Goal: Task Accomplishment & Management: Use online tool/utility

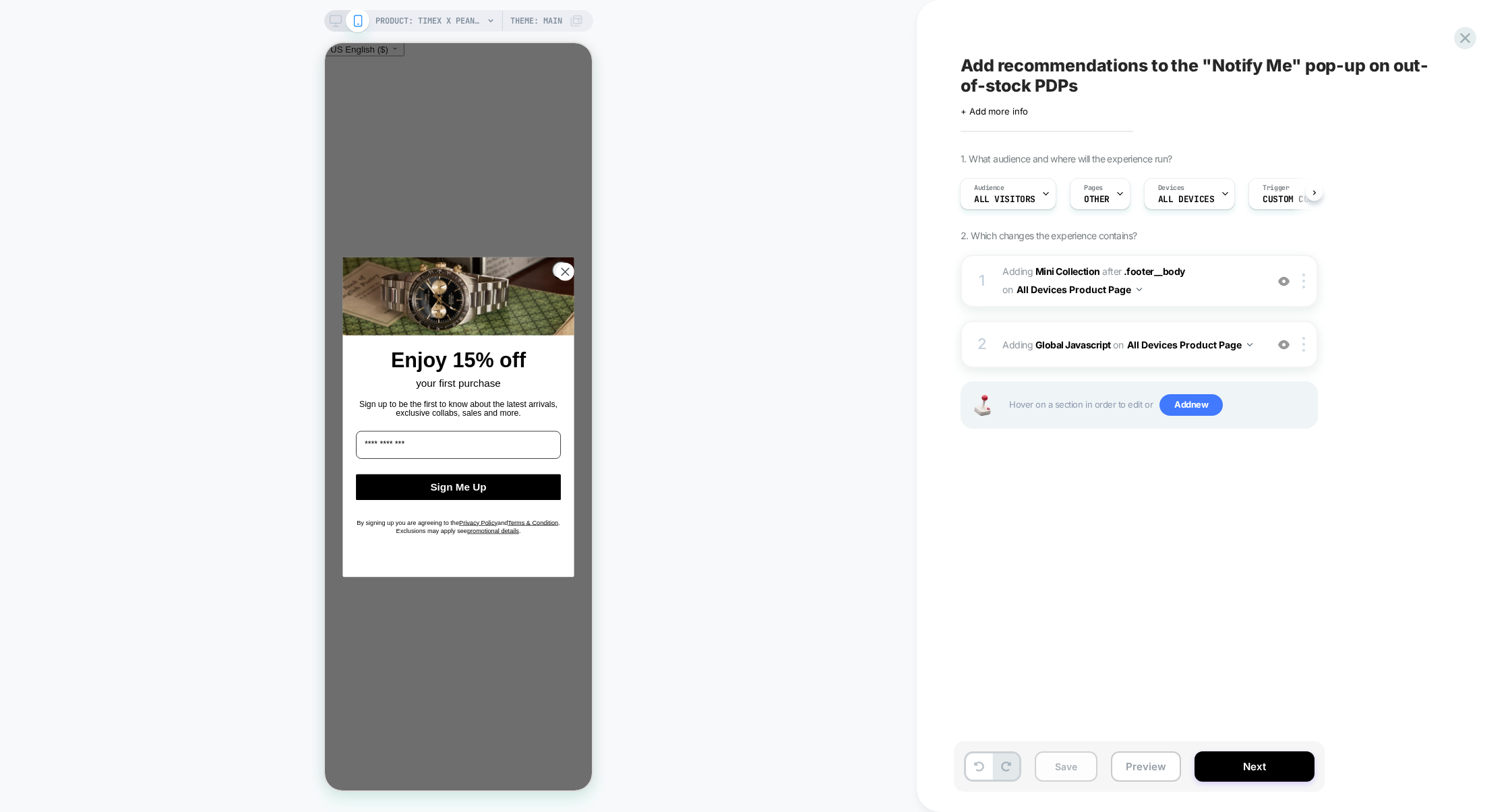
click at [1067, 763] on button "Save" at bounding box center [1066, 766] width 62 height 30
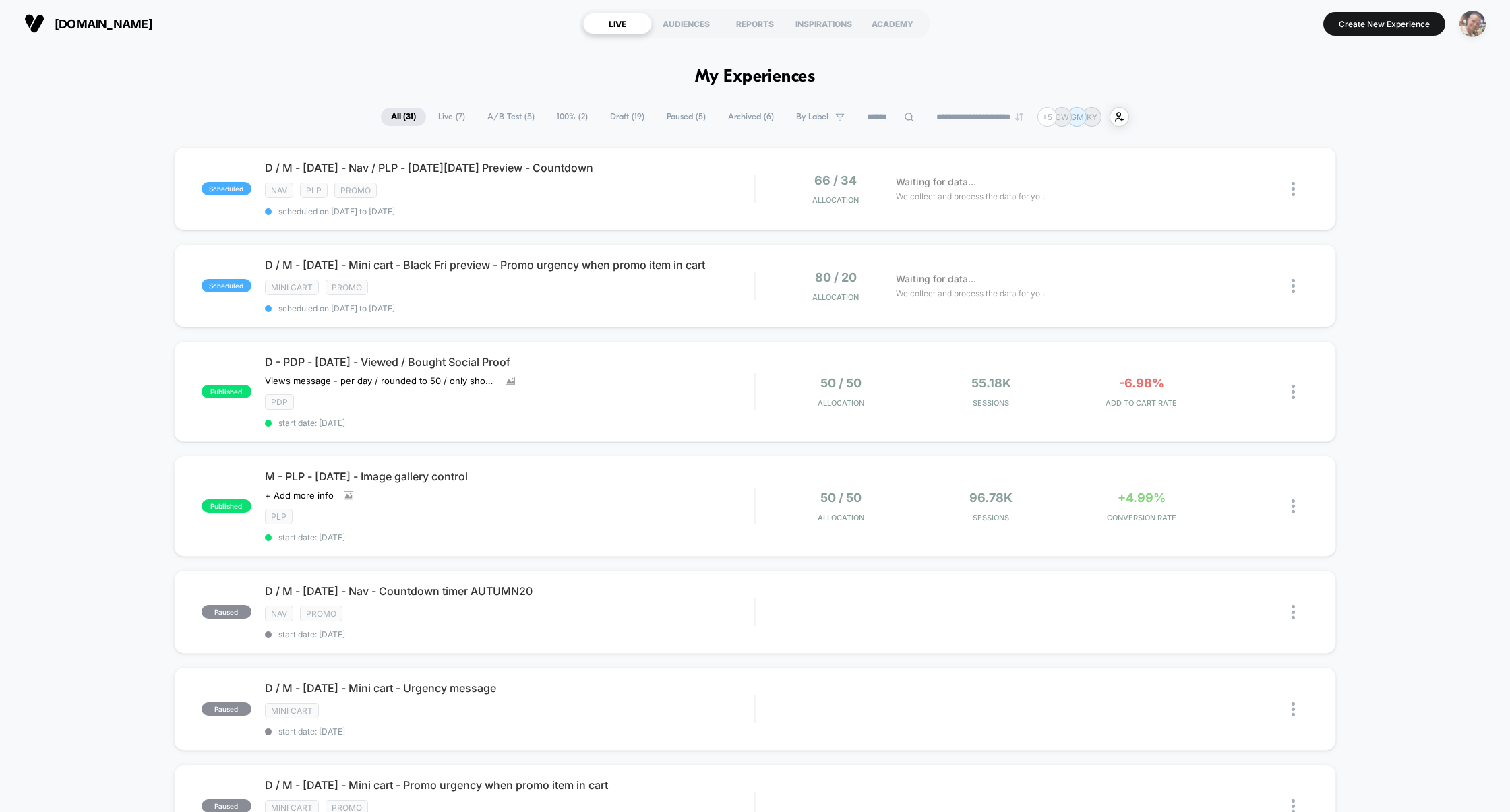
click at [1474, 27] on img "button" at bounding box center [1472, 24] width 26 height 26
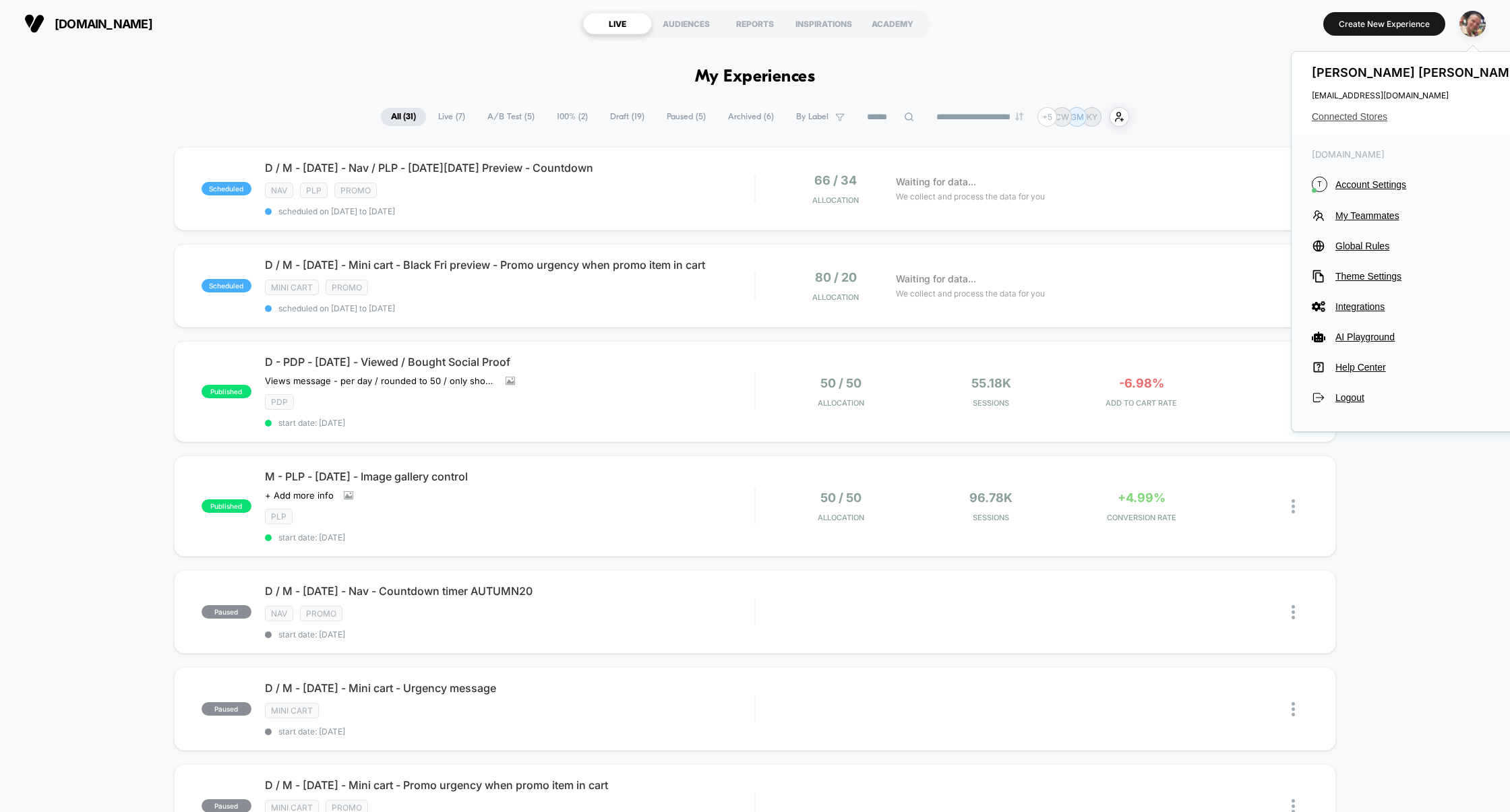
click at [1351, 118] on span "Connected Stores" at bounding box center [1418, 117] width 213 height 11
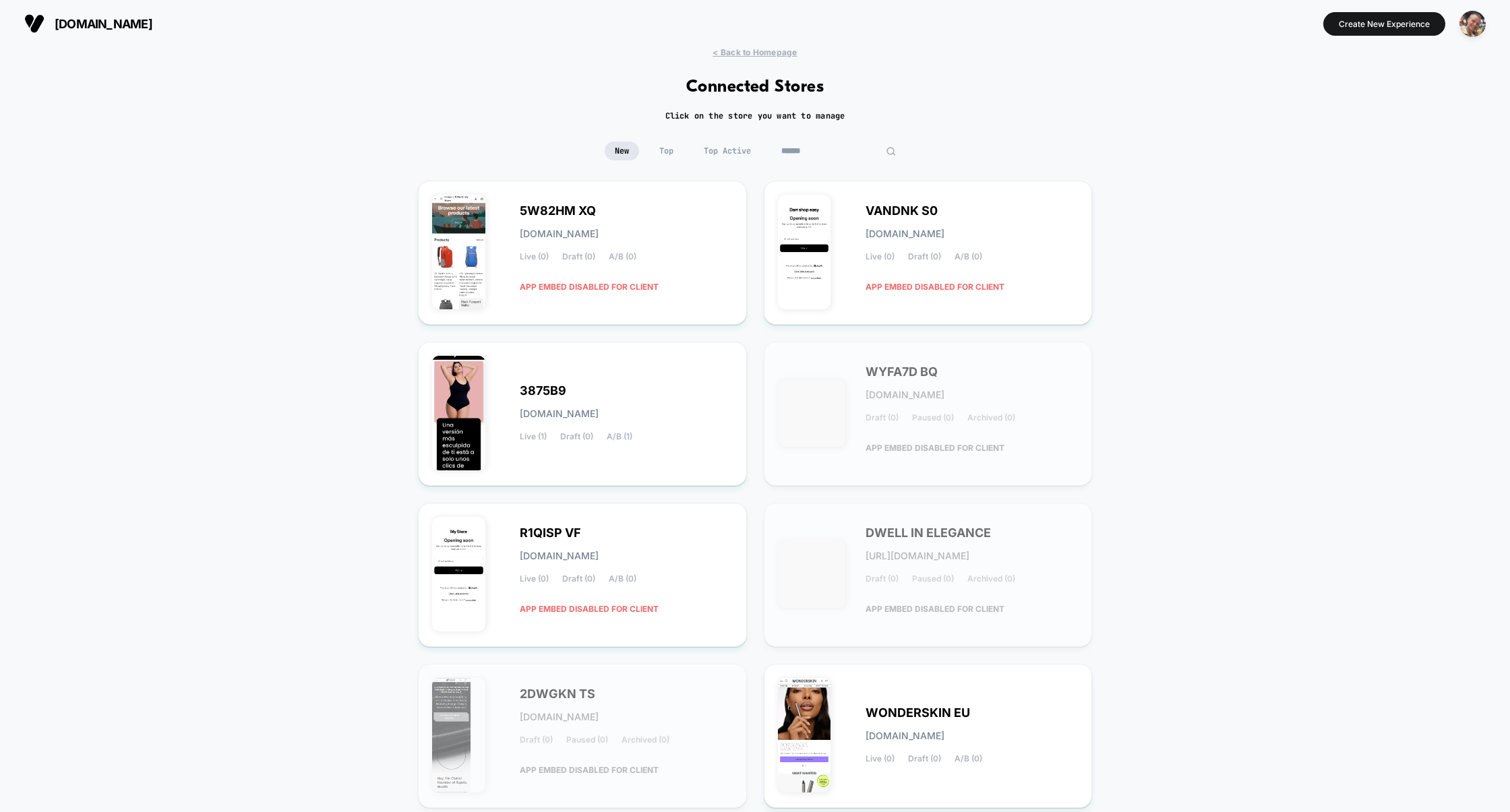
click at [828, 156] on input at bounding box center [838, 151] width 135 height 19
click at [814, 150] on input at bounding box center [838, 151] width 135 height 19
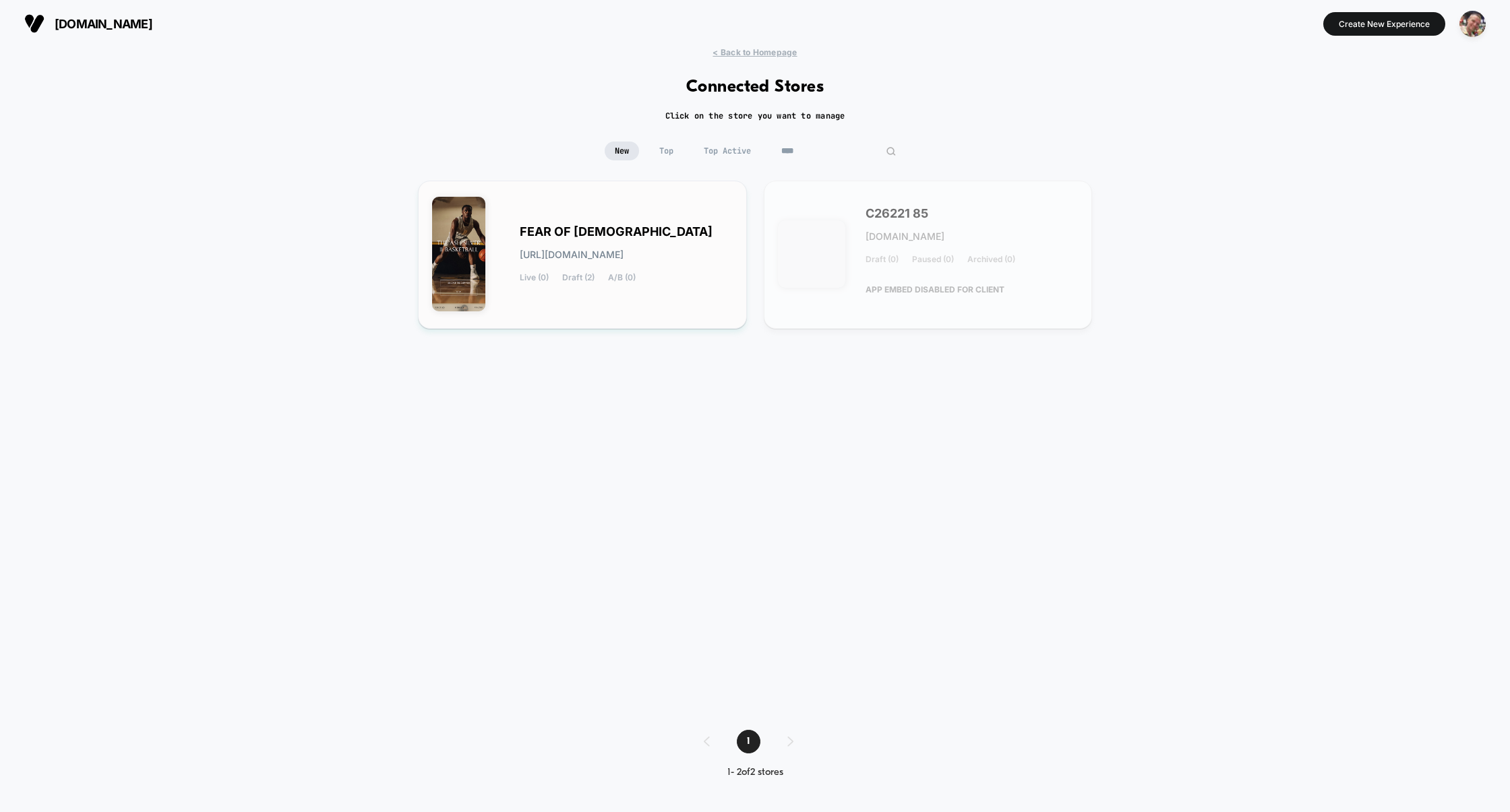
type input "****"
click at [651, 264] on div "FEAR OF [DEMOGRAPHIC_DATA] [URL][DOMAIN_NAME] Live (0) Draft (2) A/B (0)" at bounding box center [626, 255] width 213 height 55
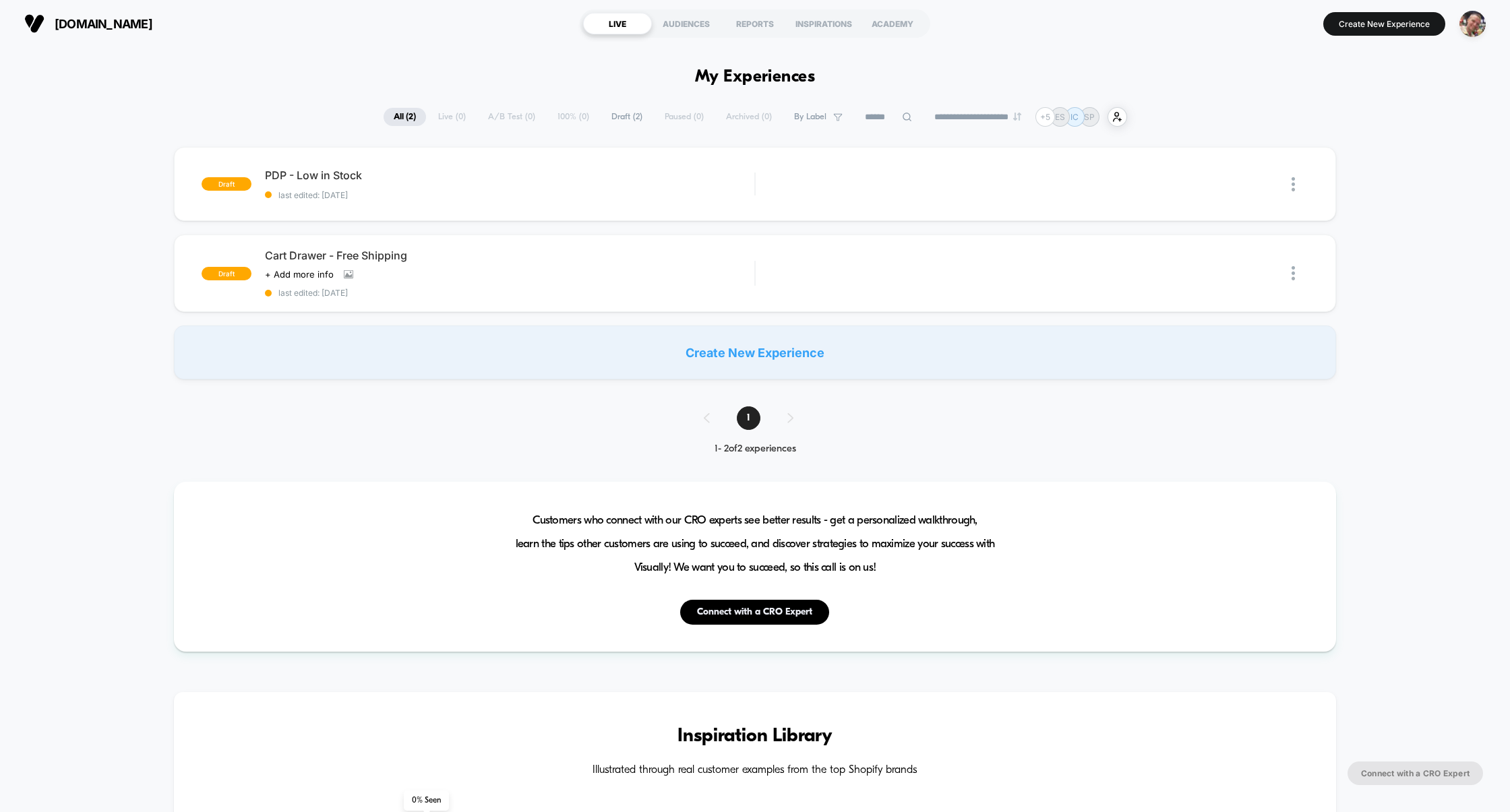
click at [616, 119] on span "Draft ( 2 )" at bounding box center [627, 117] width 51 height 18
click at [1464, 21] on img "button" at bounding box center [1472, 24] width 26 height 26
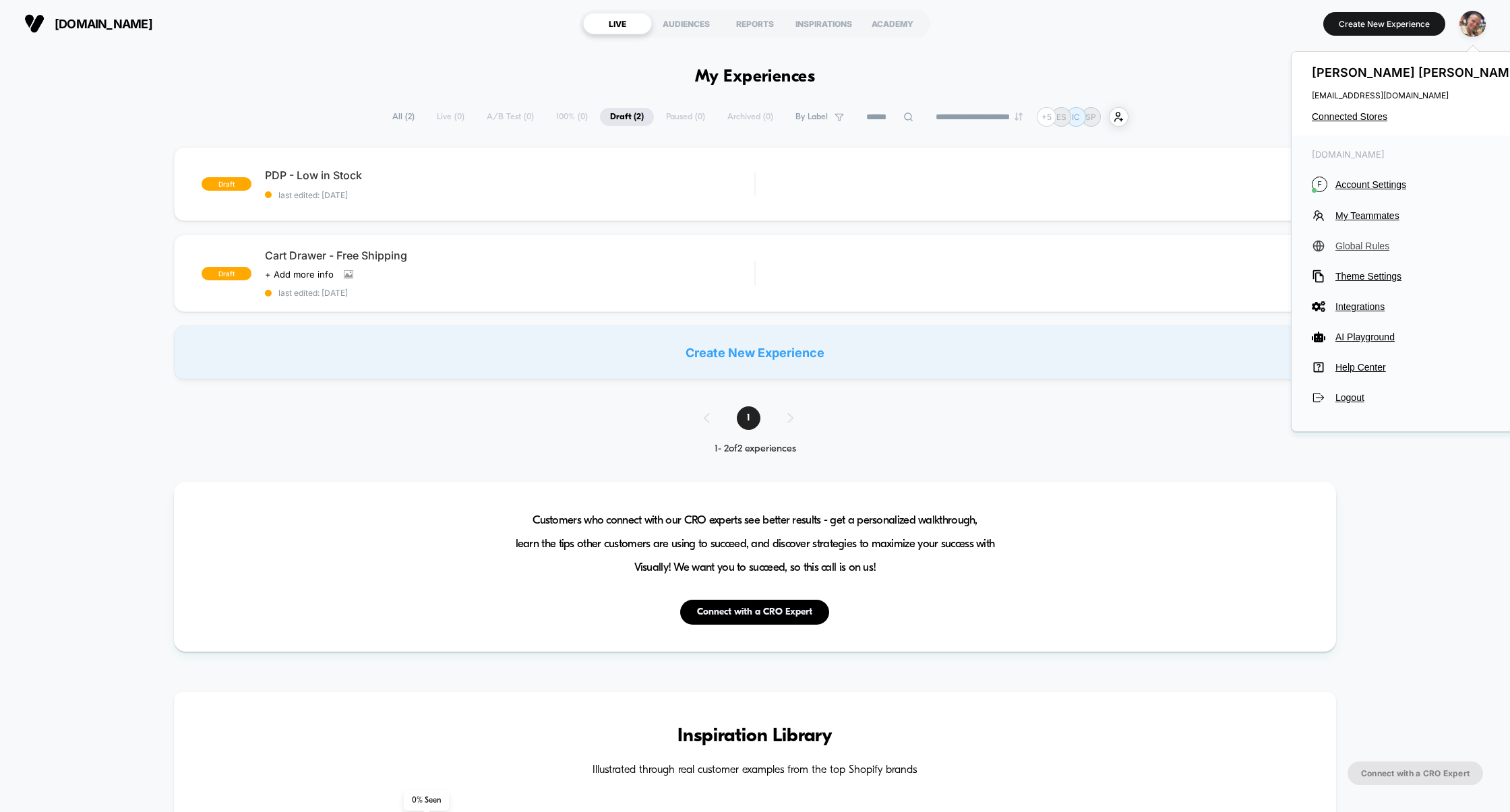
click at [1362, 245] on span "Global Rules" at bounding box center [1429, 246] width 189 height 11
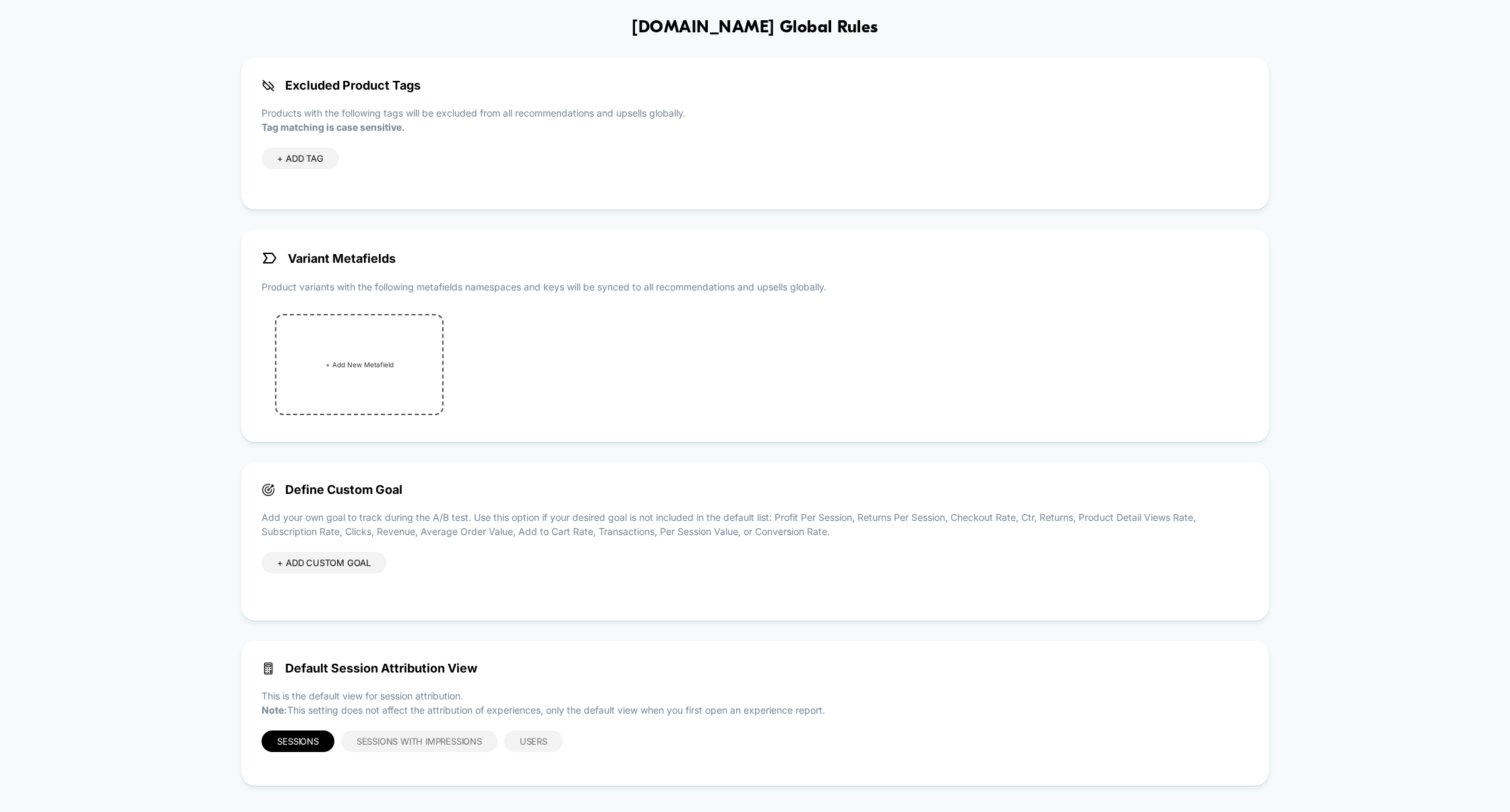
scroll to position [65, 0]
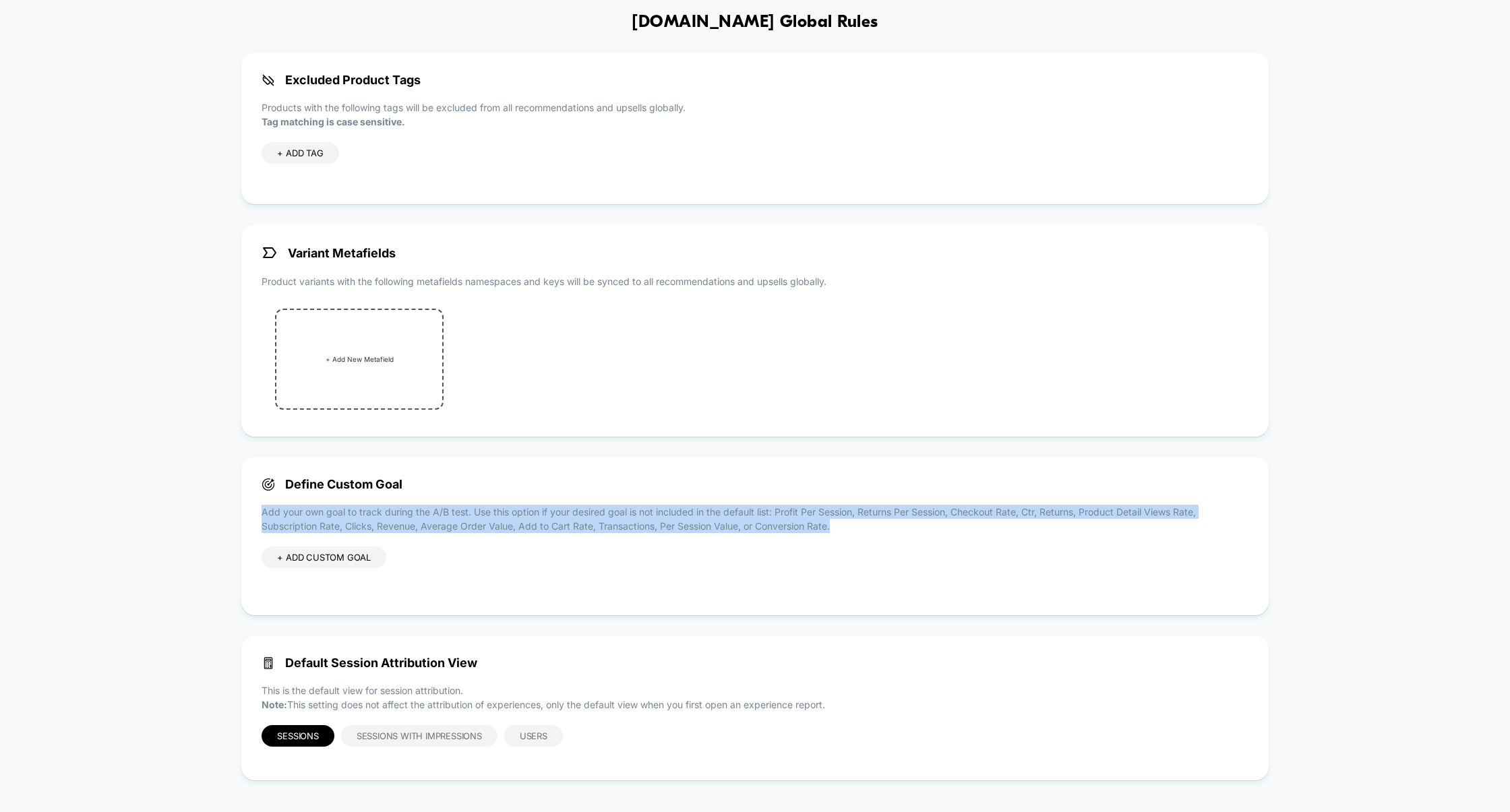
drag, startPoint x: 867, startPoint y: 529, endPoint x: 254, endPoint y: 515, distance: 613.2
click at [254, 515] on div "Define Custom Goal Add your own goal to track during the A/B test. Use this opt…" at bounding box center [755, 536] width 1026 height 159
copy p "Add your own goal to track during the A/B test. Use this option if your desired…"
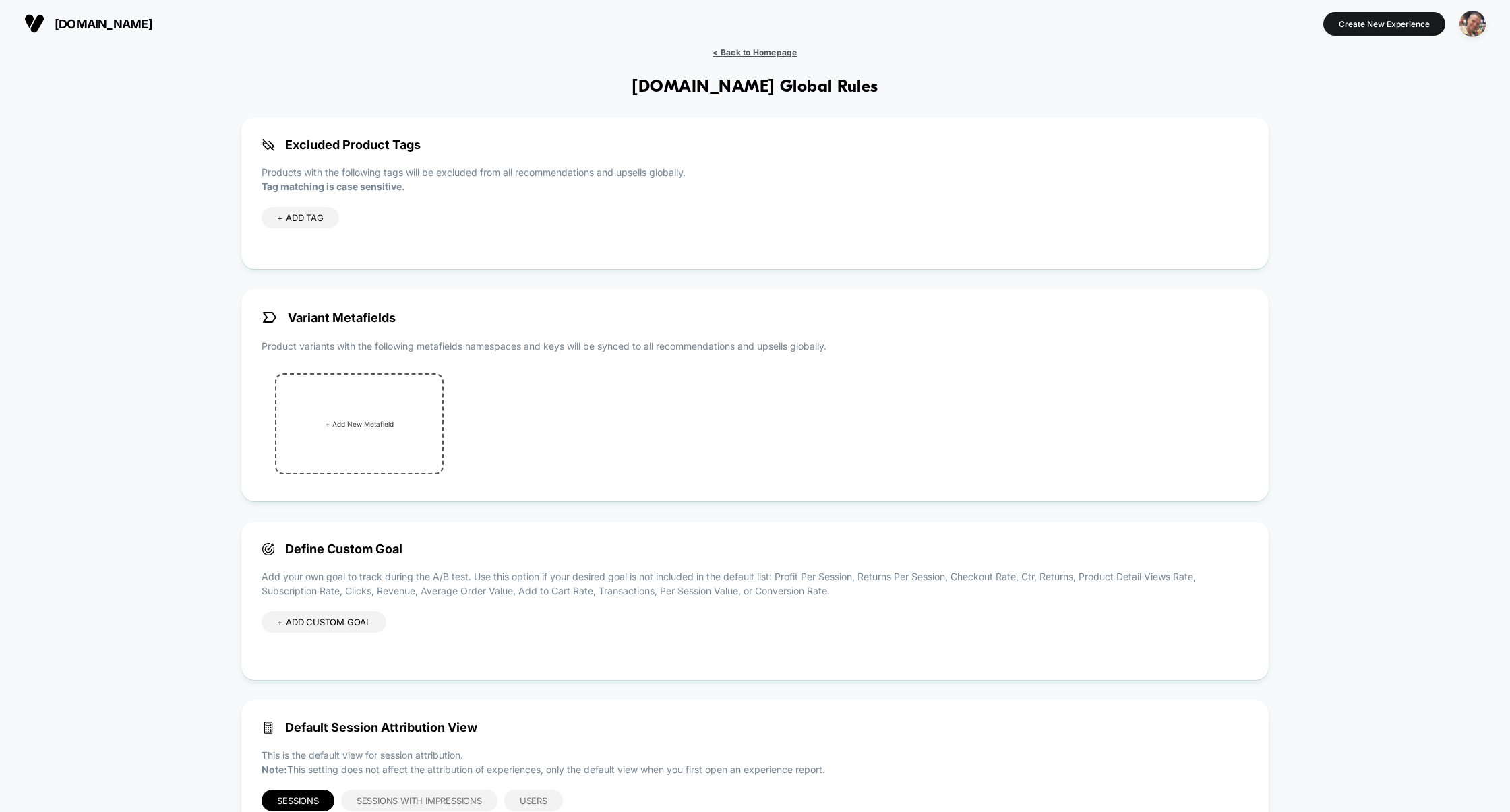
click at [744, 54] on span "< Back to Homepage" at bounding box center [755, 52] width 84 height 10
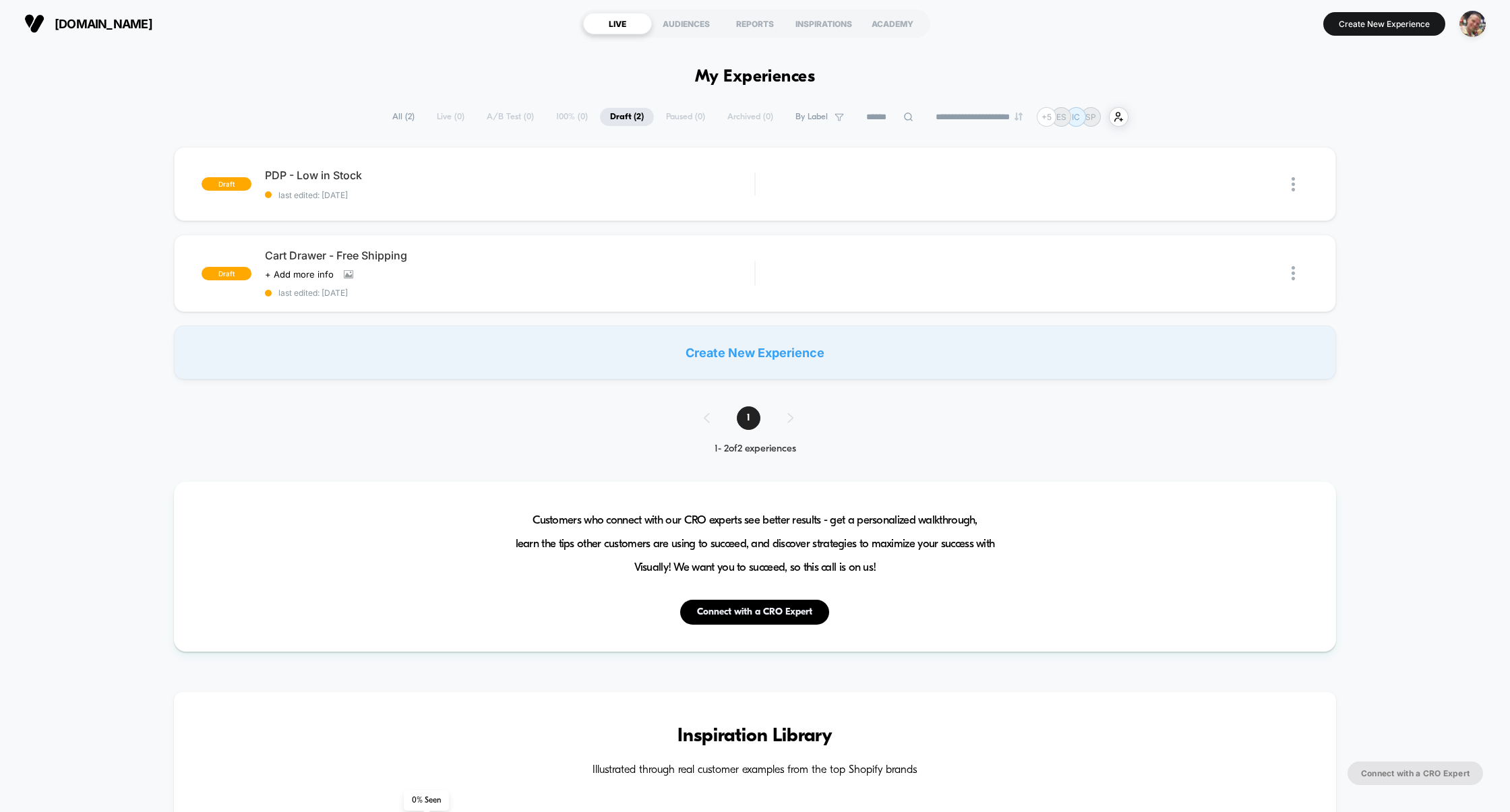
click at [803, 355] on div "Create New Experience" at bounding box center [755, 352] width 1163 height 54
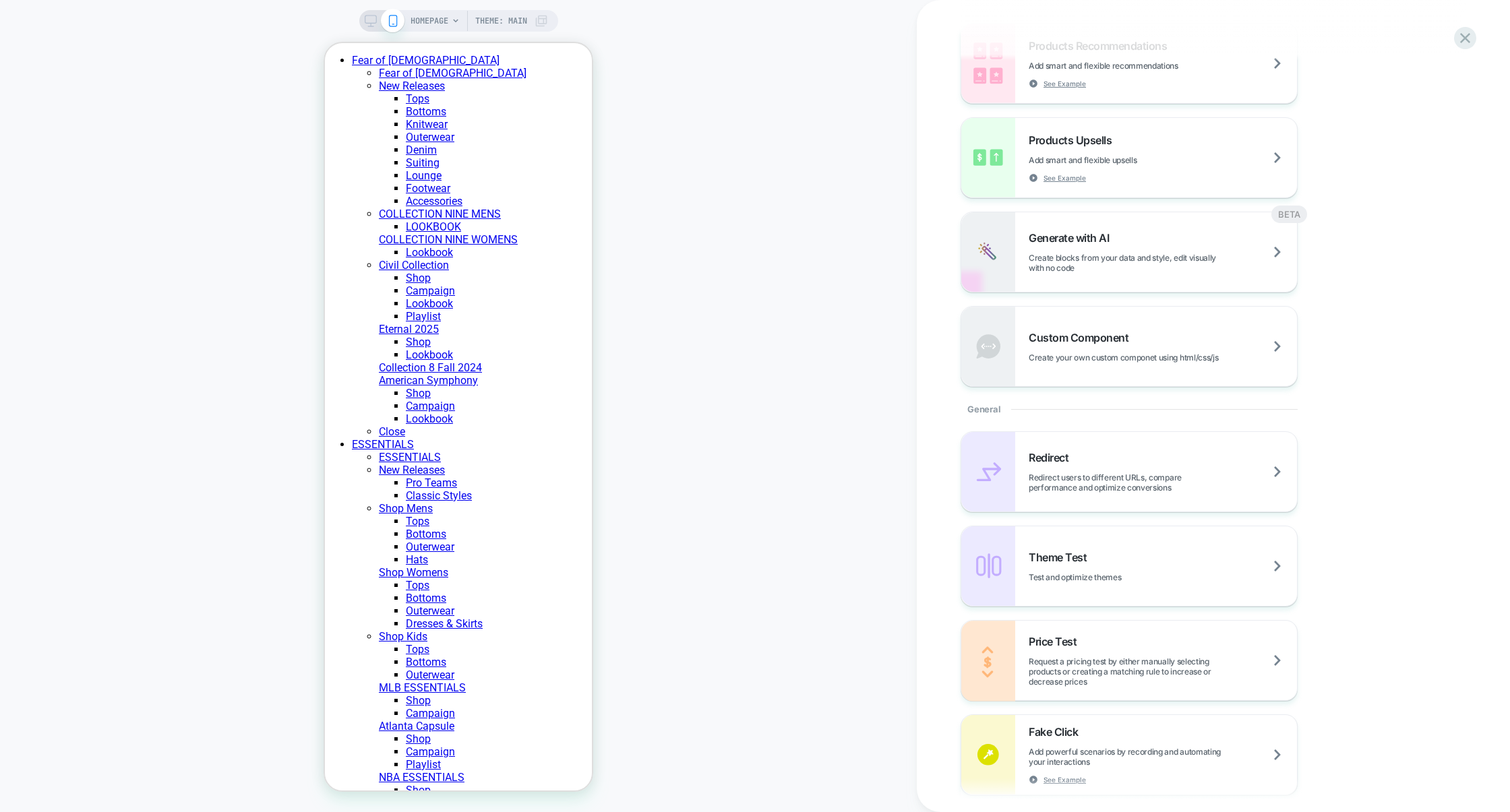
scroll to position [316, 0]
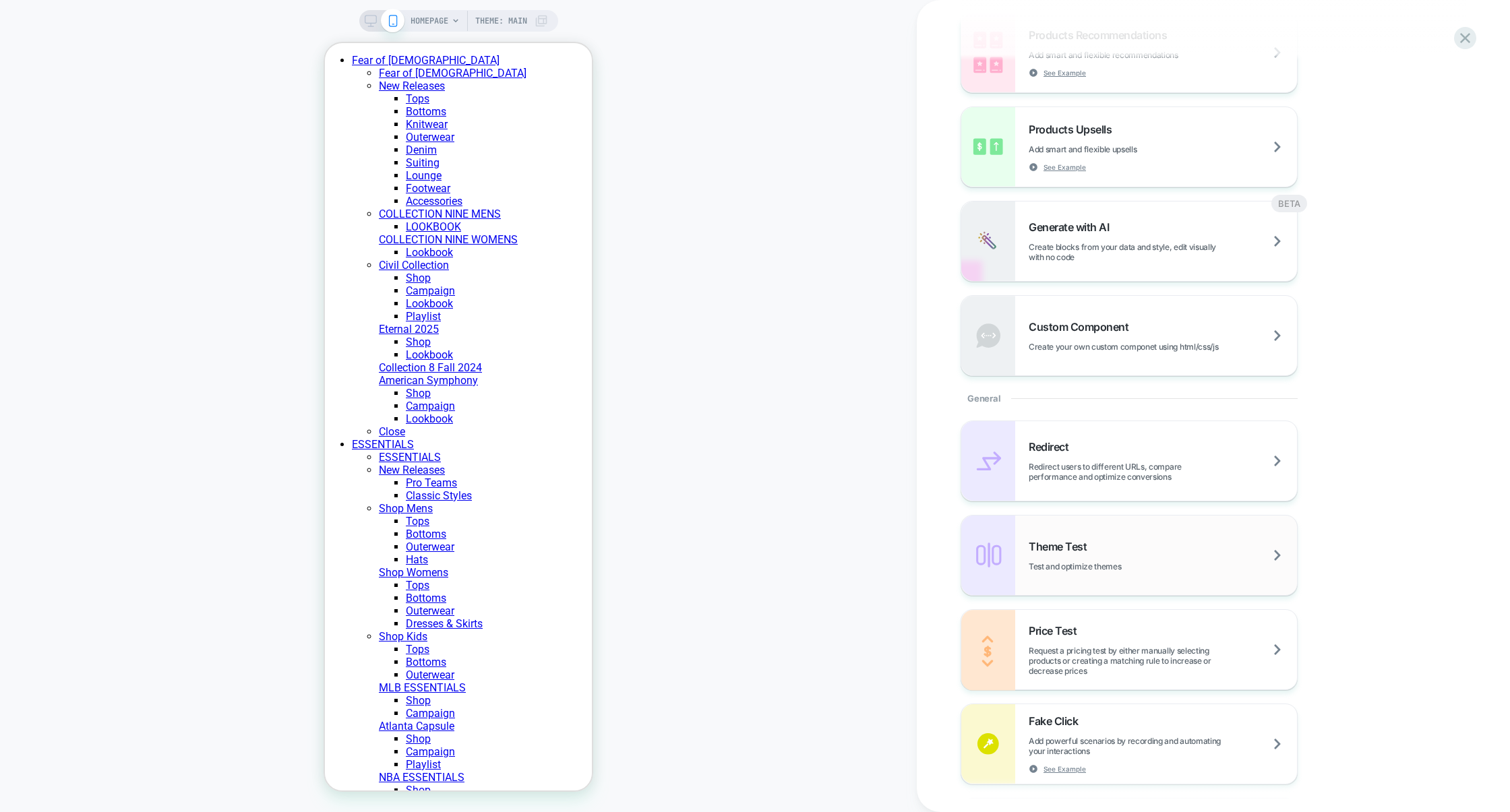
click at [1100, 565] on span "Test and optimize themes" at bounding box center [1108, 566] width 159 height 10
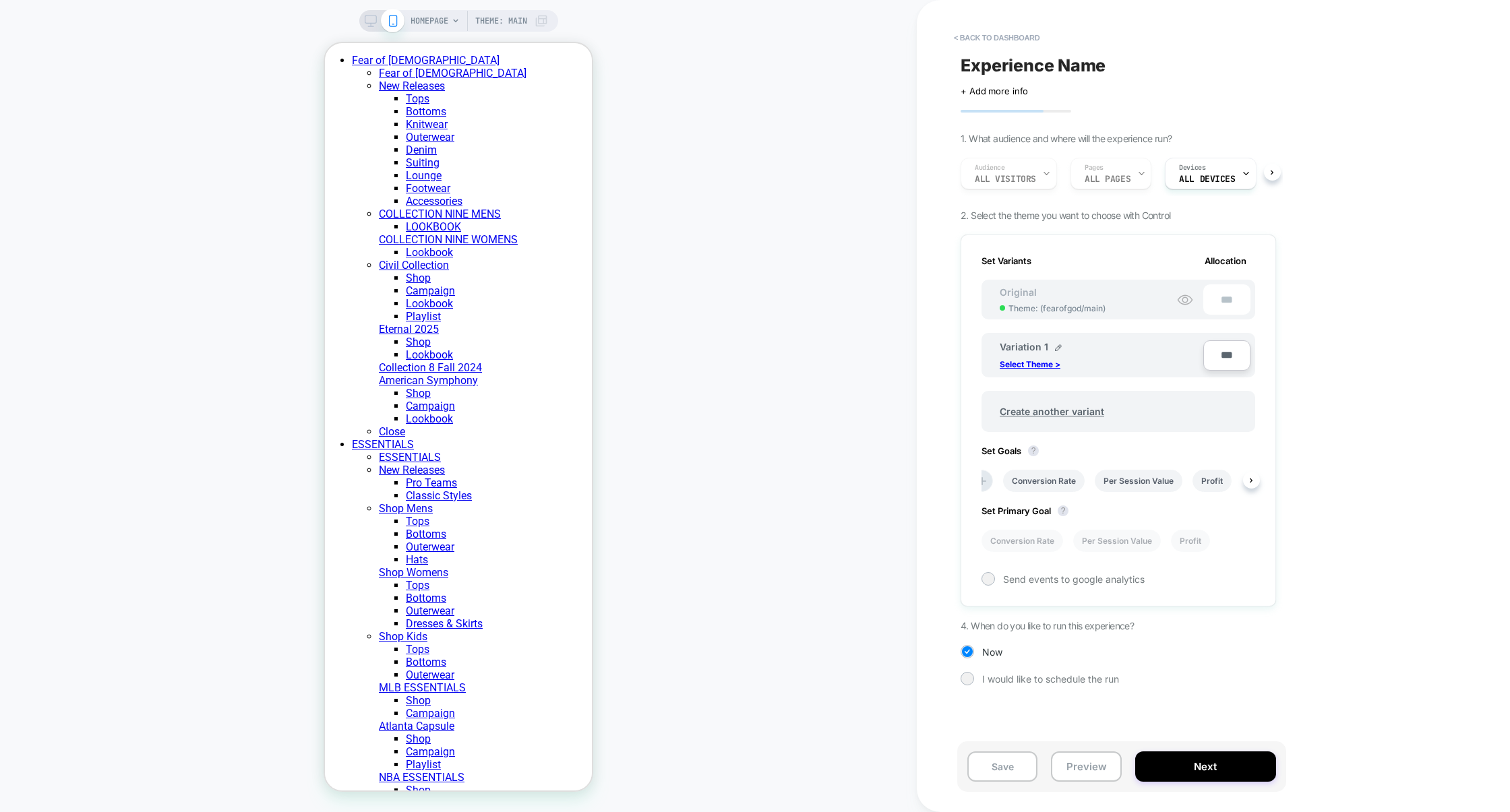
scroll to position [0, 0]
click at [995, 483] on icon at bounding box center [992, 481] width 13 height 13
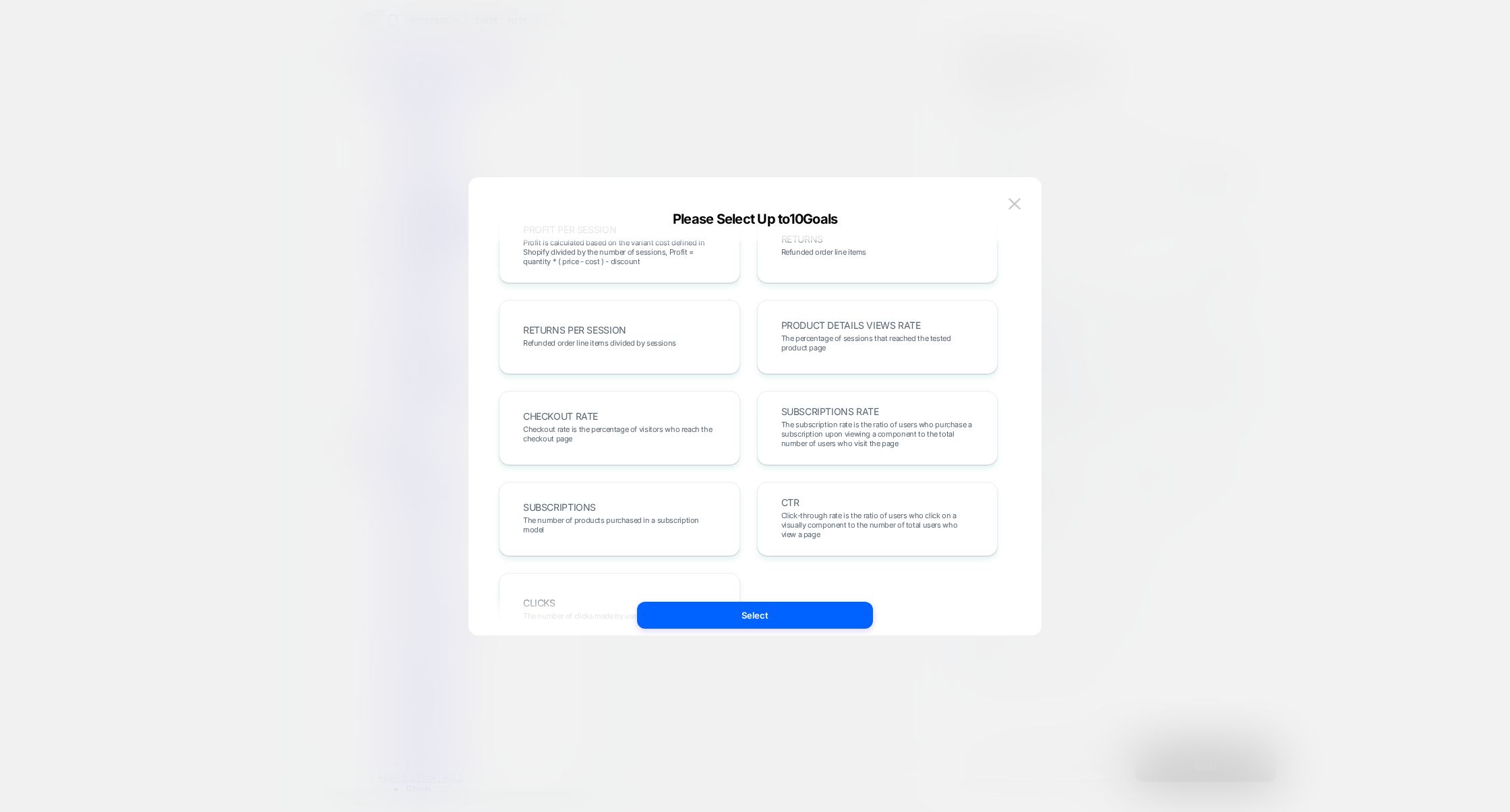
scroll to position [464, 0]
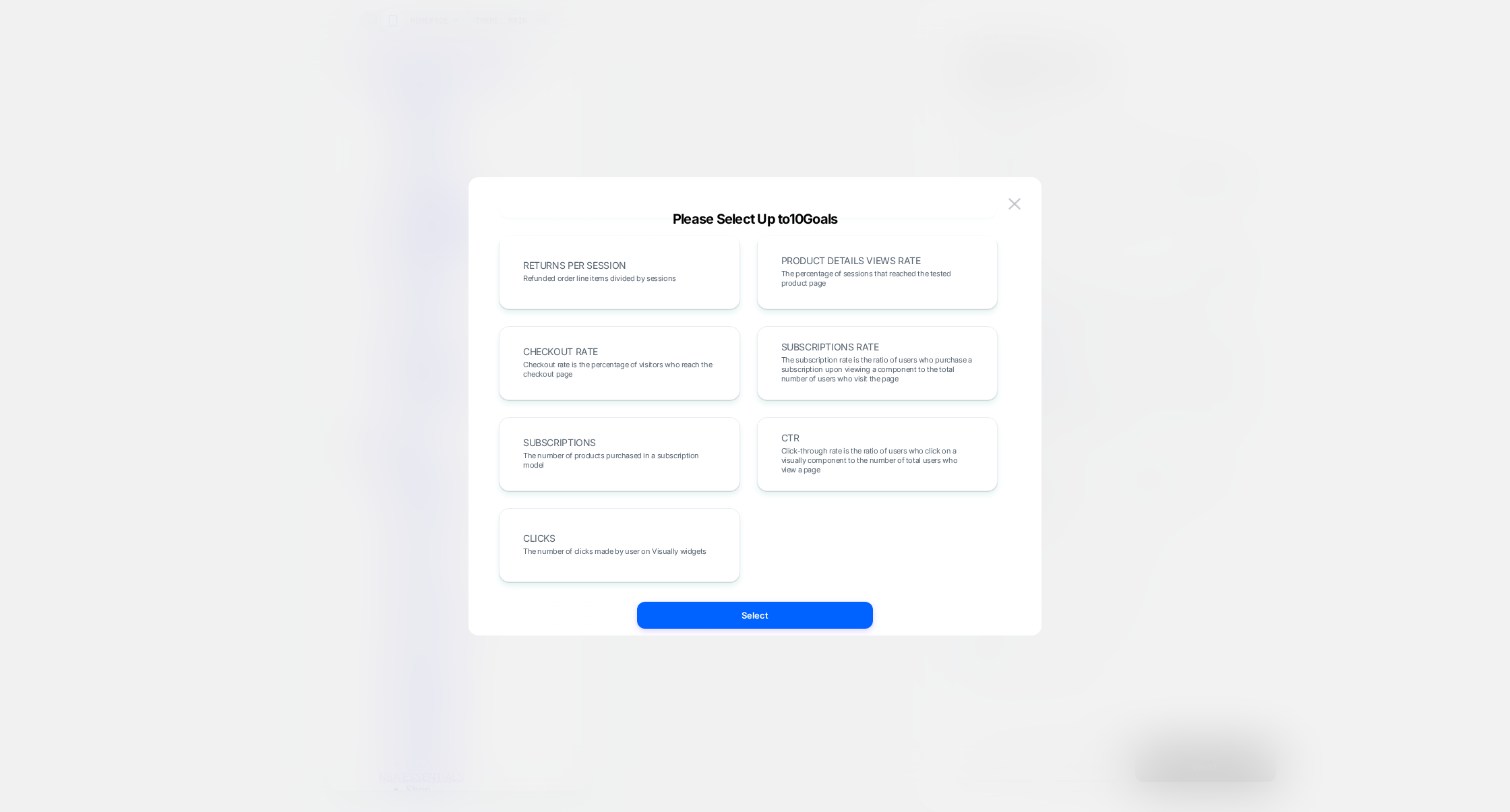
click at [1208, 358] on div at bounding box center [755, 406] width 1510 height 812
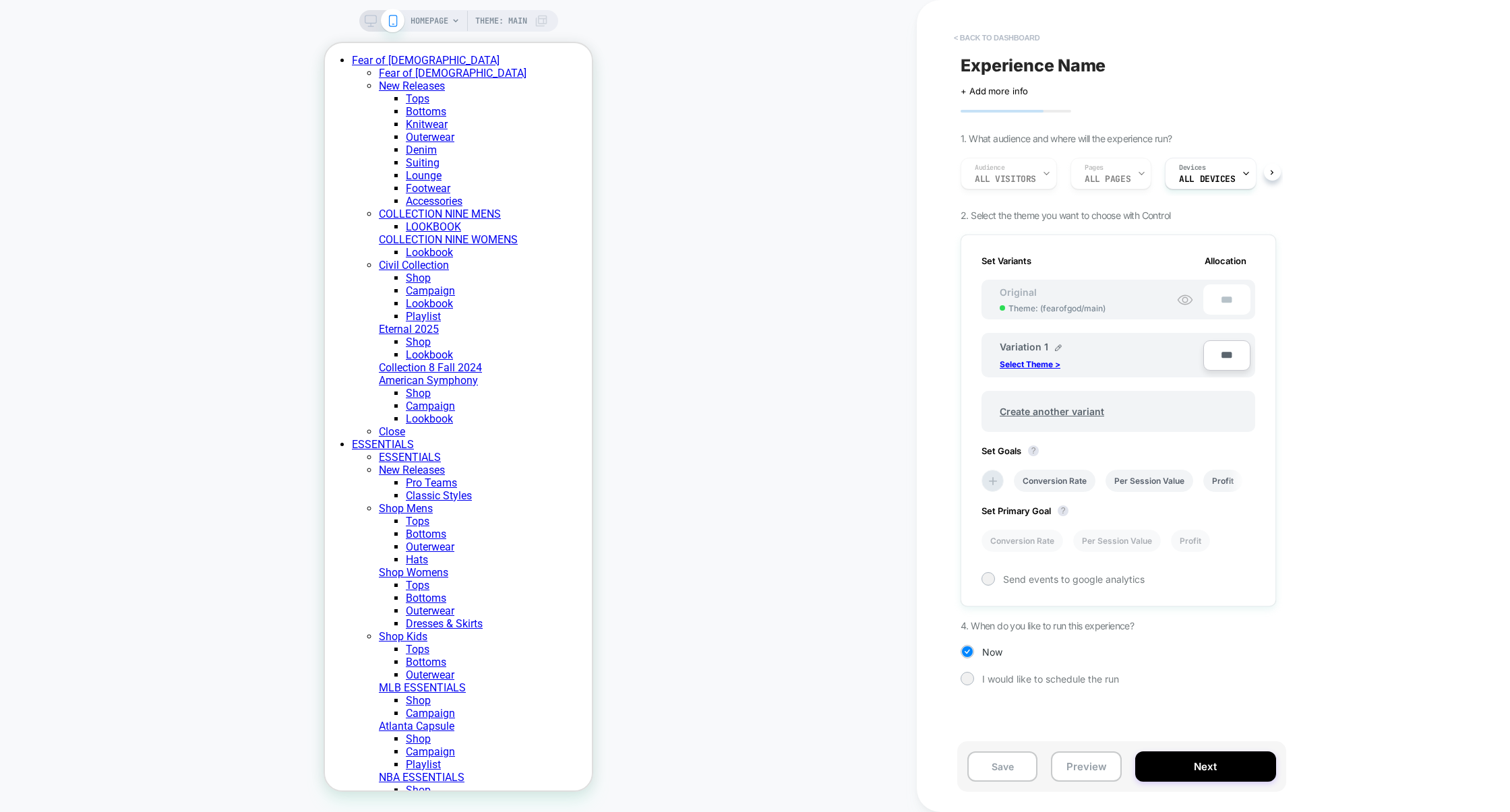
click at [993, 39] on button "< back to dashboard" at bounding box center [997, 37] width 99 height 21
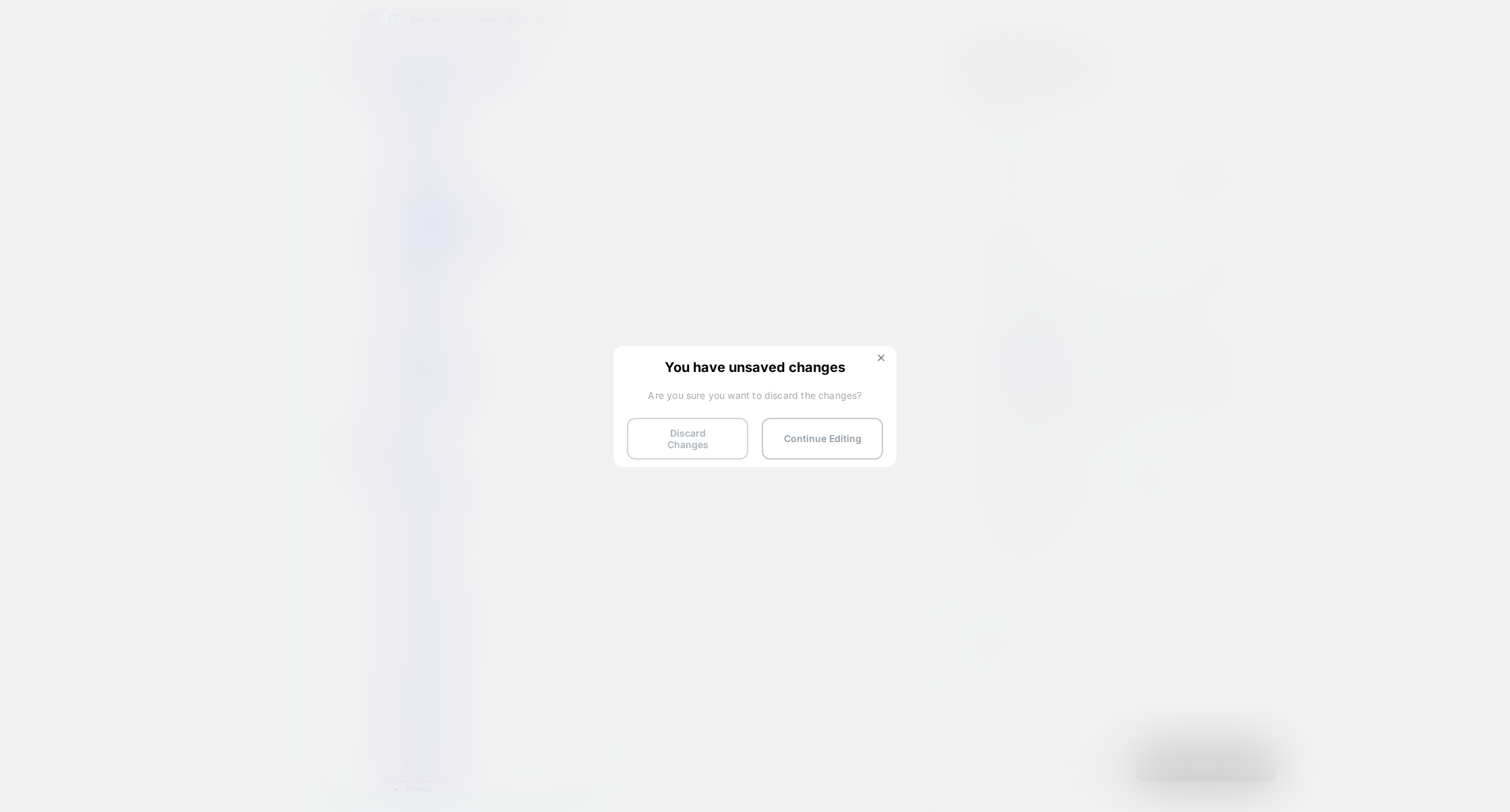
click at [685, 420] on button "Discard Changes" at bounding box center [688, 438] width 122 height 42
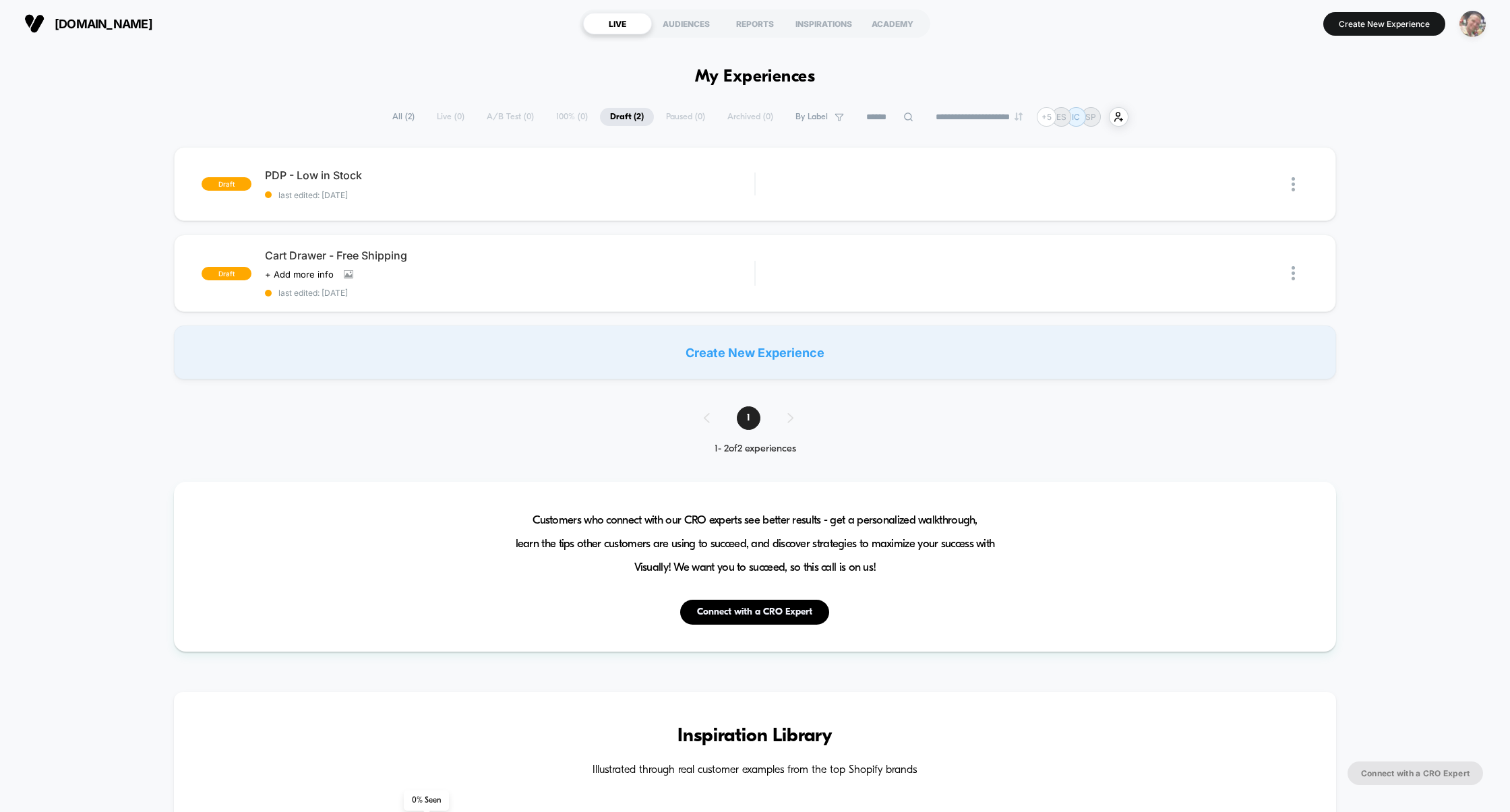
click at [1466, 17] on img "button" at bounding box center [1472, 24] width 26 height 26
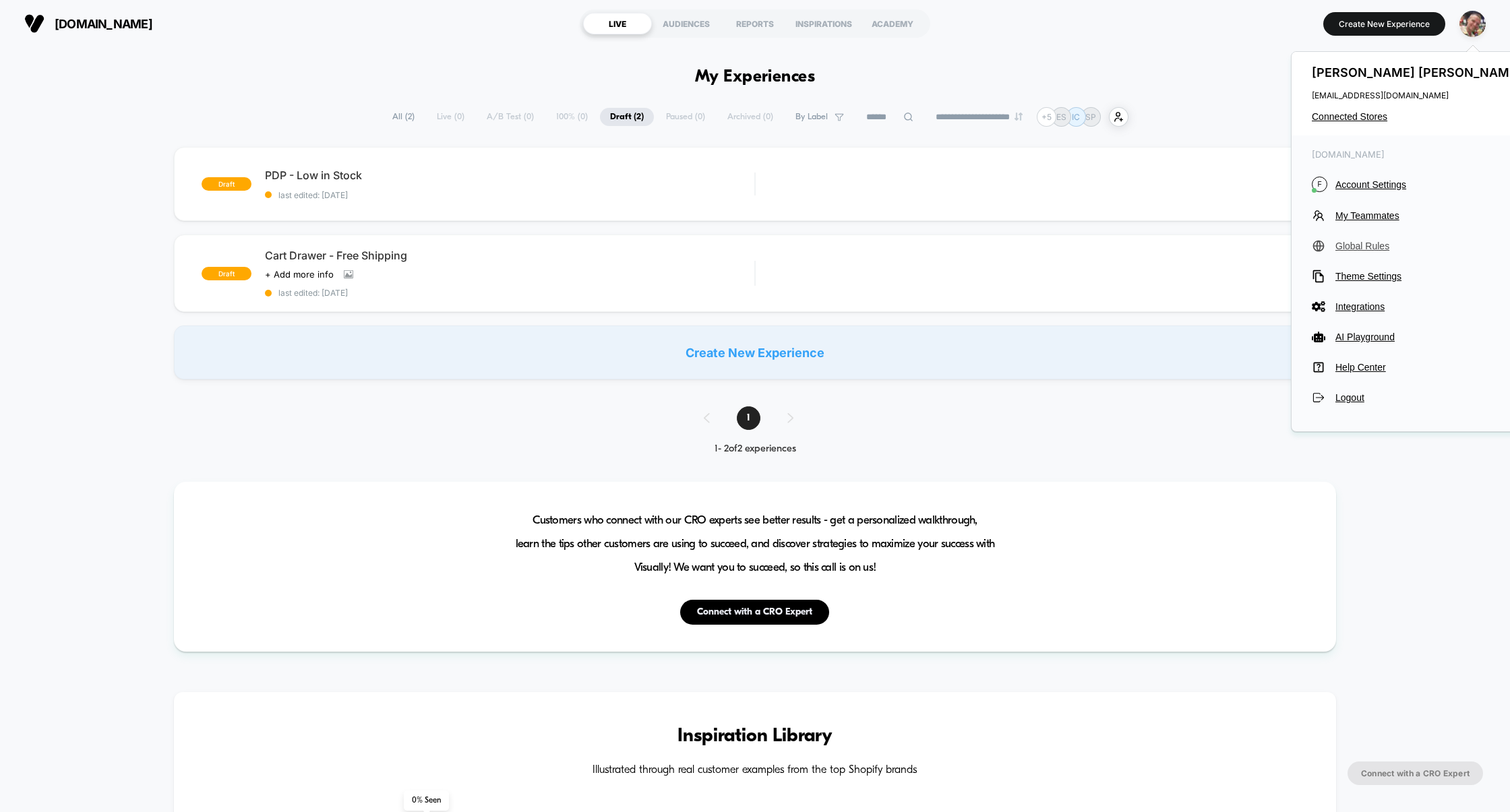
click at [1359, 245] on span "Global Rules" at bounding box center [1429, 246] width 189 height 11
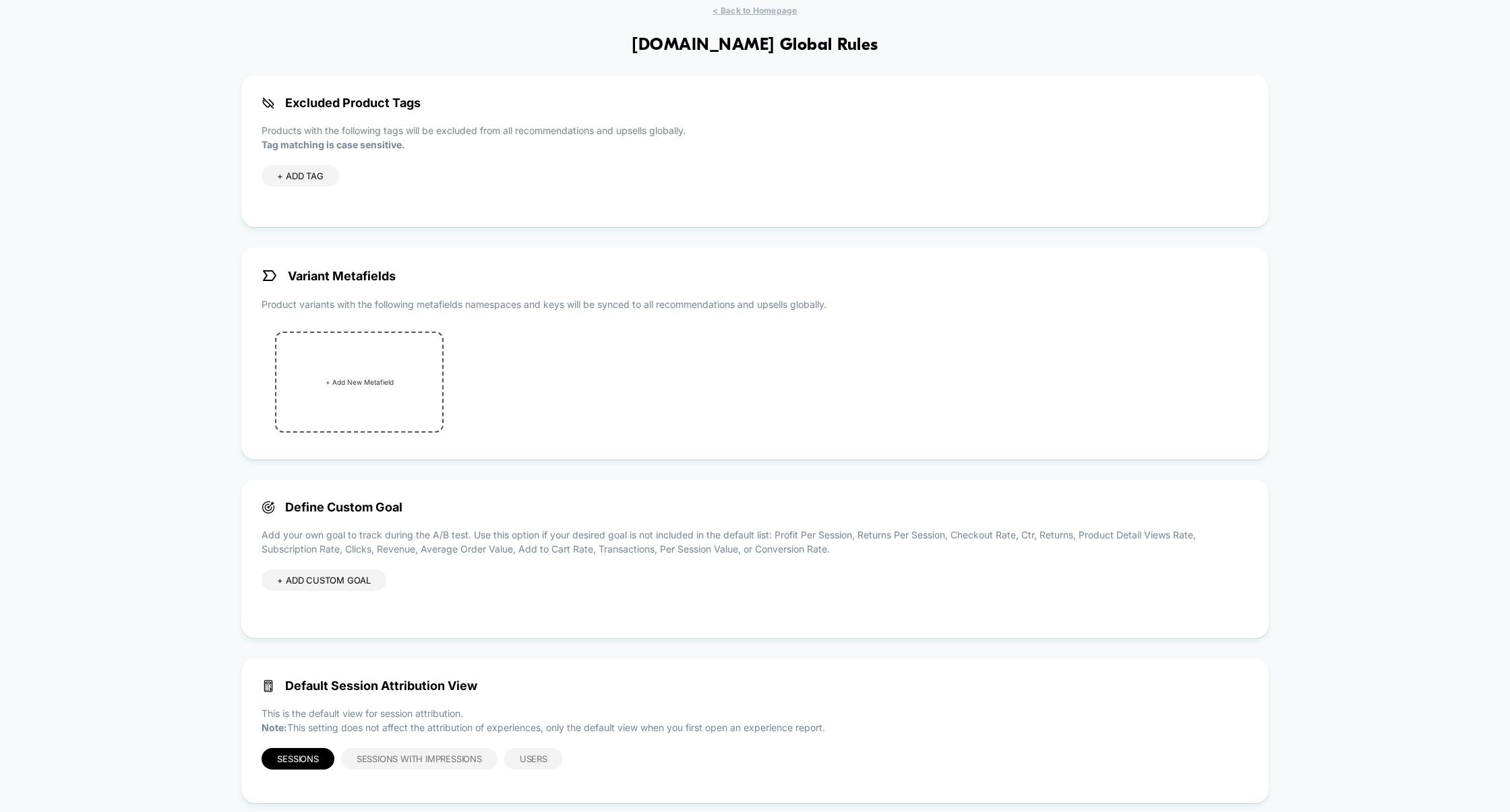
scroll to position [65, 0]
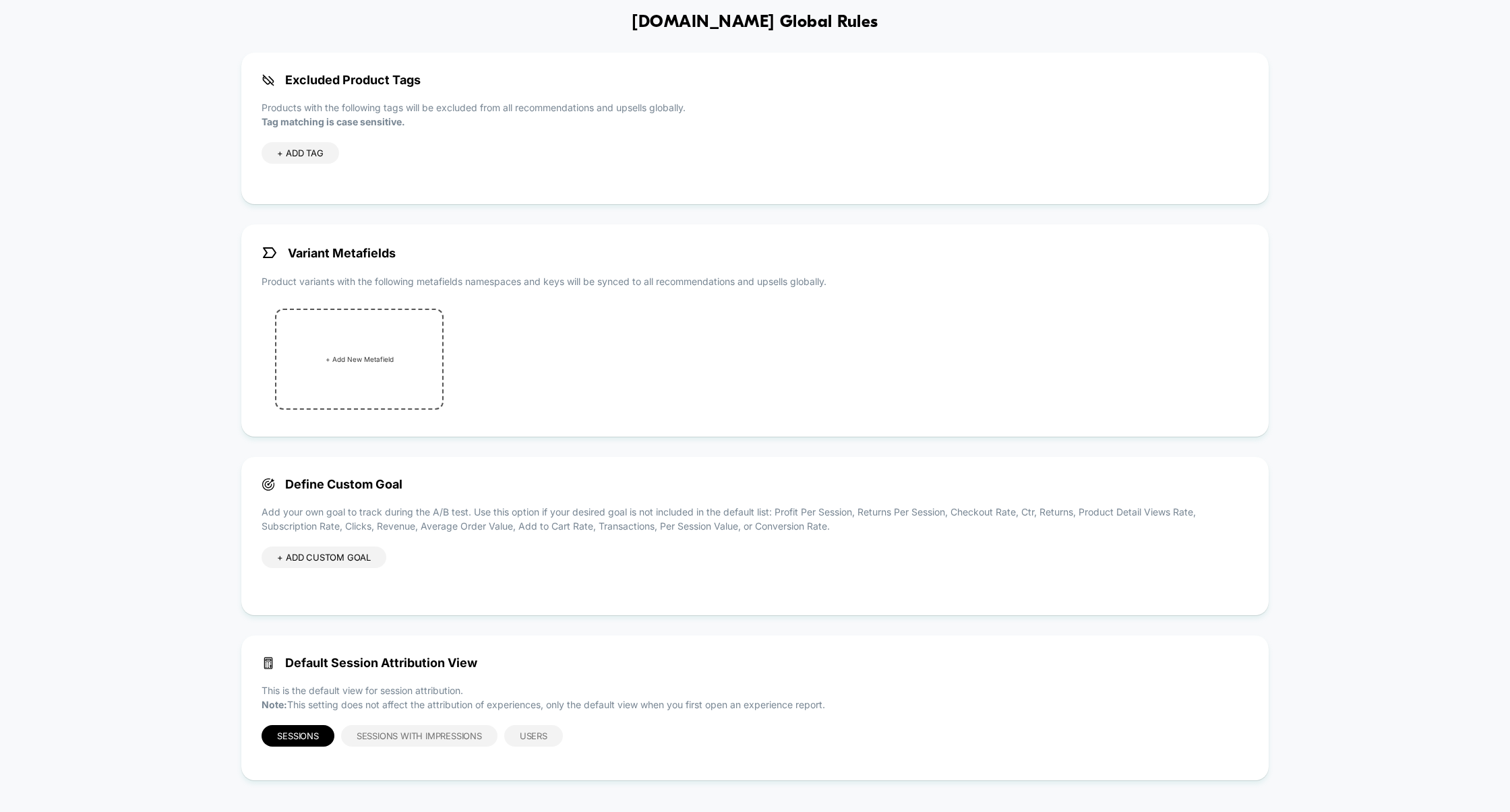
click at [363, 553] on div "+ ADD CUSTOM GOAL" at bounding box center [324, 556] width 125 height 21
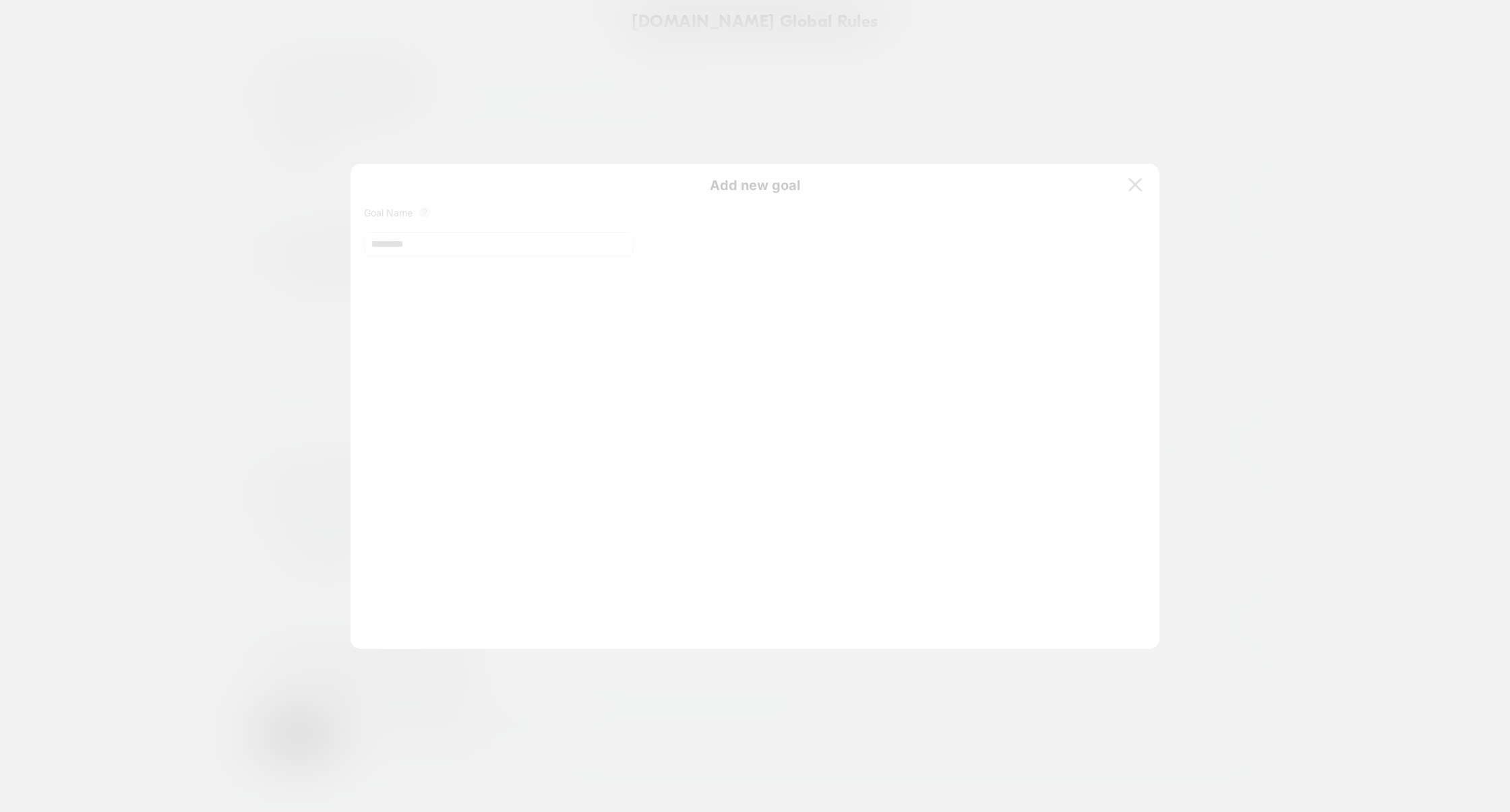
scroll to position [182, 0]
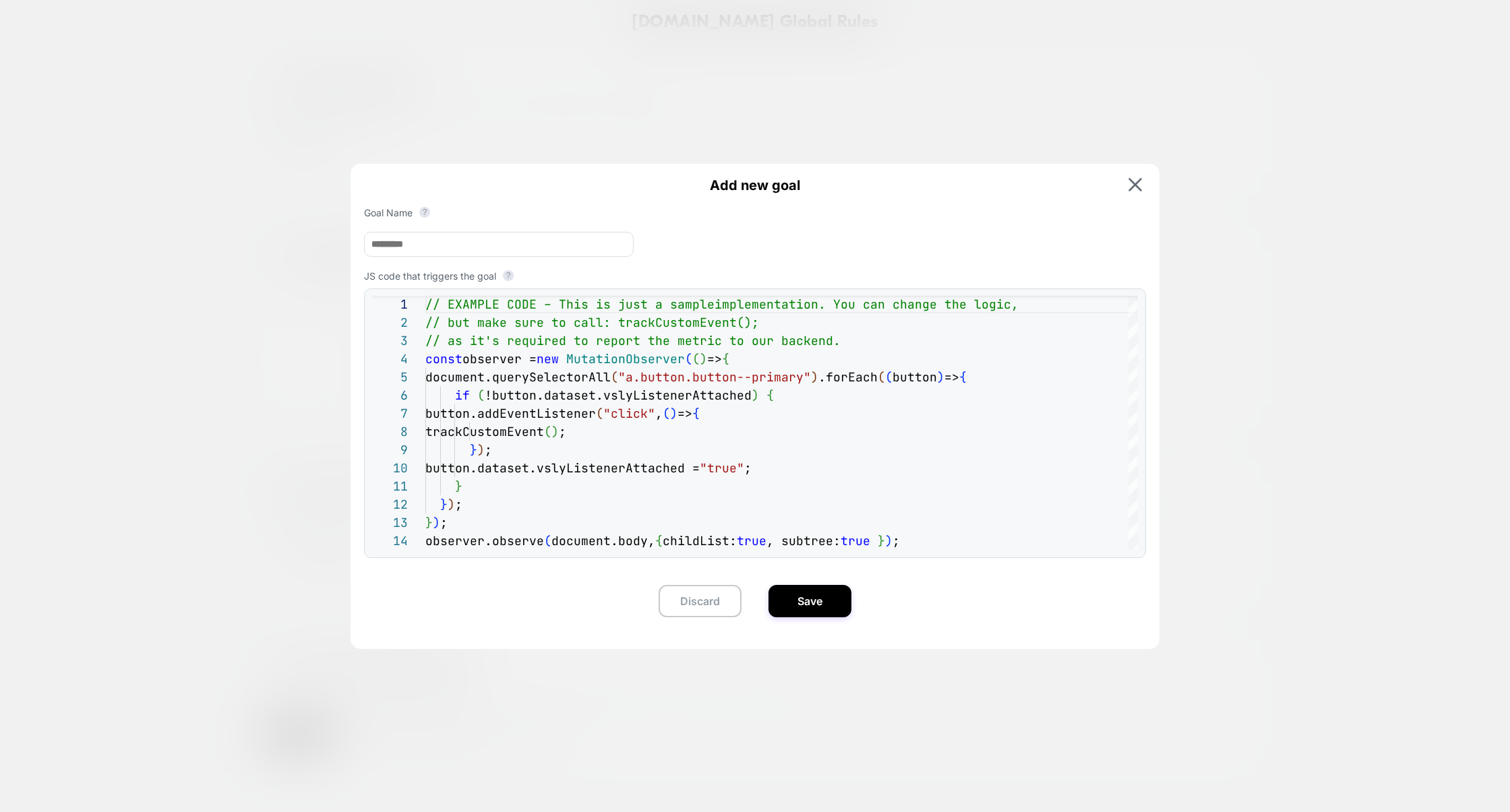
click at [1036, 71] on div at bounding box center [755, 406] width 1510 height 812
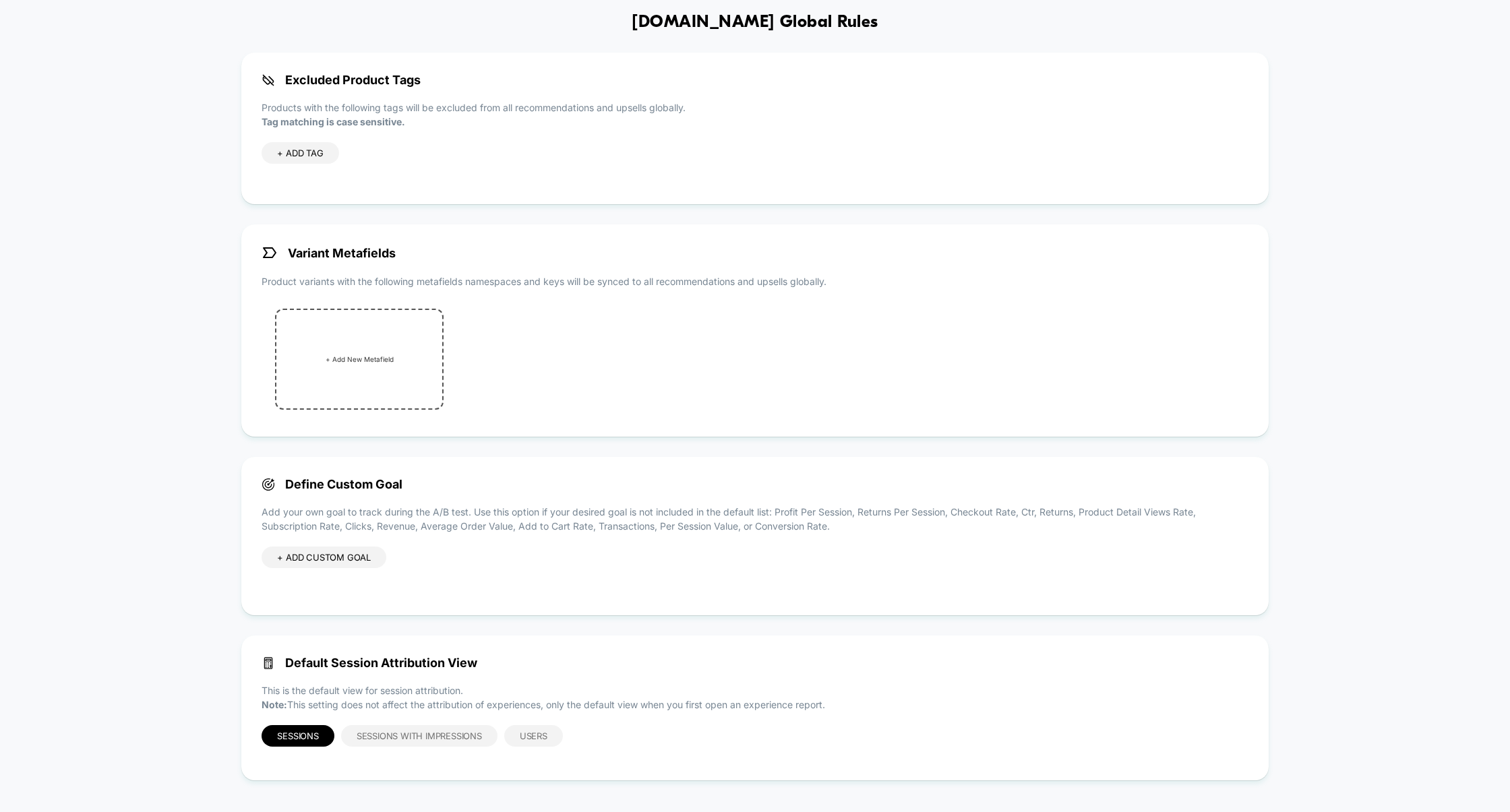
scroll to position [0, 0]
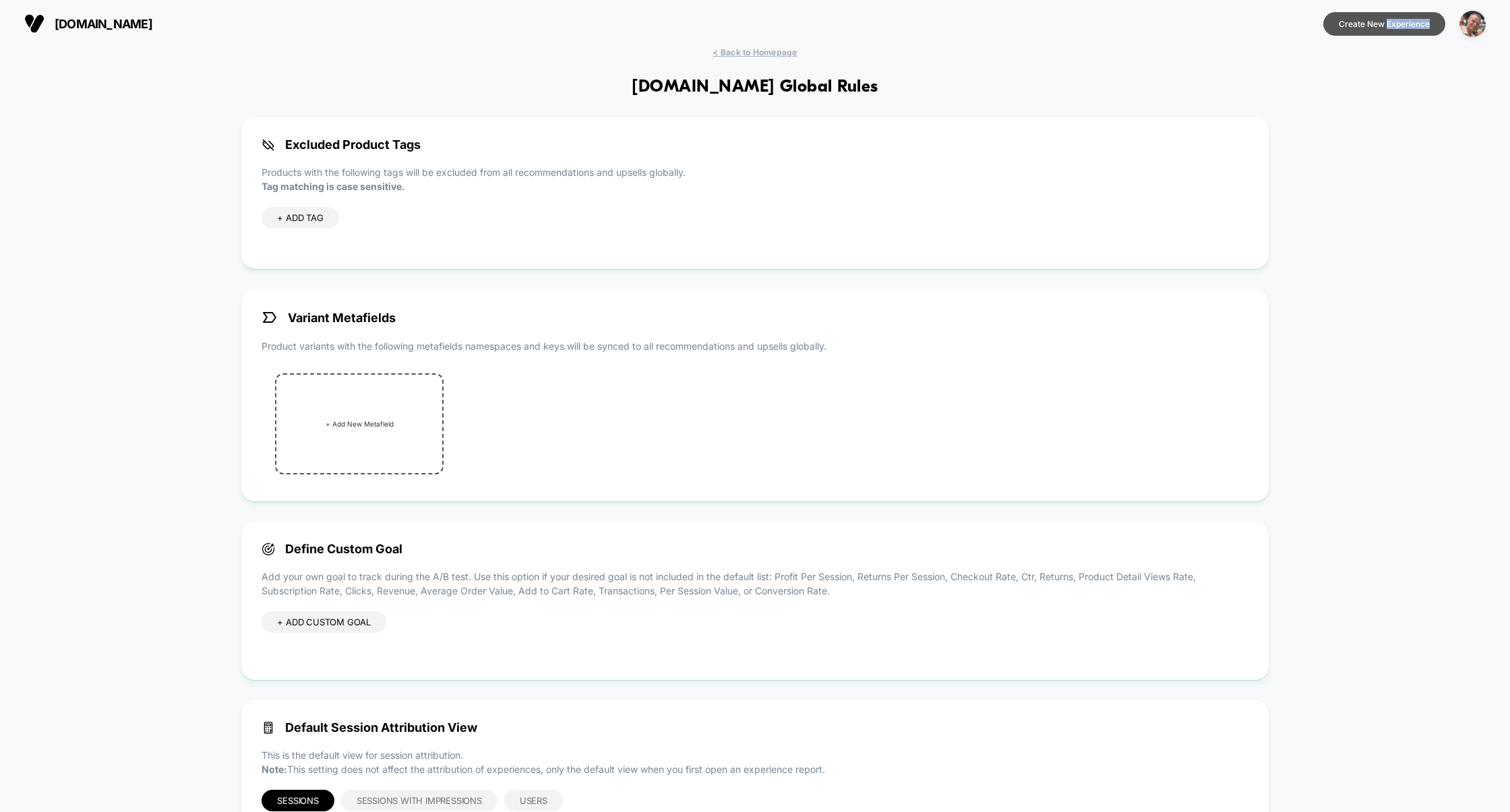
click at [1411, 29] on button "Create New Experience" at bounding box center [1384, 24] width 122 height 24
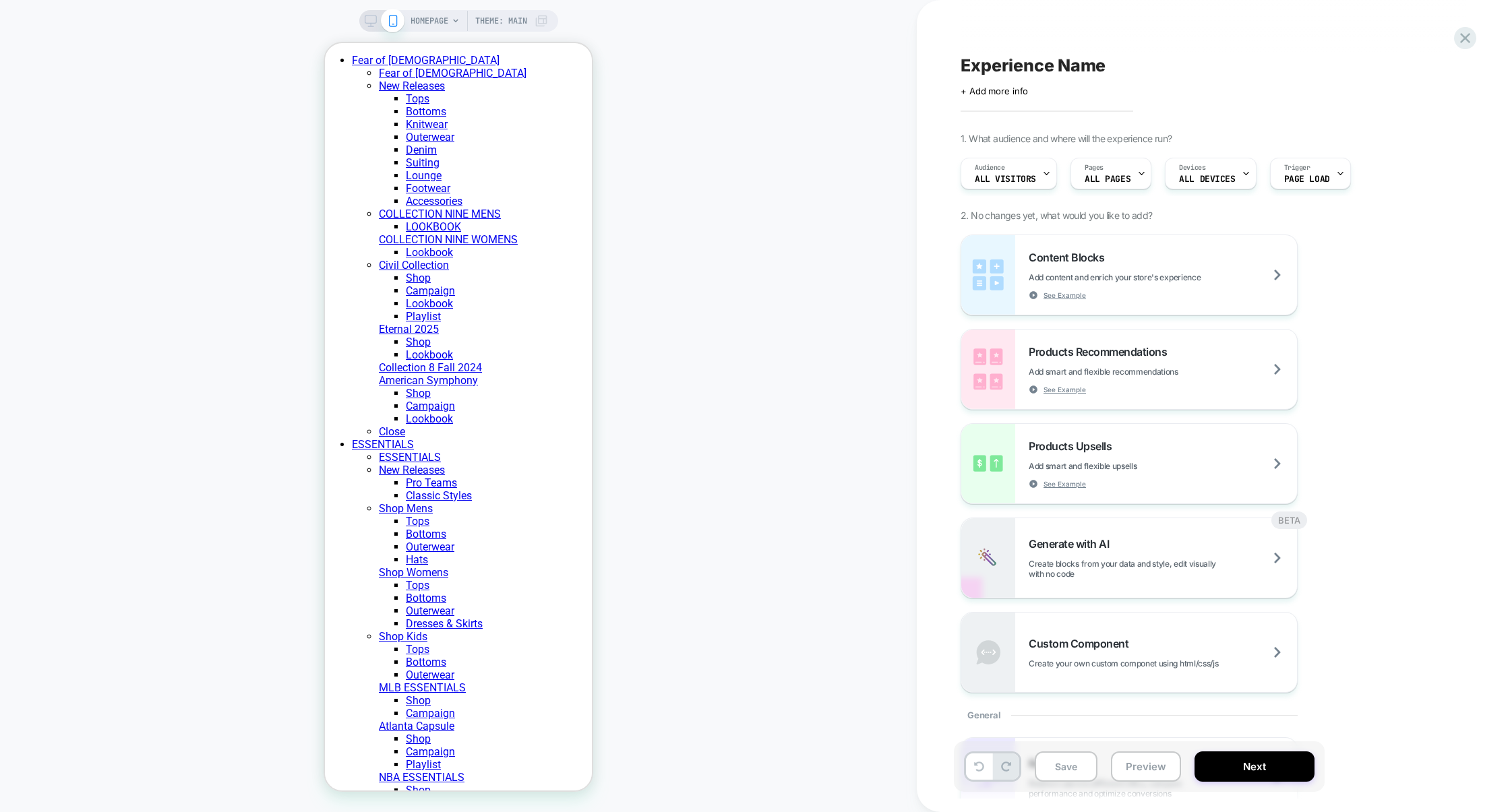
click at [496, 17] on span "Theme: MAIN" at bounding box center [501, 21] width 52 height 21
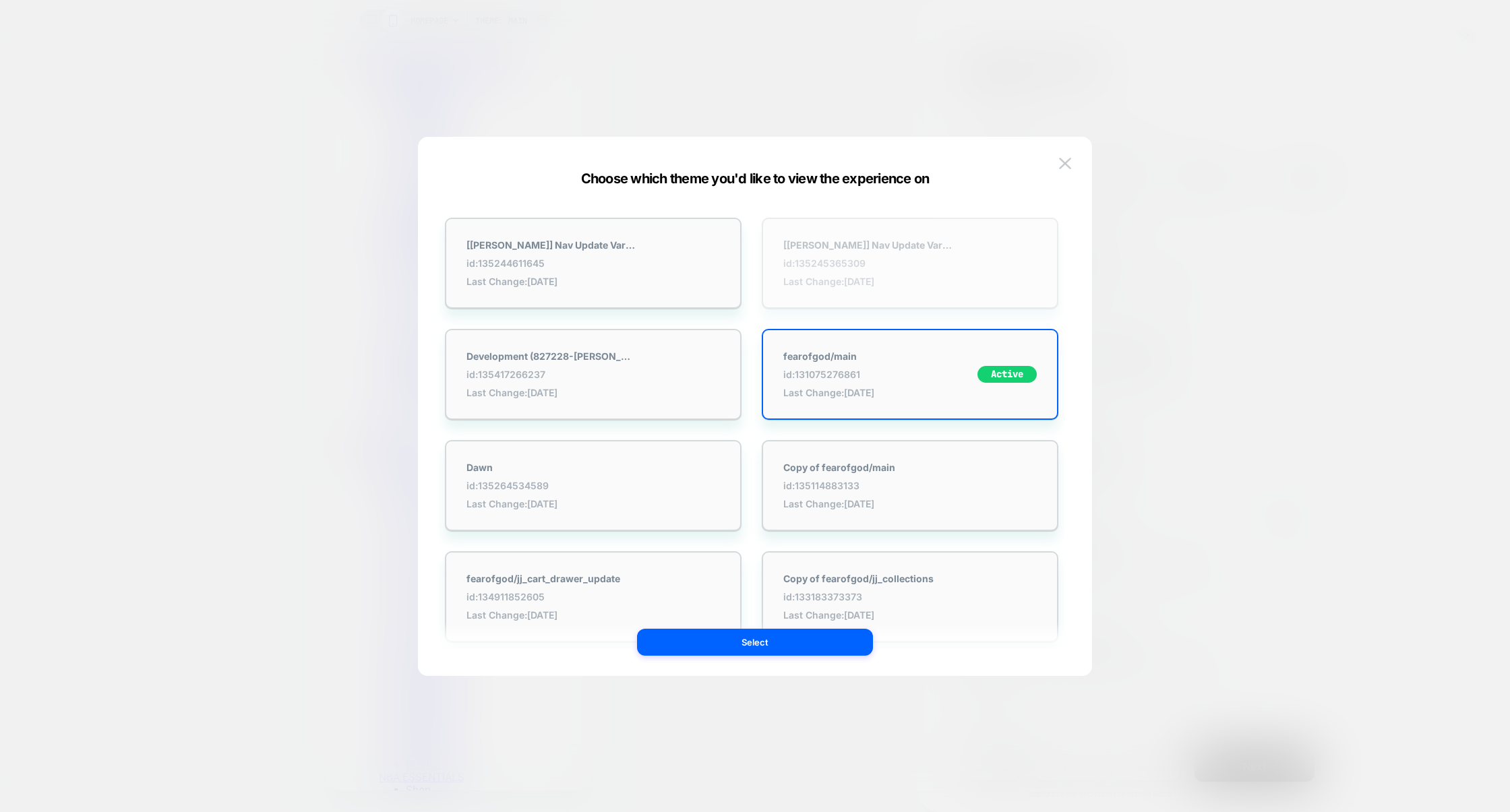
click at [865, 300] on div "[[PERSON_NAME]] Nav Update Variant B | 9.17 id: 135245365309 Last Change: [DATE]" at bounding box center [910, 263] width 297 height 91
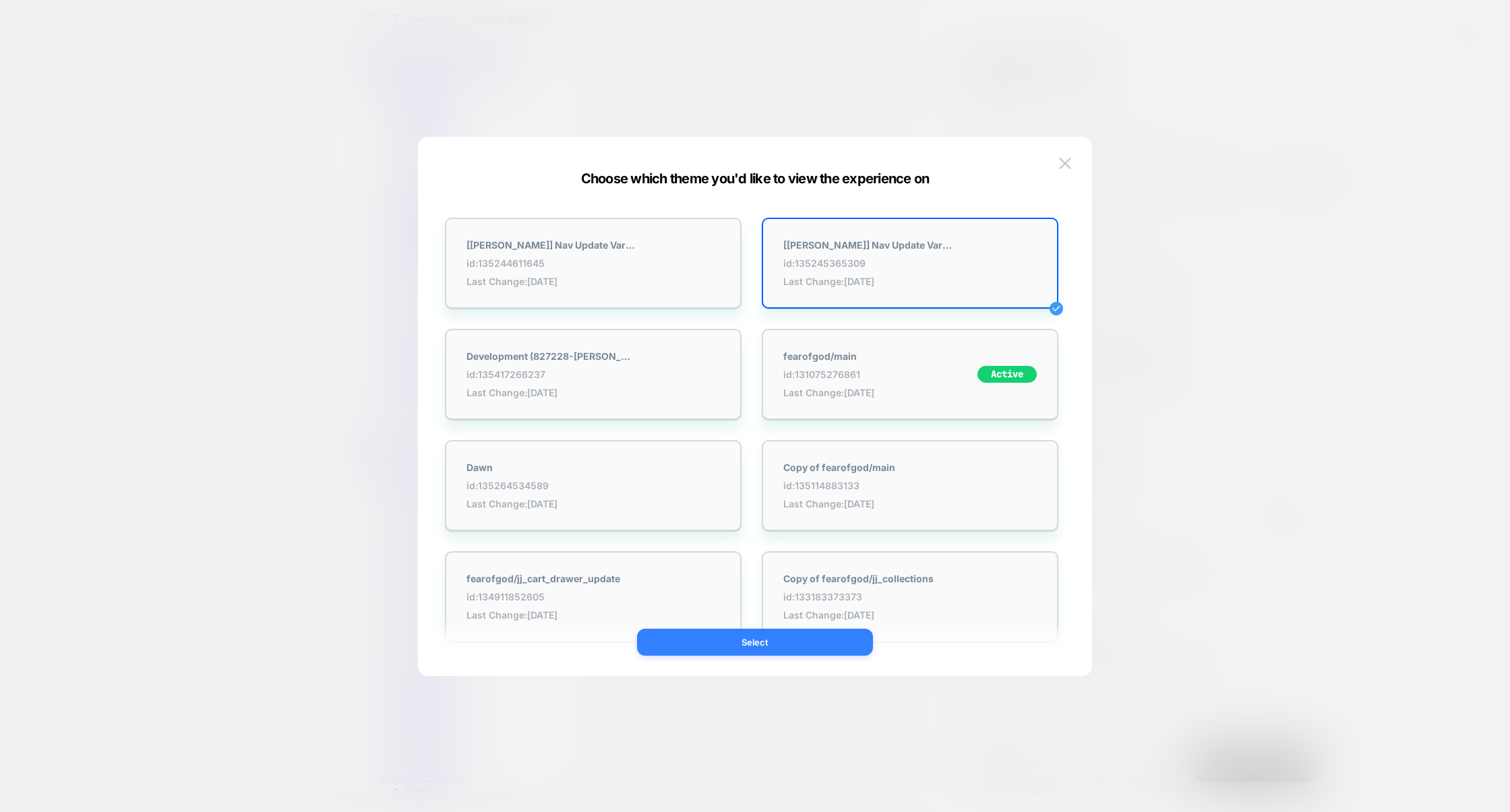
click at [766, 643] on button "Select" at bounding box center [755, 642] width 236 height 27
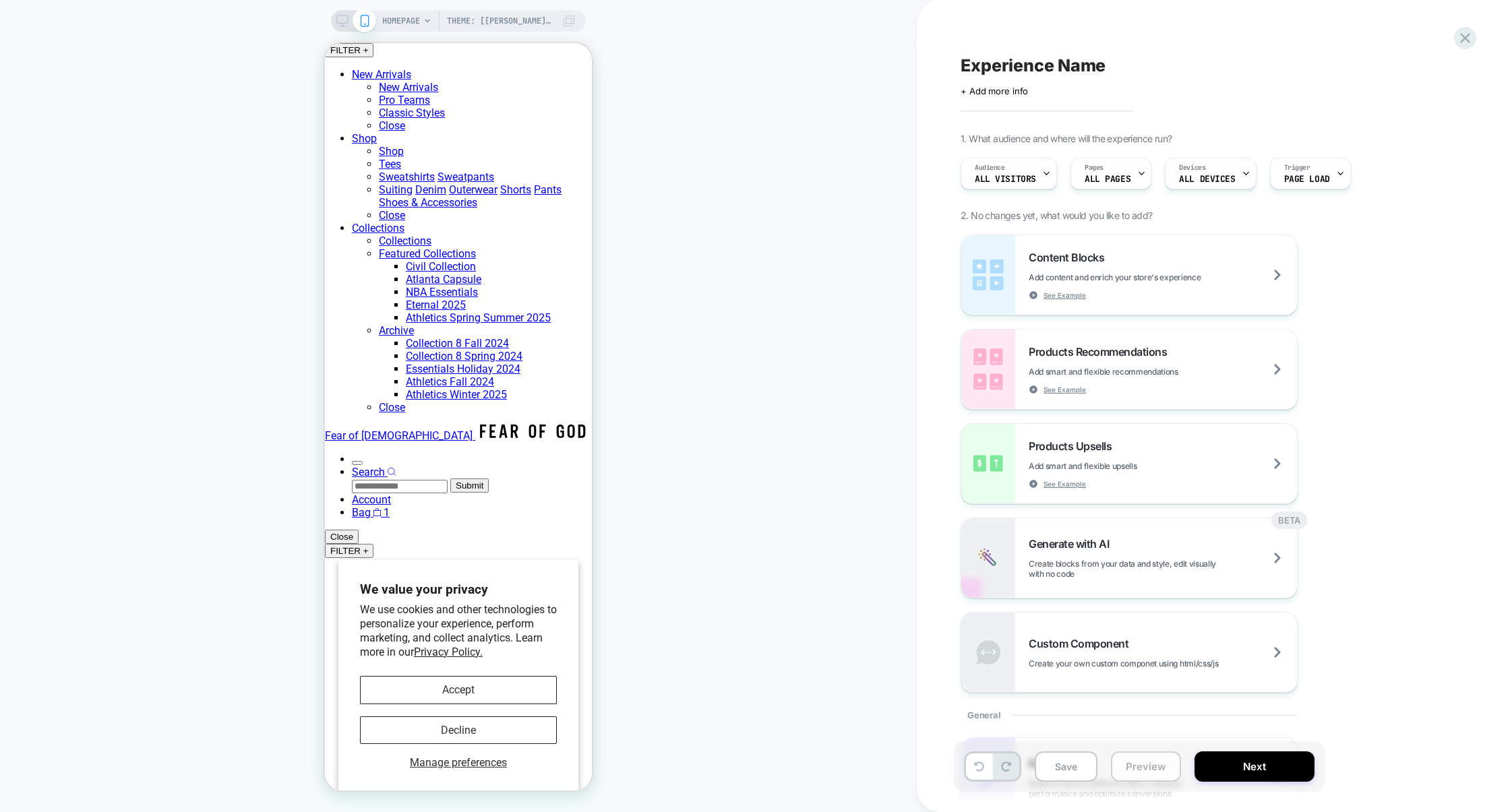
click at [1132, 758] on button "Preview" at bounding box center [1145, 766] width 70 height 30
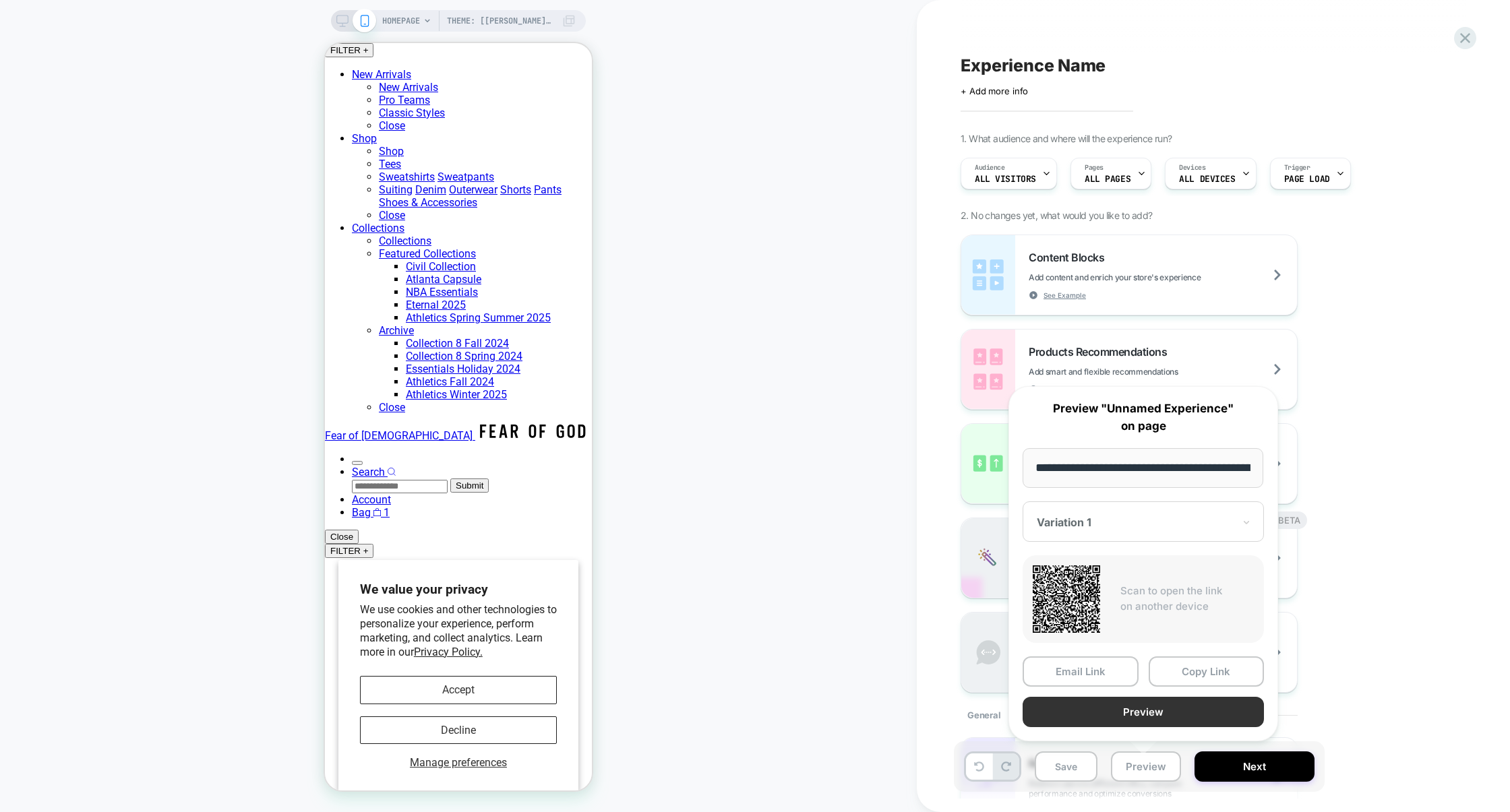
click at [1149, 709] on button "Preview" at bounding box center [1143, 712] width 242 height 30
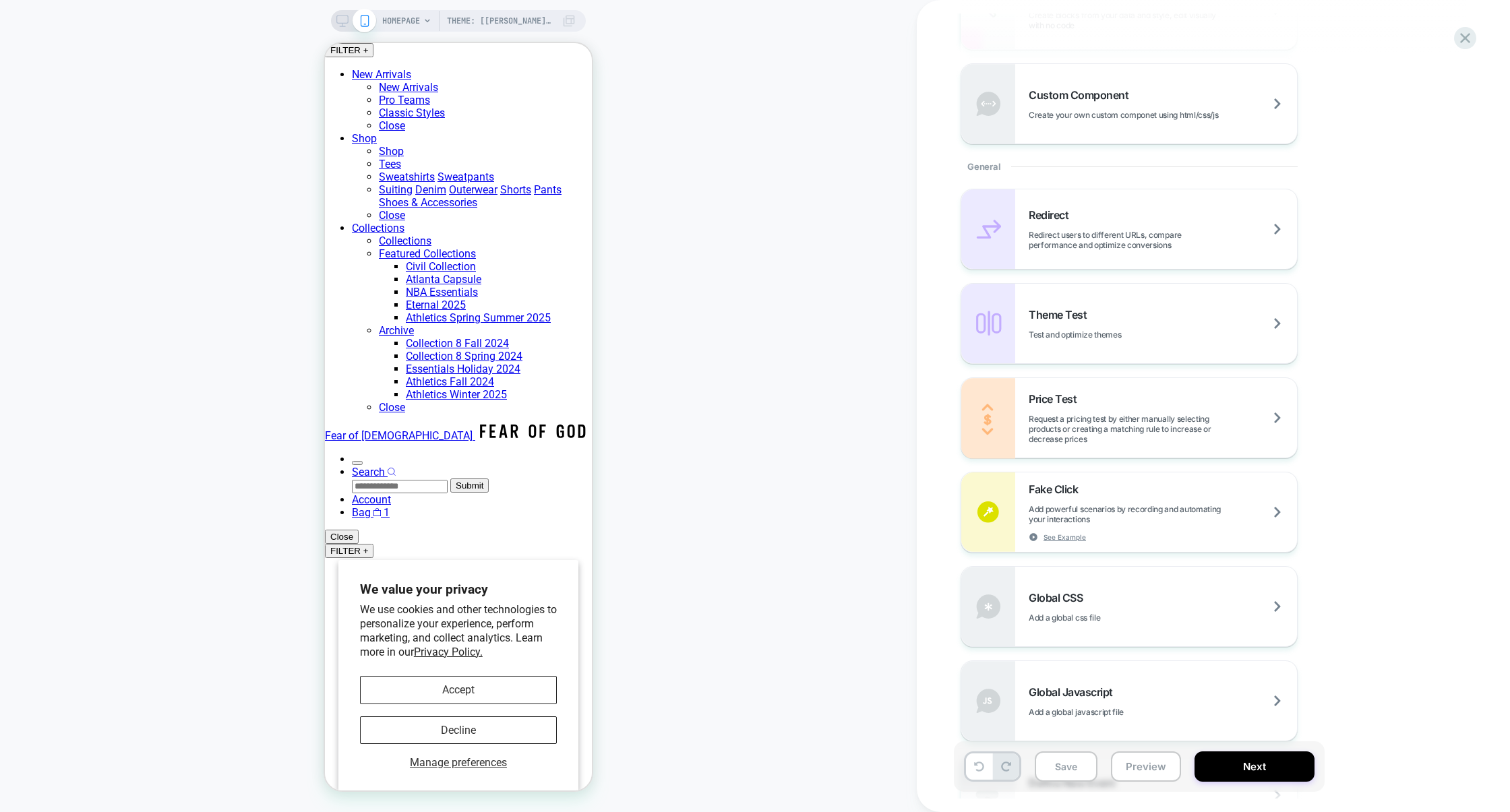
scroll to position [901, 0]
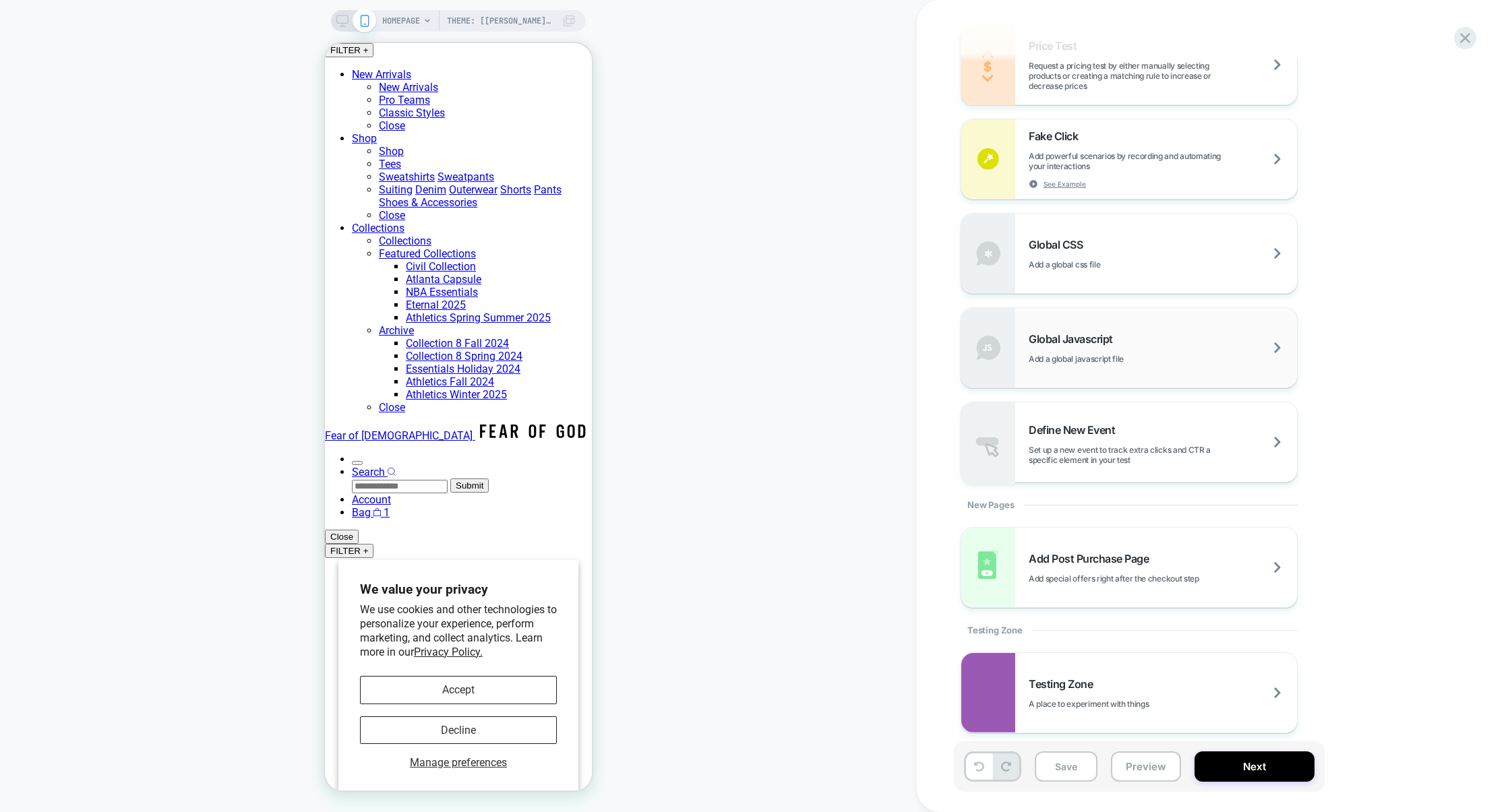
click at [1132, 359] on span "Add a global javascript file" at bounding box center [1110, 358] width 163 height 10
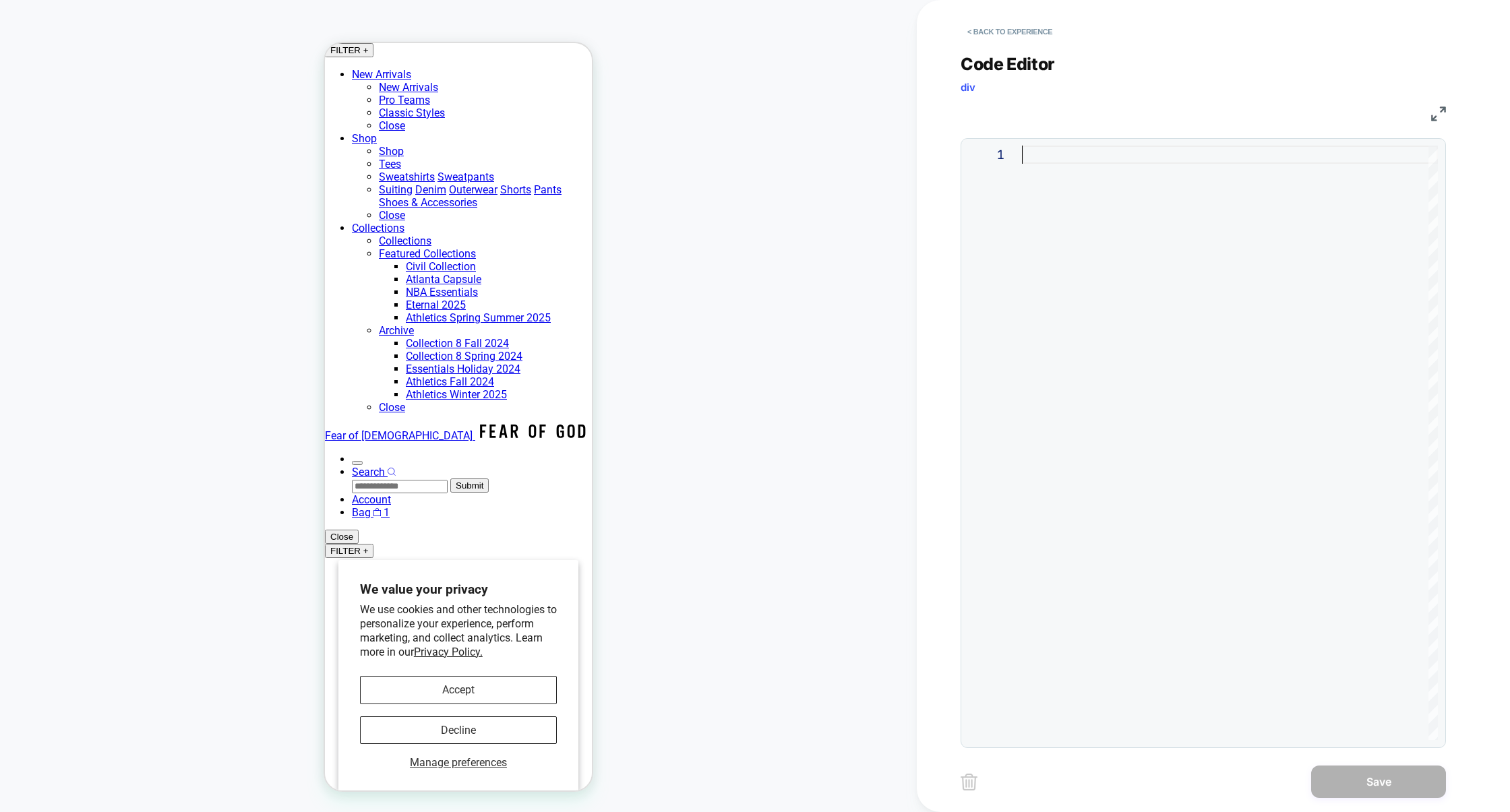
click at [1114, 357] on div at bounding box center [1229, 442] width 416 height 594
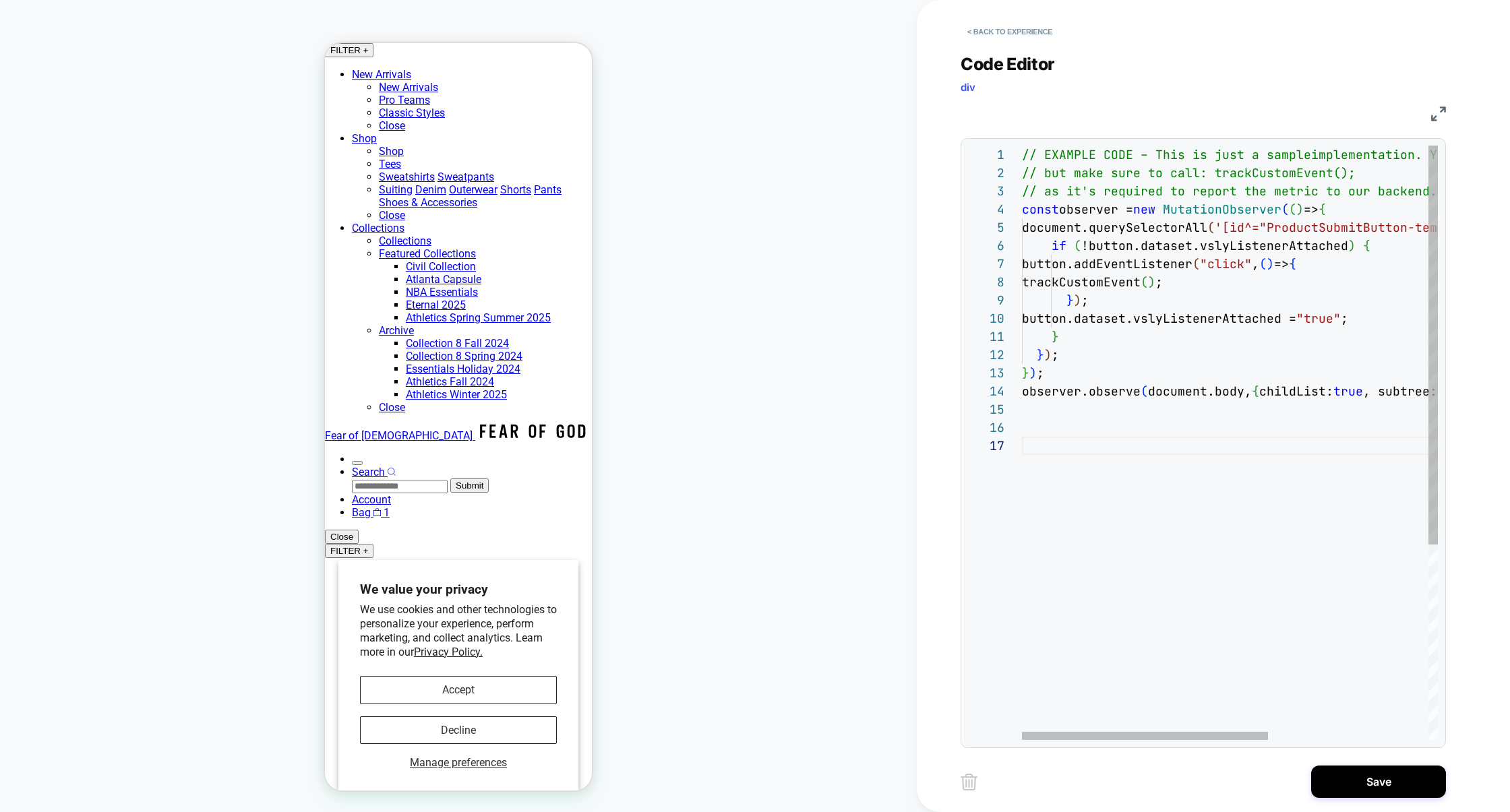
scroll to position [0, 494]
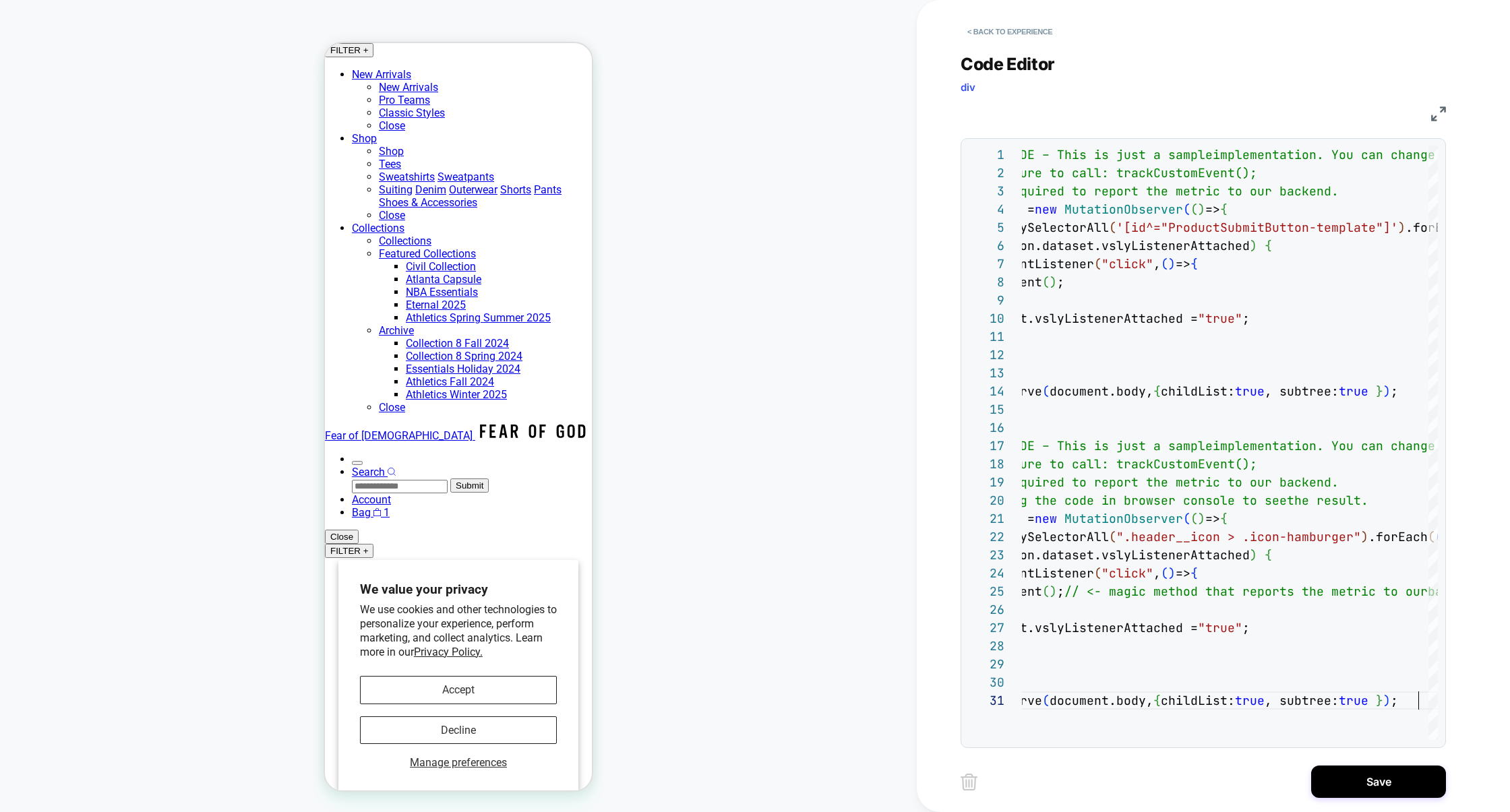
click at [1441, 116] on img at bounding box center [1438, 114] width 15 height 15
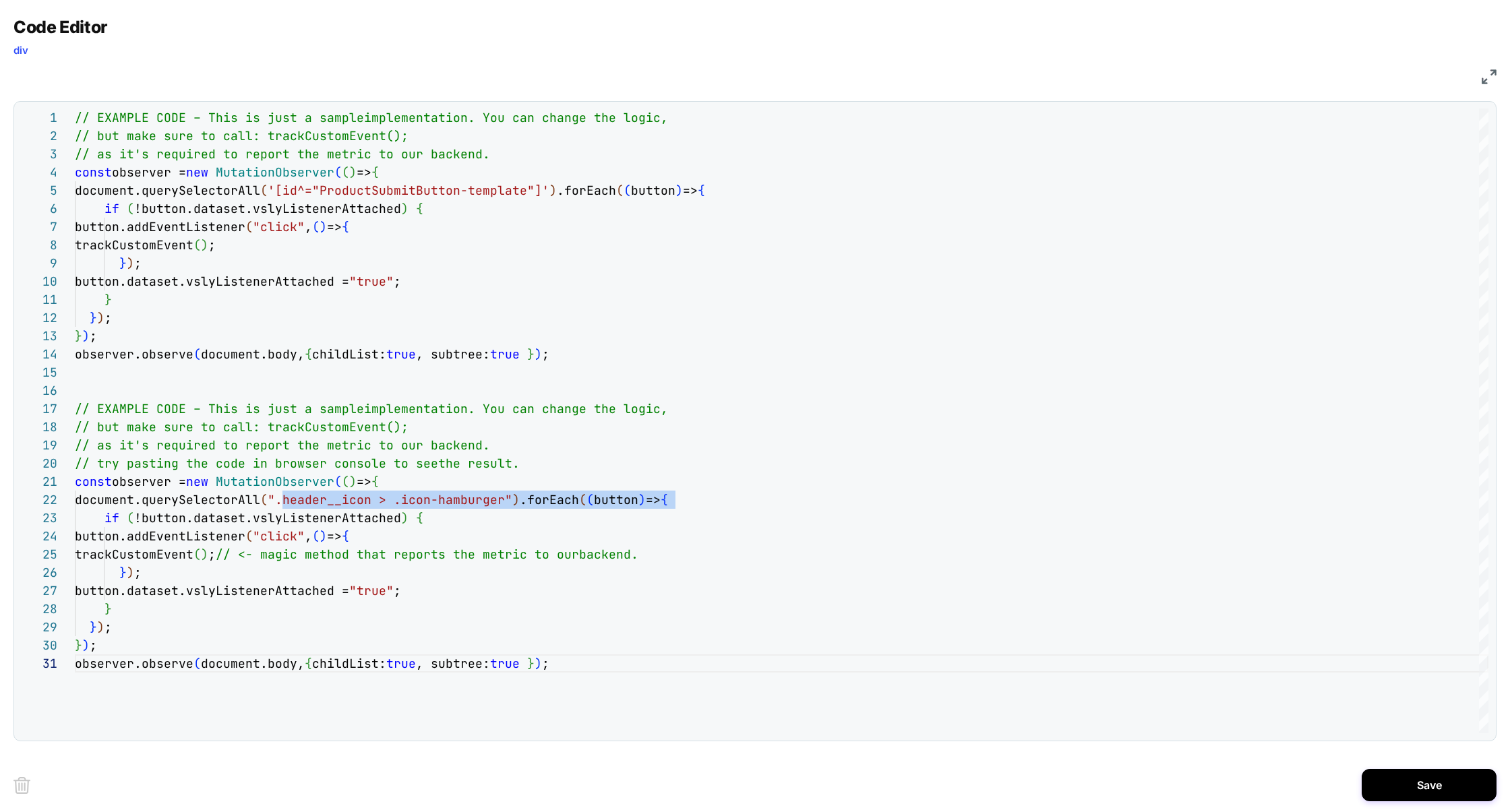
drag, startPoint x: 458, startPoint y: 738, endPoint x: 295, endPoint y: 503, distance: 286.0
click at [294, 503] on div "1 2 3 4 5 6 7 8 9 10 11 12 13 14 15 16 17 18 19 20 21 22 23 24 25 26 27 28 29 3…" at bounding box center [755, 421] width 1482 height 640
click at [539, 522] on div "// EXAMPLE CODE – This is just a sample implementation. You can change the logi…" at bounding box center [781, 693] width 1414 height 1170
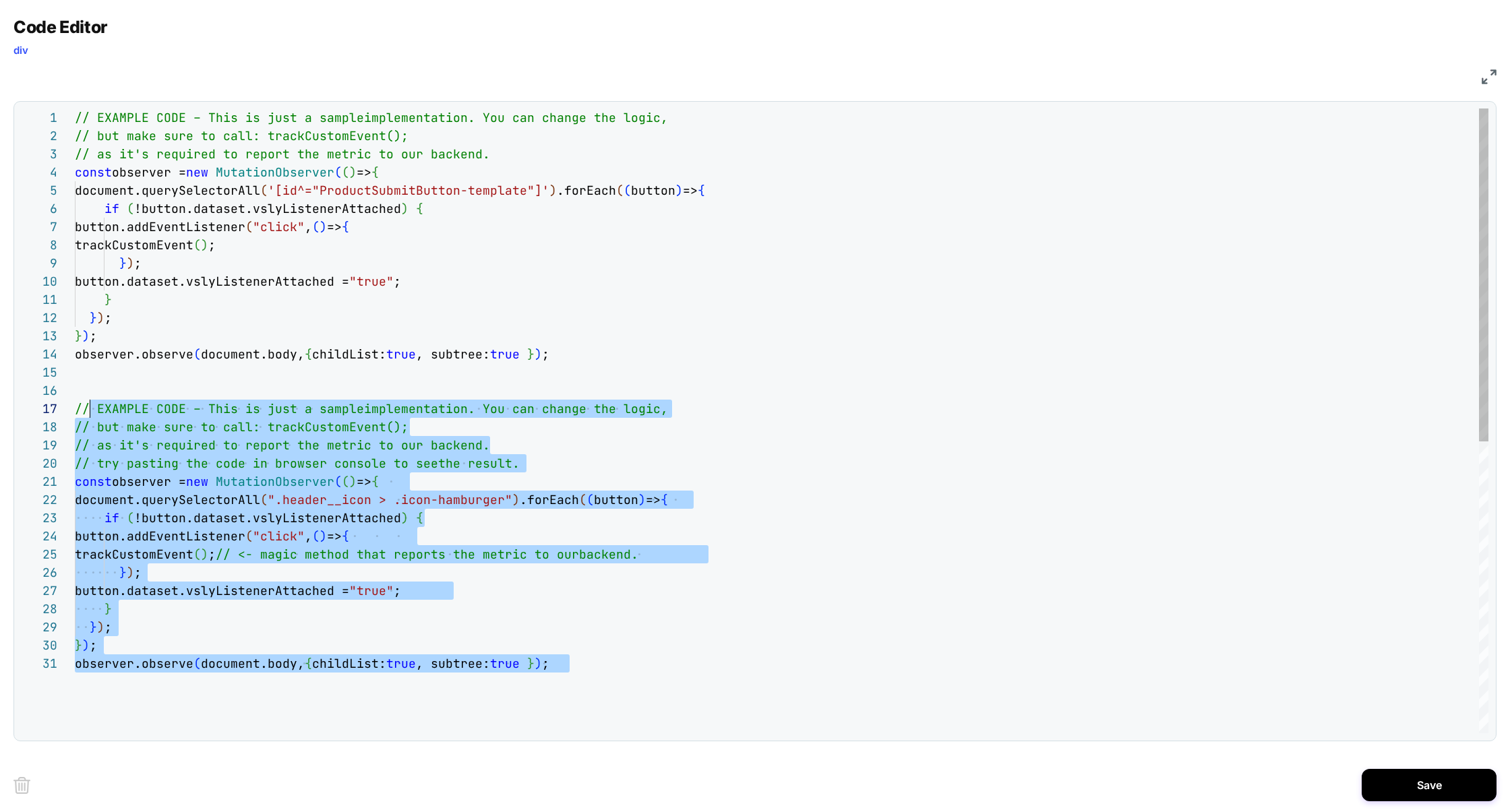
scroll to position [73, 0]
drag, startPoint x: 609, startPoint y: 666, endPoint x: 48, endPoint y: 376, distance: 631.5
click at [48, 376] on div "1 2 3 4 5 6 7 8 9 10 11 12 13 14 15 16 17 18 19 20 21 22 23 24 25 26 27 28 29 3…" at bounding box center [754, 421] width 1467 height 625
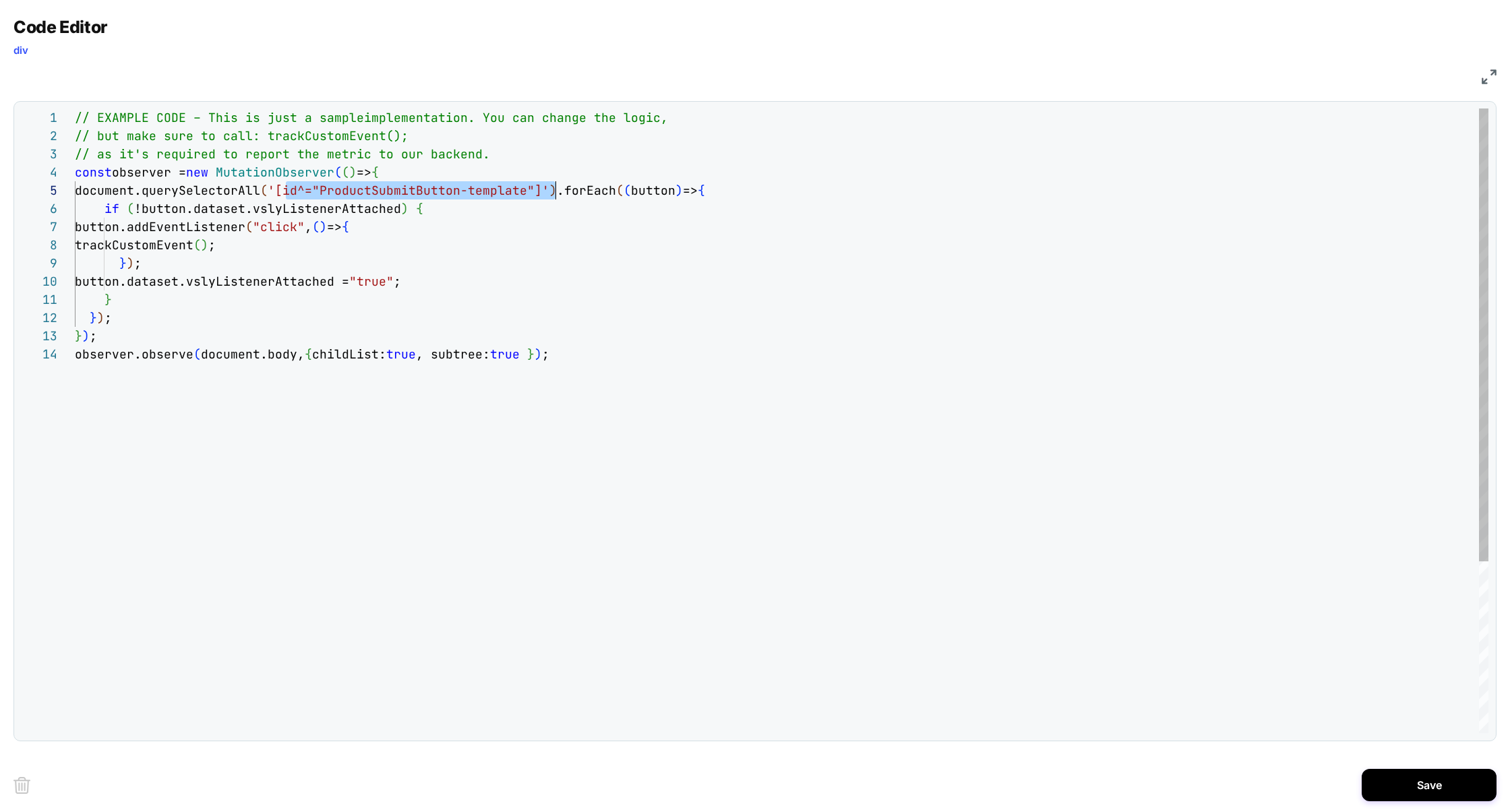
scroll to position [73, 473]
drag, startPoint x: 287, startPoint y: 196, endPoint x: 548, endPoint y: 195, distance: 261.0
click at [466, 286] on div "// EXAMPLE CODE – This is just a sample implementation. You can change the logi…" at bounding box center [781, 538] width 1414 height 861
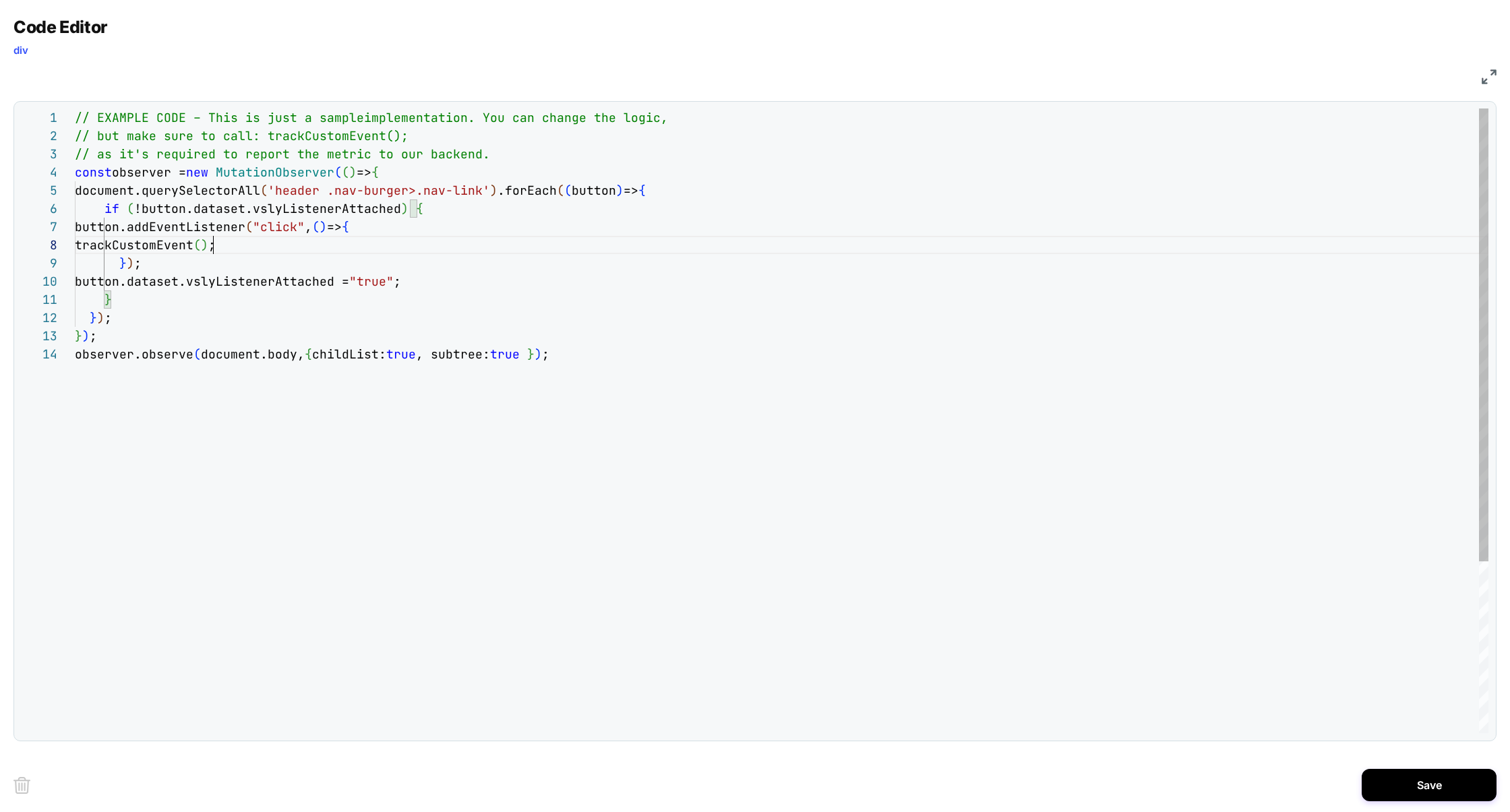
click at [212, 251] on div "// EXAMPLE CODE – This is just a sample implementation. You can change the logi…" at bounding box center [781, 538] width 1414 height 861
click at [278, 244] on div "// EXAMPLE CODE – This is just a sample implementation. You can change the logi…" at bounding box center [781, 538] width 1414 height 861
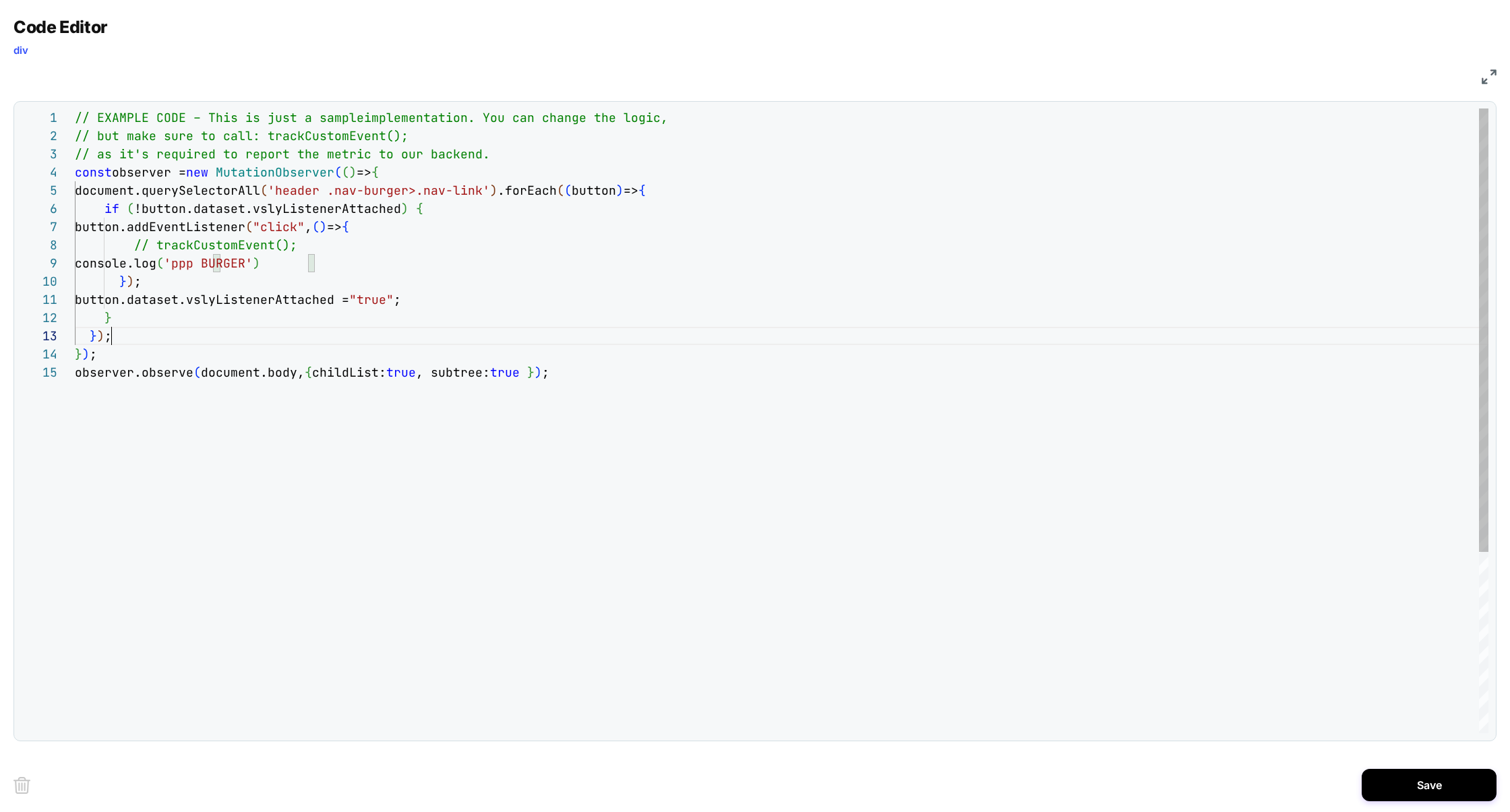
scroll to position [36, 36]
click at [556, 338] on div "// EXAMPLE CODE – This is just a sample implementation. You can change the logi…" at bounding box center [781, 548] width 1414 height 879
type textarea "**********"
click at [1399, 779] on button "Save" at bounding box center [1429, 784] width 135 height 32
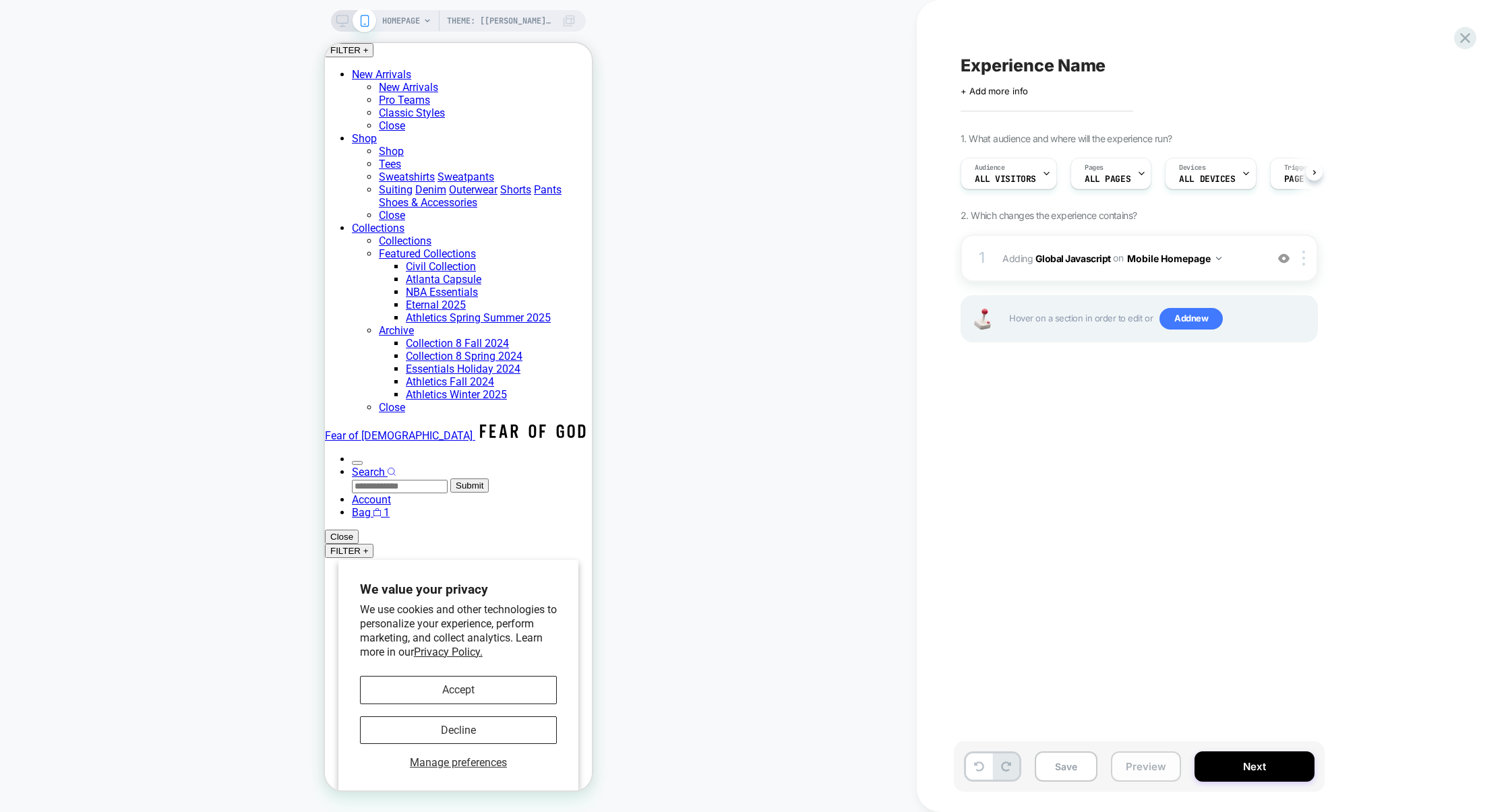
scroll to position [0, 1]
click at [1141, 766] on button "Preview" at bounding box center [1145, 766] width 70 height 30
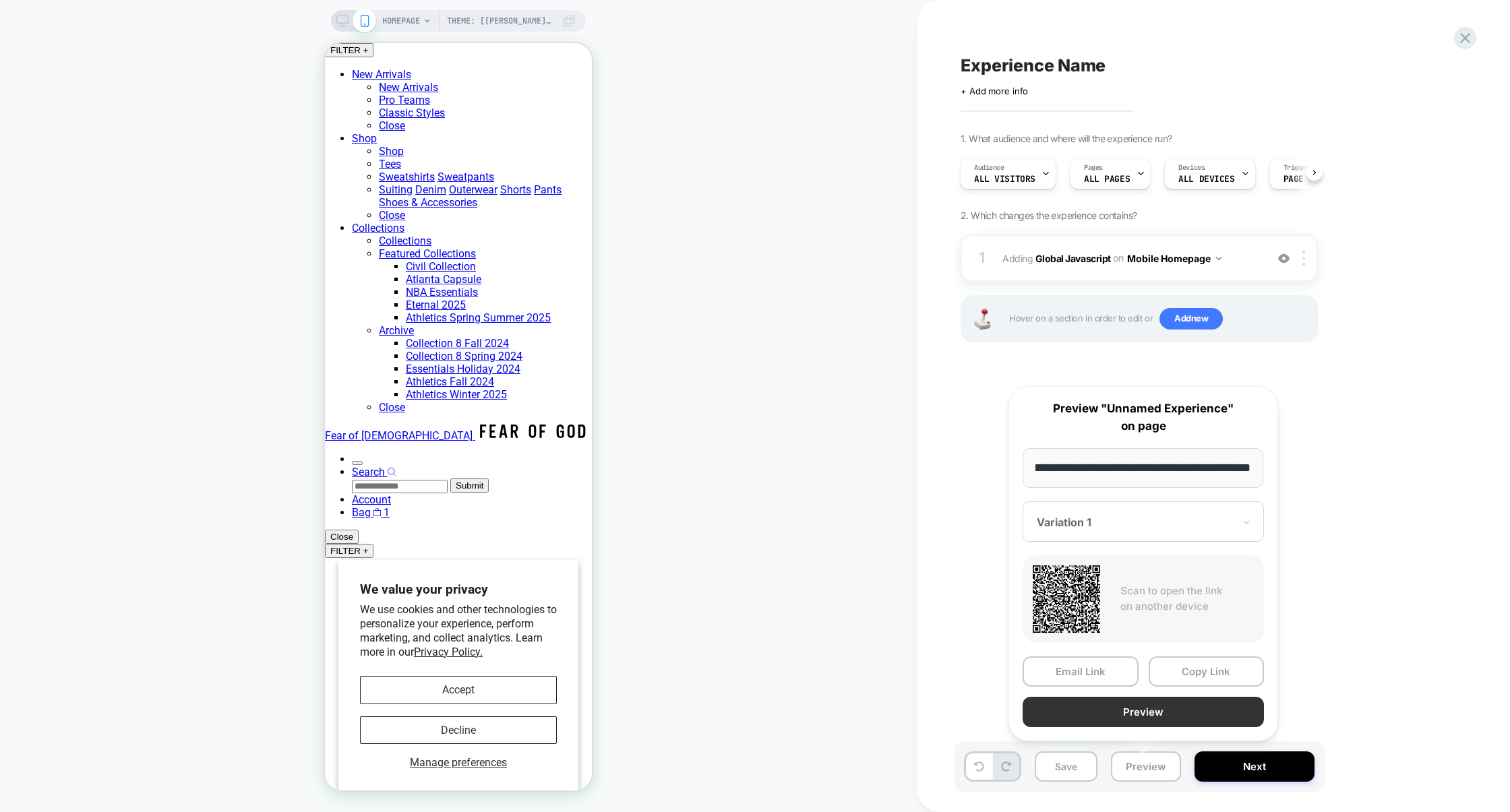
scroll to position [0, 0]
click at [1149, 707] on button "Preview" at bounding box center [1143, 712] width 242 height 30
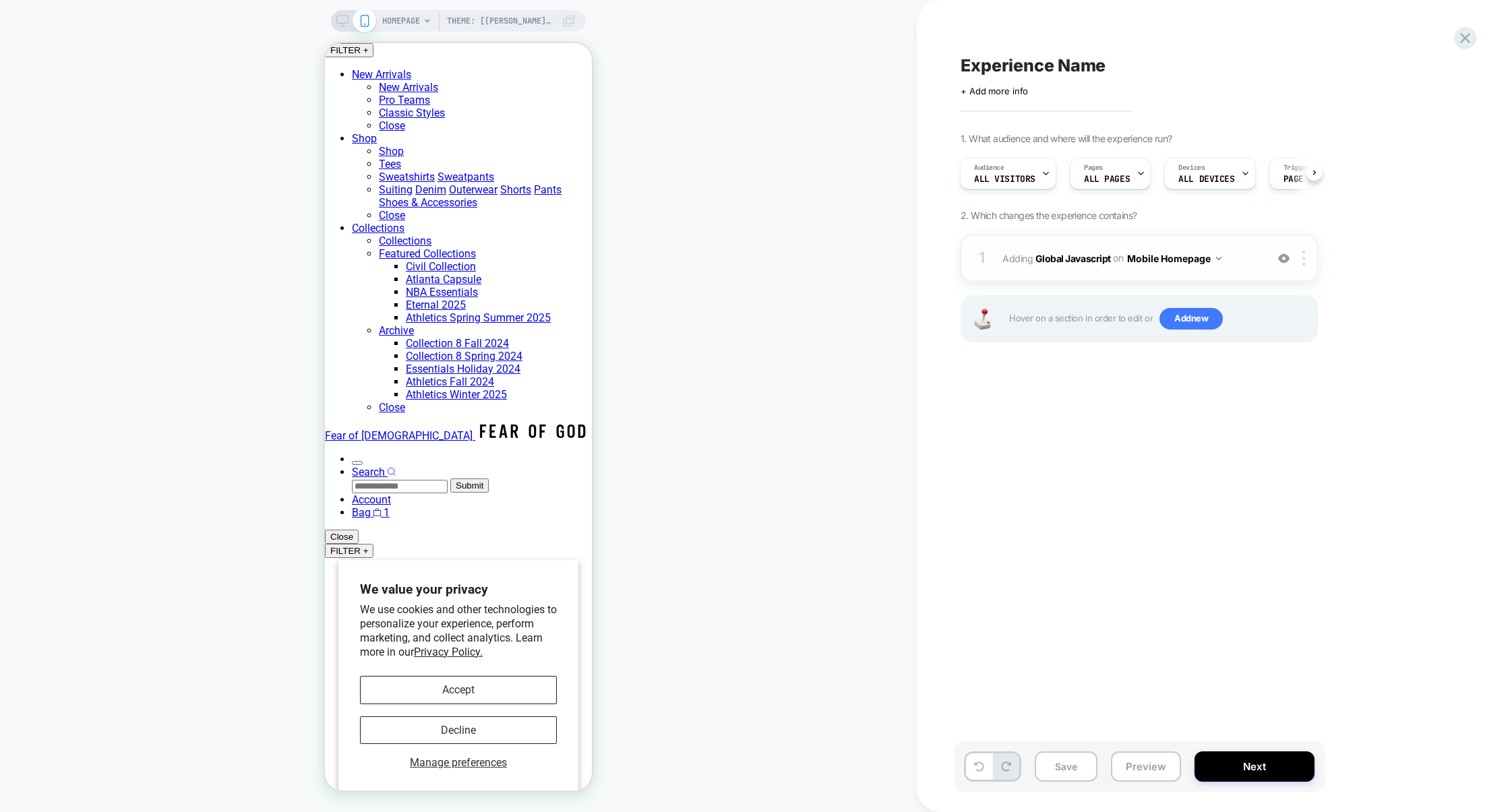
click at [1078, 279] on div "1 Adding Global Javascript on Mobile Homepage Add Before Add After Copy to Desk…" at bounding box center [1139, 258] width 358 height 47
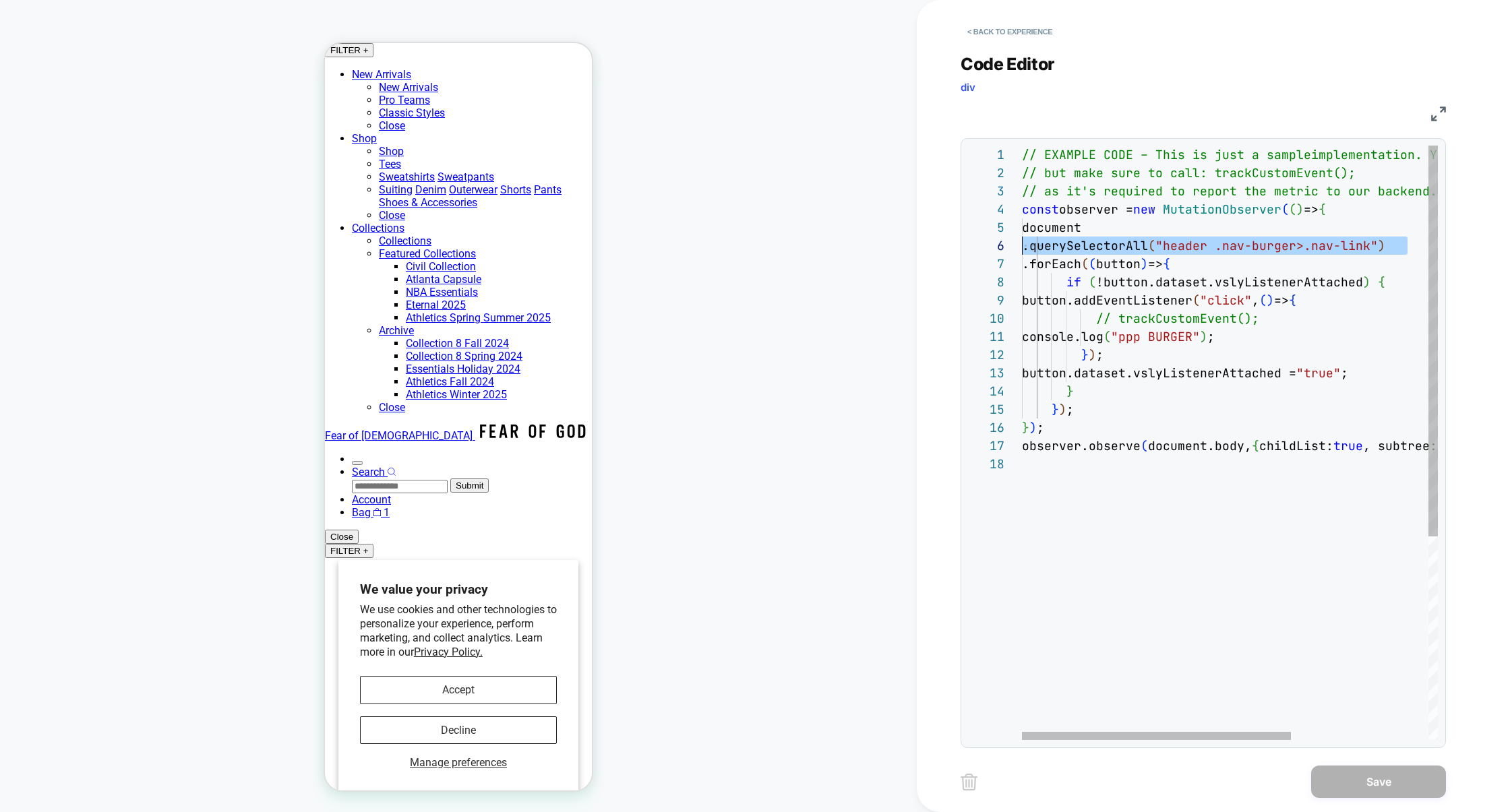
scroll to position [73, 0]
drag, startPoint x: 1408, startPoint y: 247, endPoint x: 921, endPoint y: 234, distance: 487.2
click at [1021, 234] on div "// EXAMPLE CODE – This is just a sample implementation. You can change the logi…" at bounding box center [1336, 597] width 628 height 904
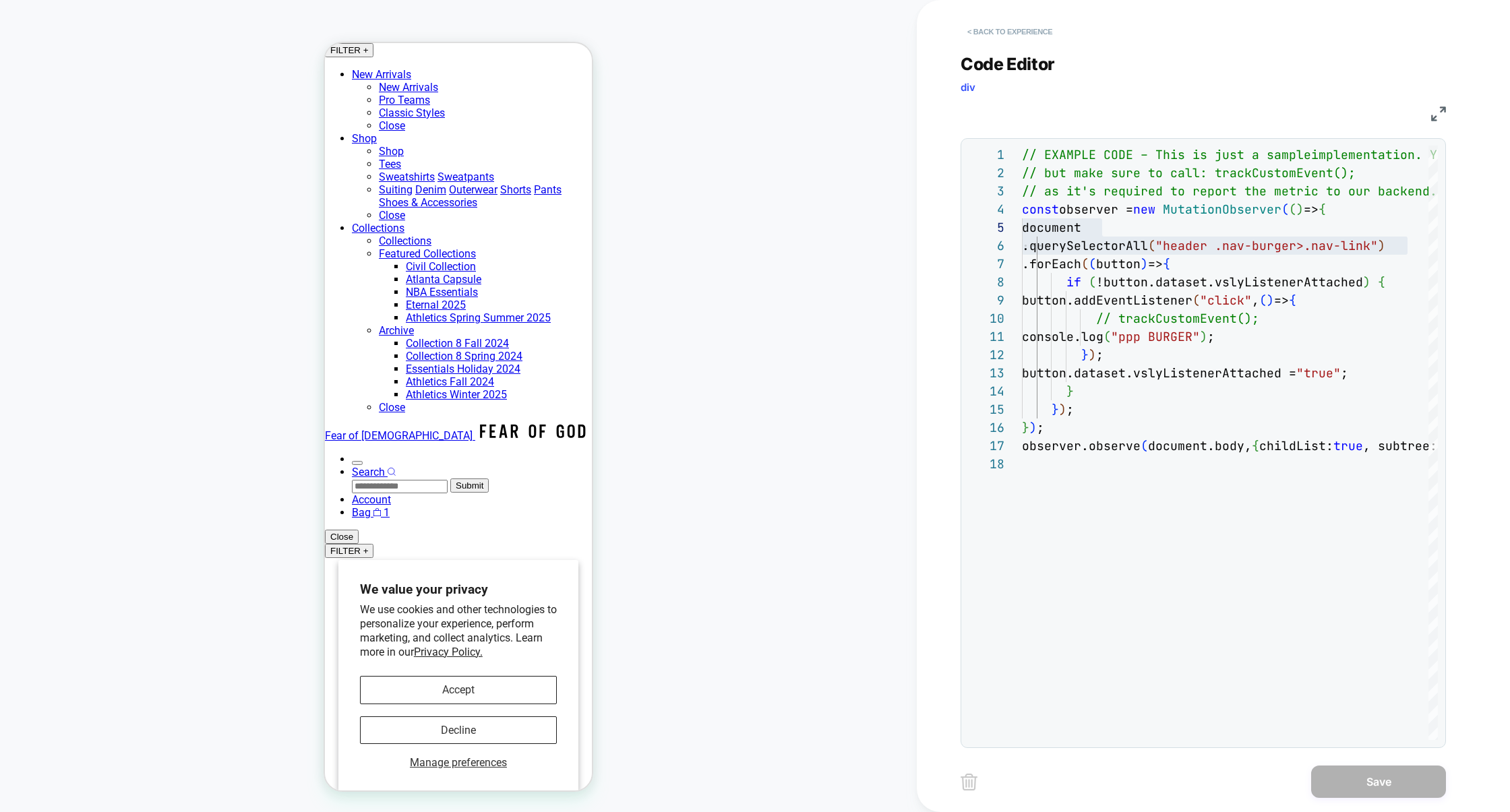
click at [1017, 28] on button "< Back to experience" at bounding box center [1010, 31] width 99 height 21
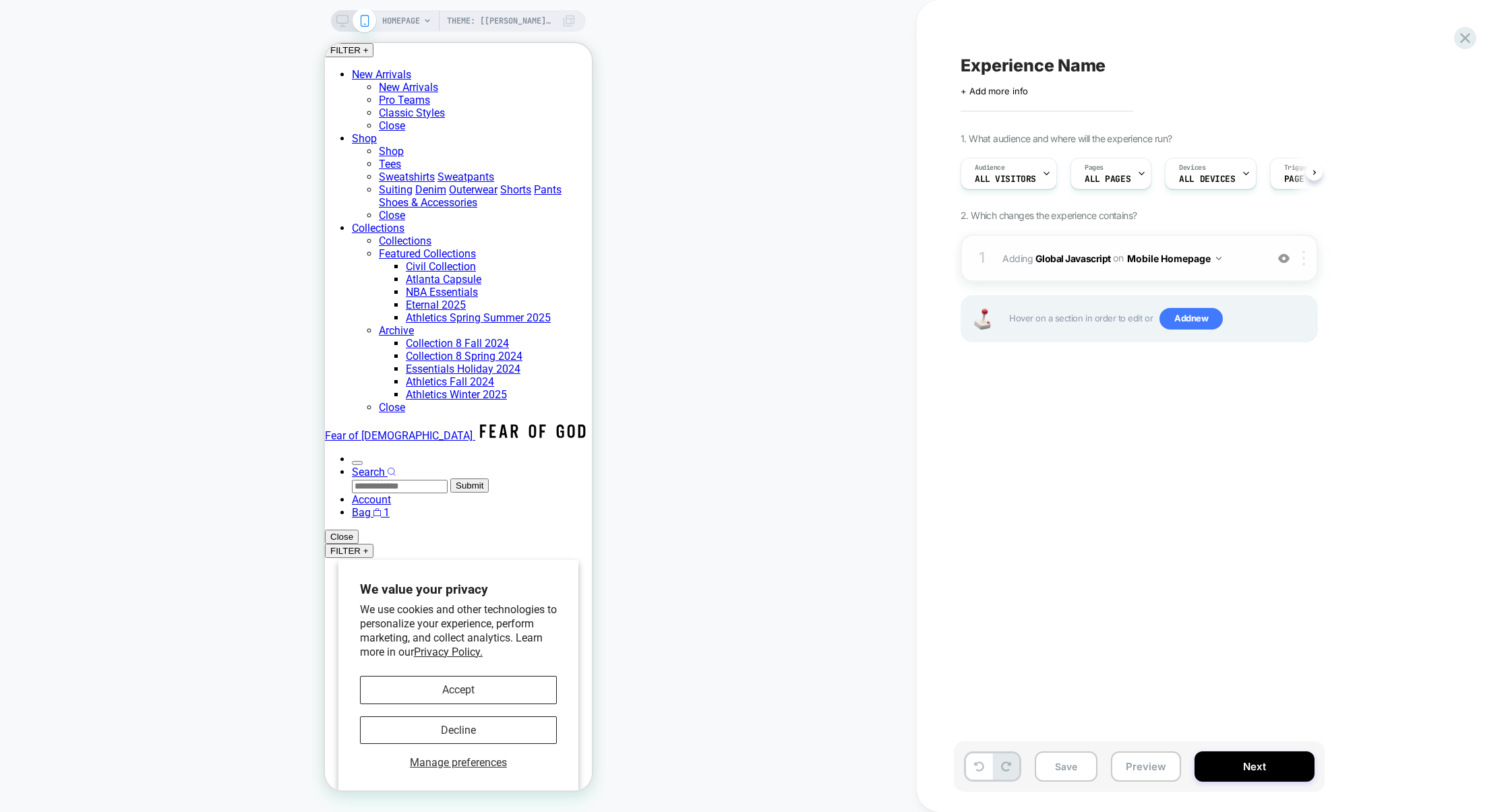
scroll to position [0, 1]
click at [1311, 260] on div at bounding box center [1306, 258] width 22 height 15
click at [1298, 406] on div "Target All Devices" at bounding box center [1306, 403] width 120 height 37
click at [1199, 260] on button "All Devices Homepage" at bounding box center [1183, 258] width 113 height 20
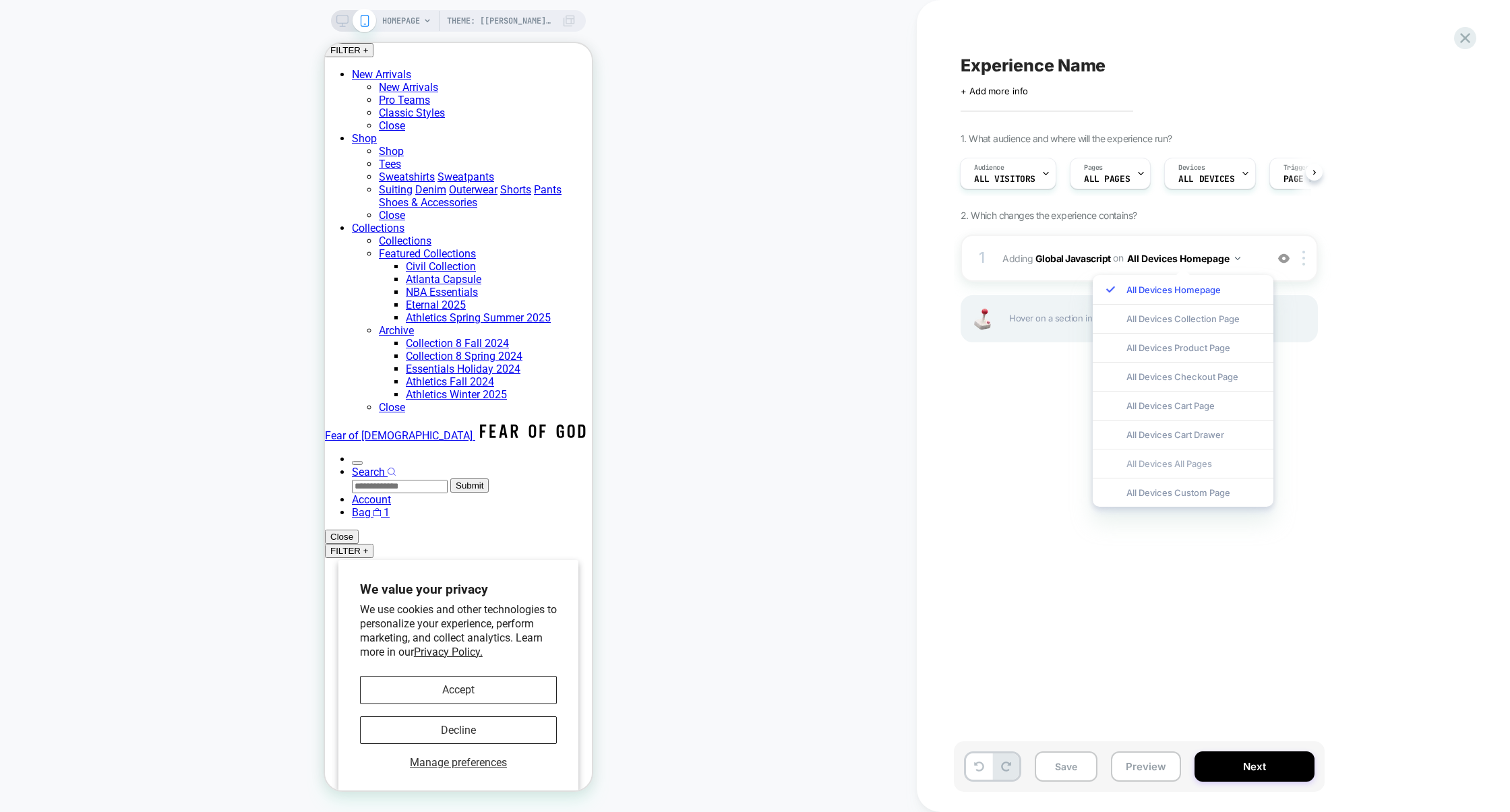
click at [1172, 458] on div "All Devices All Pages" at bounding box center [1182, 463] width 181 height 29
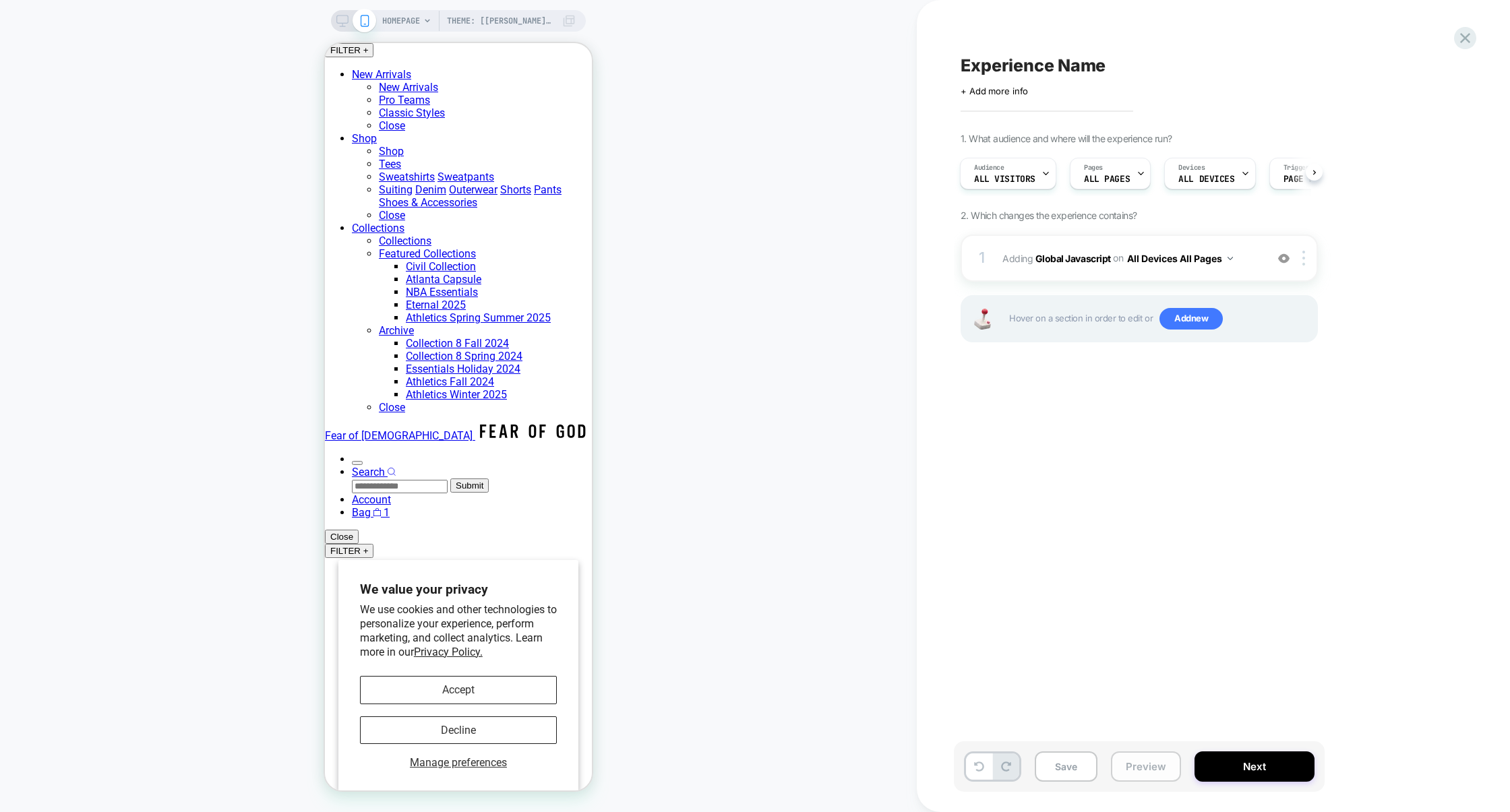
click at [1145, 776] on button "Preview" at bounding box center [1145, 766] width 70 height 30
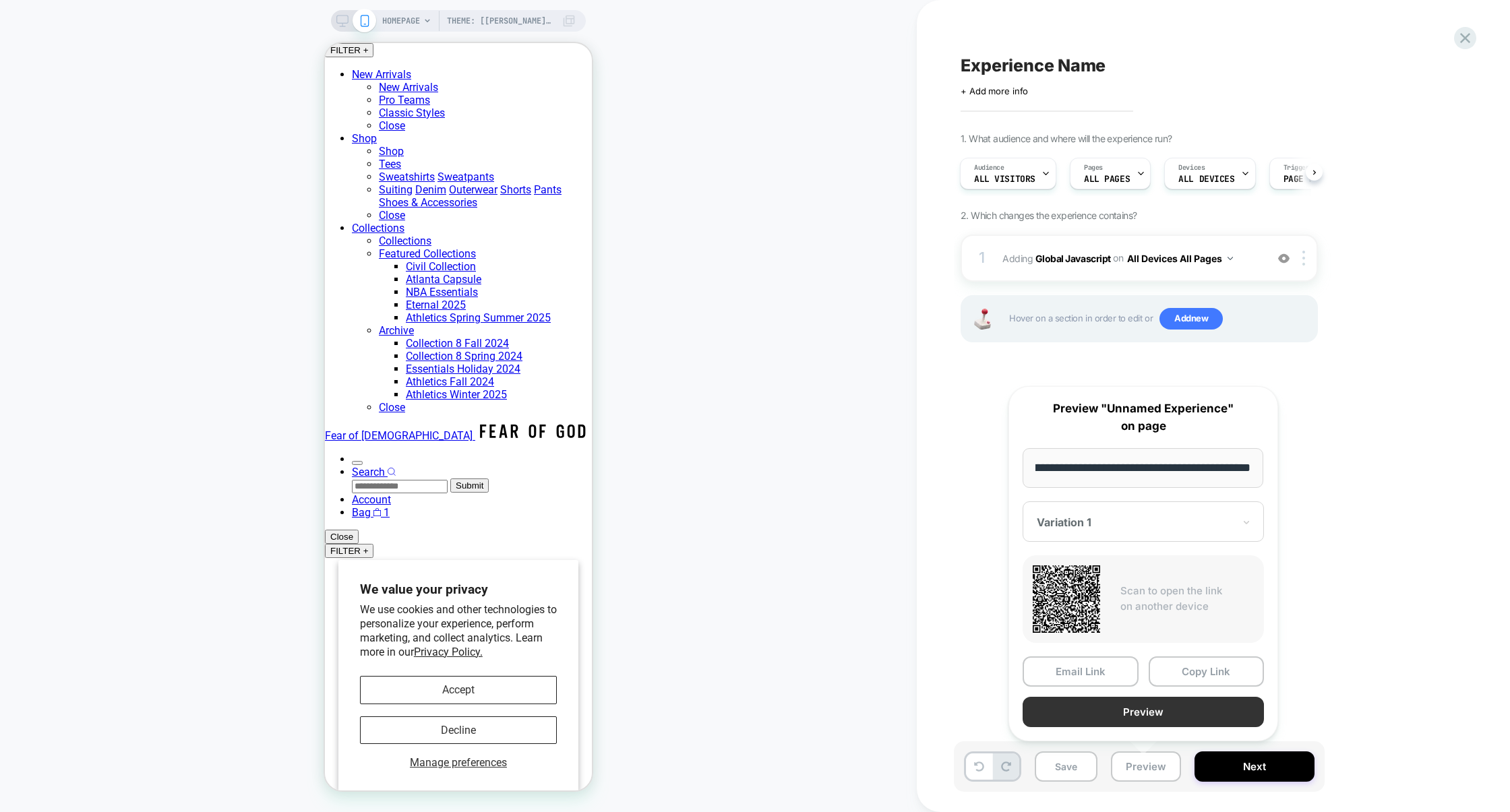
scroll to position [0, 0]
click at [1151, 716] on button "Preview" at bounding box center [1143, 712] width 242 height 30
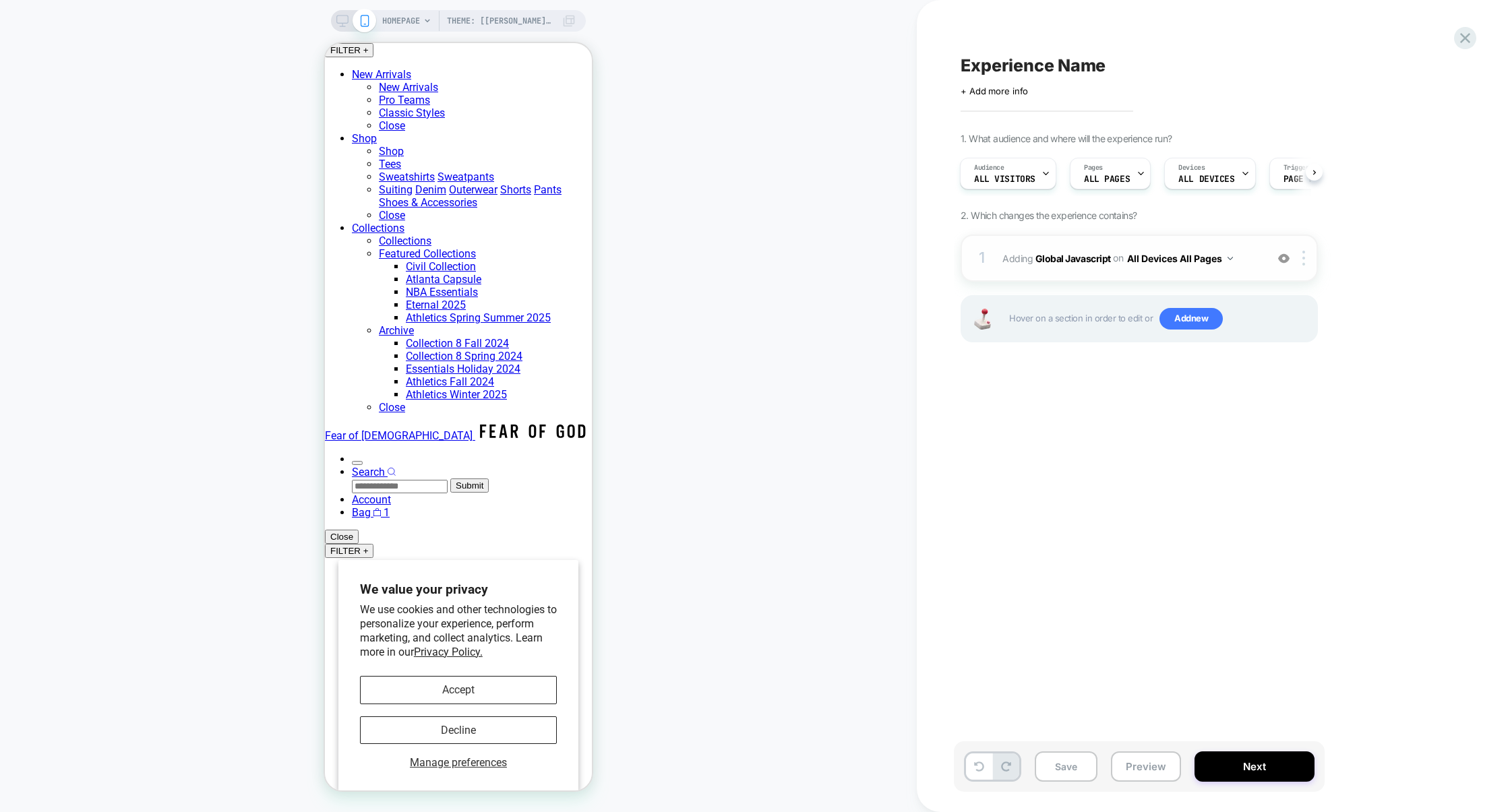
click at [1073, 277] on div "1 Adding Global Javascript on All Devices All Pages Add Before Add After Target…" at bounding box center [1139, 258] width 358 height 47
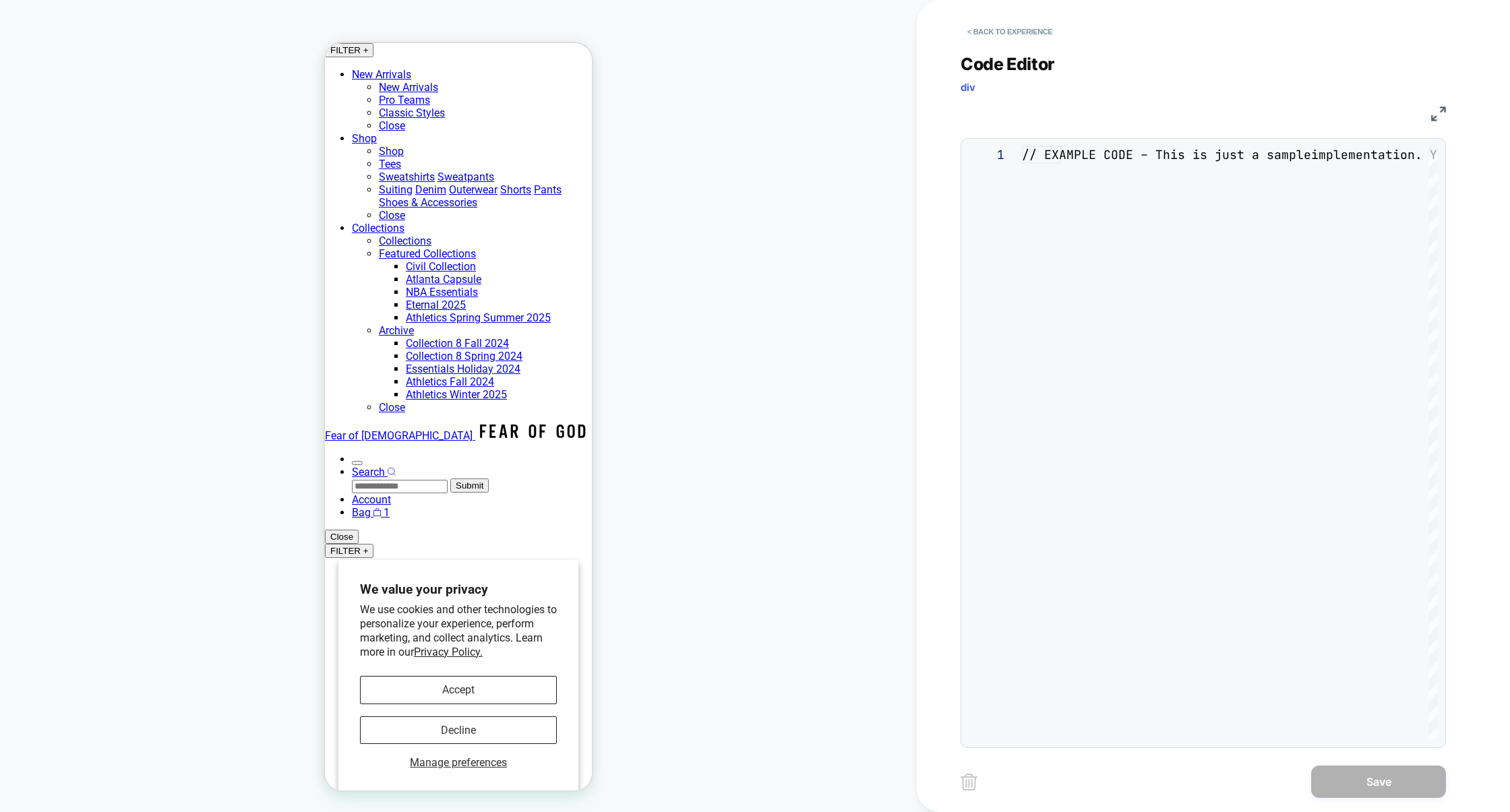
scroll to position [182, 0]
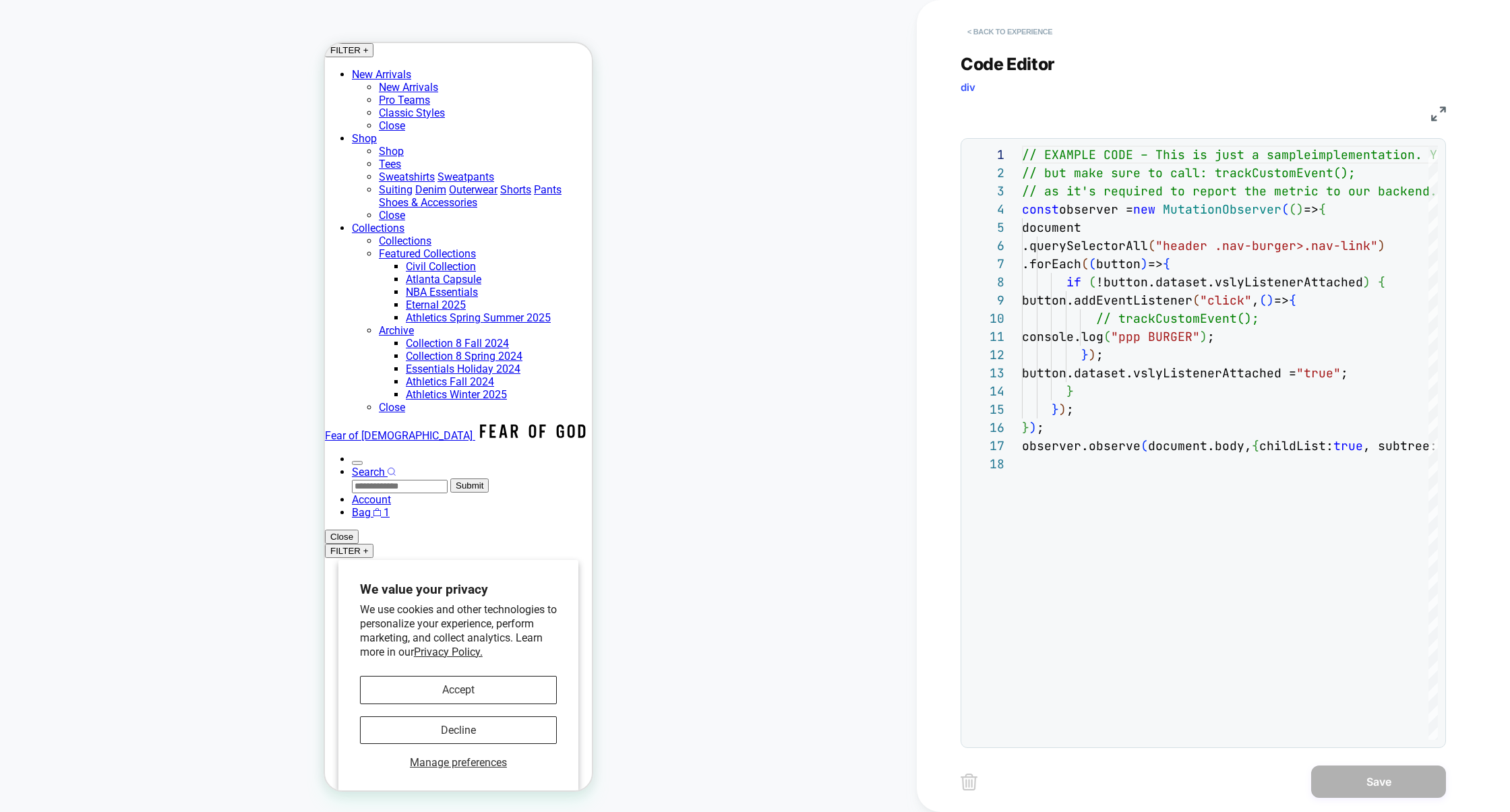
click at [1021, 29] on button "< Back to experience" at bounding box center [1010, 31] width 99 height 21
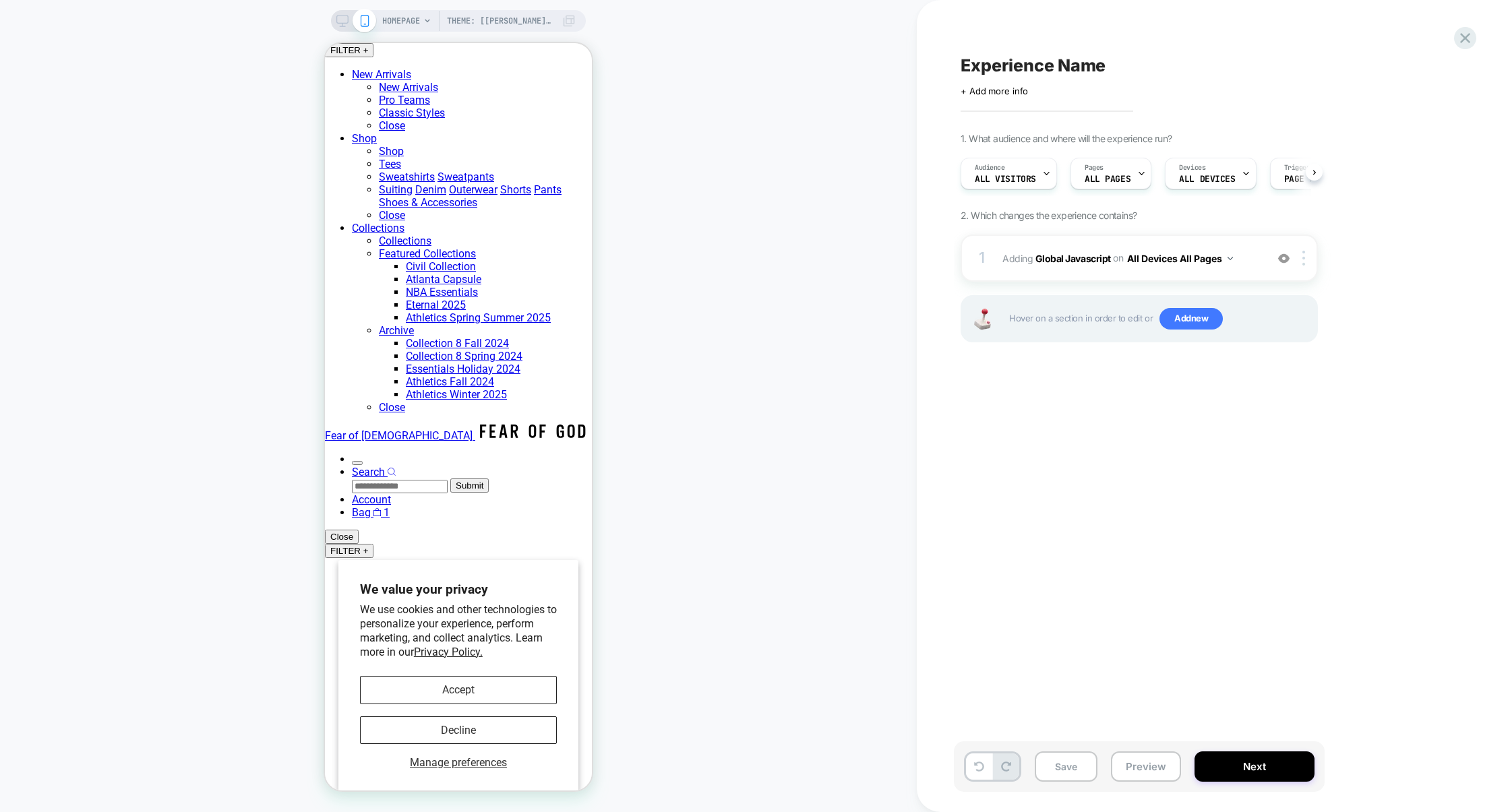
scroll to position [0, 1]
click at [498, 19] on span "Theme: [ED-Jay] Nav Update Variant B | 9.17" at bounding box center [500, 21] width 108 height 21
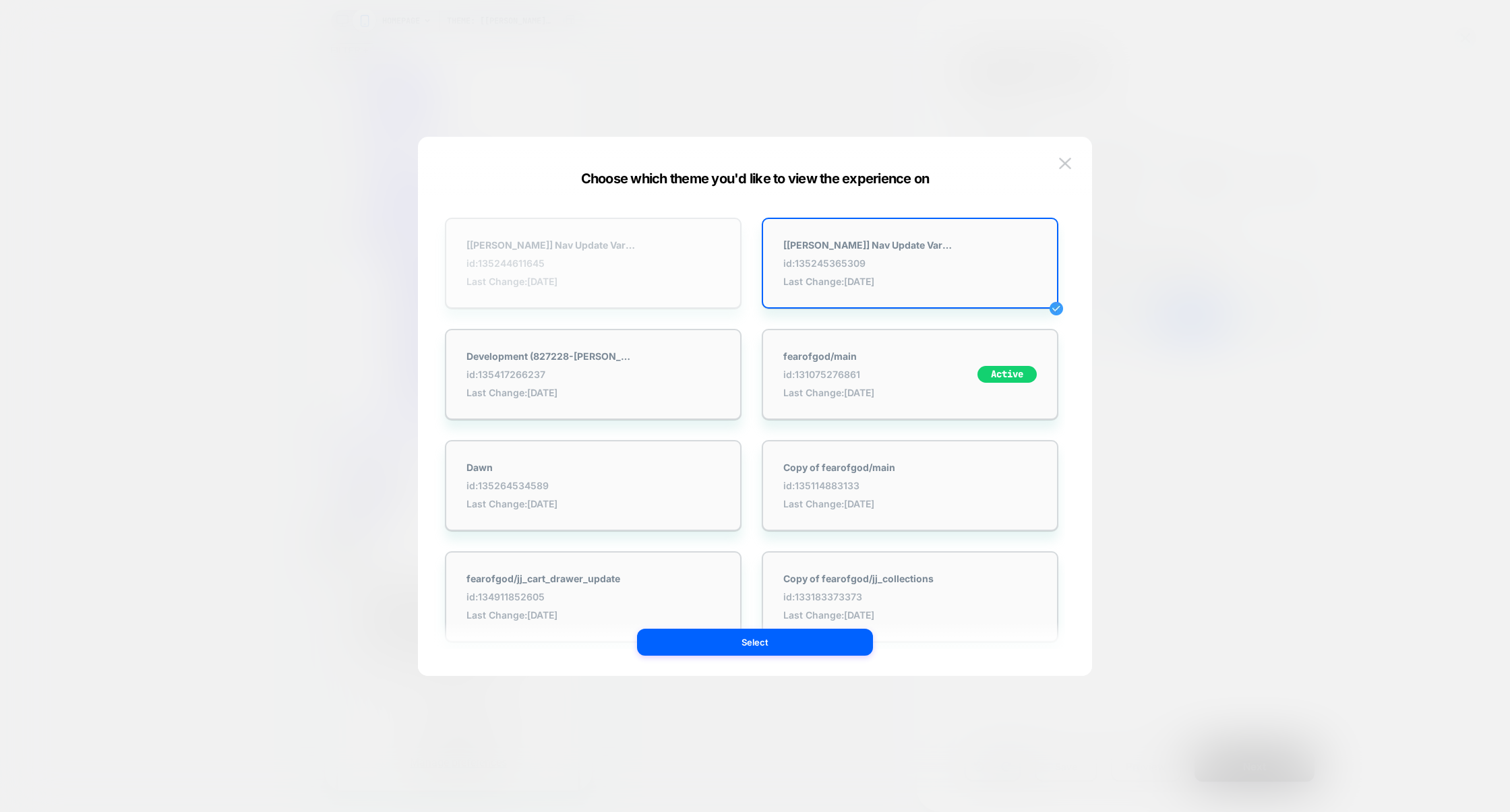
click at [620, 289] on div "[ED-Jay] Nav Update Variant A | 9.17 id: 135244611645 Last Change: 10/6/2025" at bounding box center [594, 263] width 297 height 91
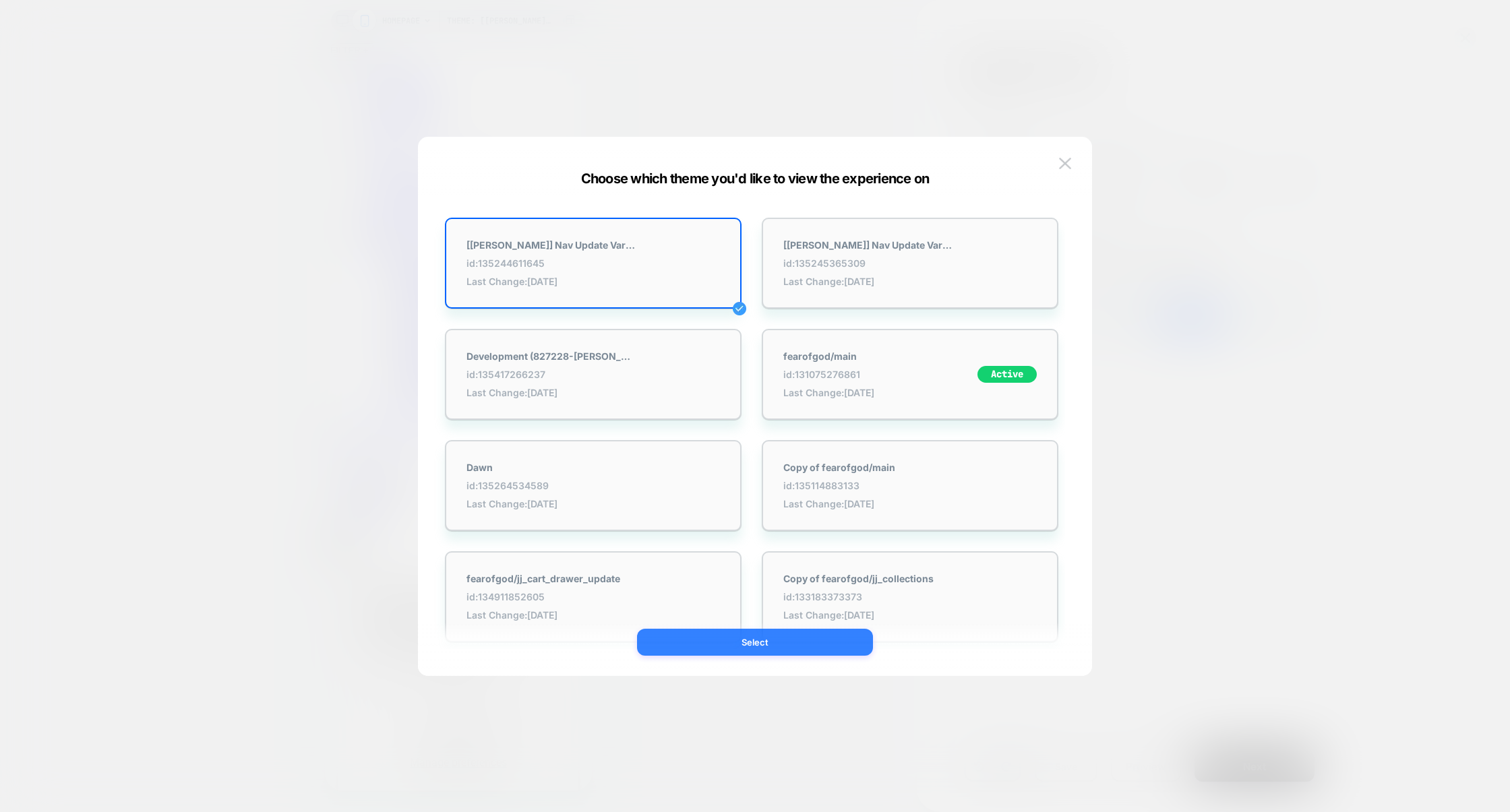
click at [756, 645] on button "Select" at bounding box center [755, 642] width 236 height 27
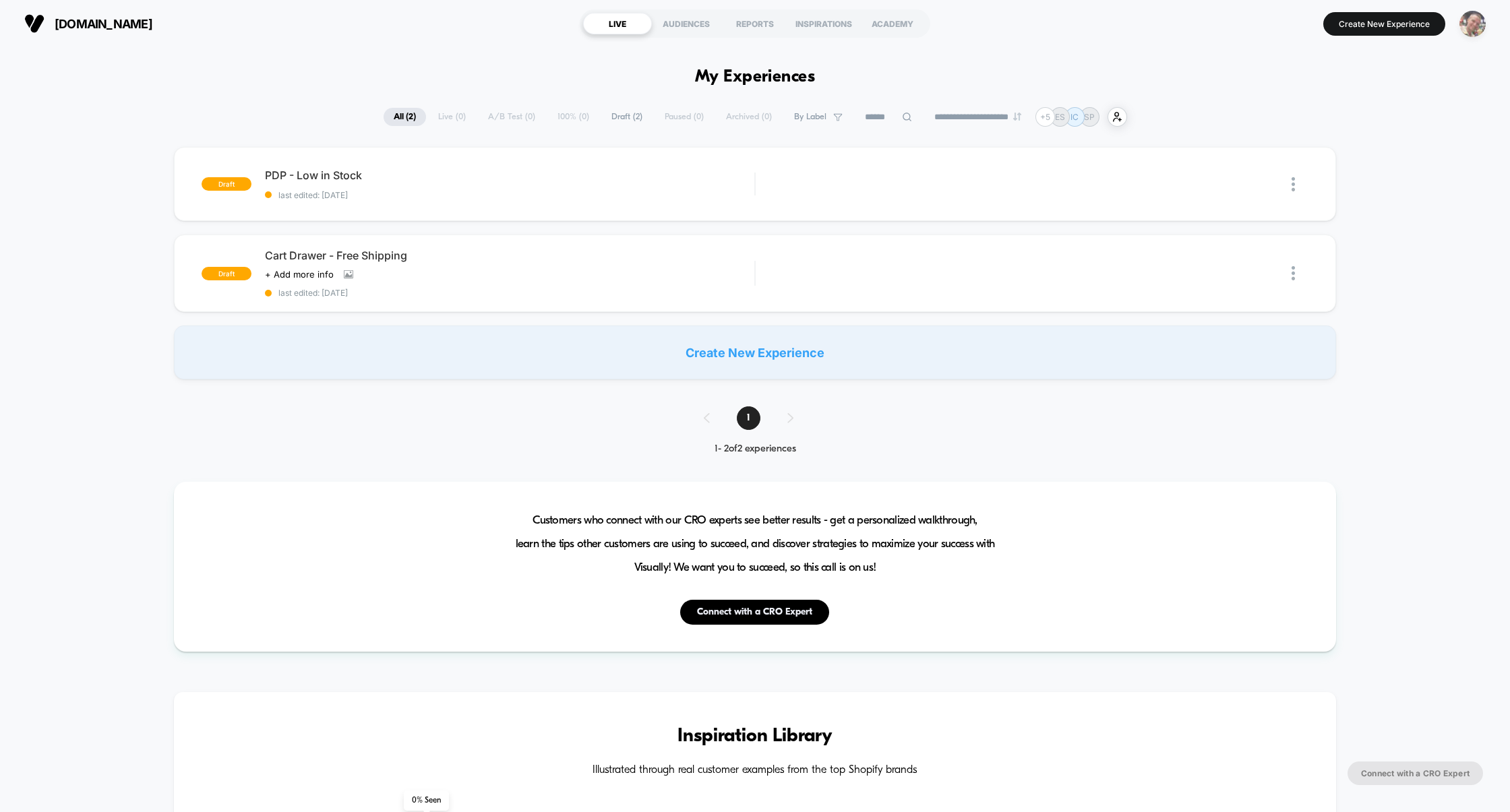
click at [1470, 26] on img "button" at bounding box center [1472, 24] width 26 height 26
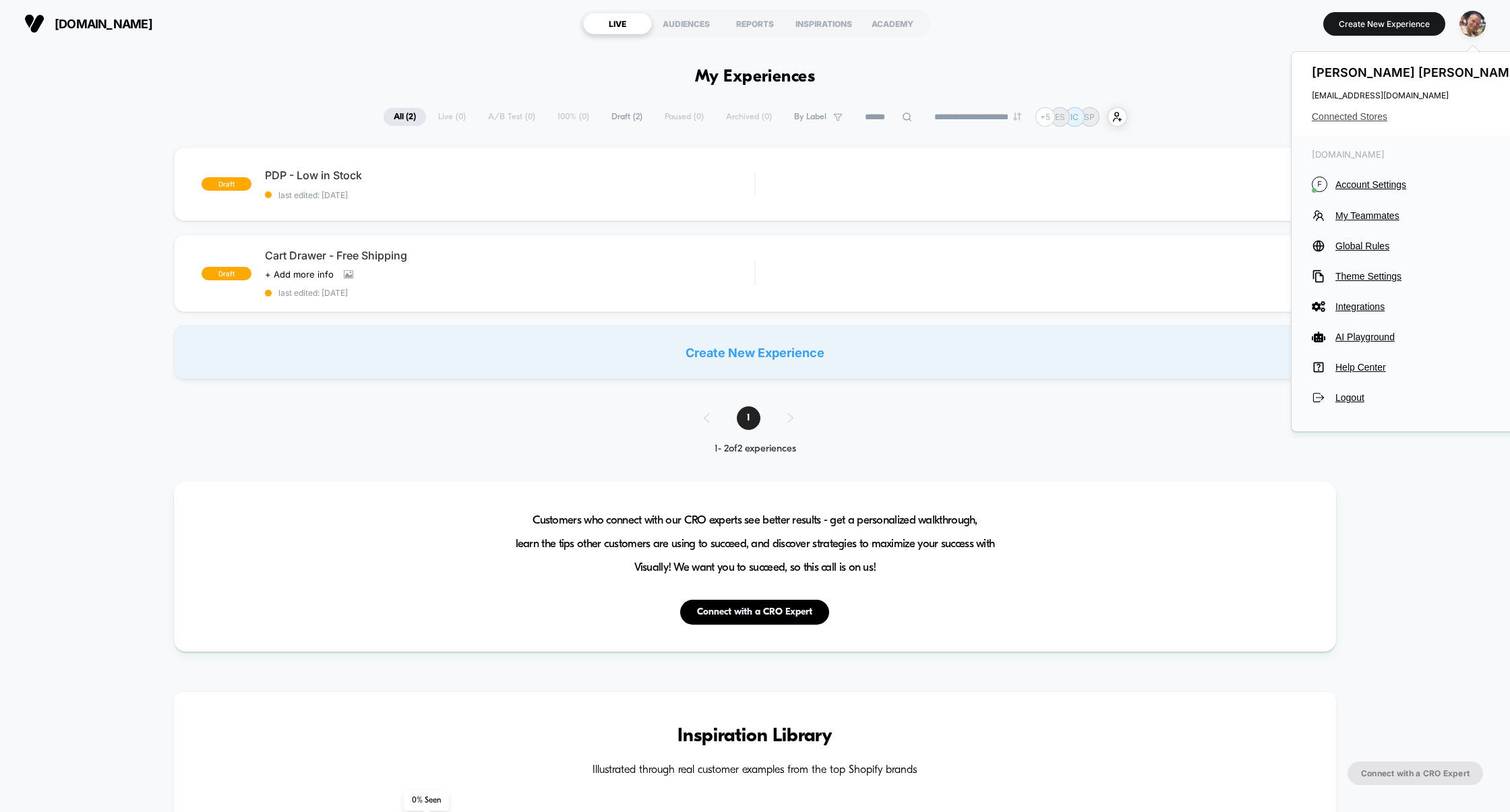
click at [1355, 117] on span "Connected Stores" at bounding box center [1418, 117] width 213 height 11
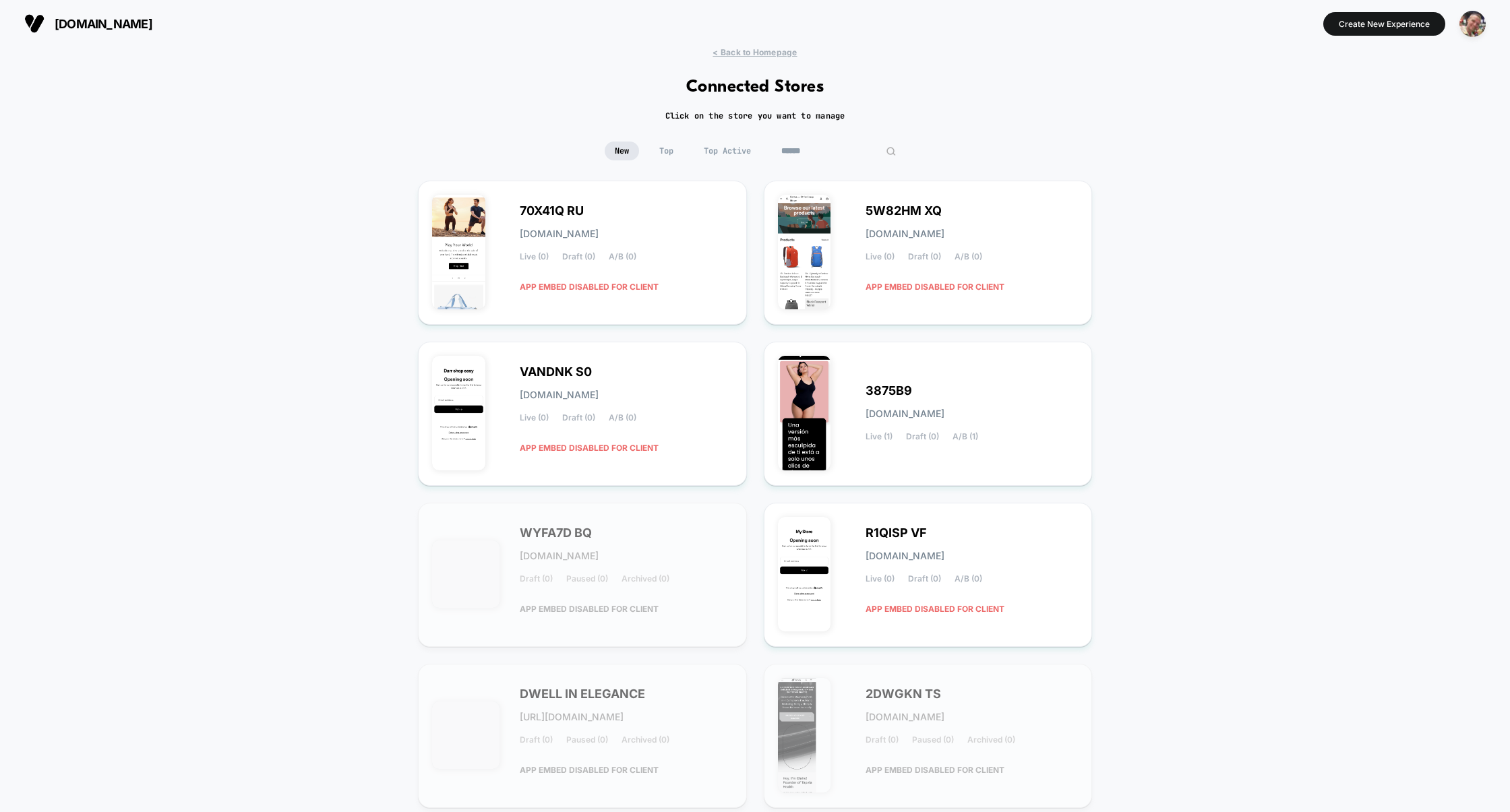
click at [832, 152] on input at bounding box center [838, 151] width 135 height 19
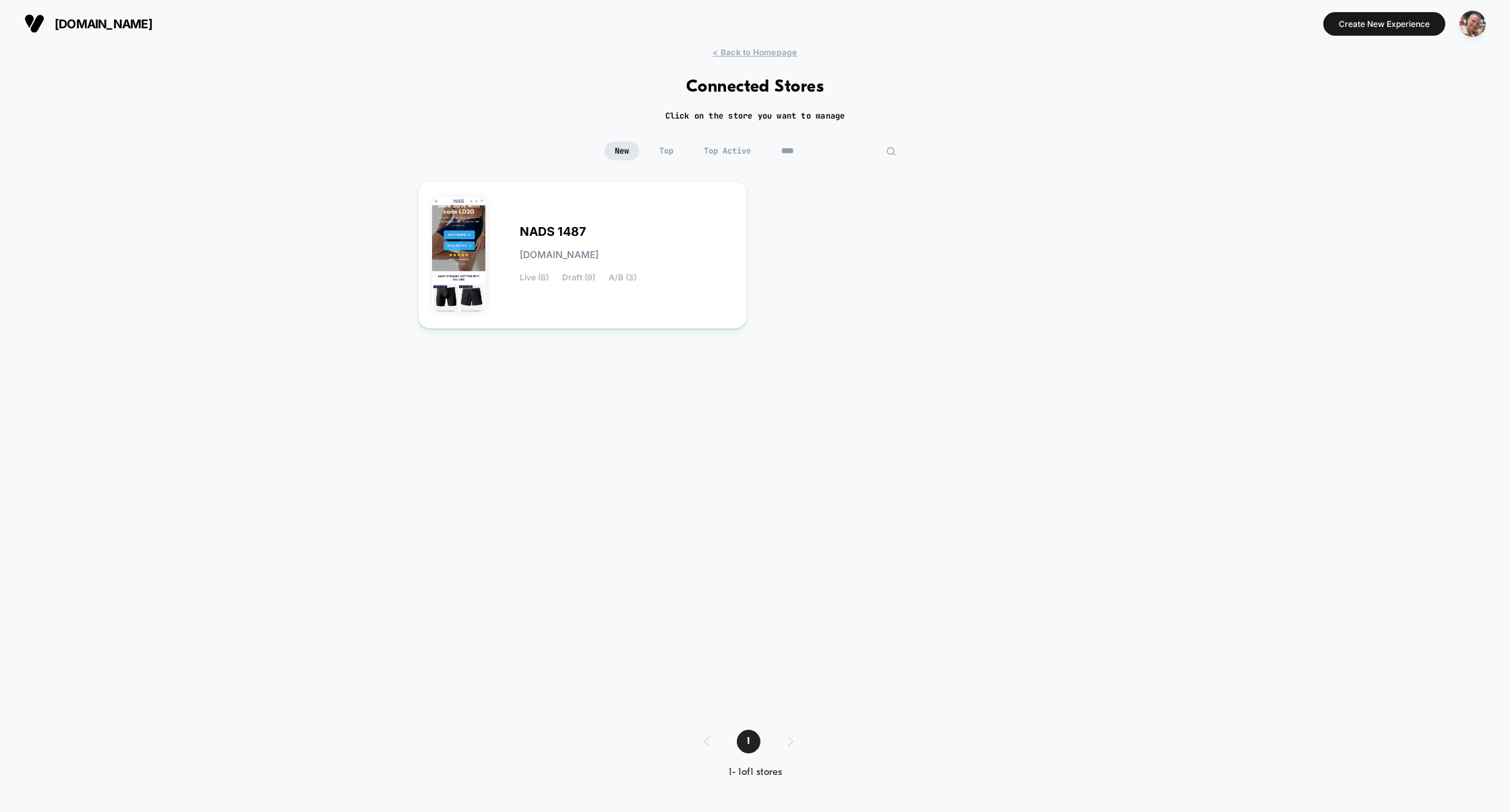
type input "****"
click at [385, 344] on div "< Back to Homepage Connected Stores Click on the store you want to manage New T…" at bounding box center [755, 423] width 1510 height 751
click at [559, 283] on div "NADS 1487 nads-1487.myshopify.com Live (6) Draft (9) A/B (3)" at bounding box center [582, 255] width 301 height 120
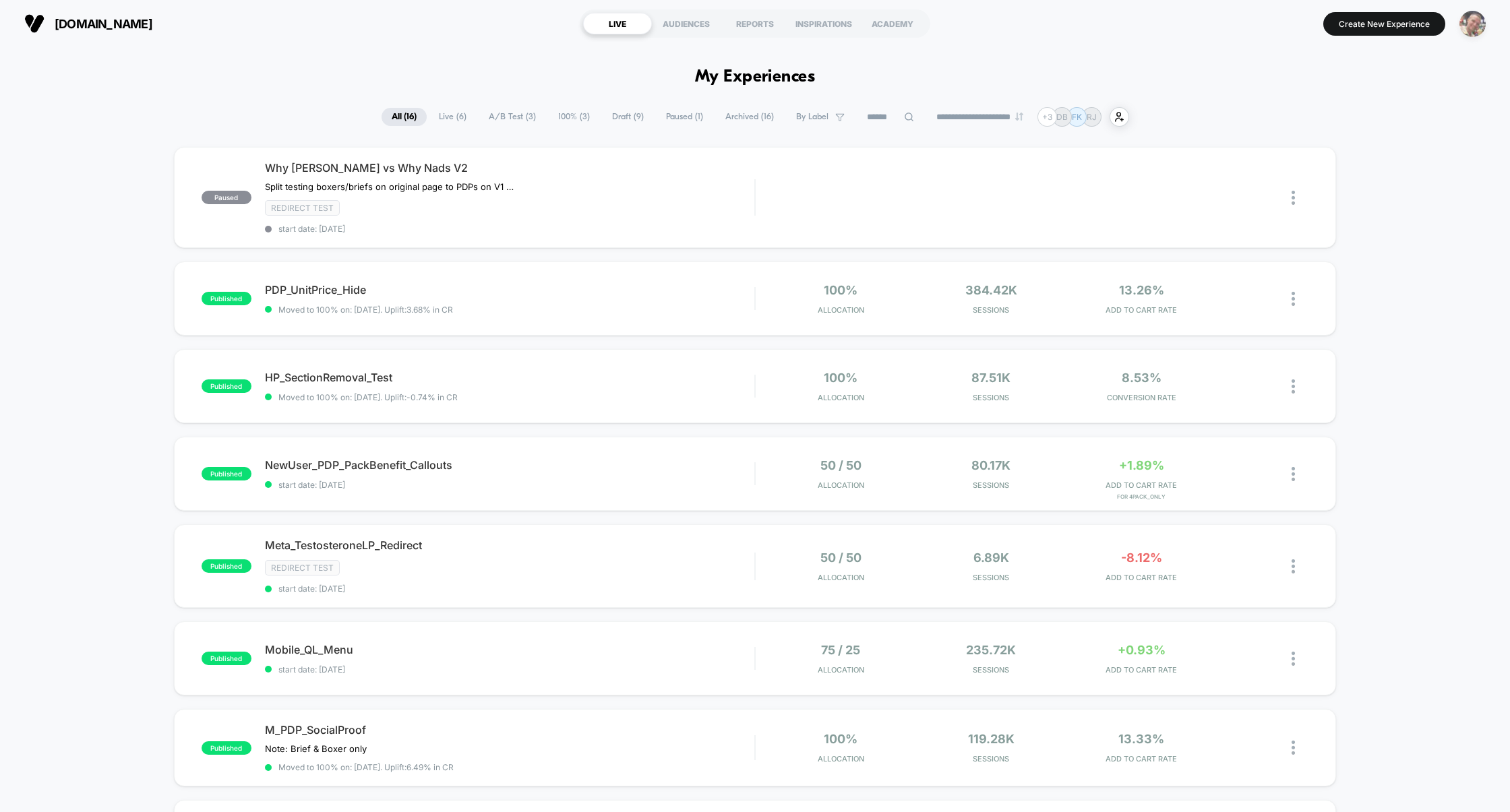
click at [1478, 25] on img "button" at bounding box center [1472, 24] width 26 height 26
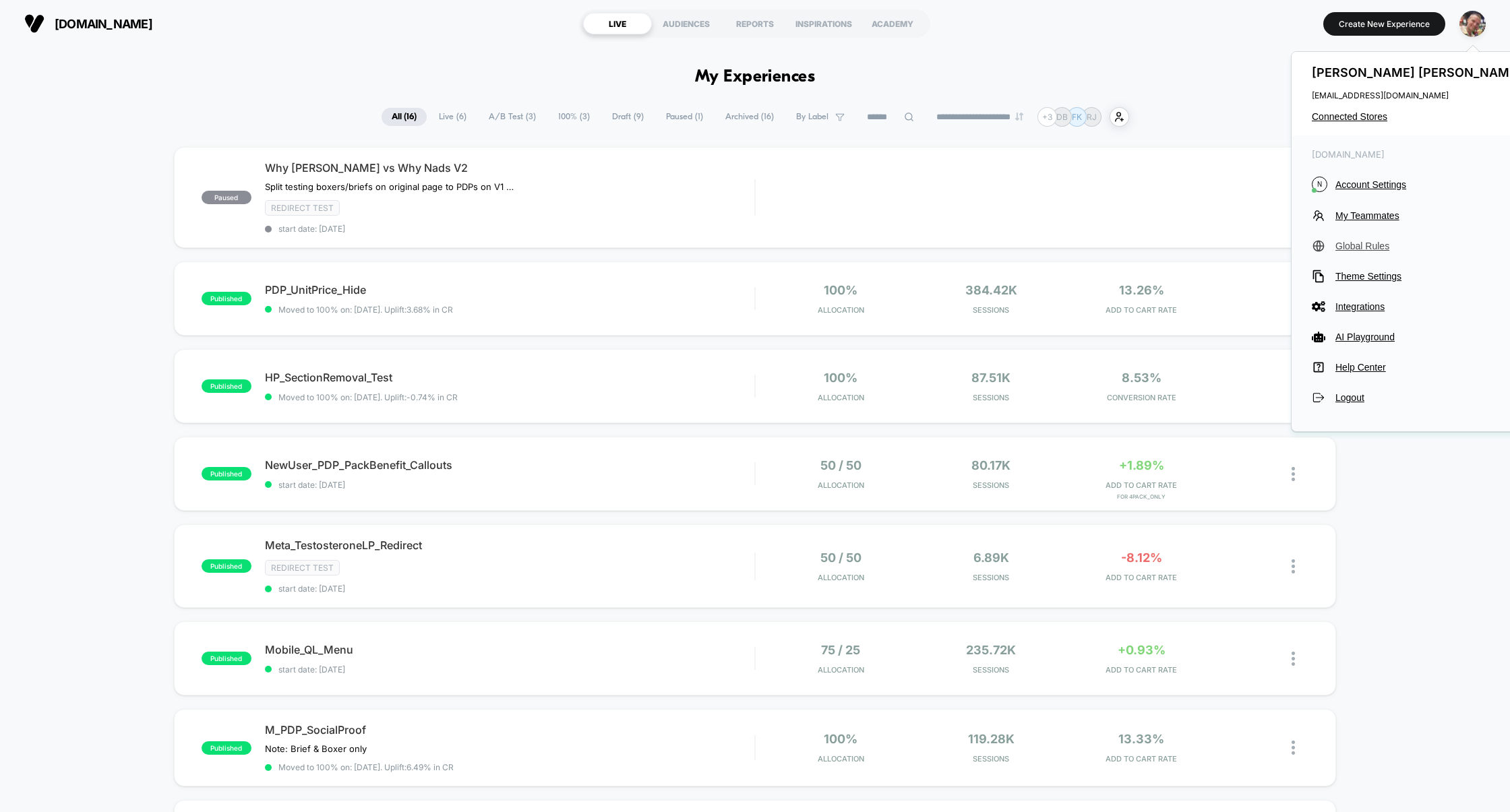
click at [1358, 251] on button "Global Rules" at bounding box center [1418, 245] width 213 height 13
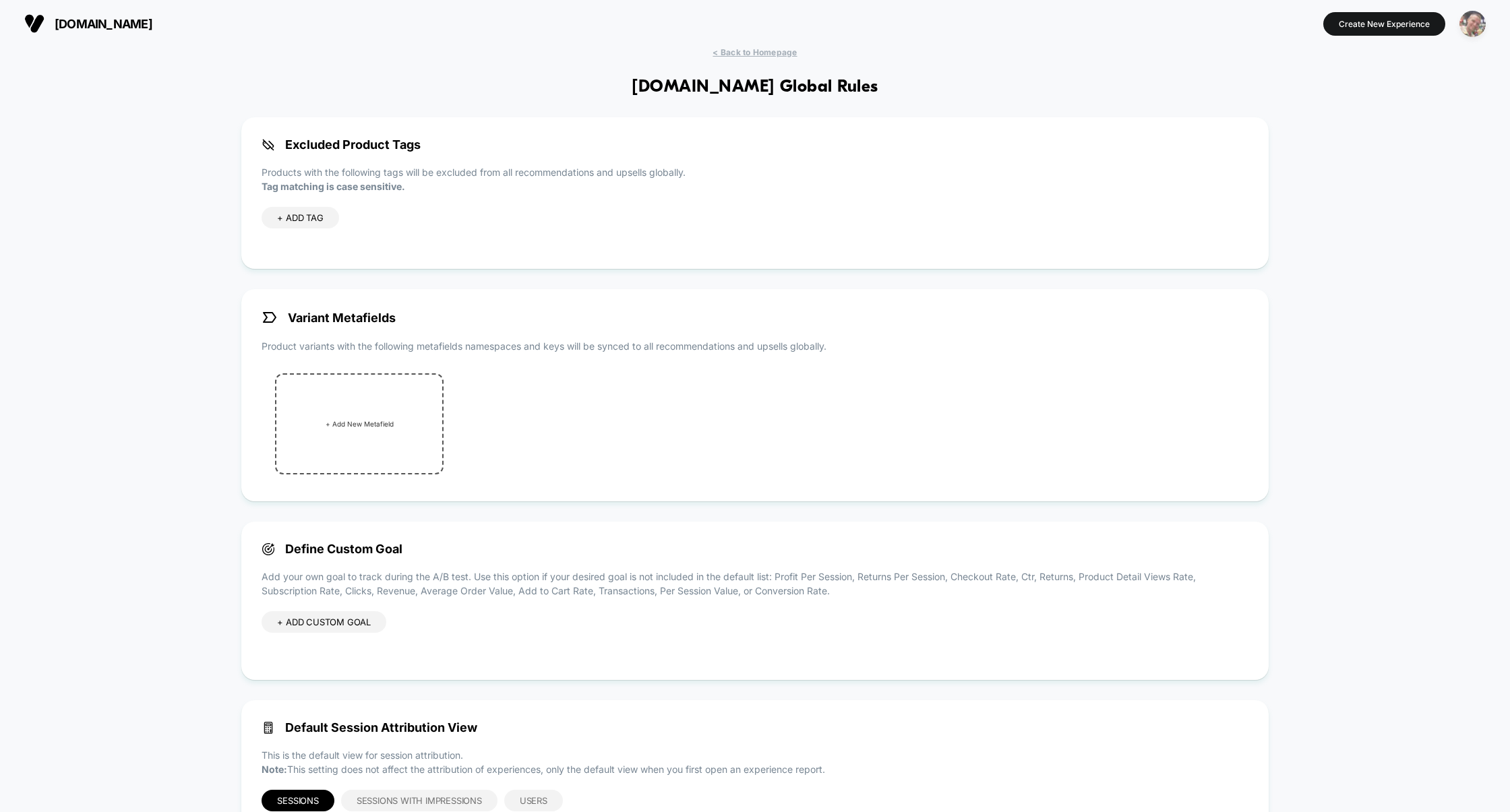
click at [1474, 31] on img "button" at bounding box center [1472, 24] width 26 height 26
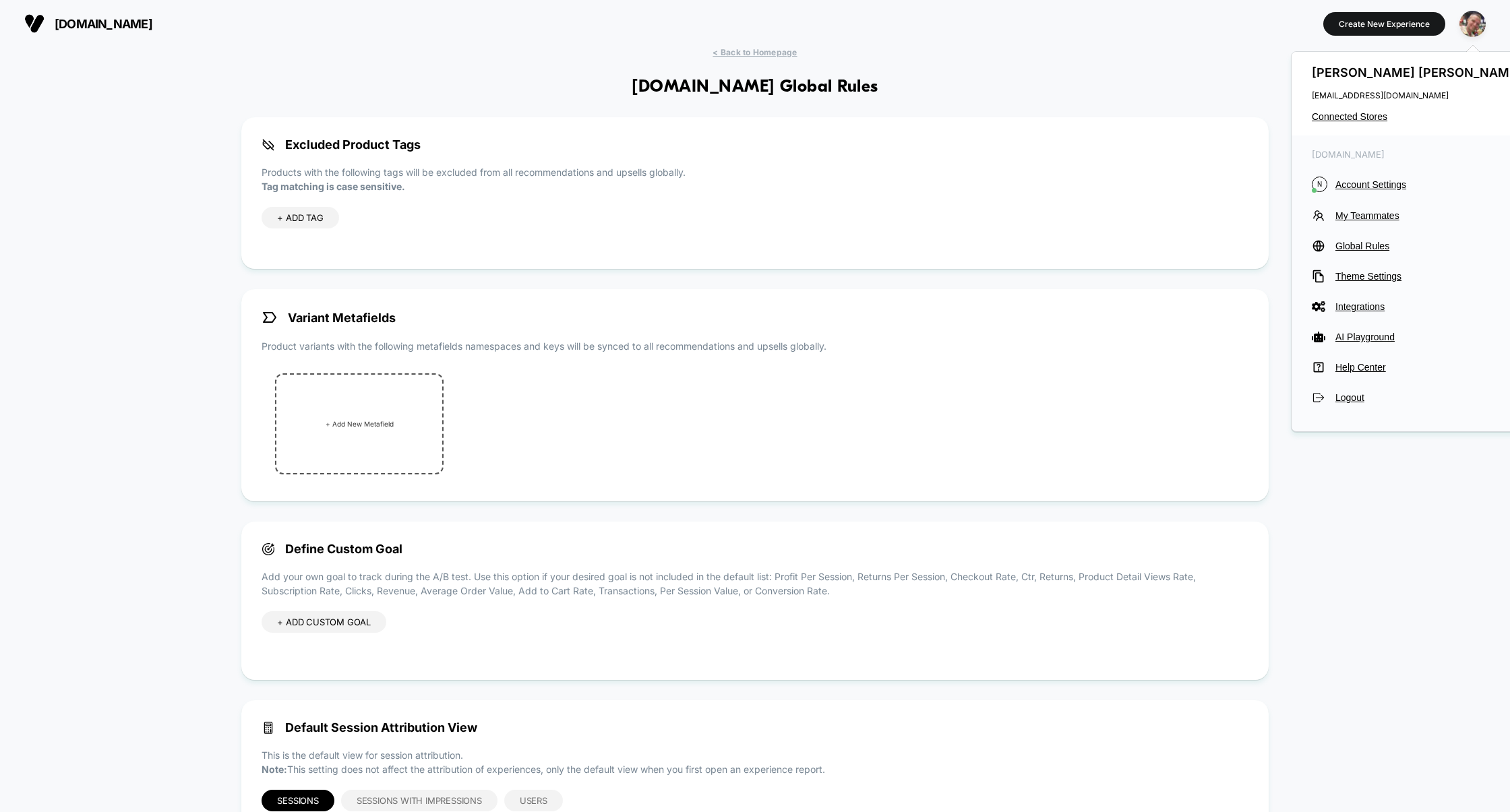
click at [1370, 122] on div "Pavel Serebrennikov pavel@visually.io Connected Stores" at bounding box center [1418, 94] width 253 height 84
click at [1326, 116] on span "Connected Stores" at bounding box center [1418, 117] width 213 height 11
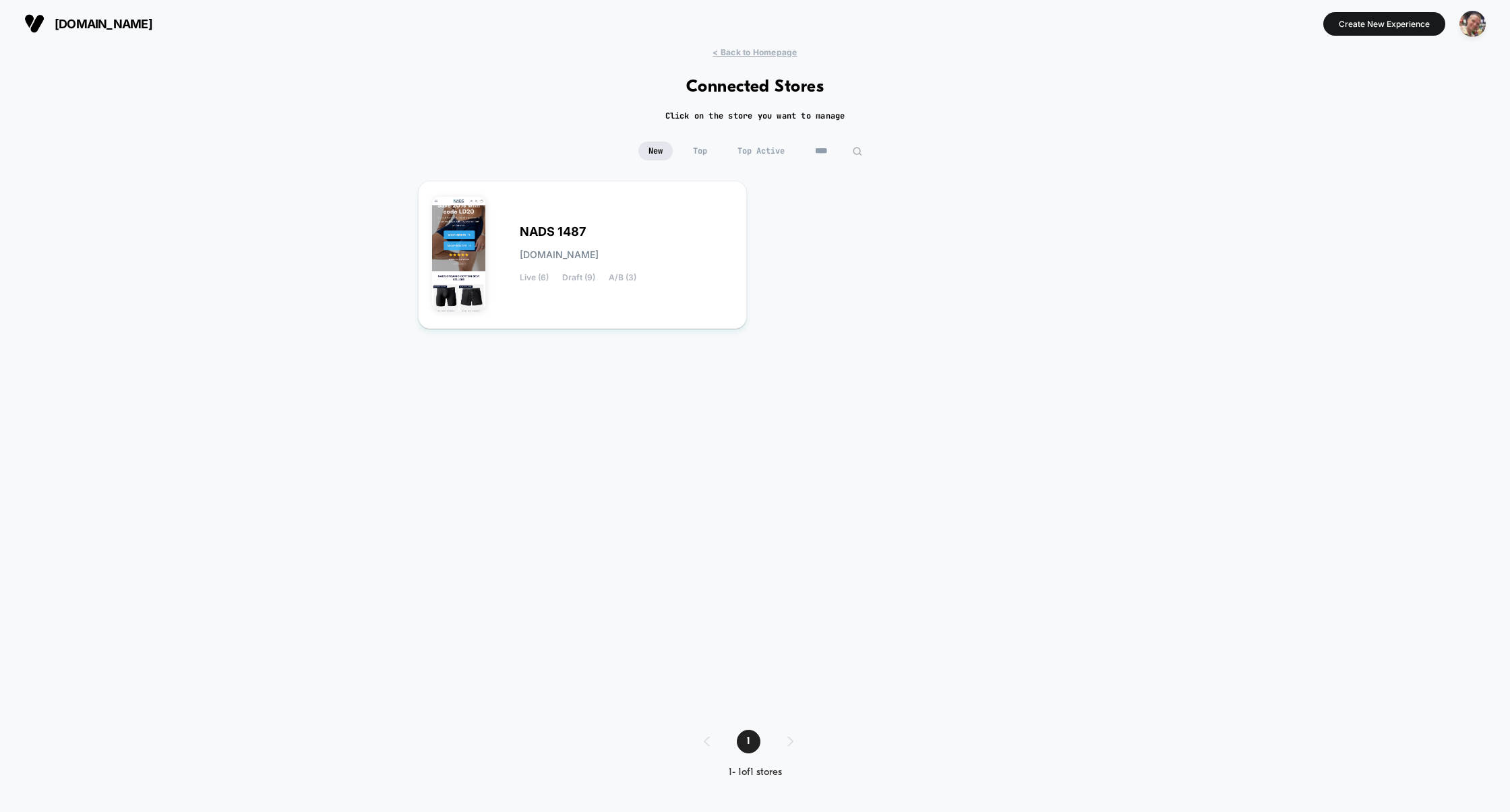
click at [777, 151] on span "Top Active" at bounding box center [760, 151] width 67 height 19
click at [828, 148] on input "****" at bounding box center [837, 151] width 67 height 19
click at [828, 148] on input "****" at bounding box center [838, 151] width 135 height 19
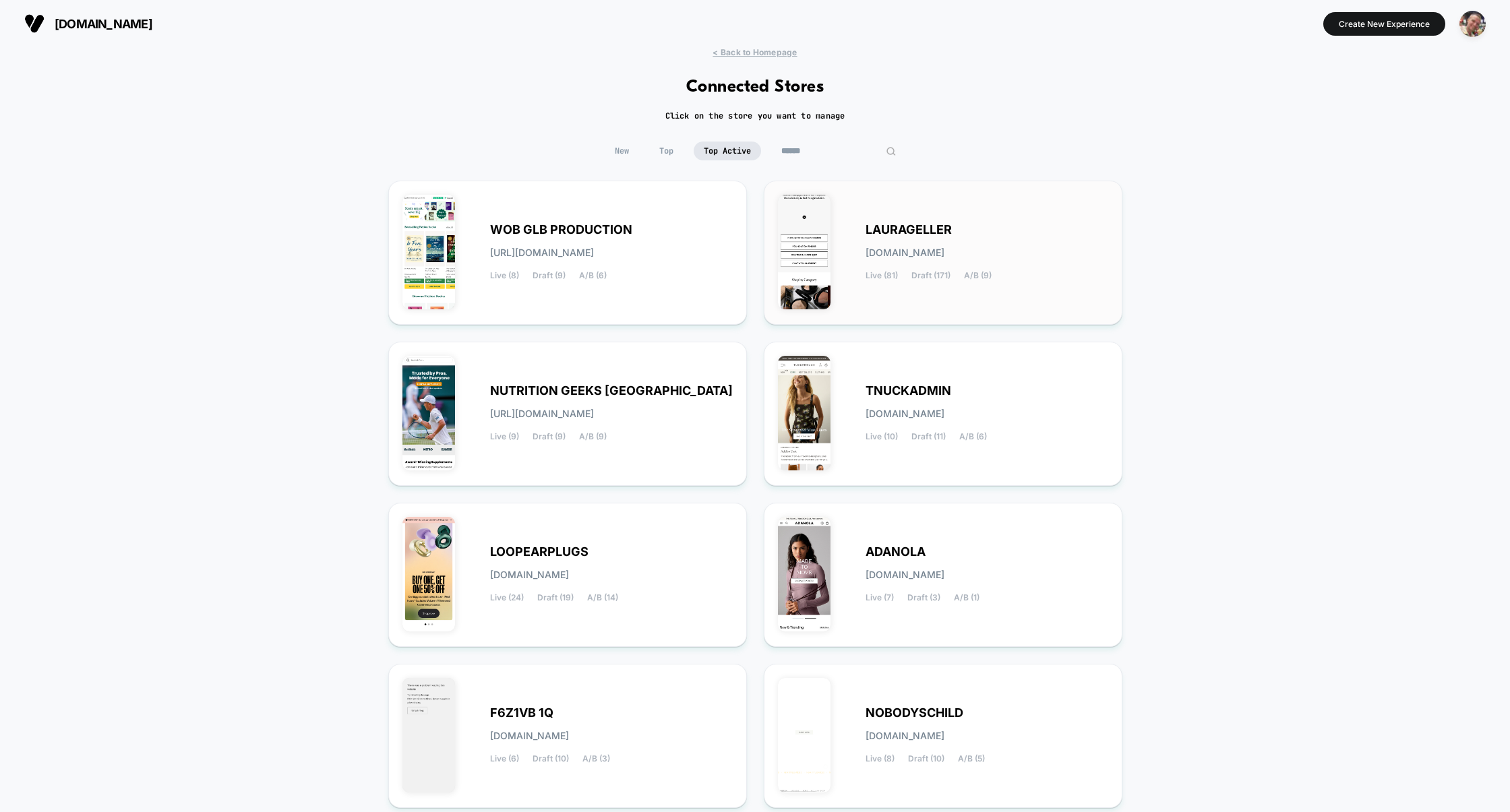
click at [900, 290] on div "LAURAGELLER laurageller.myshopify.com Live (81) Draft (171) A/B (9)" at bounding box center [942, 253] width 330 height 116
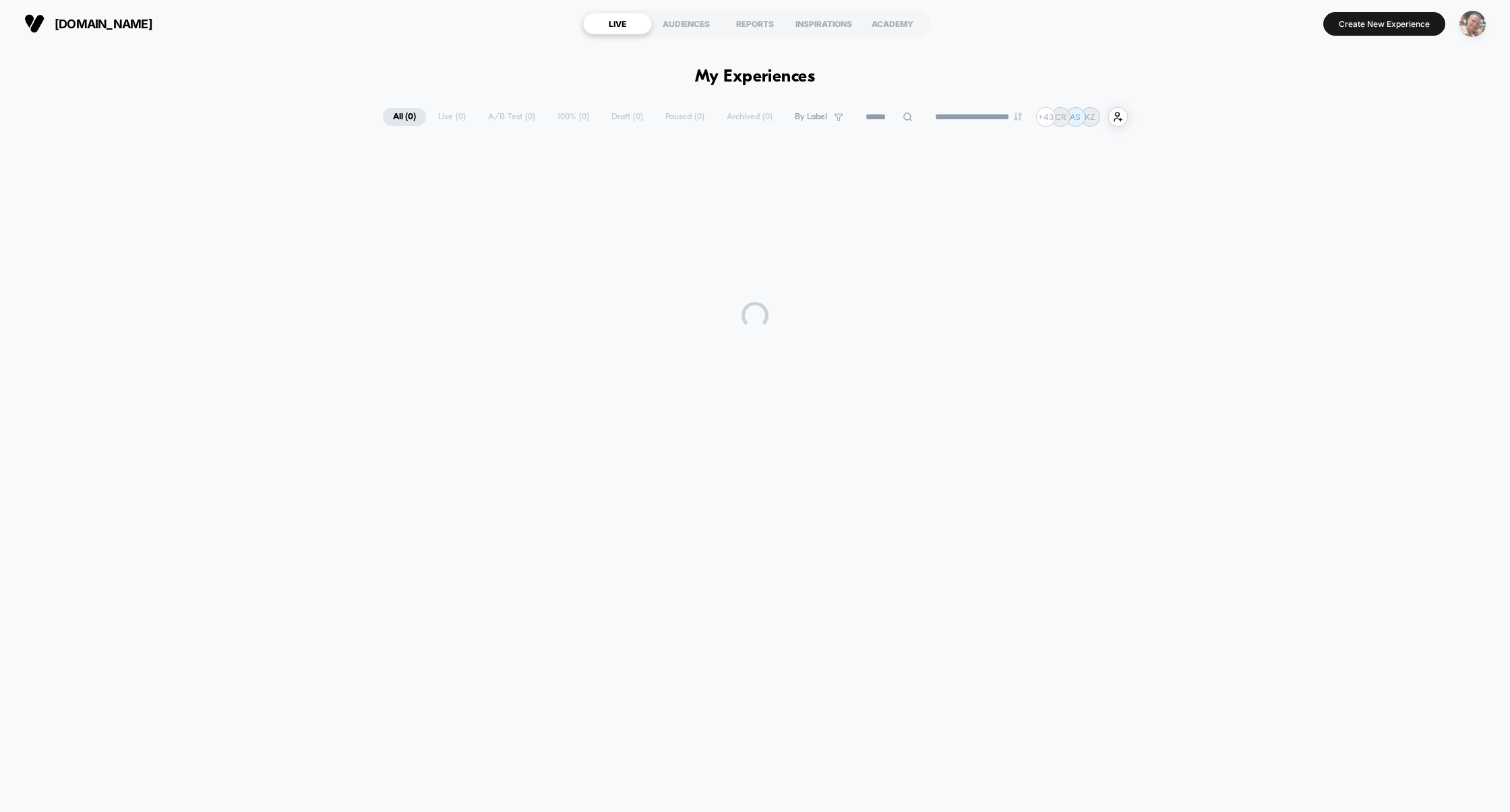
click at [1480, 23] on img "button" at bounding box center [1472, 24] width 26 height 26
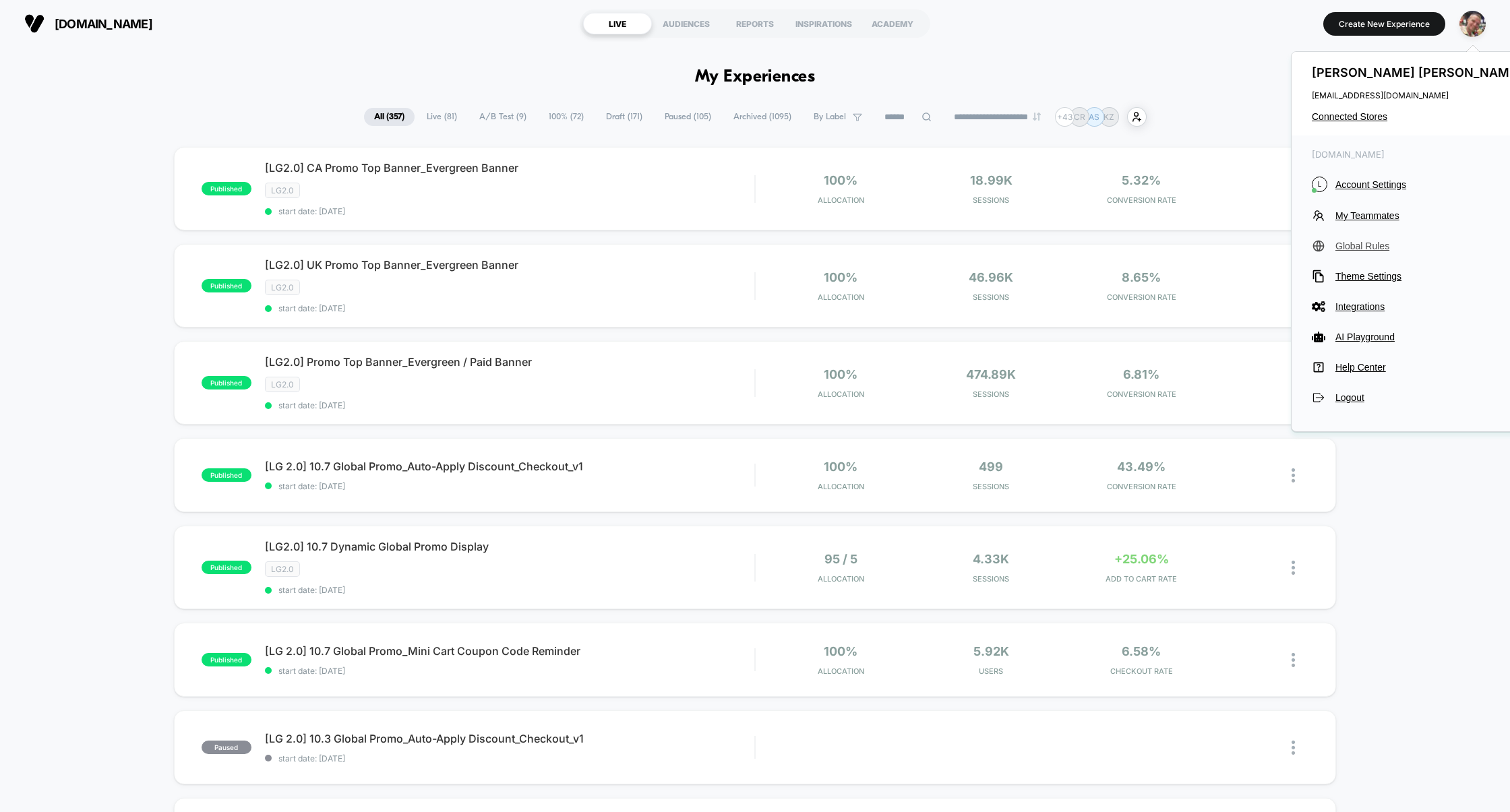
click at [1368, 250] on span "Global Rules" at bounding box center [1429, 246] width 189 height 11
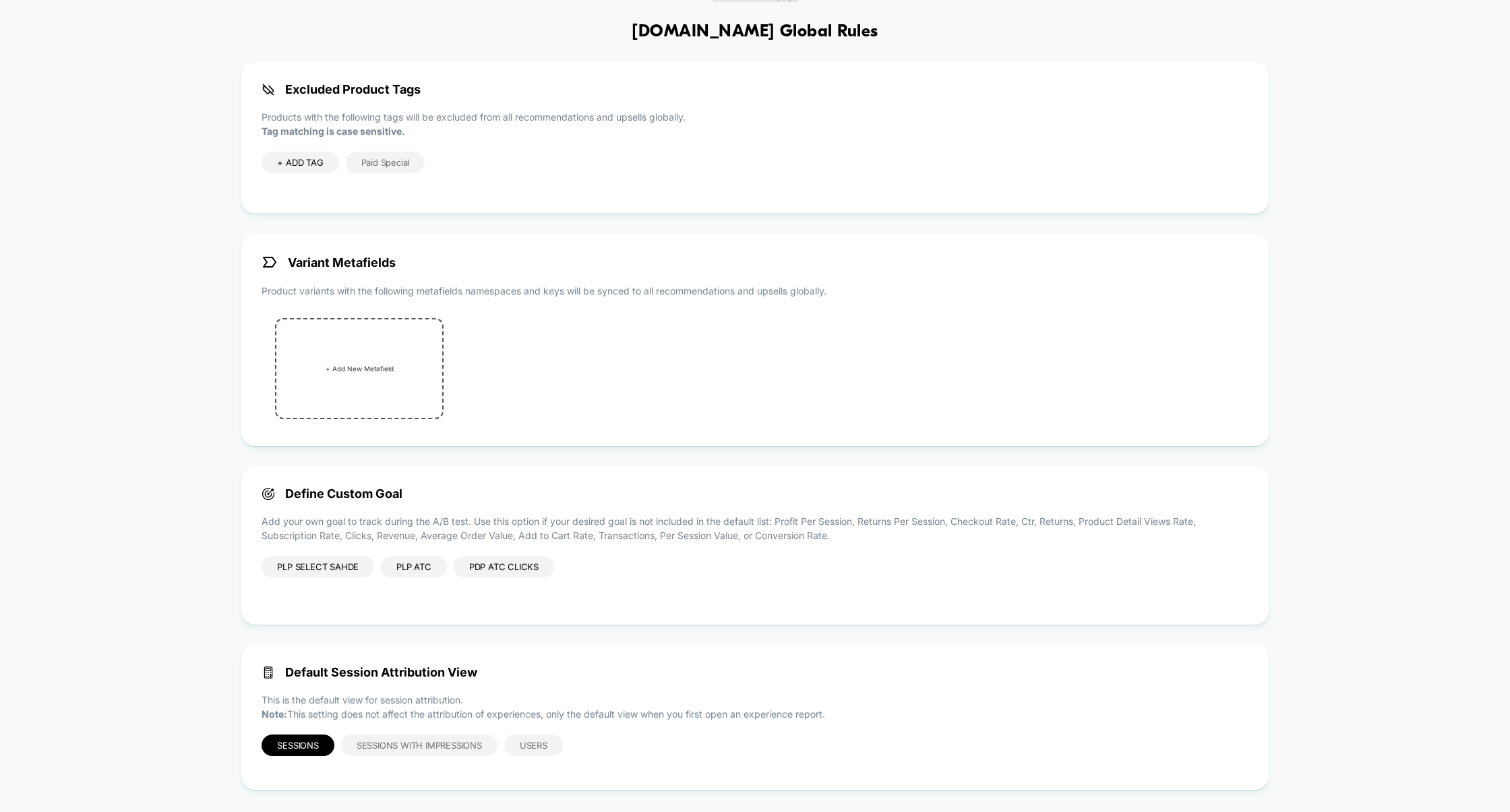
scroll to position [65, 0]
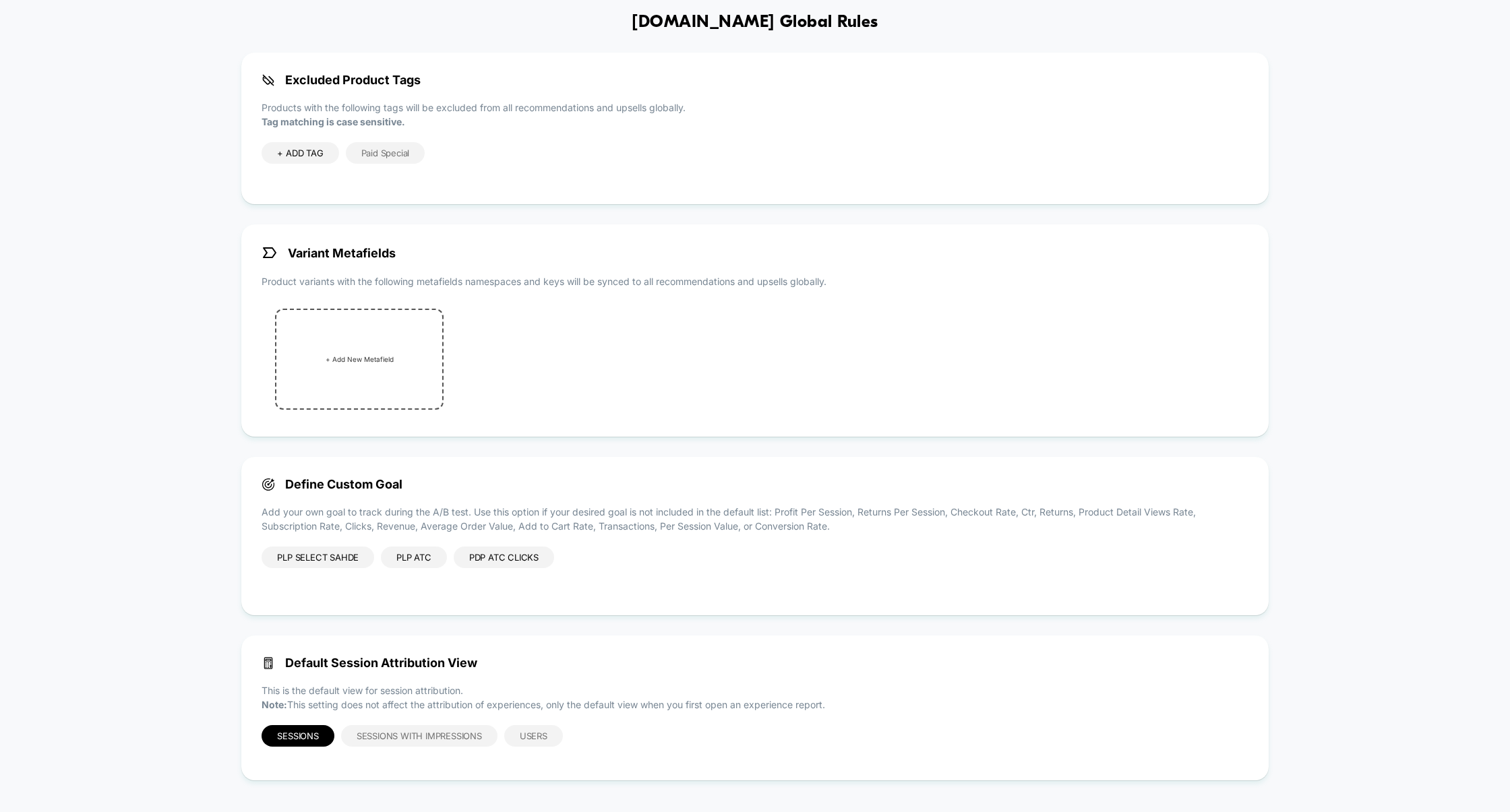
click at [351, 488] on span "Define Custom Goal" at bounding box center [754, 485] width 986 height 14
click at [332, 556] on div "PLP Select Sahde" at bounding box center [317, 556] width 113 height 21
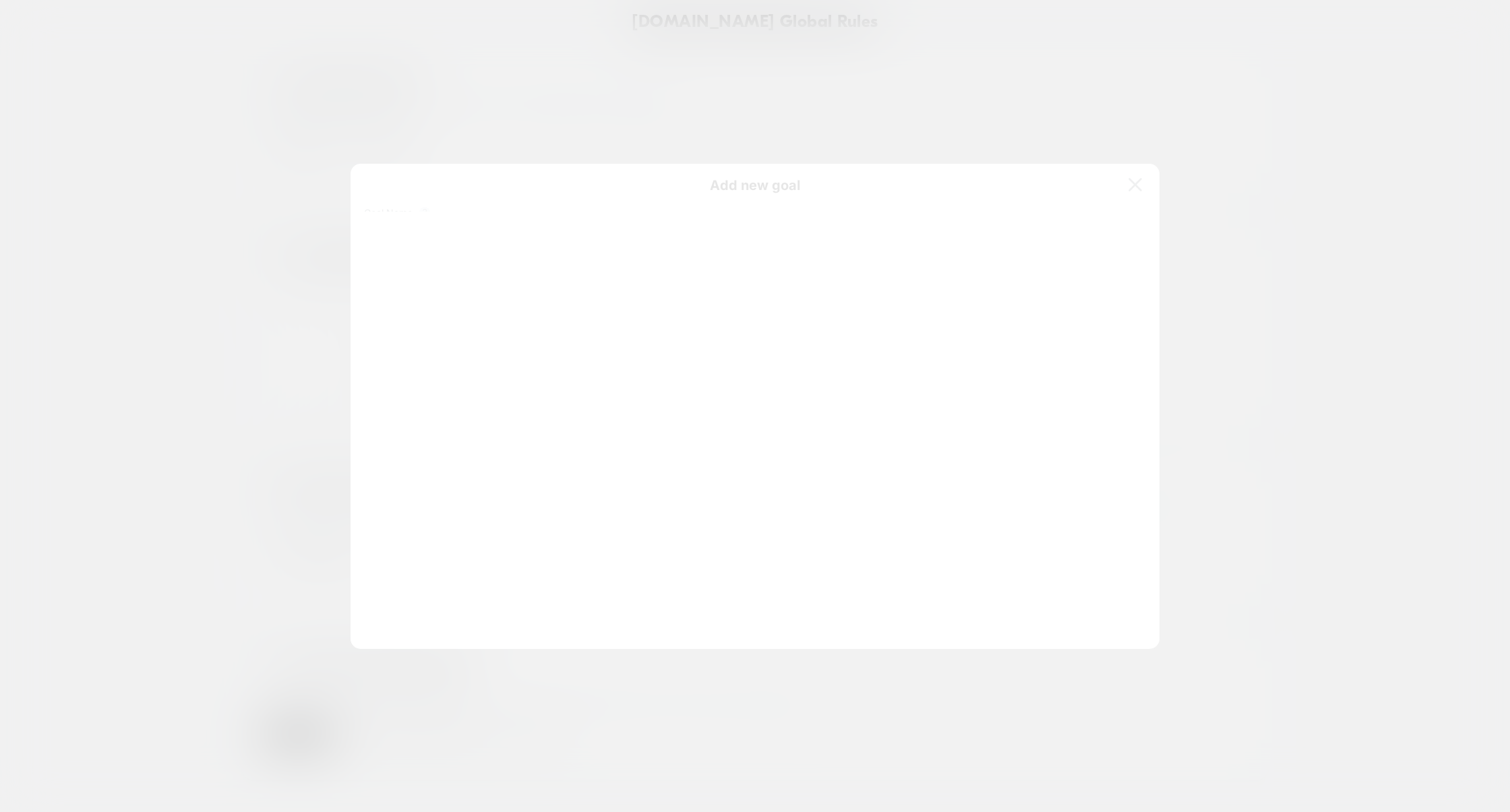
scroll to position [182, 0]
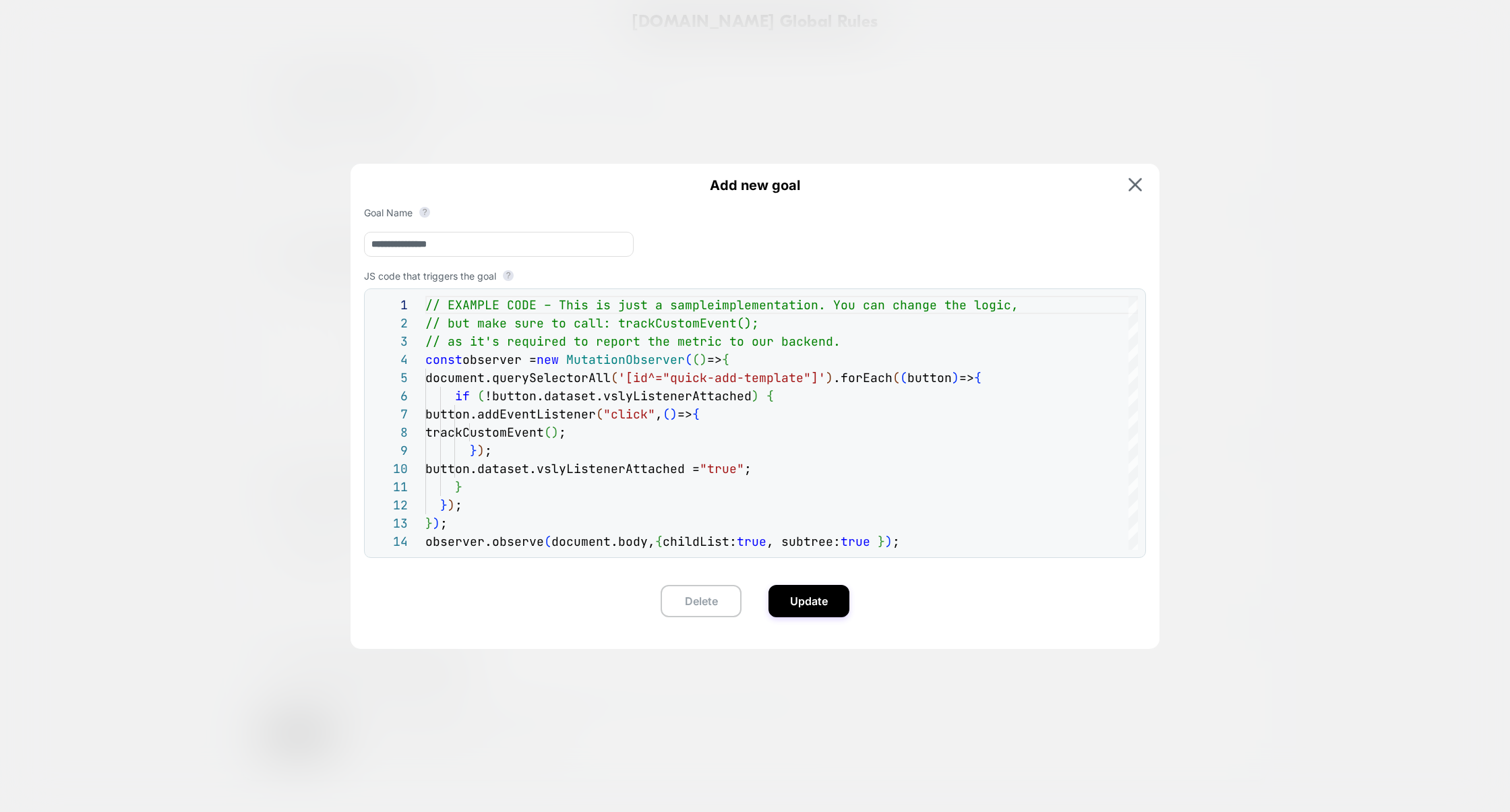
click at [1250, 366] on div at bounding box center [755, 406] width 1510 height 812
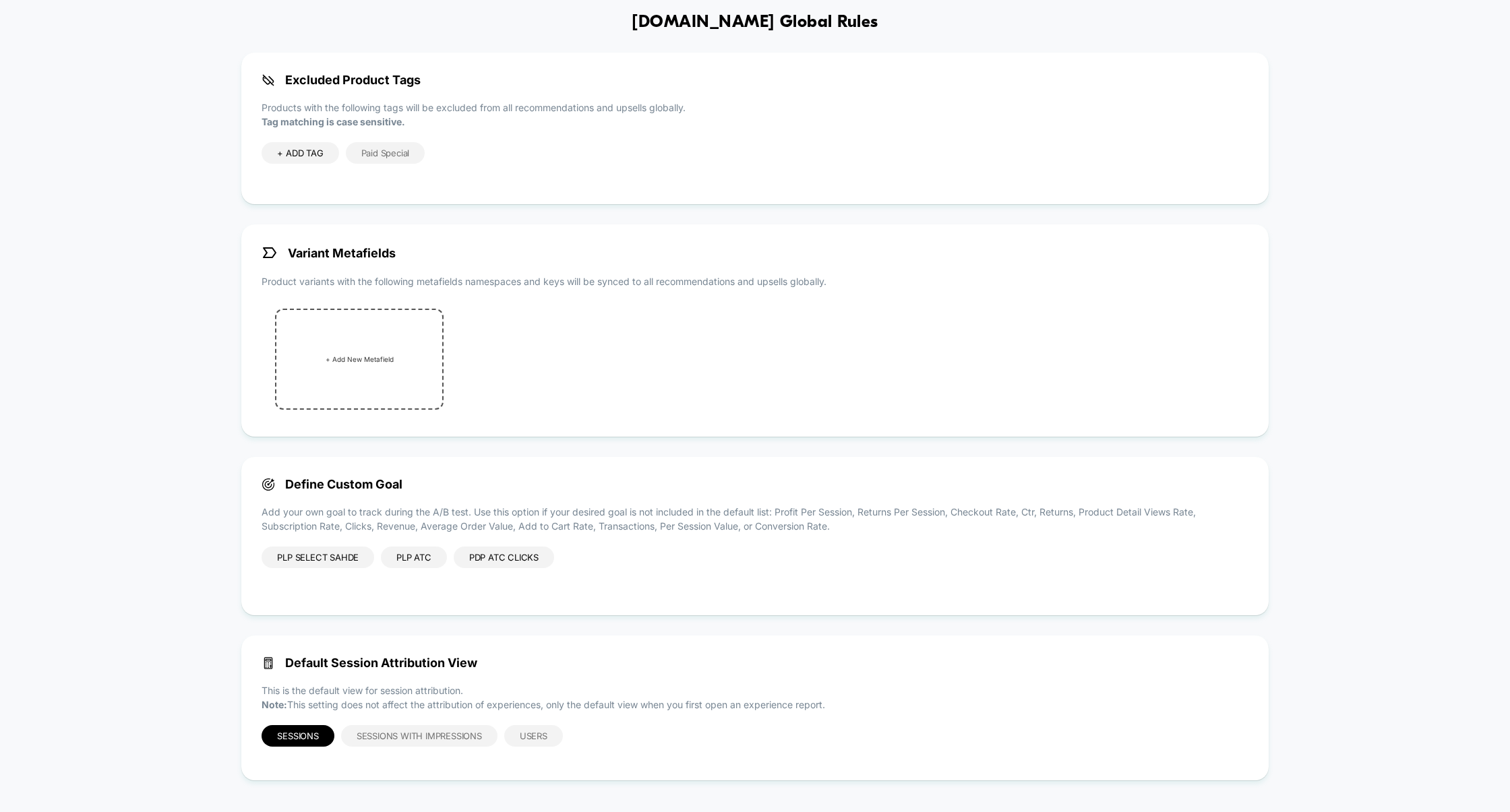
click at [509, 560] on div "PDP ATC Clicks" at bounding box center [504, 556] width 100 height 21
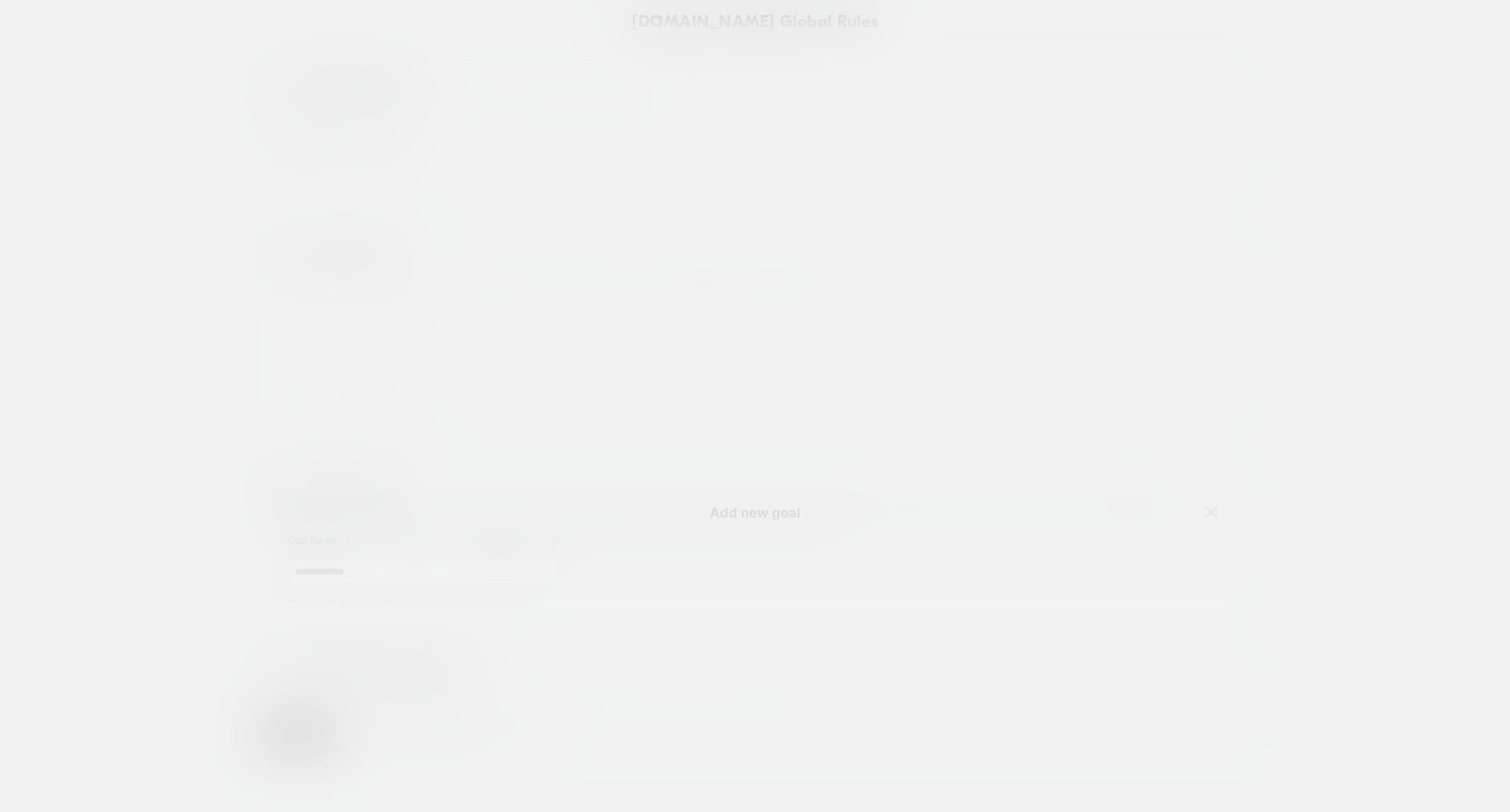
scroll to position [163, 0]
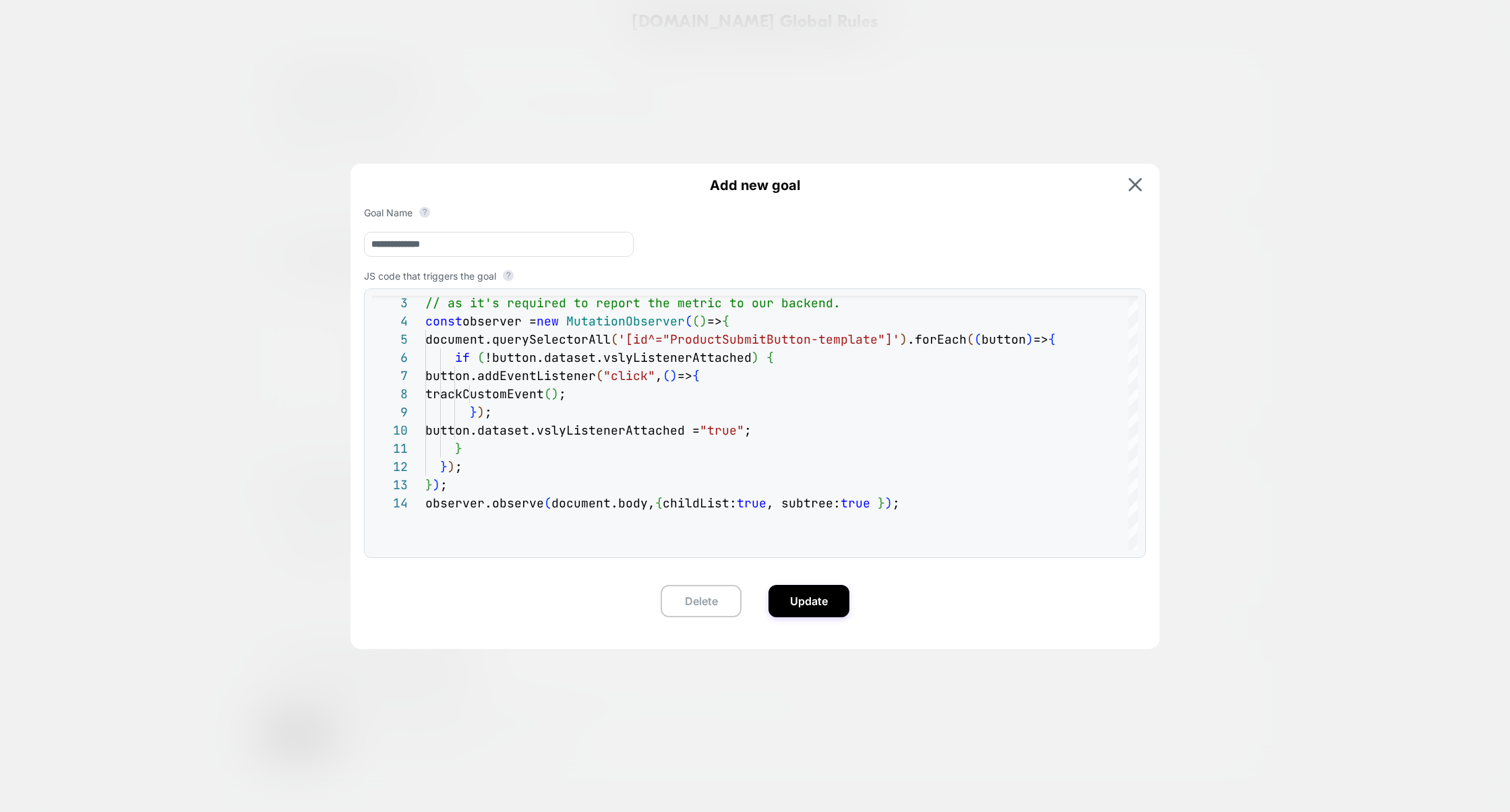
click at [1244, 388] on div at bounding box center [755, 406] width 1510 height 812
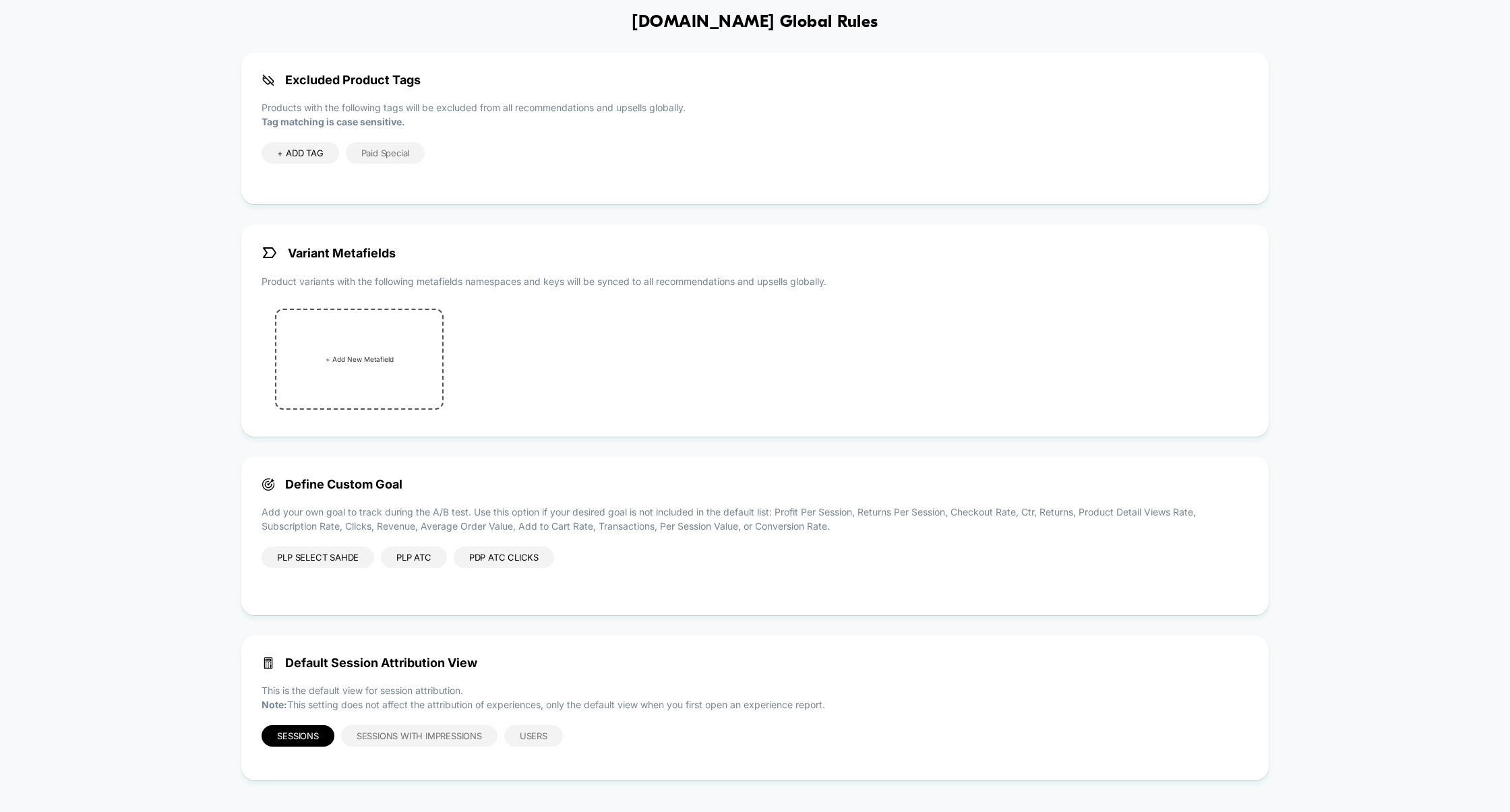
click at [423, 554] on div "PLP ATC" at bounding box center [414, 556] width 66 height 21
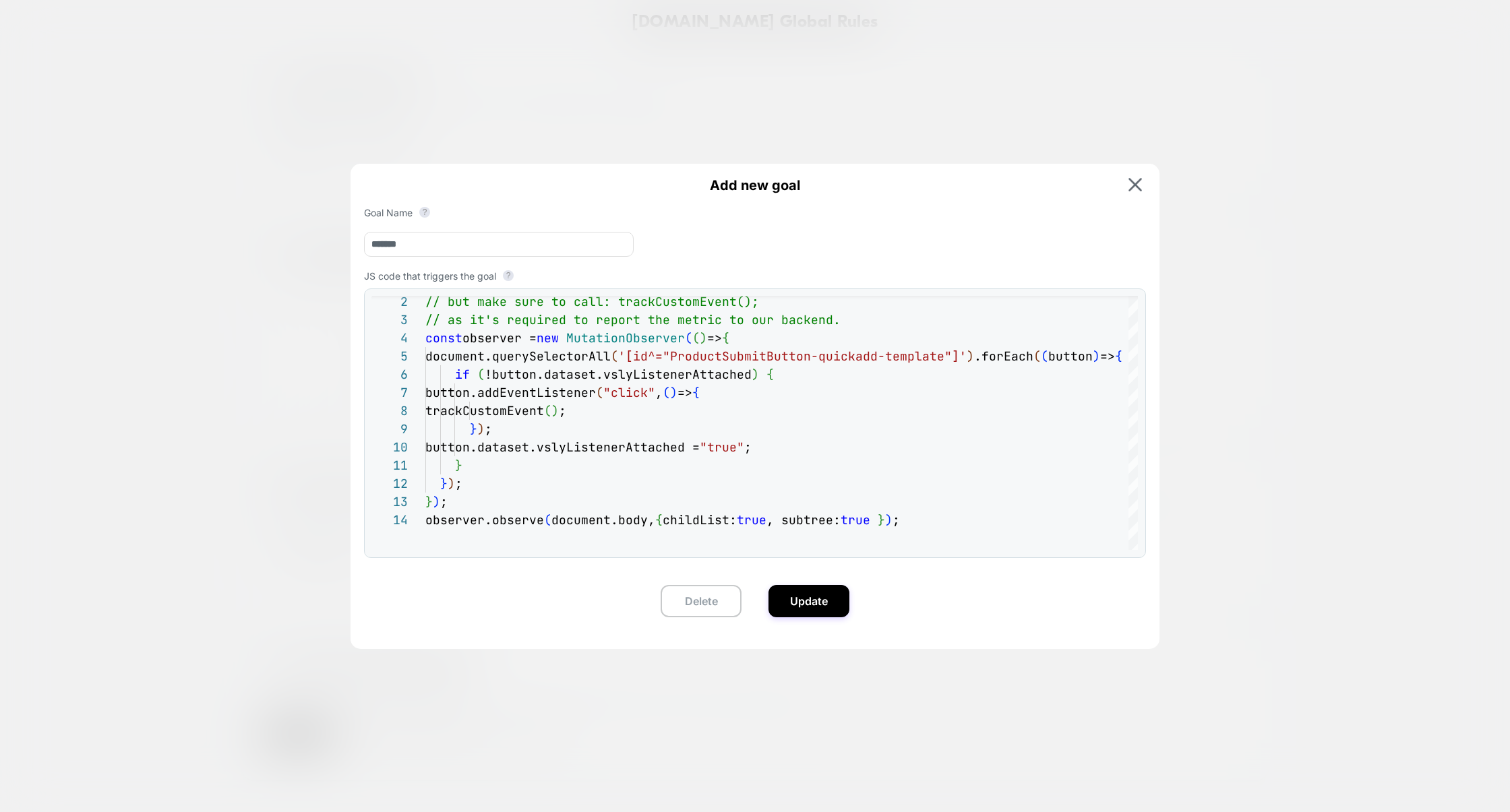
click at [1273, 417] on div at bounding box center [755, 406] width 1510 height 812
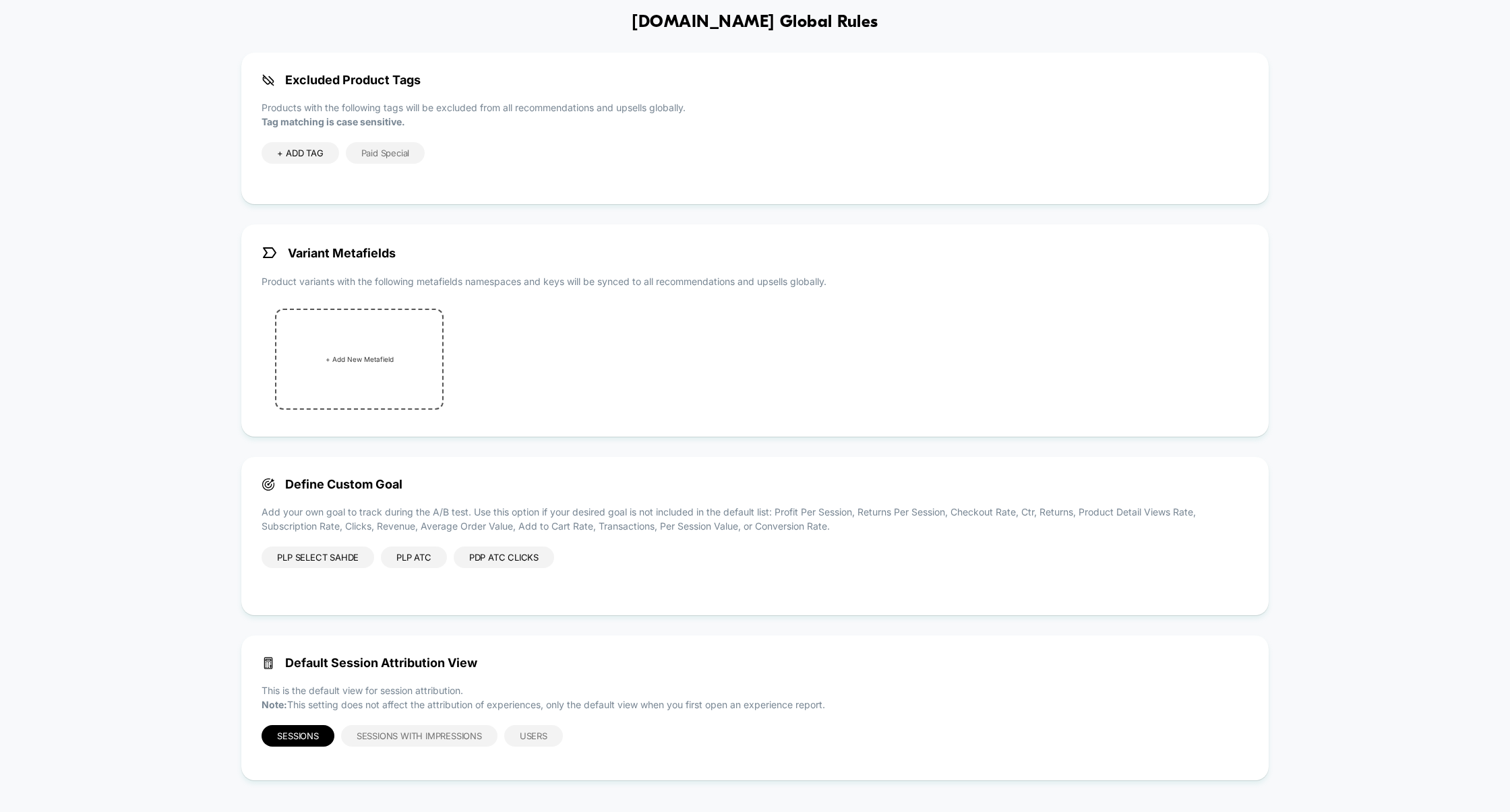
click at [508, 556] on div "PDP ATC Clicks" at bounding box center [504, 556] width 100 height 21
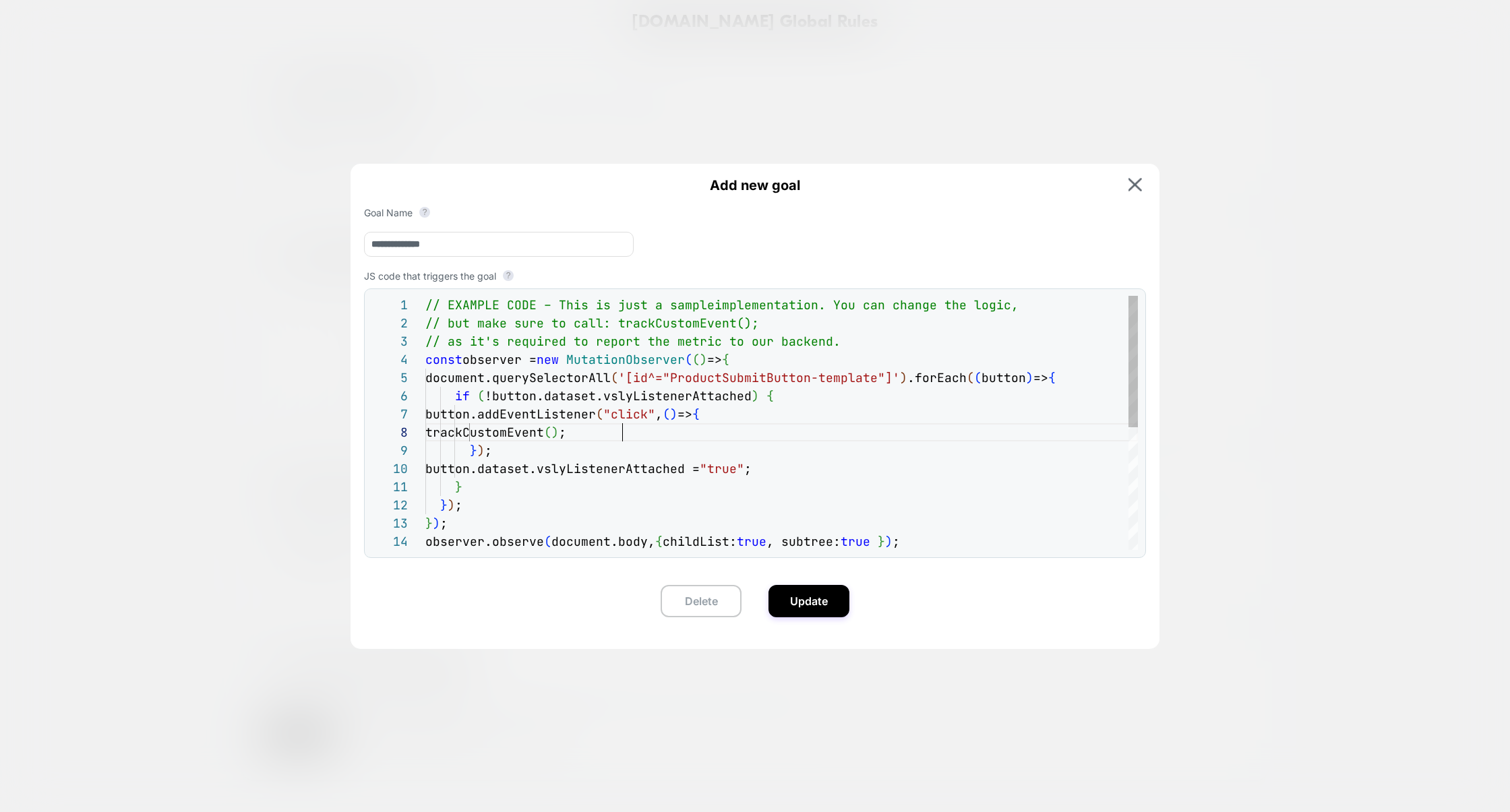
click at [759, 445] on div "// EXAMPLE CODE – This is just a sample implementation. You can change the logi…" at bounding box center [781, 541] width 713 height 491
type textarea "**********"
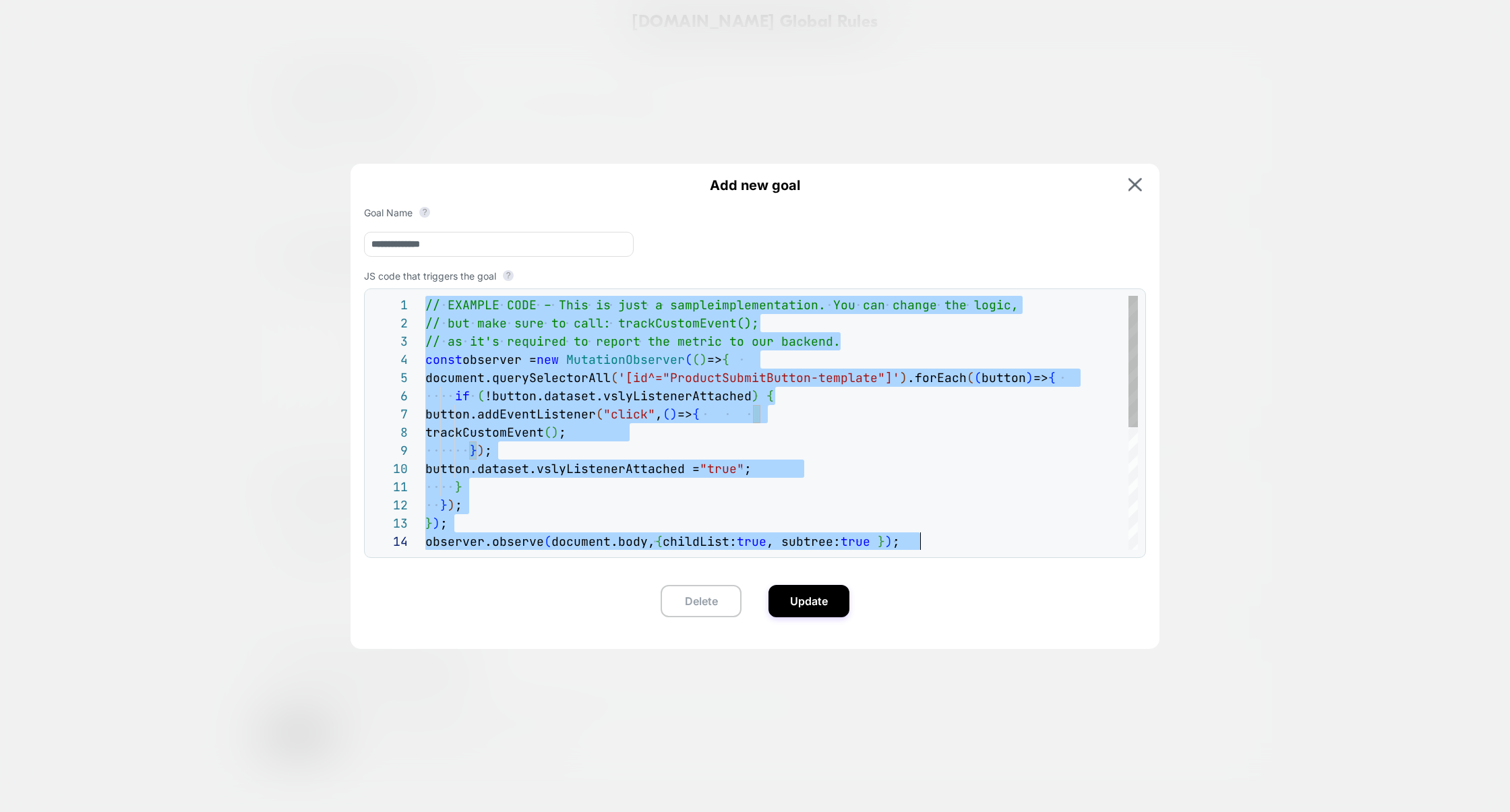
scroll to position [0, 495]
click at [1238, 351] on div at bounding box center [755, 406] width 1510 height 812
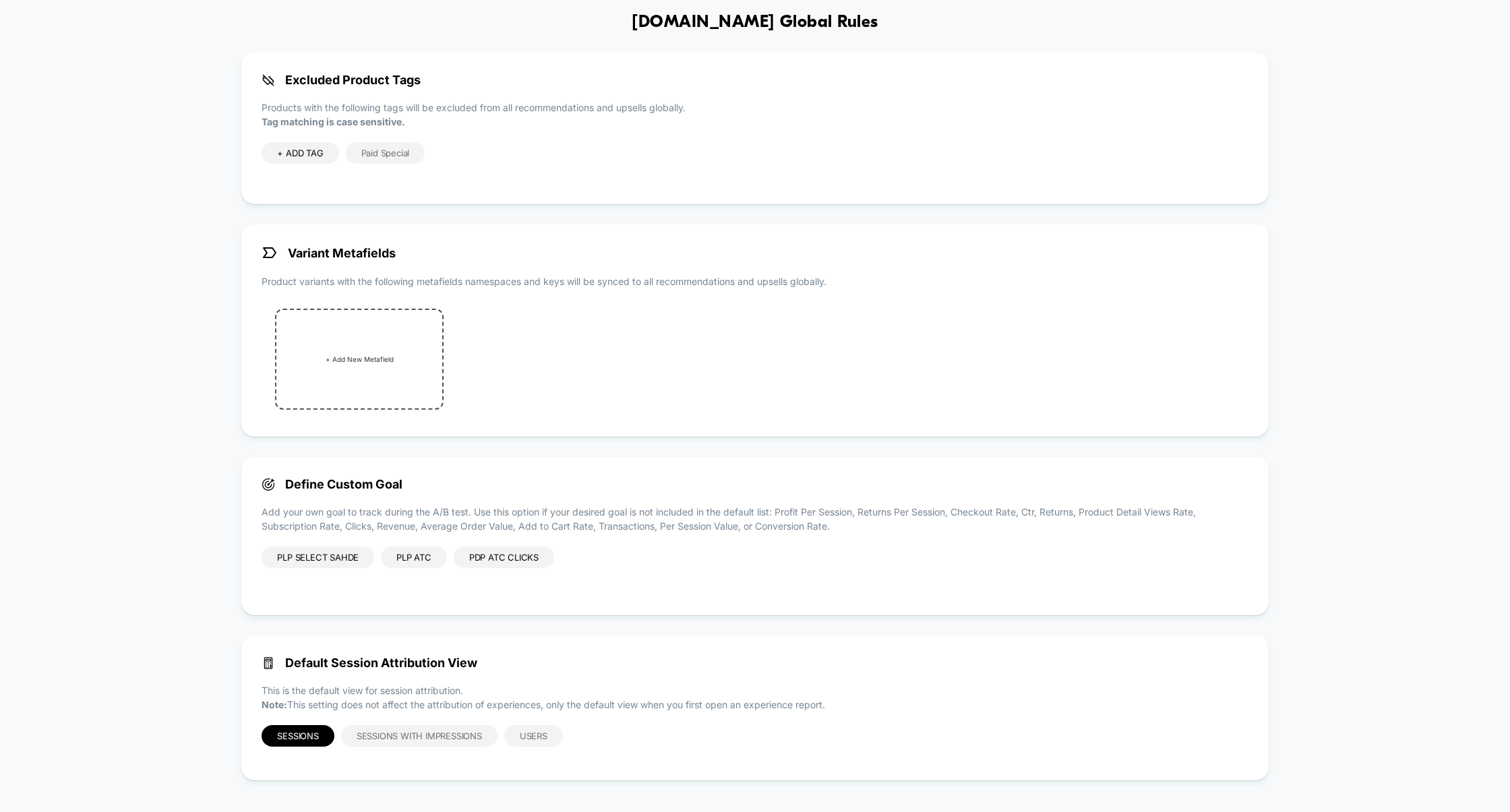
scroll to position [0, 0]
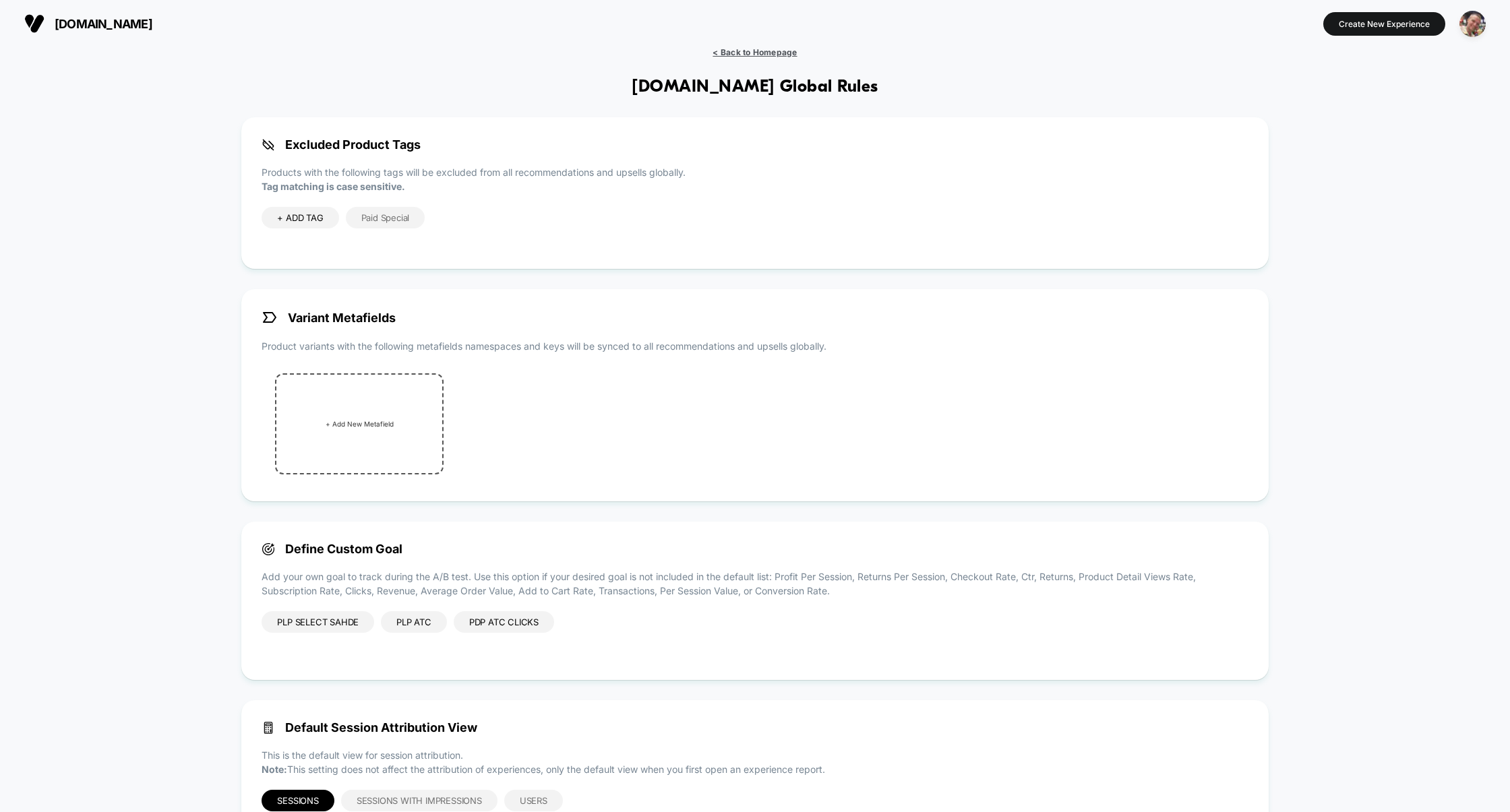
click at [755, 52] on span "< Back to Homepage" at bounding box center [755, 52] width 84 height 10
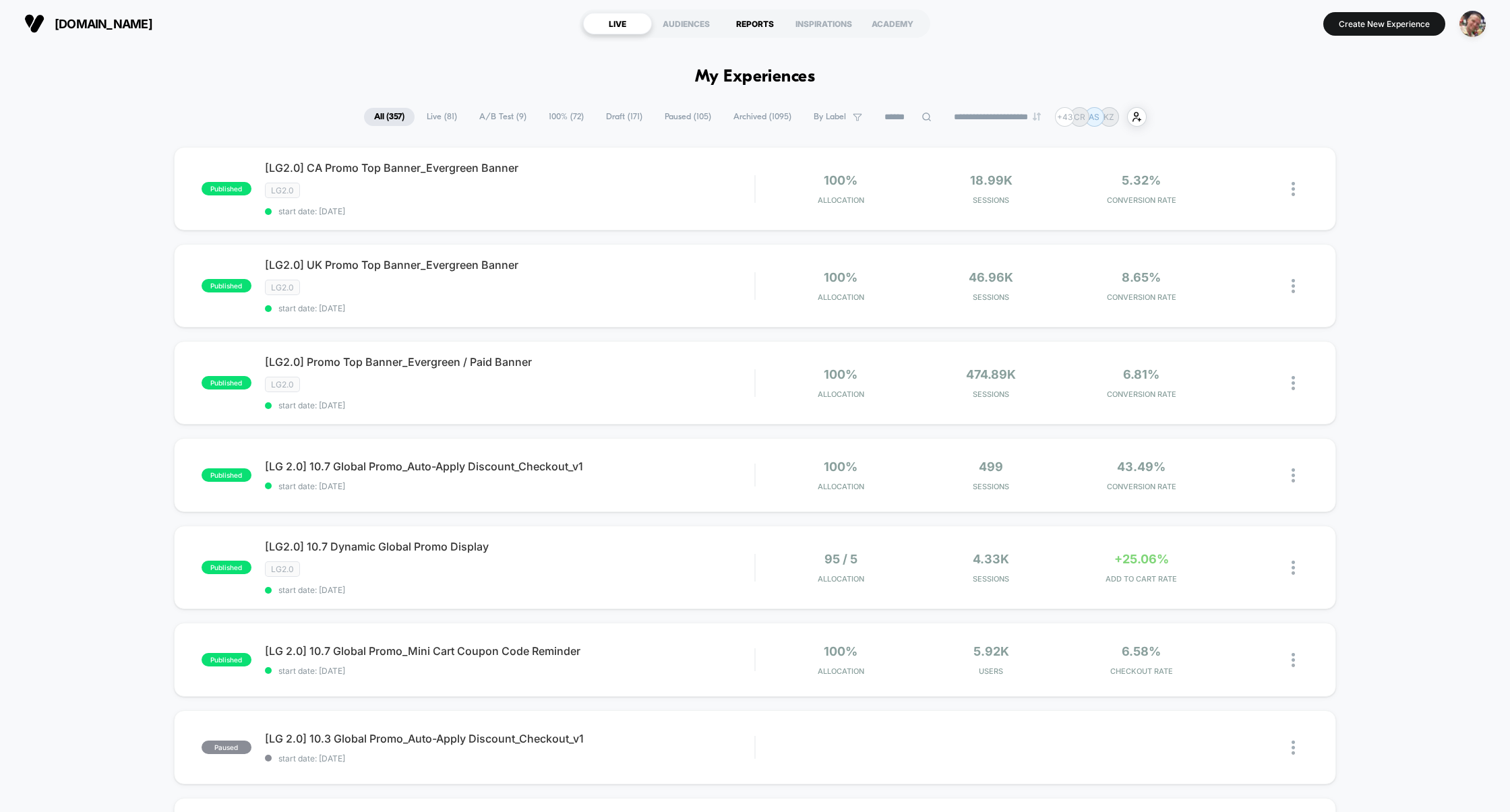
click at [777, 25] on div "REPORTS" at bounding box center [755, 23] width 69 height 21
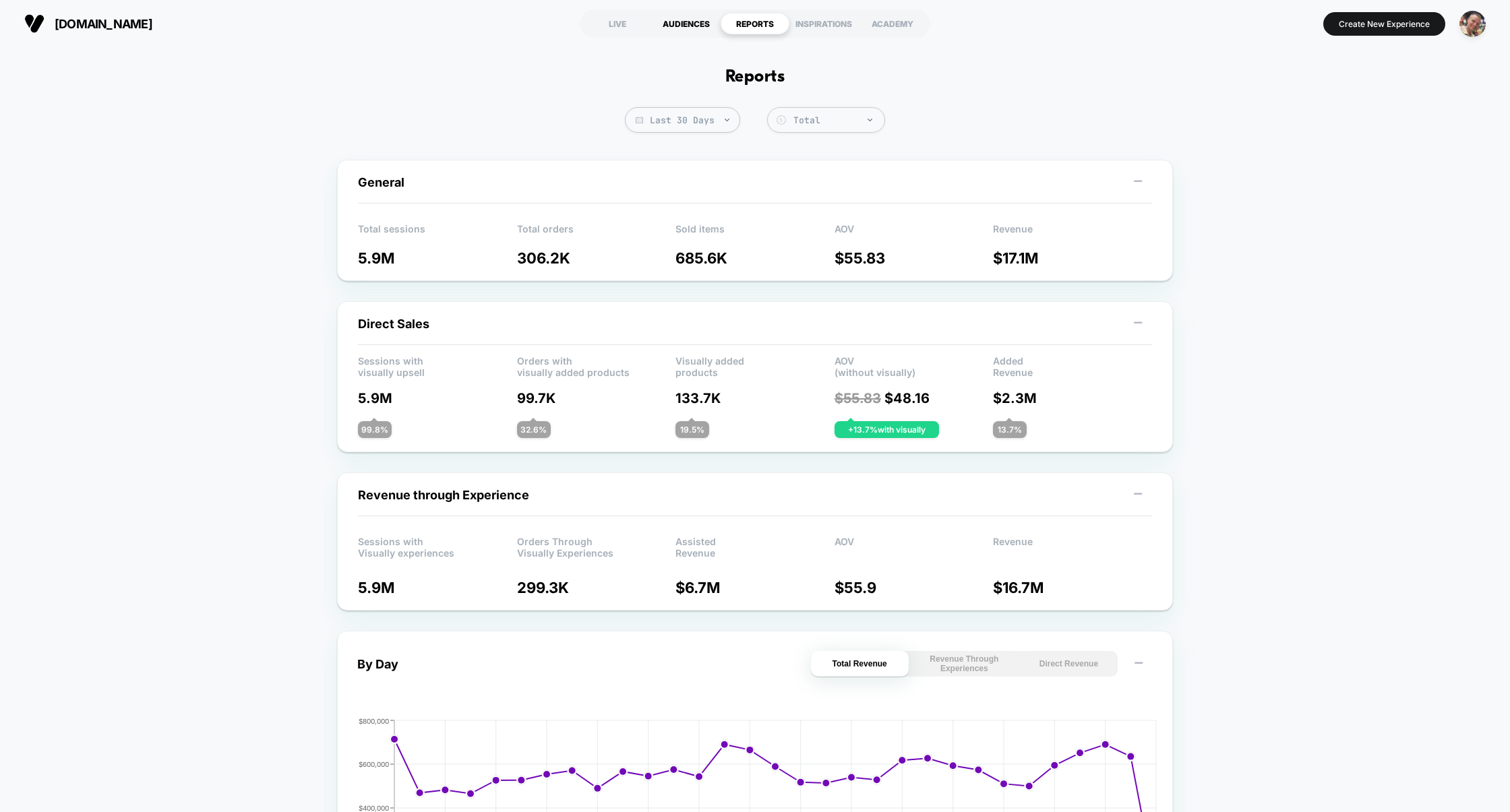
click at [697, 24] on div "AUDIENCES" at bounding box center [686, 23] width 69 height 21
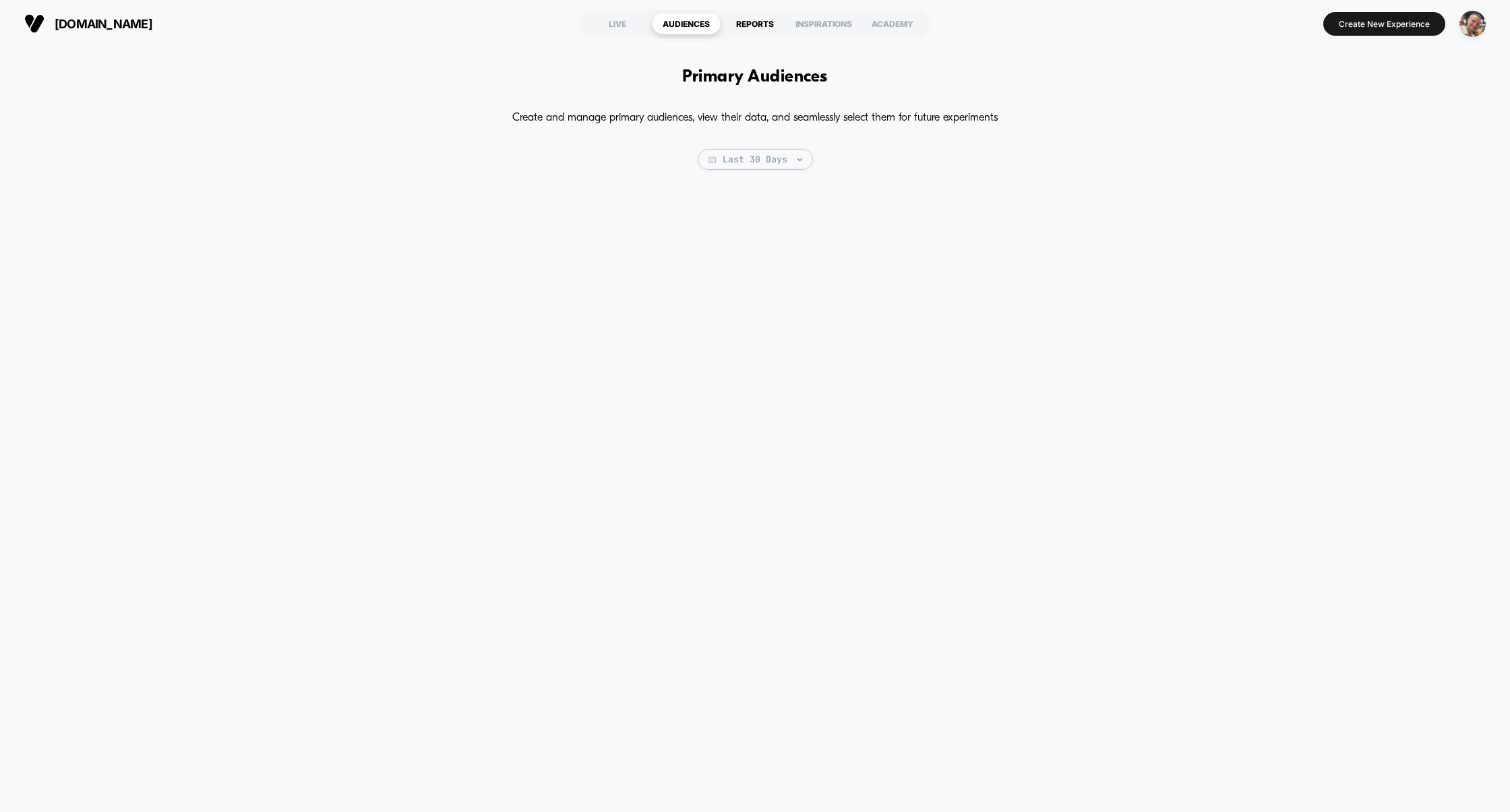
click at [770, 21] on div "REPORTS" at bounding box center [755, 23] width 69 height 21
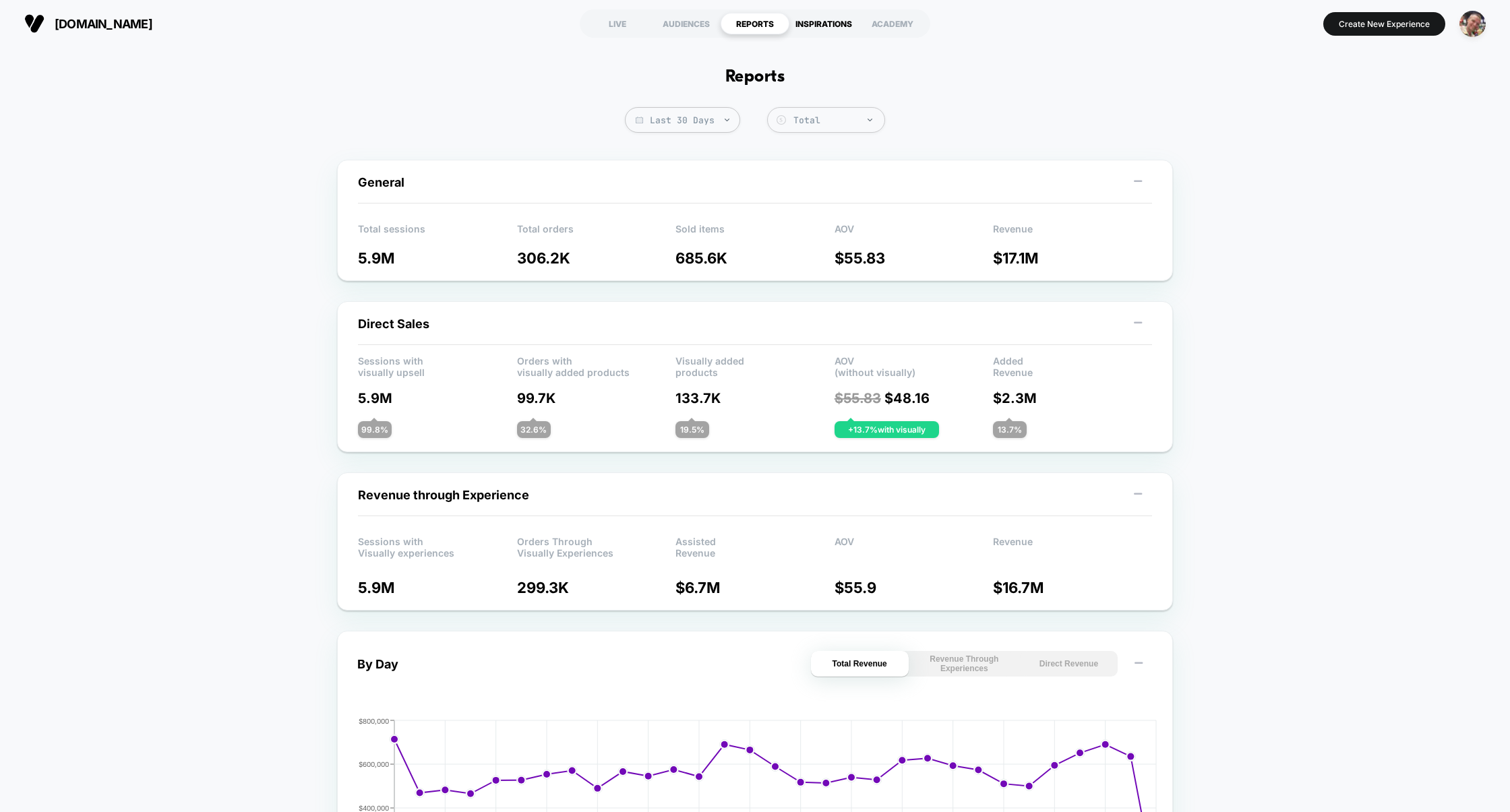
click at [841, 21] on div "INSPIRATIONS" at bounding box center [823, 23] width 69 height 21
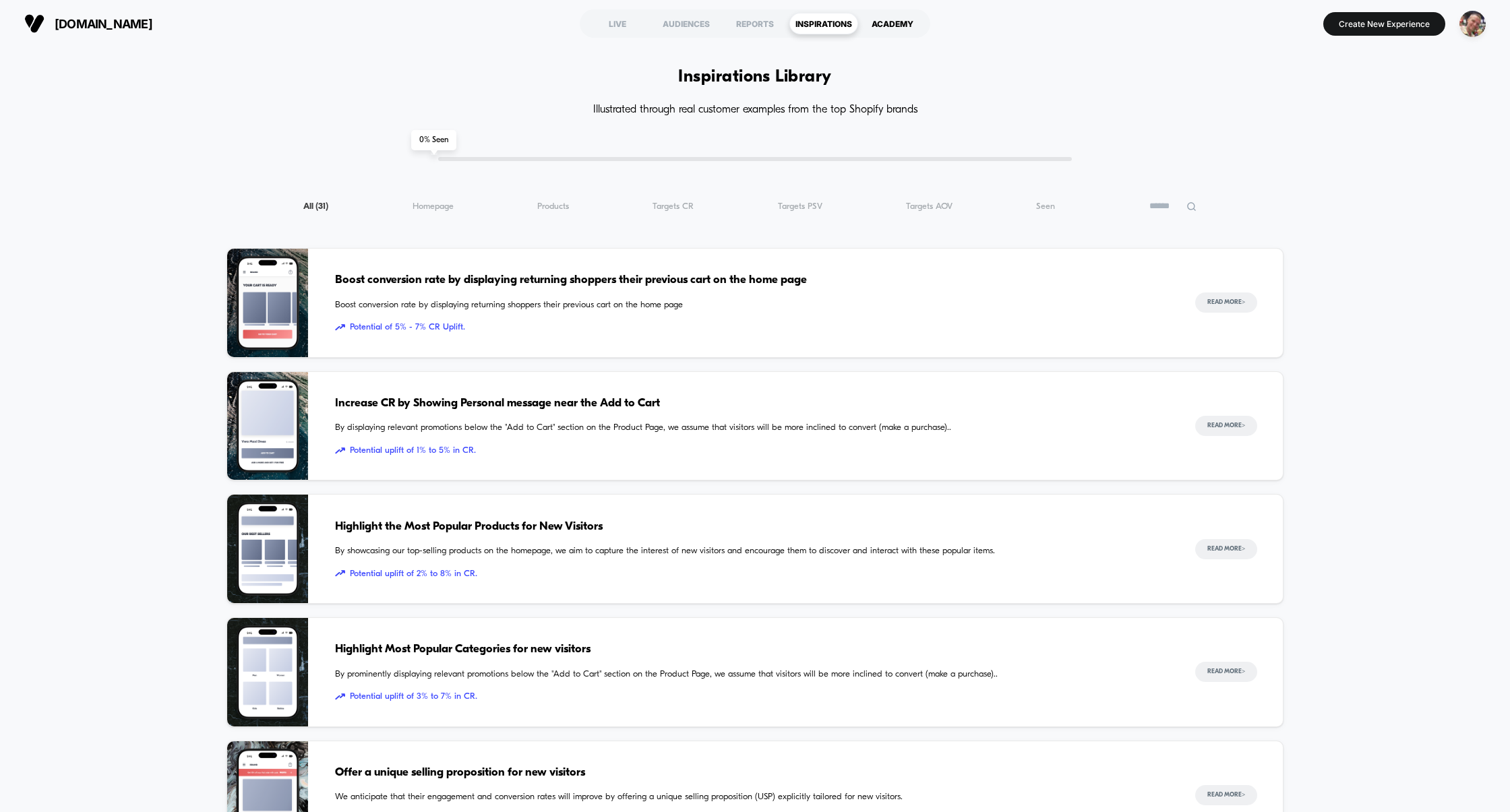
click at [894, 21] on div "ACADEMY" at bounding box center [892, 23] width 69 height 21
click at [752, 28] on div "REPORTS" at bounding box center [755, 23] width 69 height 21
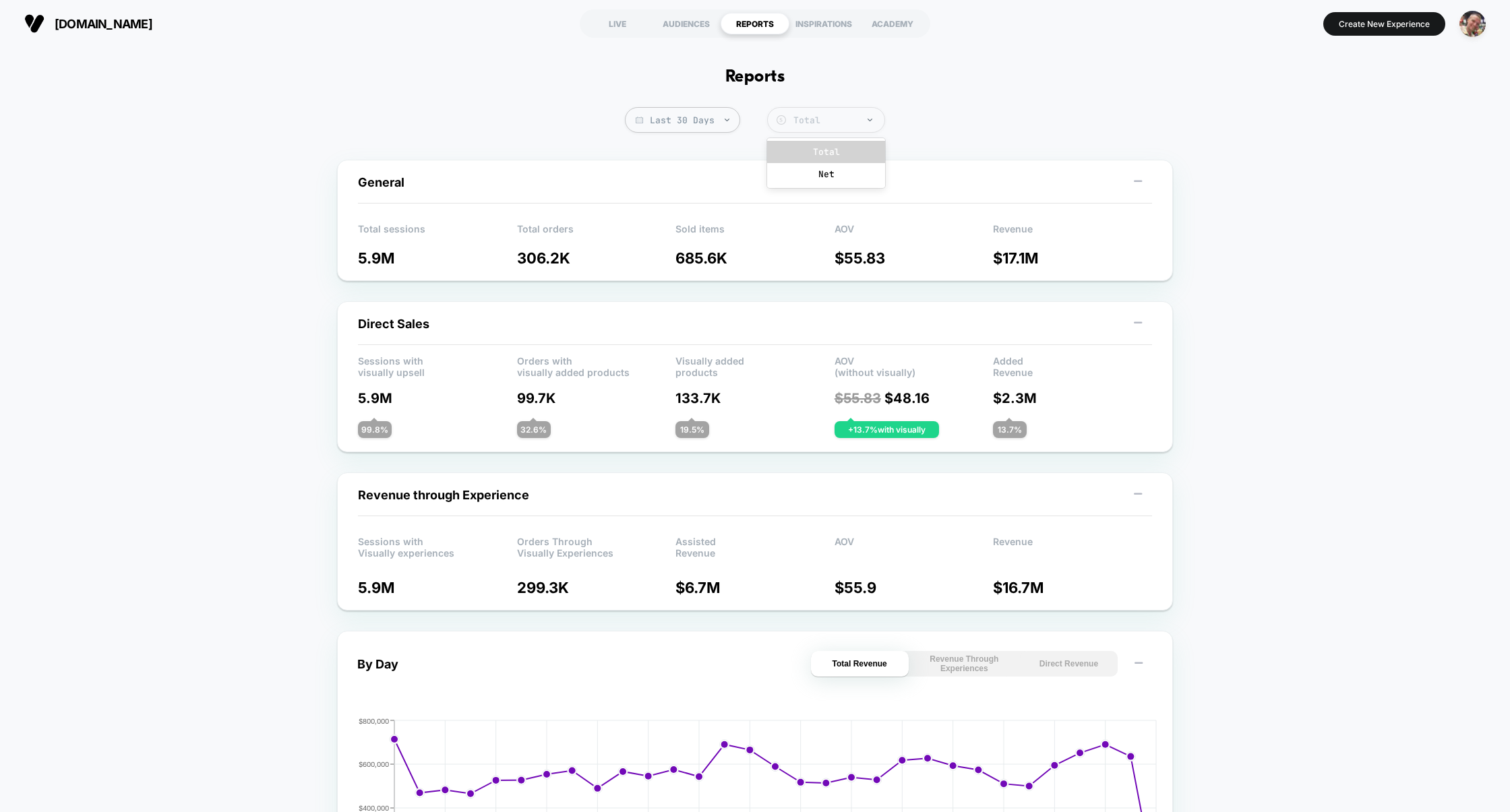
click at [847, 111] on div "Total" at bounding box center [826, 120] width 118 height 25
click at [702, 122] on span "Last 30 Days" at bounding box center [683, 120] width 115 height 25
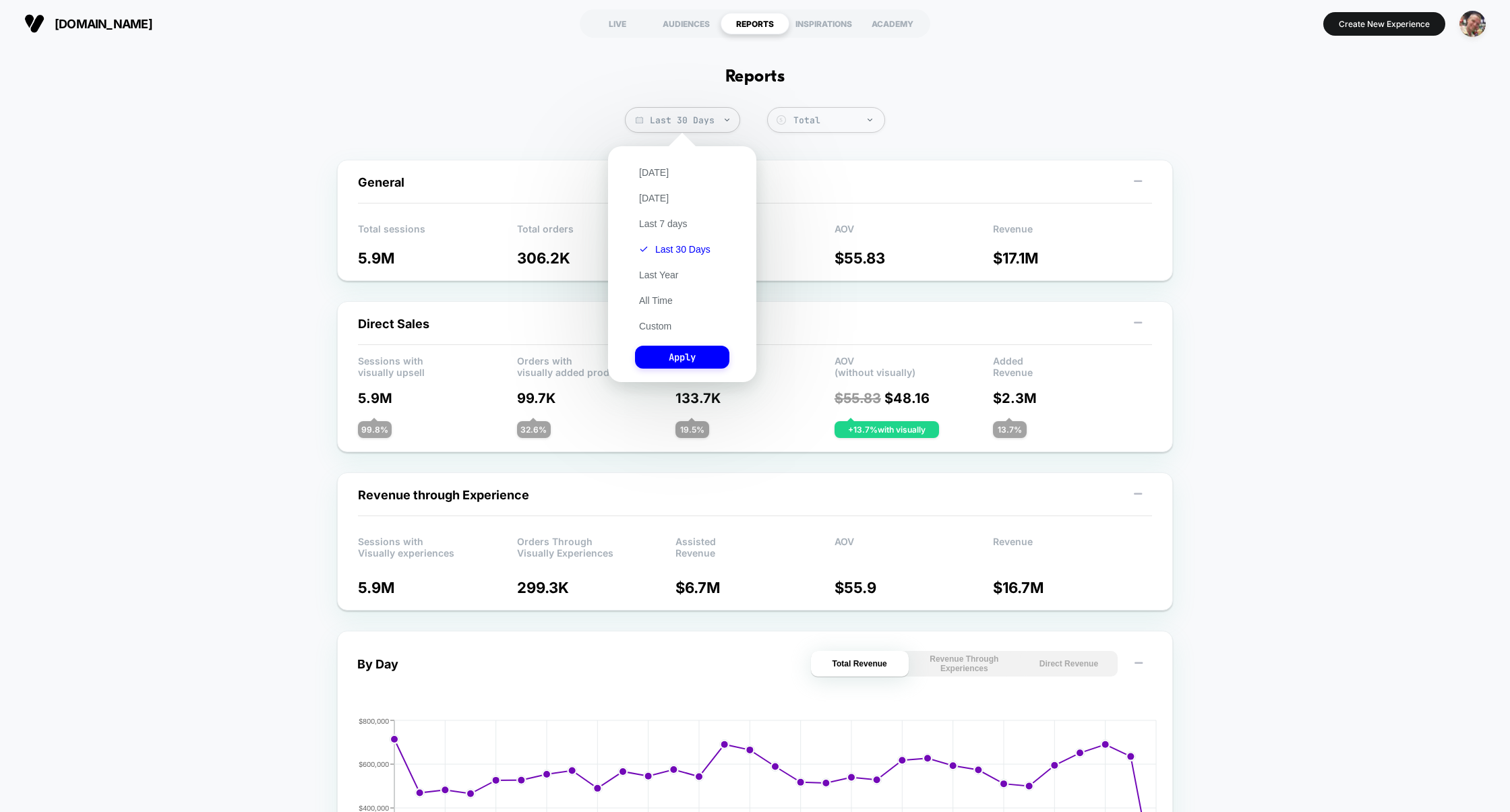
click at [669, 307] on div "Today Yesterday Last 7 days Last 30 Days Last Year All Time Custom Apply" at bounding box center [682, 264] width 135 height 223
click at [669, 305] on button "All Time" at bounding box center [655, 300] width 42 height 12
click at [669, 272] on button "Last Year" at bounding box center [658, 275] width 47 height 12
click at [692, 352] on button "Apply" at bounding box center [682, 357] width 95 height 23
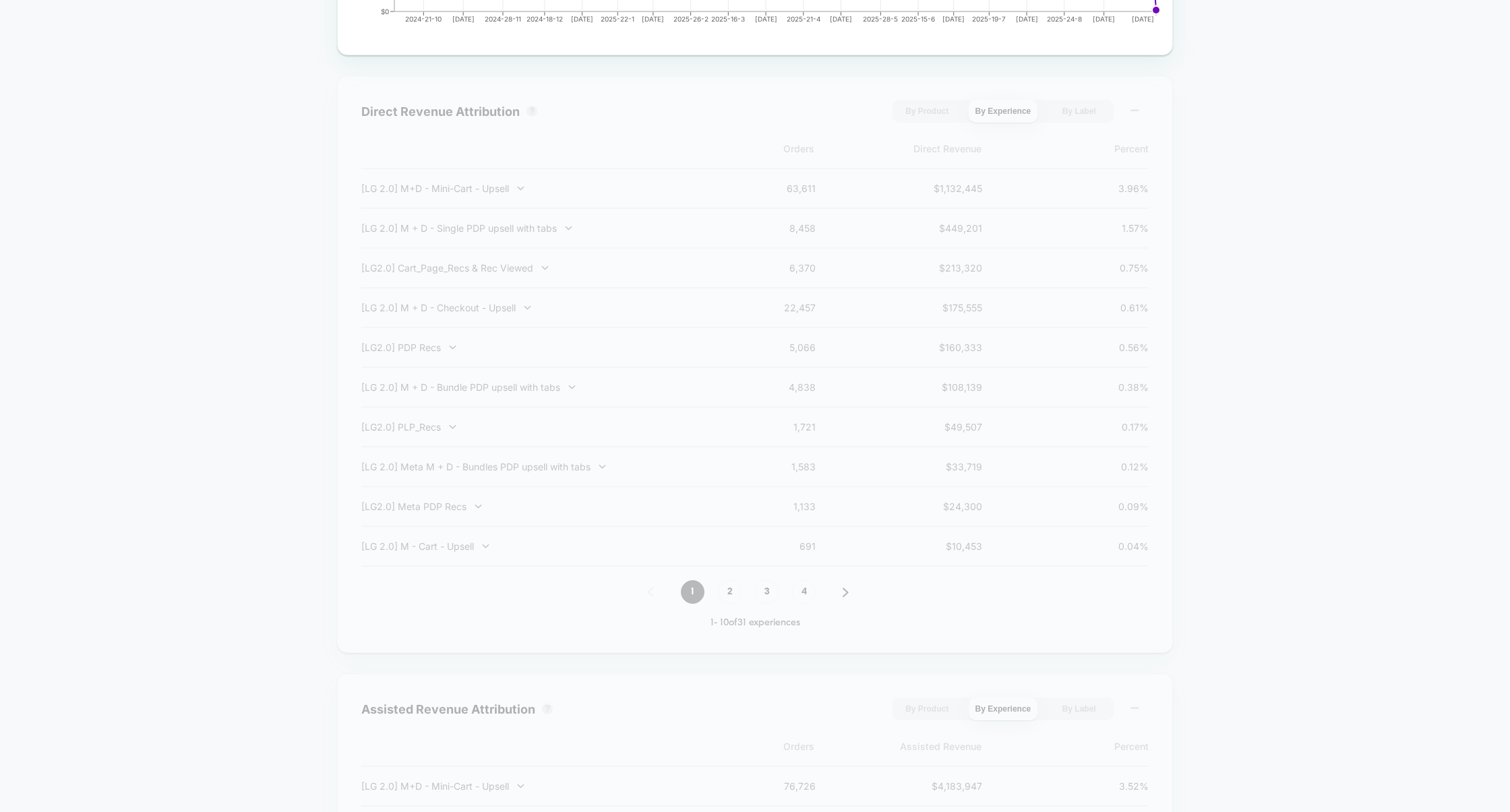
scroll to position [883, 0]
click at [776, 337] on div "[LG2.0] PDP Recs 5,066 $ 160,333 0.56 %" at bounding box center [755, 350] width 787 height 39
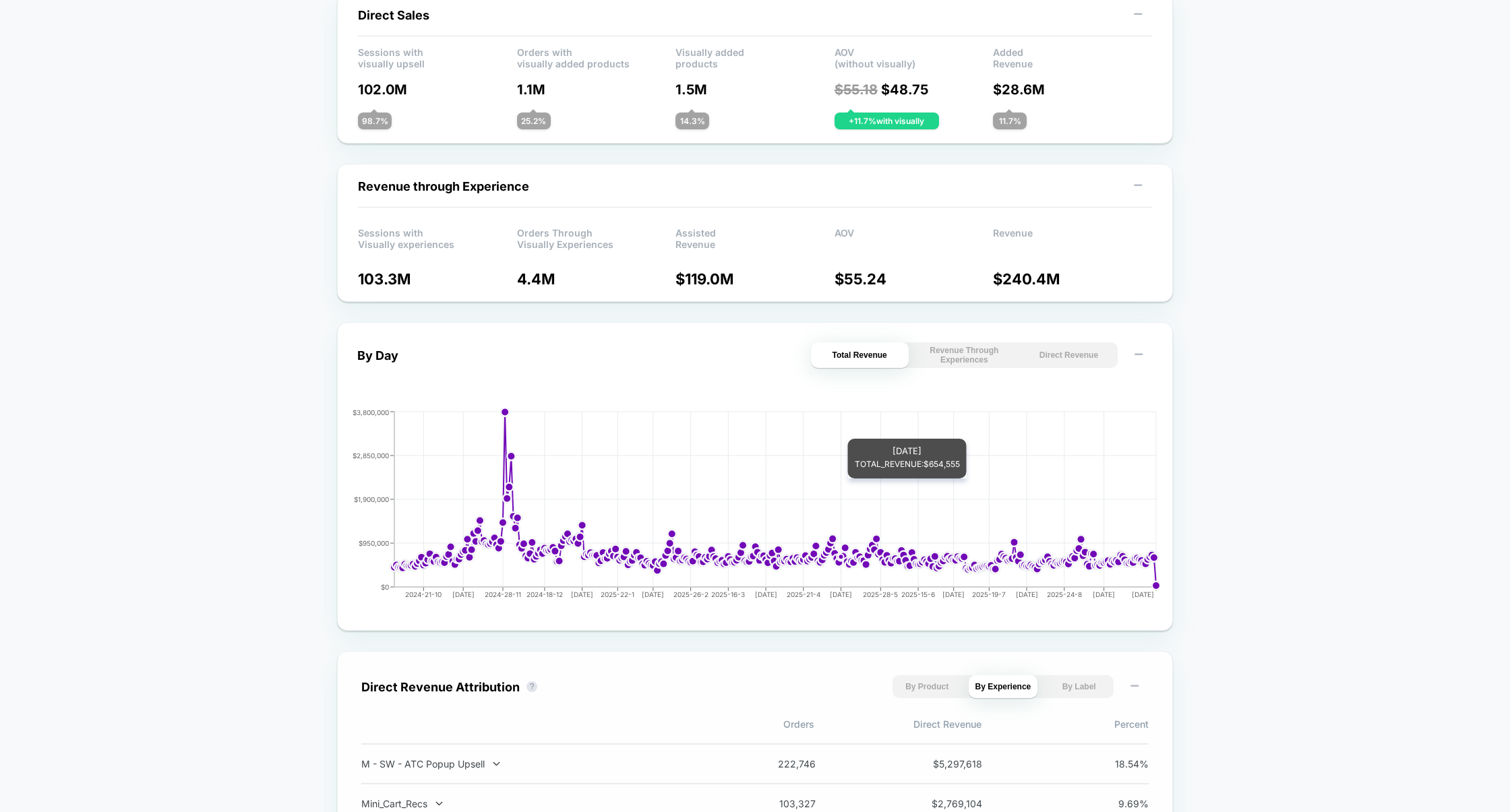
scroll to position [0, 0]
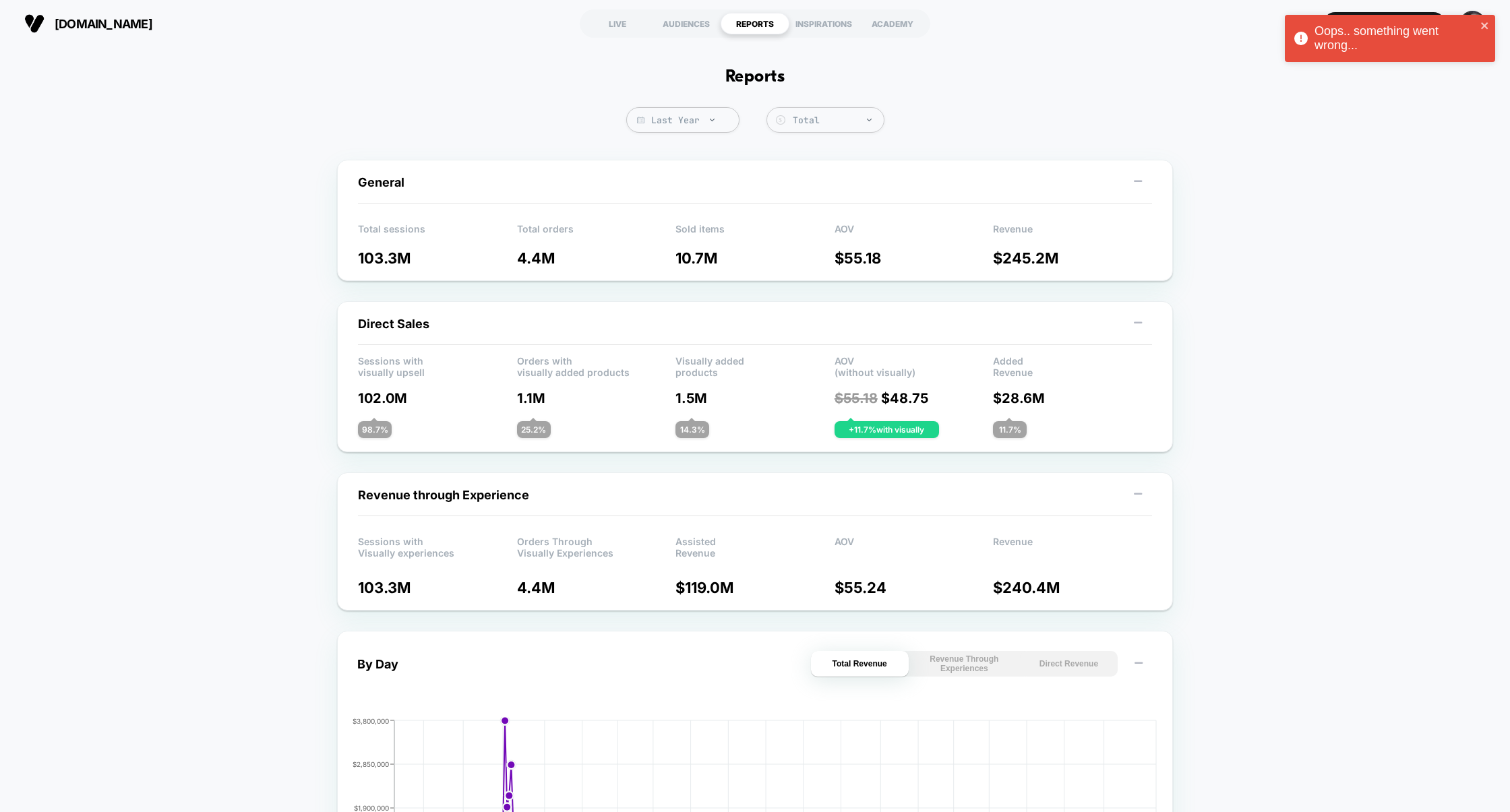
drag, startPoint x: 1426, startPoint y: 52, endPoint x: 1523, endPoint y: 52, distance: 97.0
click at [1509, 52] on html "Oops.. something went wrong... laurageller.com LIVE AUDIENCES REPORTS INSPIRATI…" at bounding box center [755, 406] width 1510 height 812
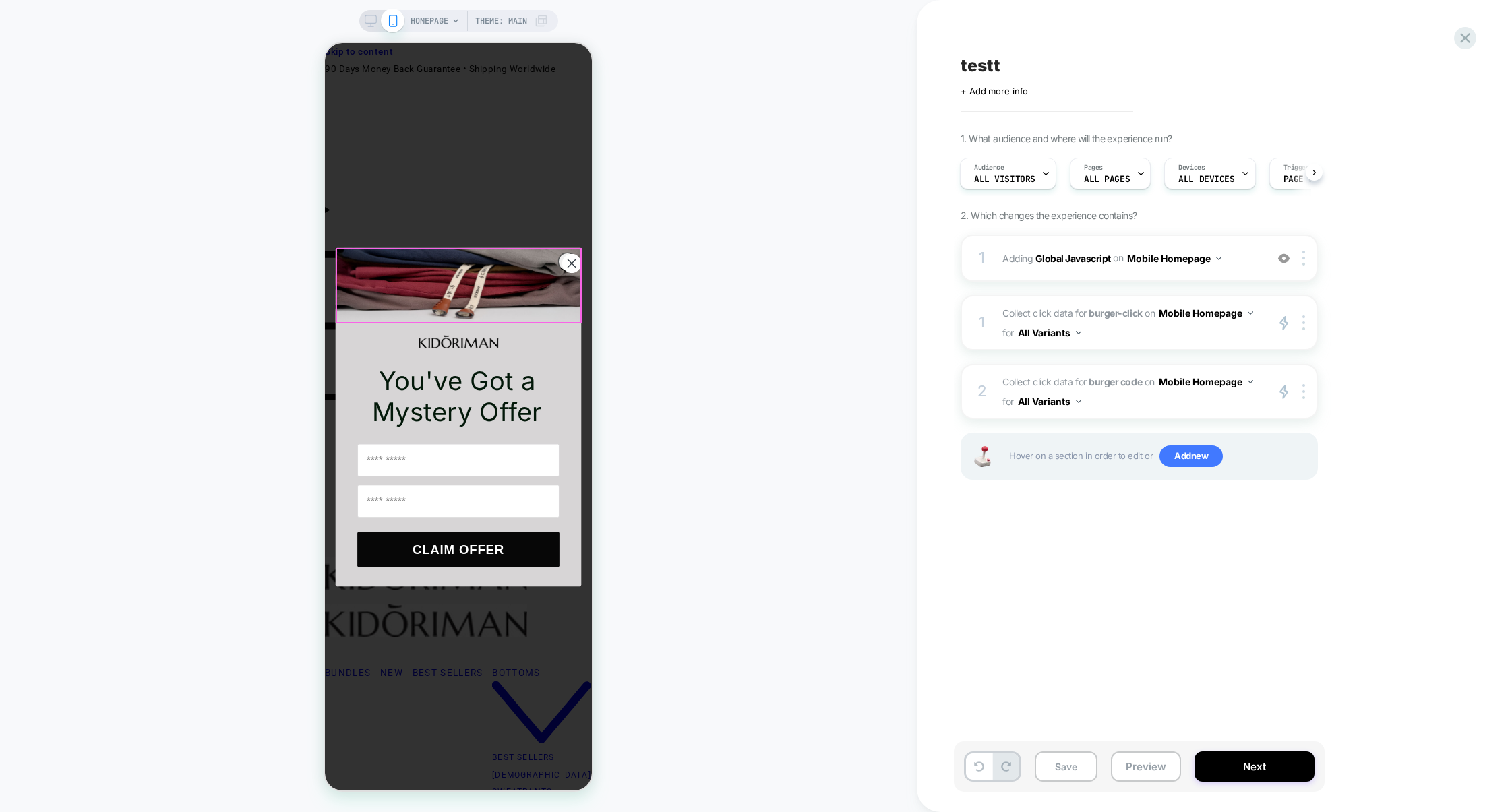
click at [562, 267] on icon "Close dialog" at bounding box center [571, 263] width 19 height 19
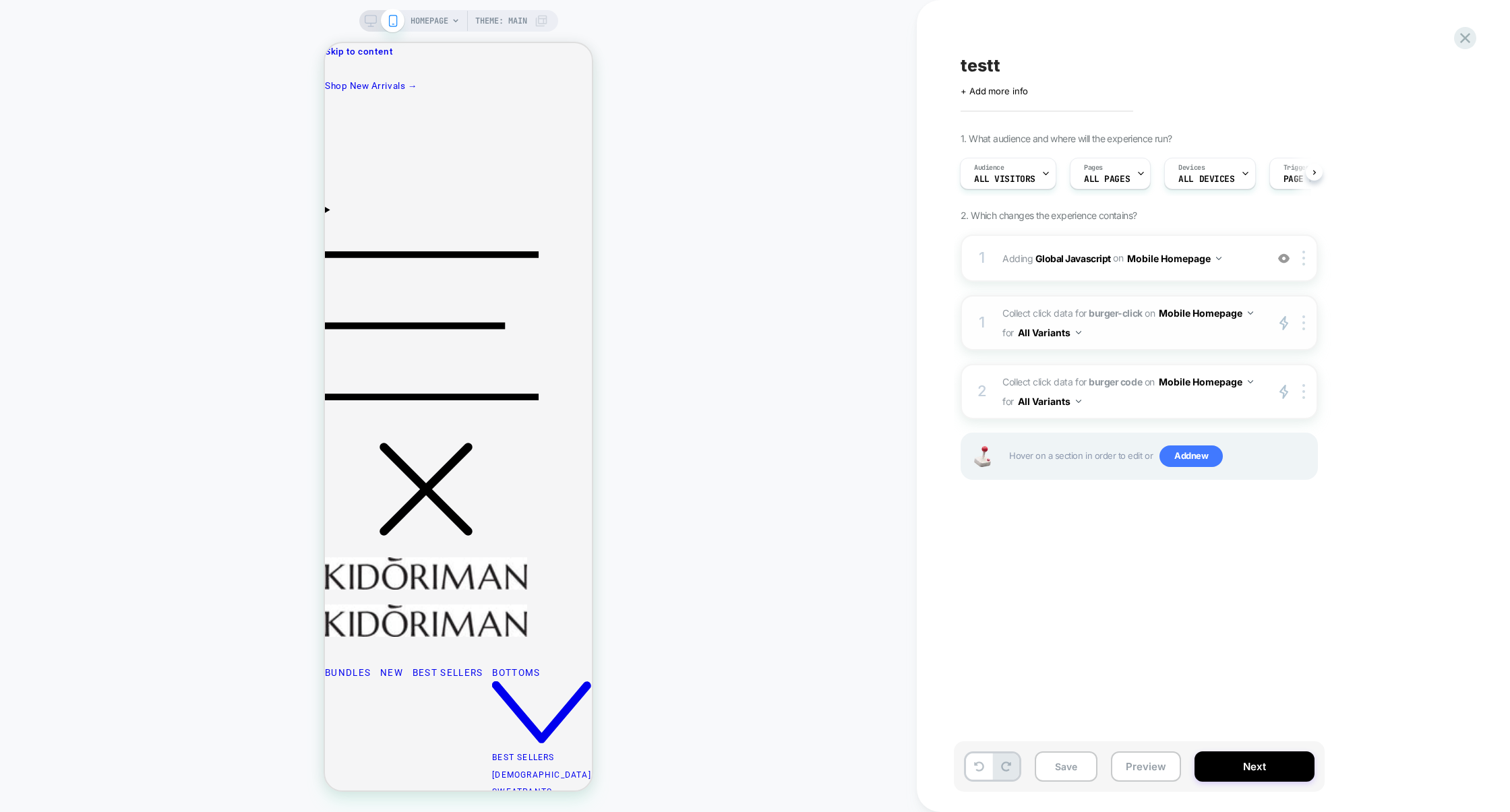
click at [1121, 339] on span "Collect click data for burger-click on Mobile Homepage for All Variants" at bounding box center [1130, 323] width 257 height 39
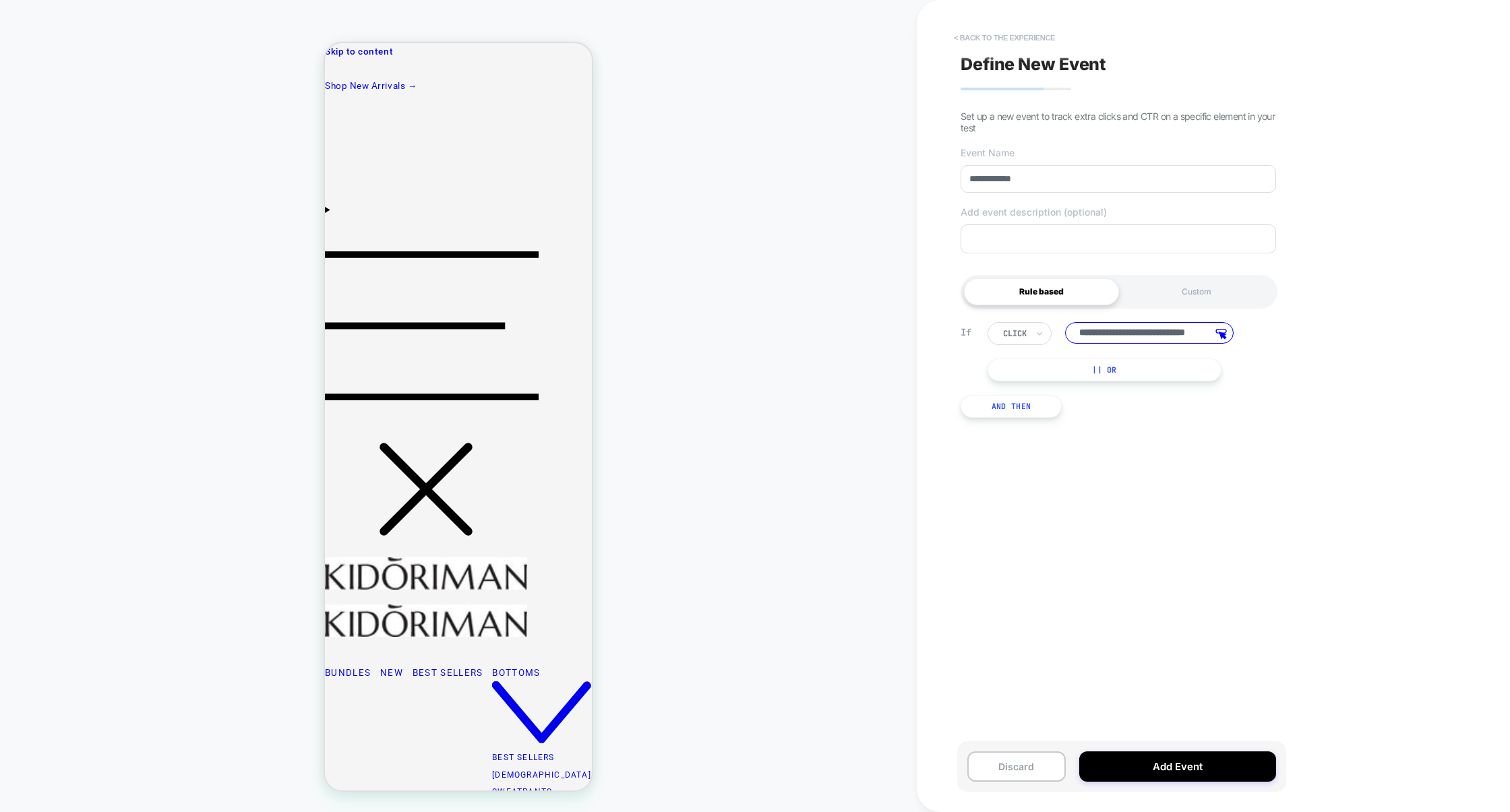
click at [994, 37] on button "< back to the experience" at bounding box center [1004, 37] width 114 height 21
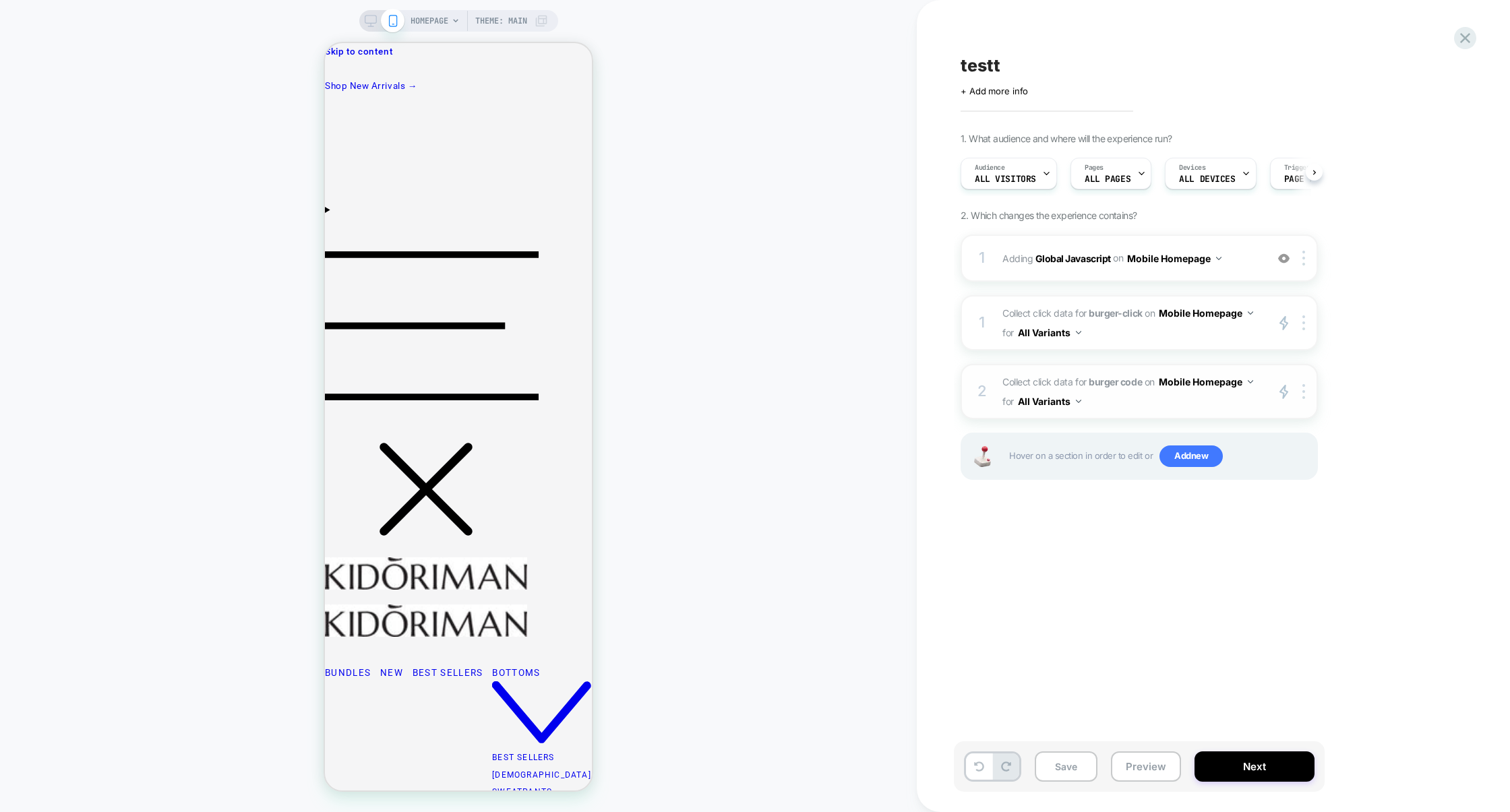
scroll to position [0, 1]
click at [1123, 396] on span "Collect click data for burger code on Mobile Homepage for All Variants" at bounding box center [1130, 391] width 257 height 39
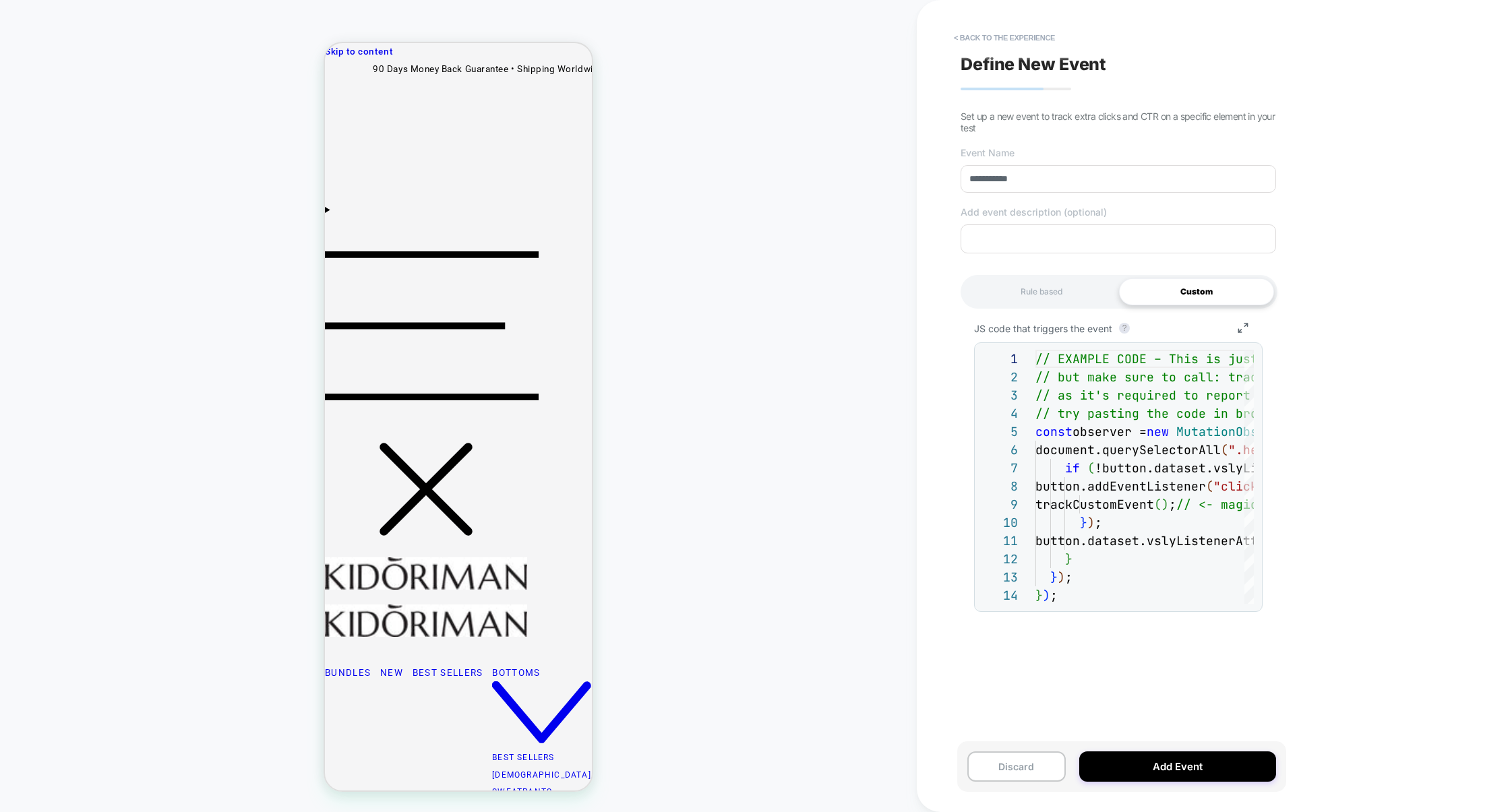
scroll to position [145, 0]
click at [995, 36] on button "< back to the experience" at bounding box center [1004, 37] width 114 height 21
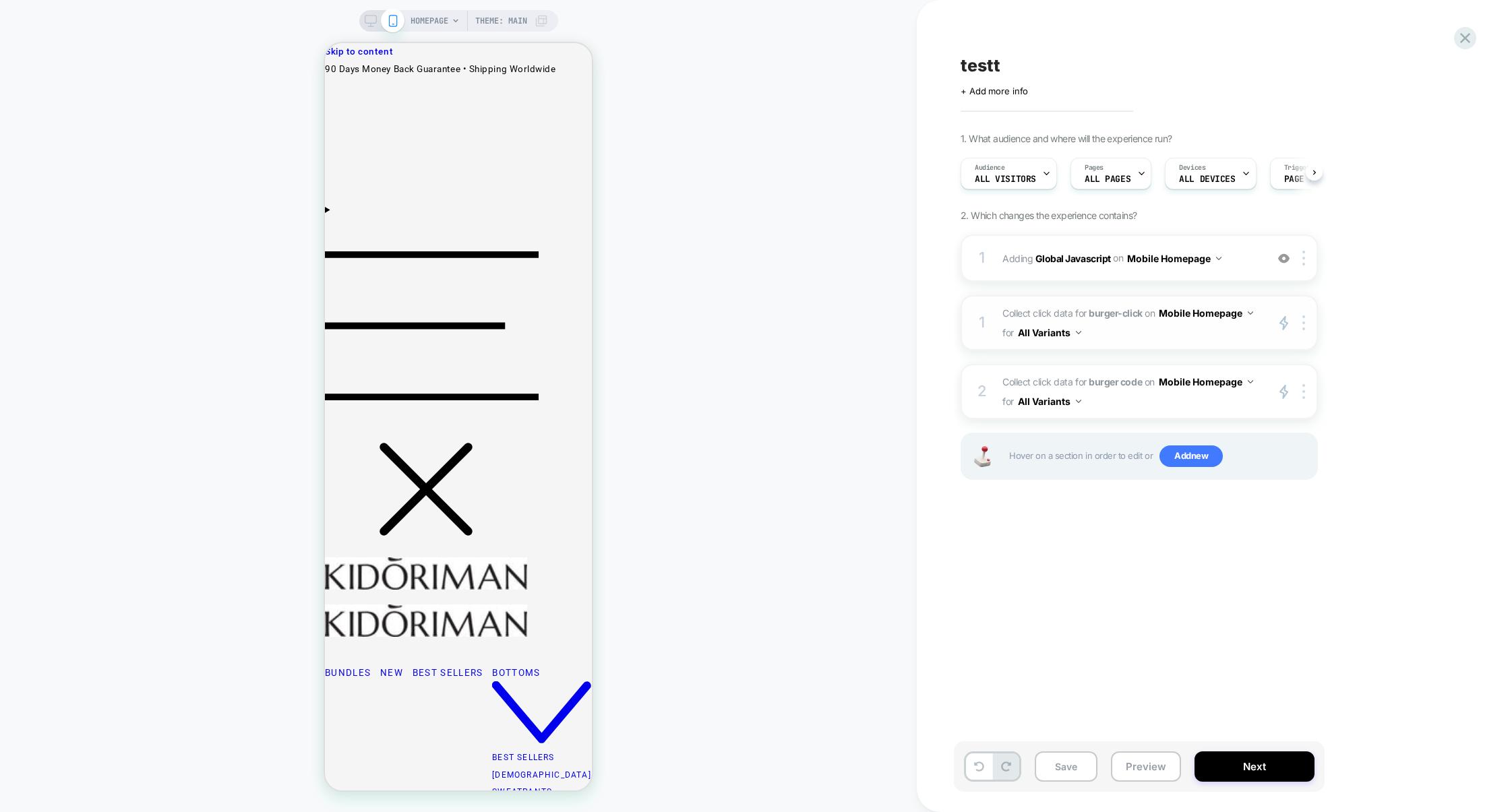
scroll to position [0, 1]
click at [1145, 333] on span "Collect click data for burger-click on Mobile Homepage for All Variants" at bounding box center [1130, 323] width 257 height 39
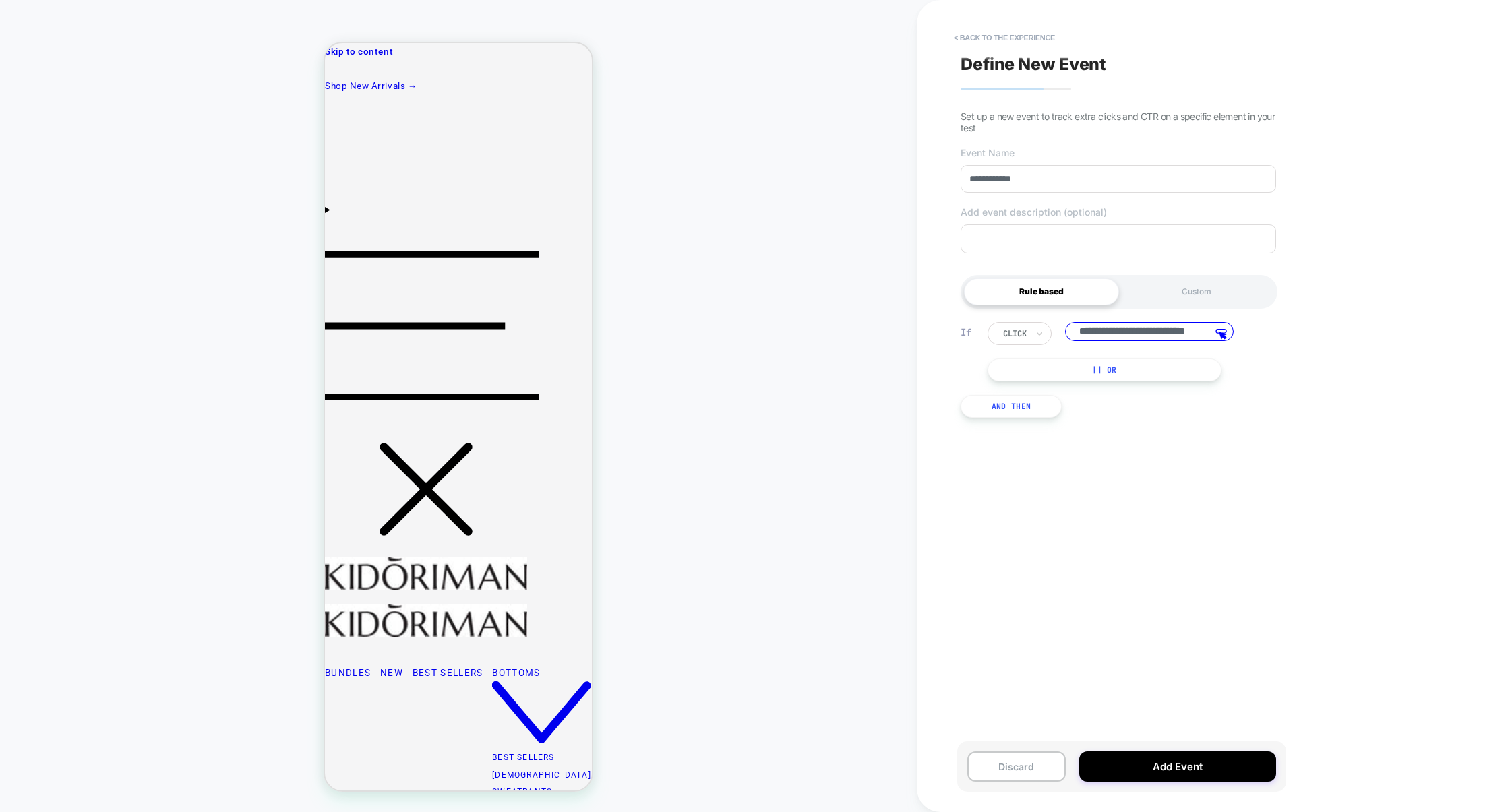
scroll to position [0, 42]
click at [993, 31] on button "< back to the experience" at bounding box center [1004, 37] width 114 height 21
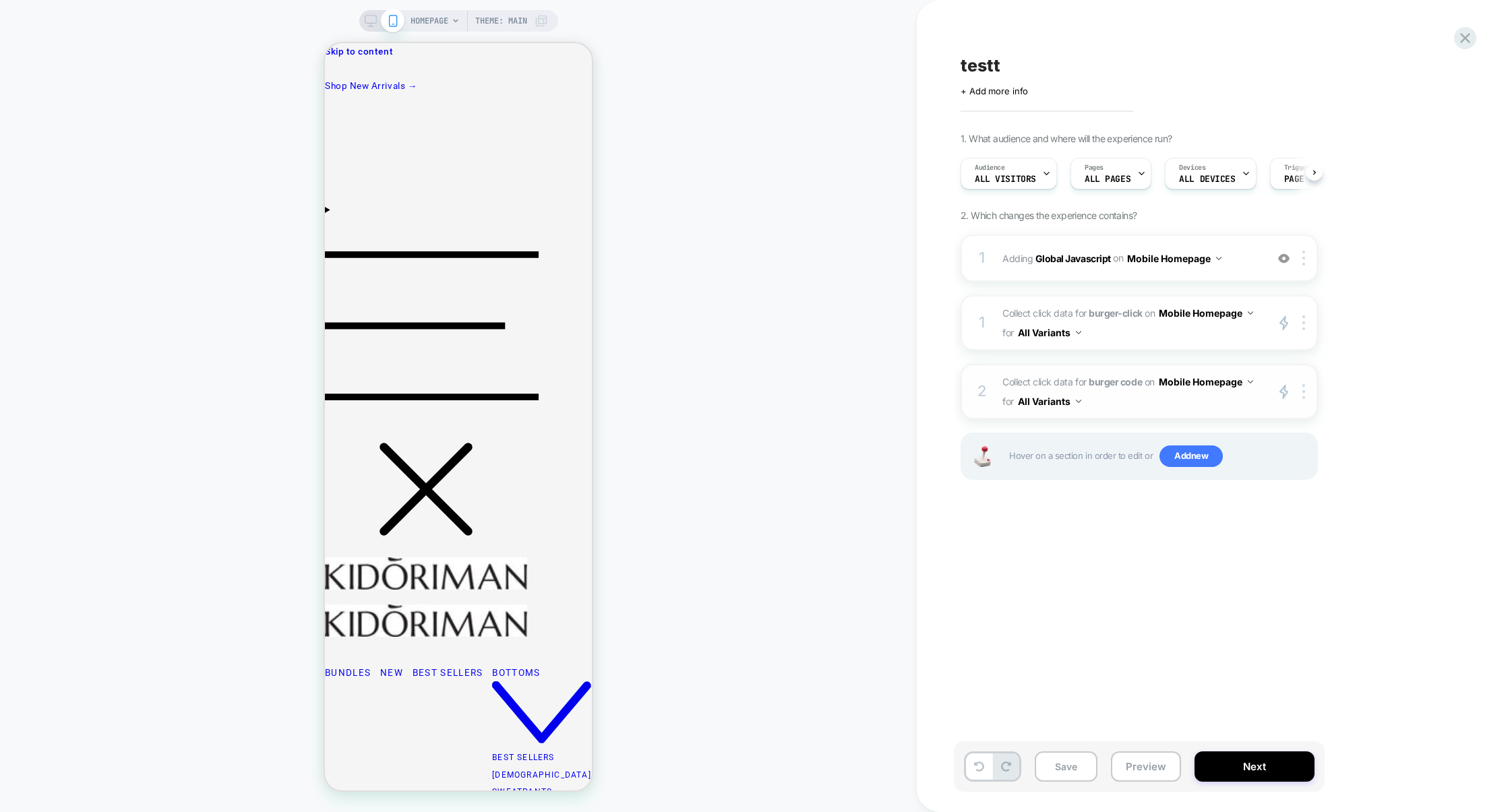
scroll to position [0, 1]
click at [1124, 399] on span "Collect click data for burger code on Mobile Homepage for All Variants" at bounding box center [1130, 391] width 257 height 39
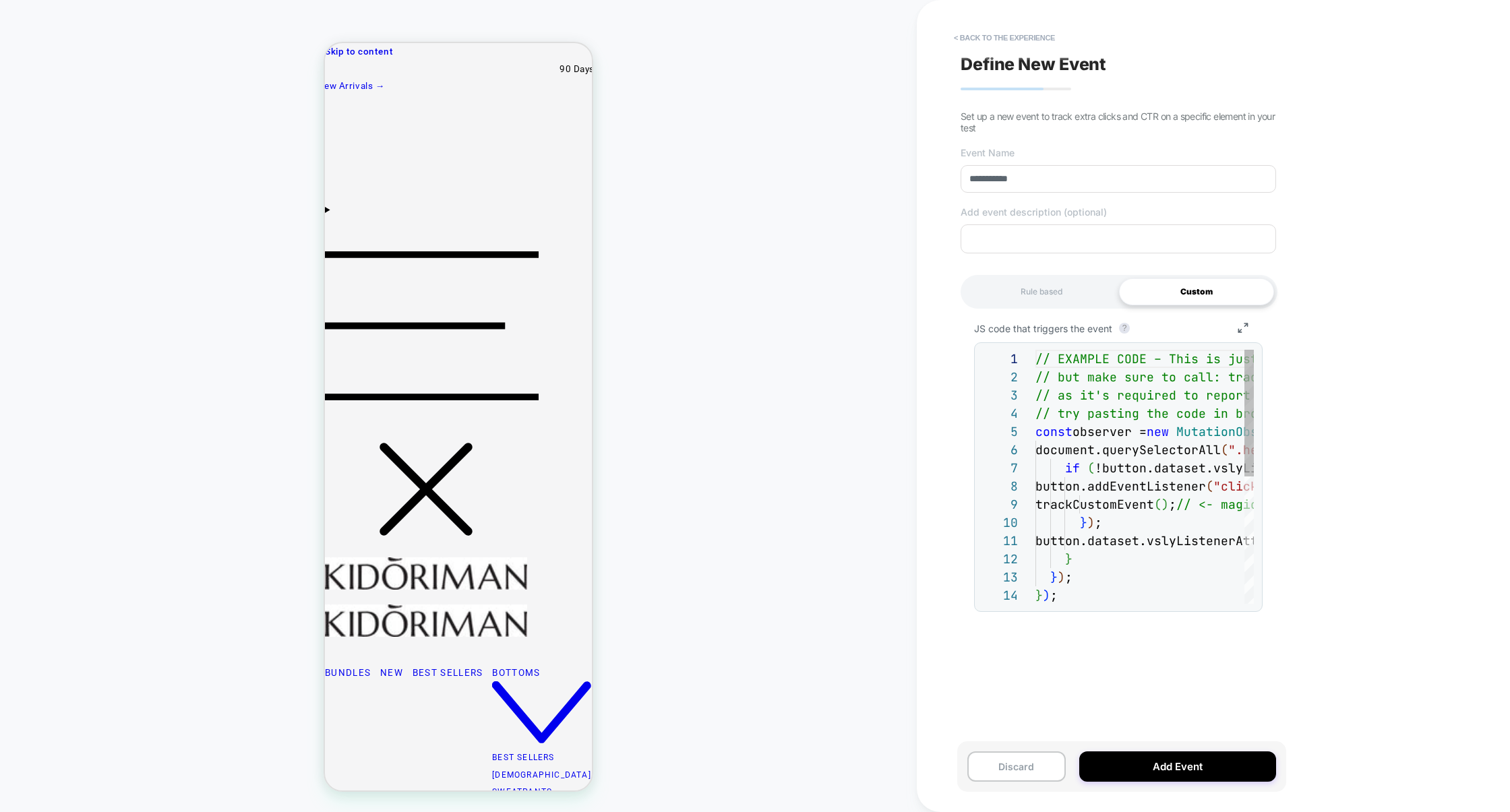
scroll to position [145, 0]
click at [1141, 436] on div "if ( !button.dataset.vslyListenerAttached ) { button.addEventListener ( "click"…" at bounding box center [1368, 604] width 665 height 509
type textarea "**********"
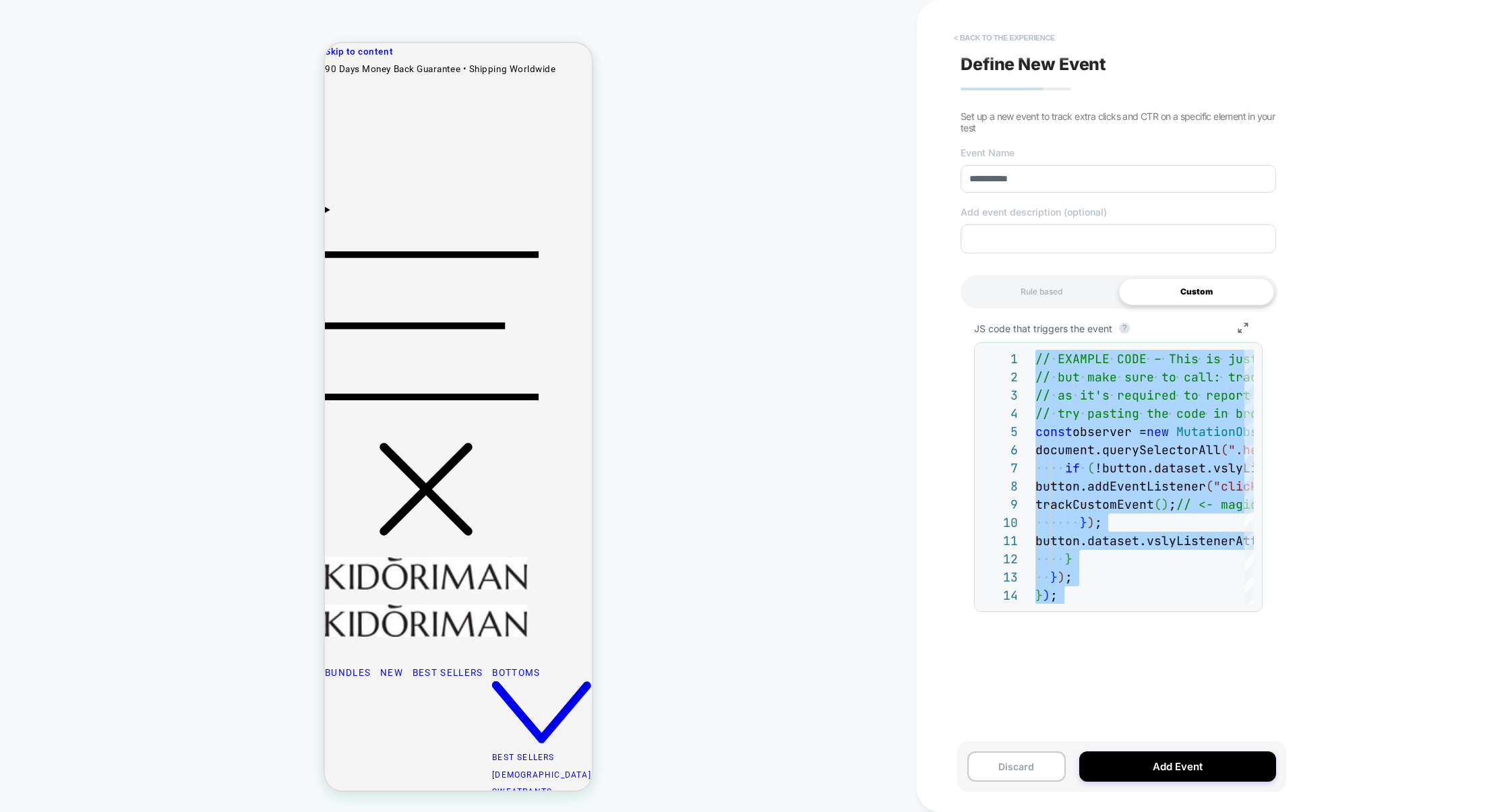
click at [1002, 43] on button "< back to the experience" at bounding box center [1004, 37] width 114 height 21
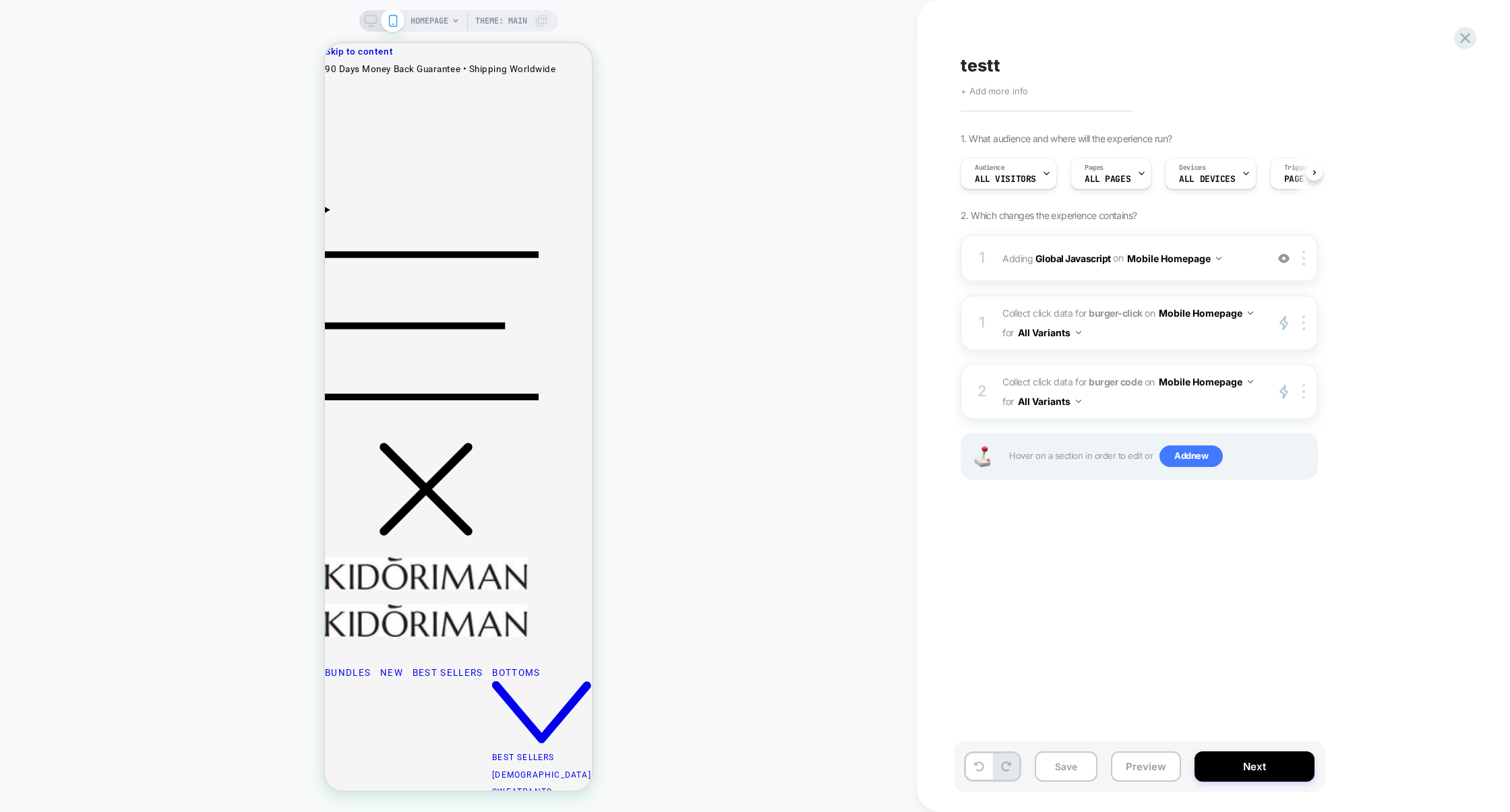
scroll to position [0, 1]
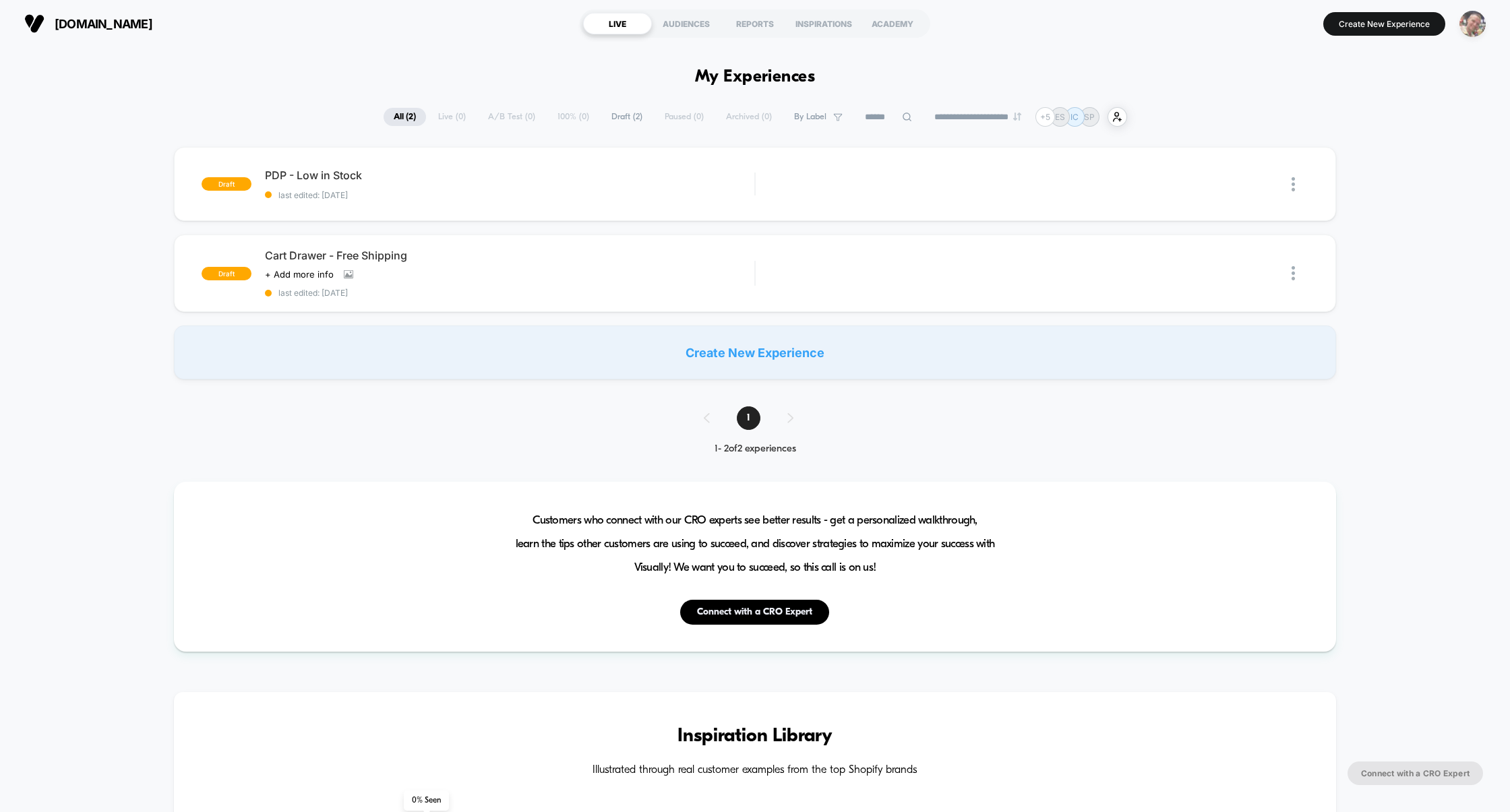
click at [1483, 20] on img "button" at bounding box center [1472, 24] width 26 height 26
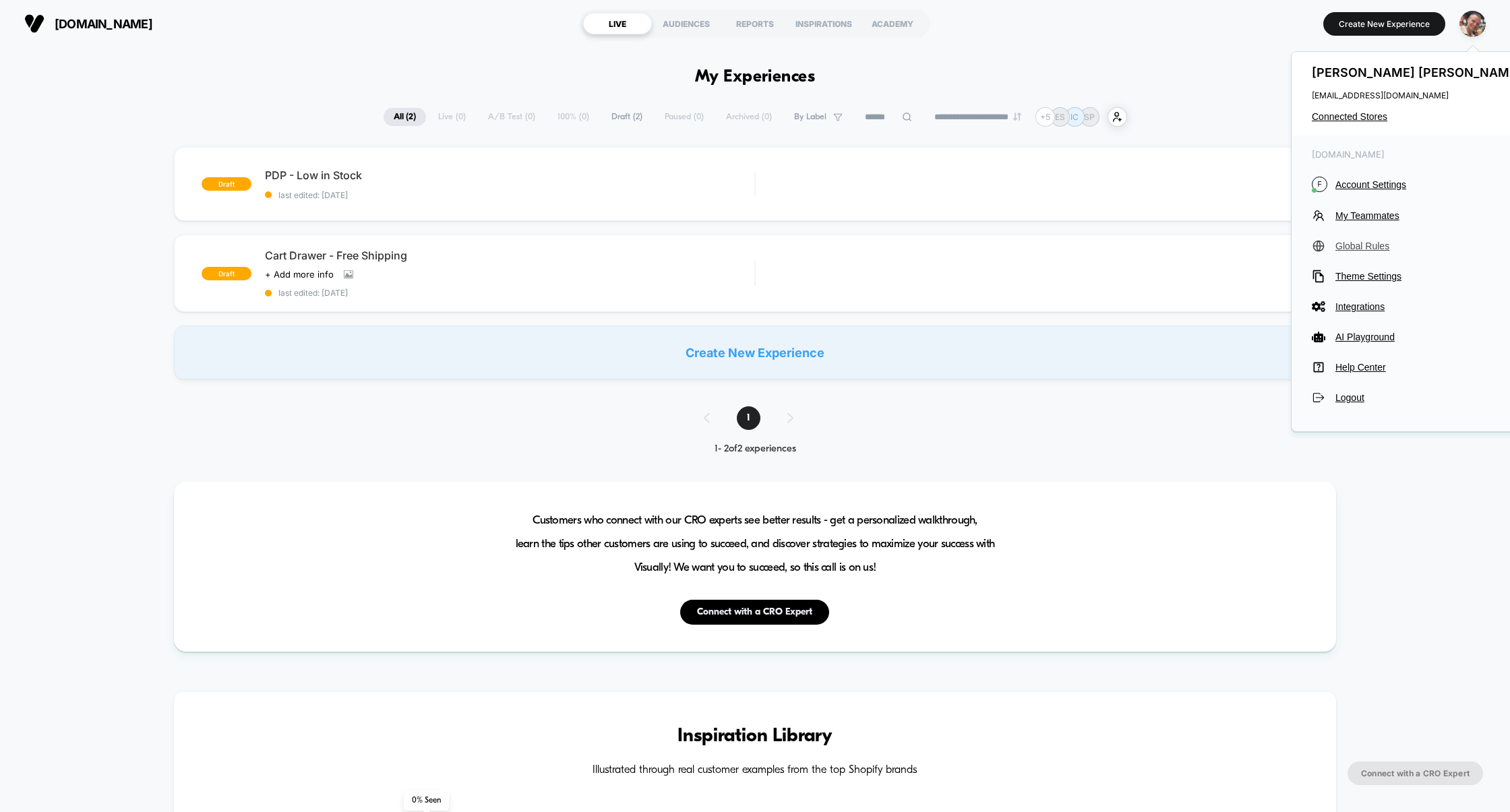
click at [1367, 243] on span "Global Rules" at bounding box center [1429, 246] width 189 height 11
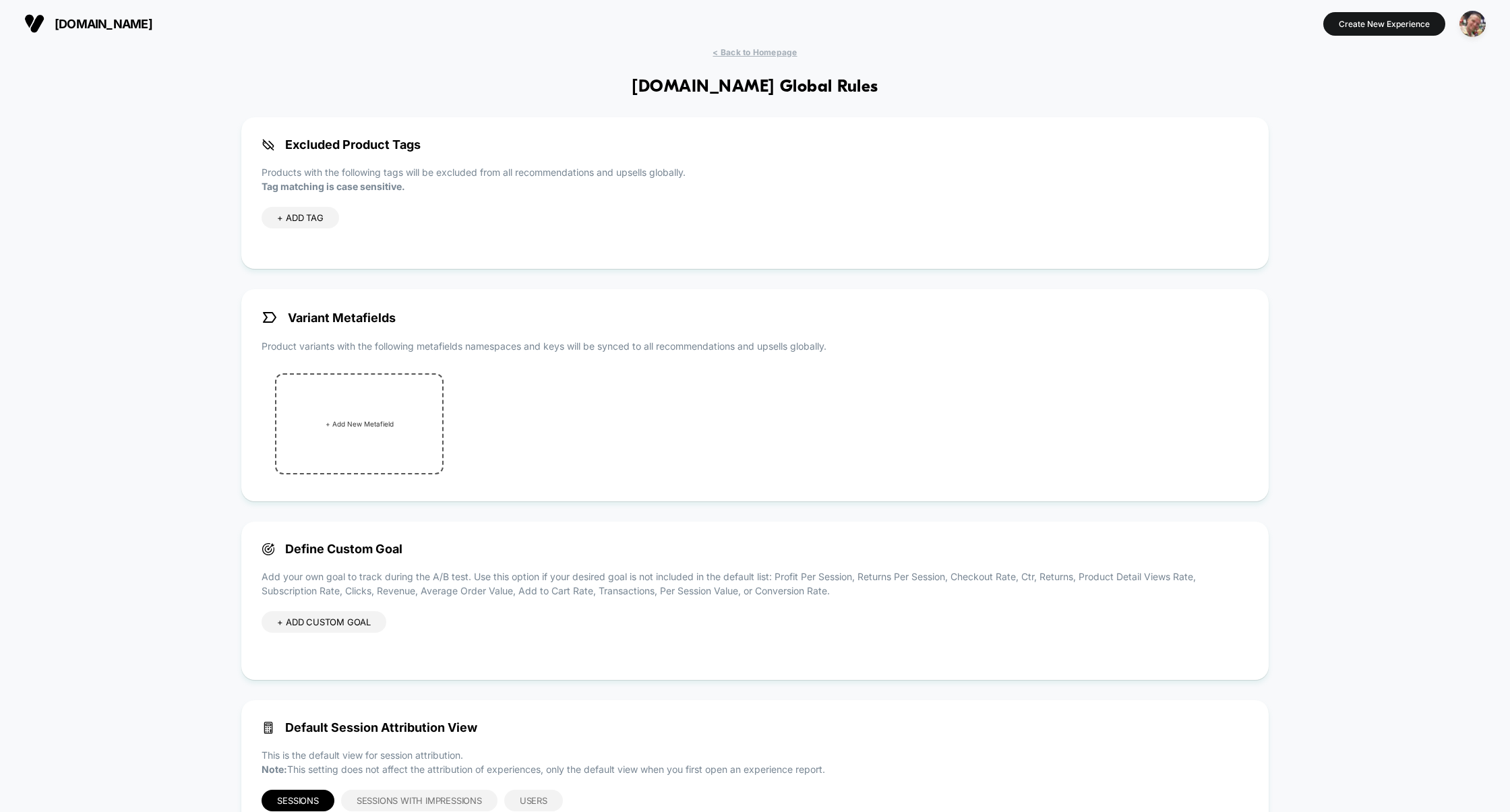
scroll to position [65, 0]
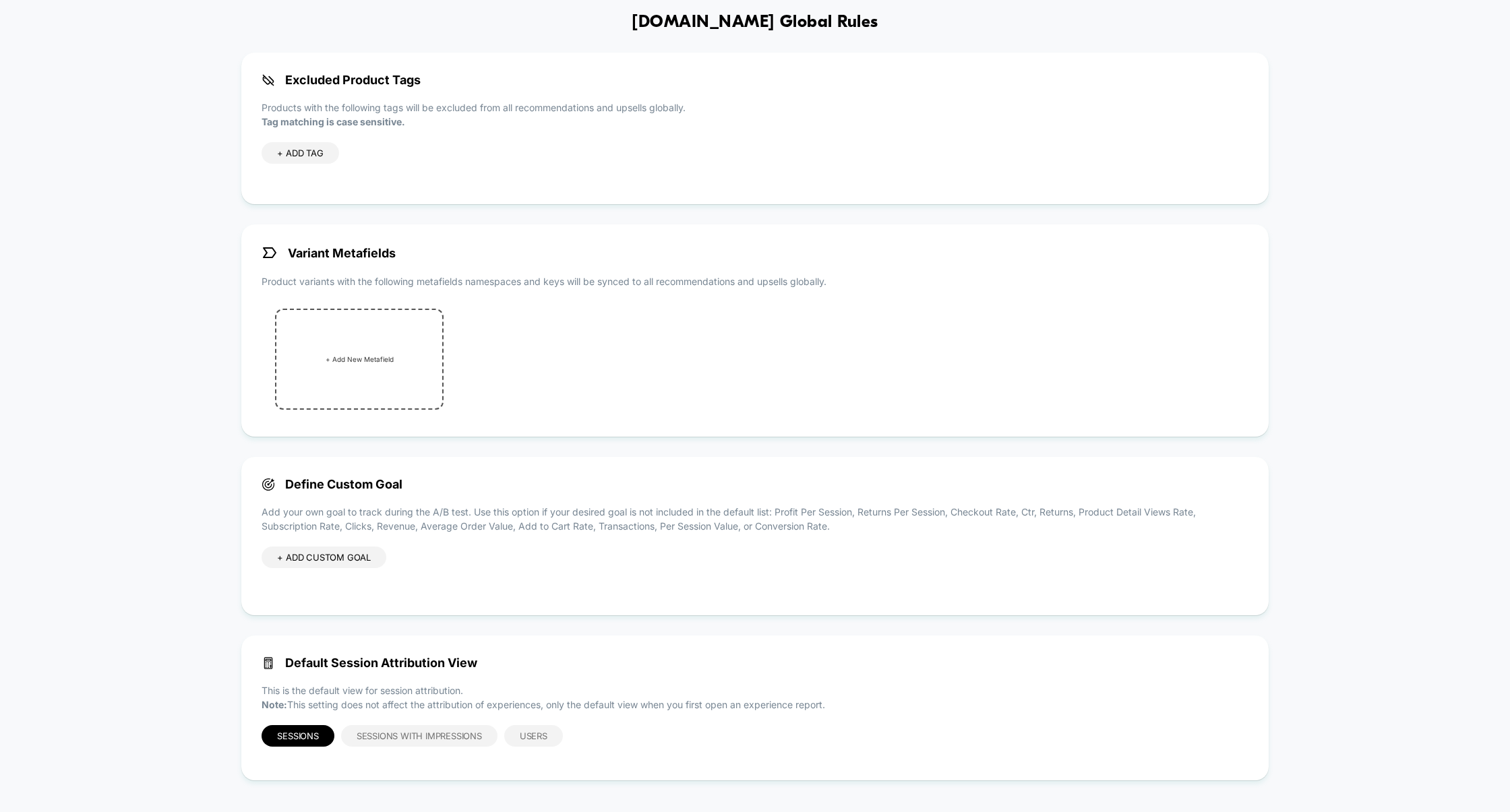
click at [324, 552] on div "+ ADD CUSTOM GOAL" at bounding box center [324, 556] width 125 height 21
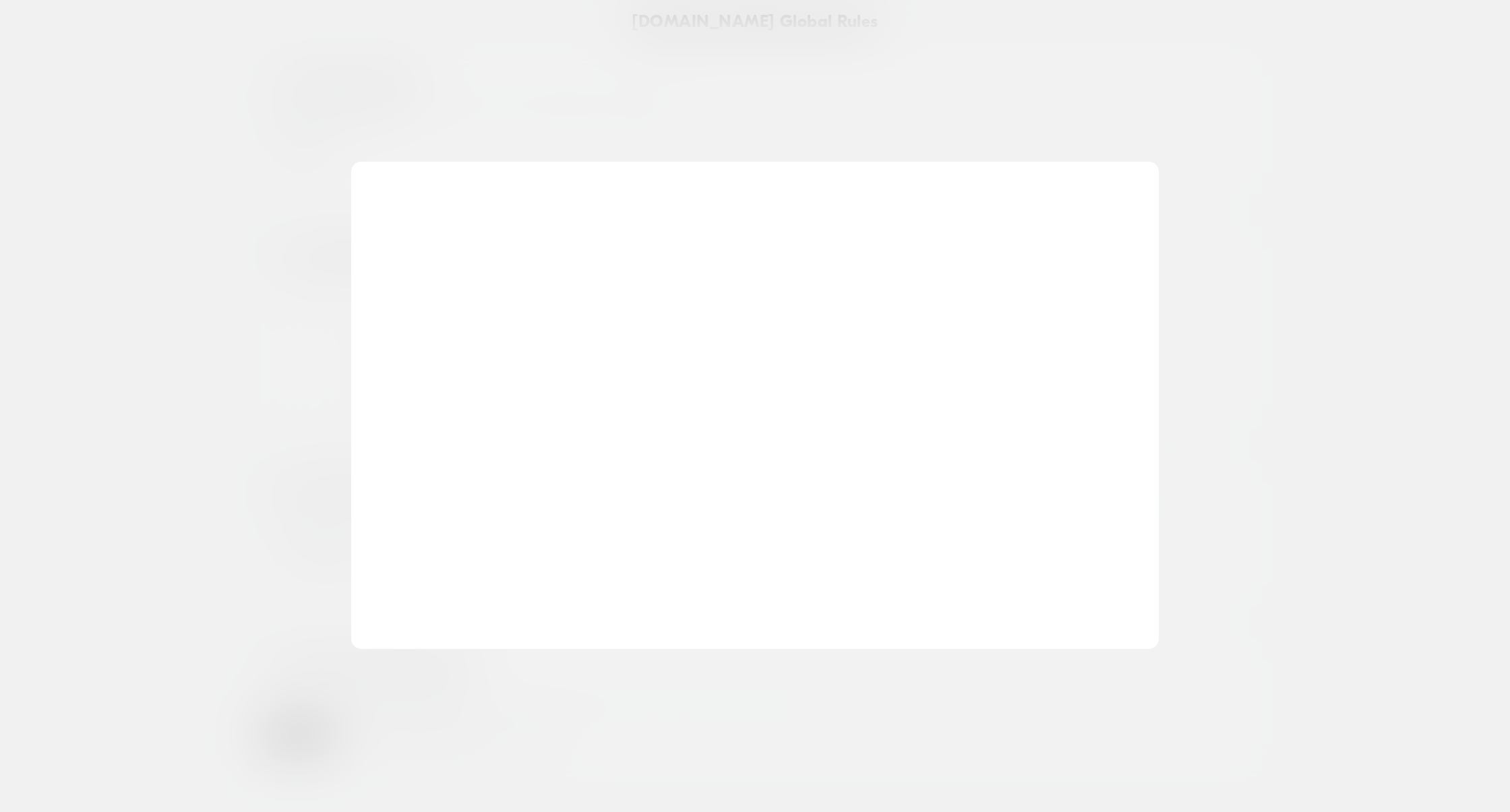
scroll to position [182, 0]
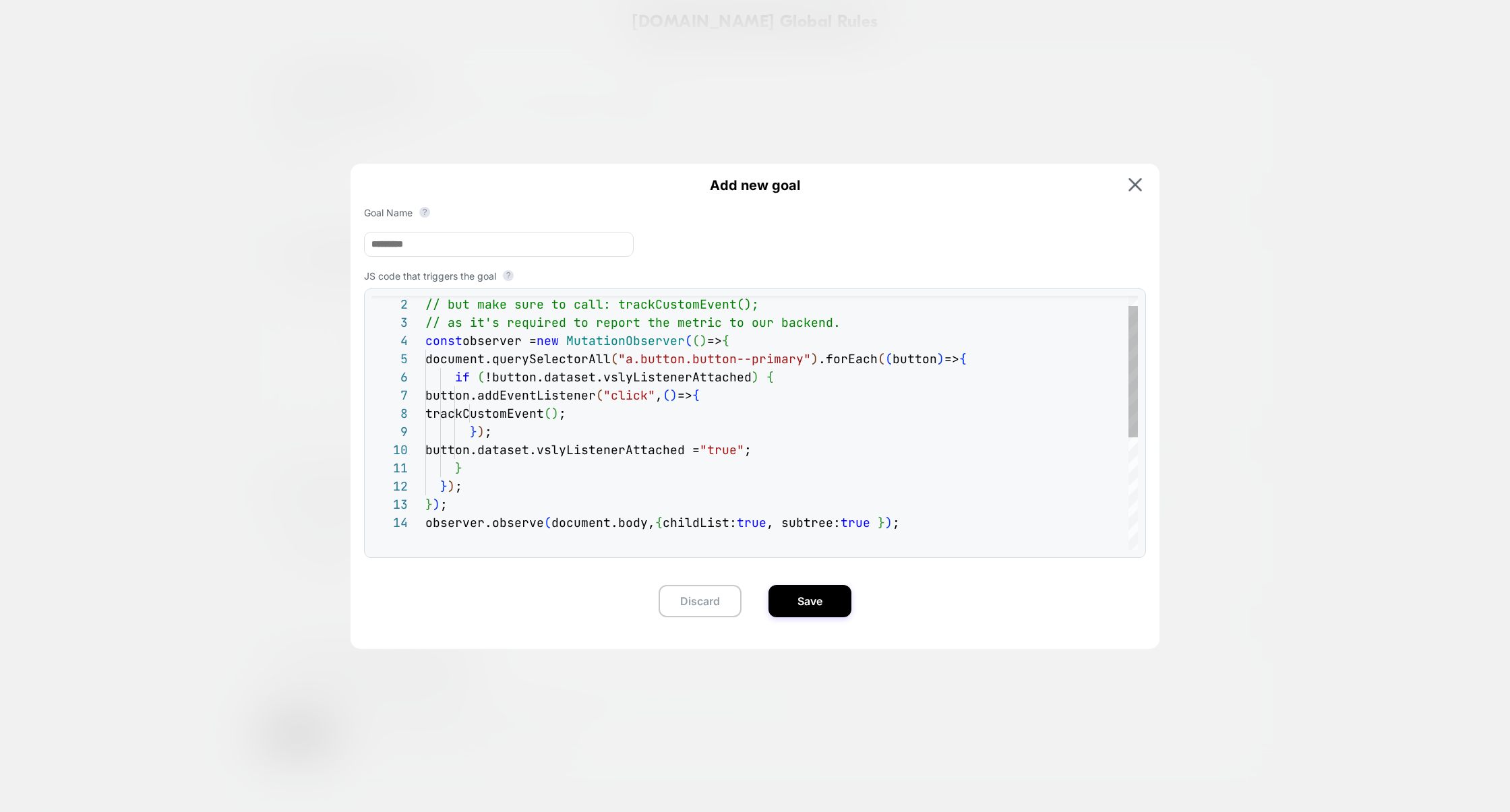
click at [701, 473] on div "// but make sure to call: trackCustomEvent(); // as it's required to report the…" at bounding box center [781, 522] width 713 height 491
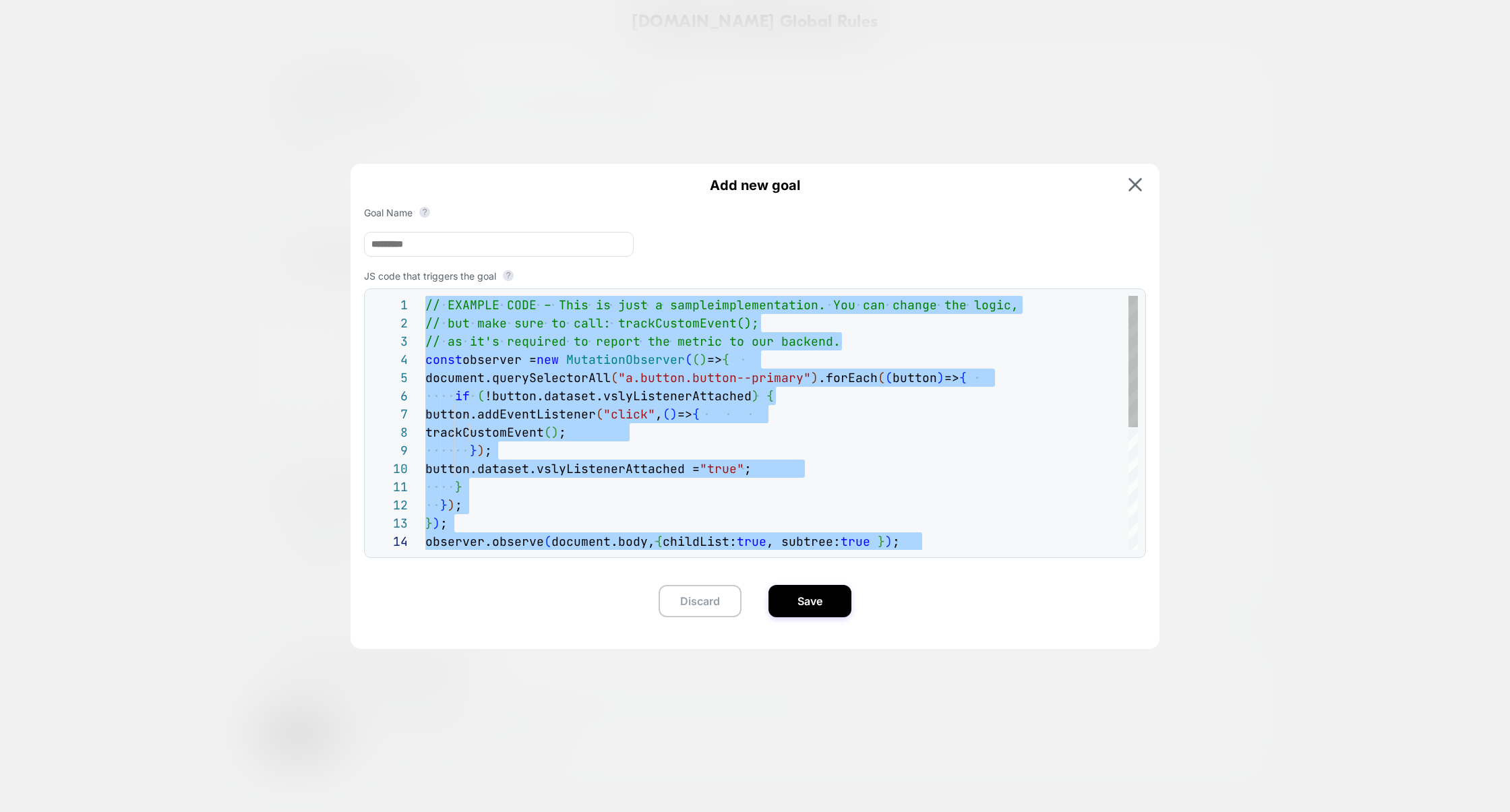
scroll to position [145, 66]
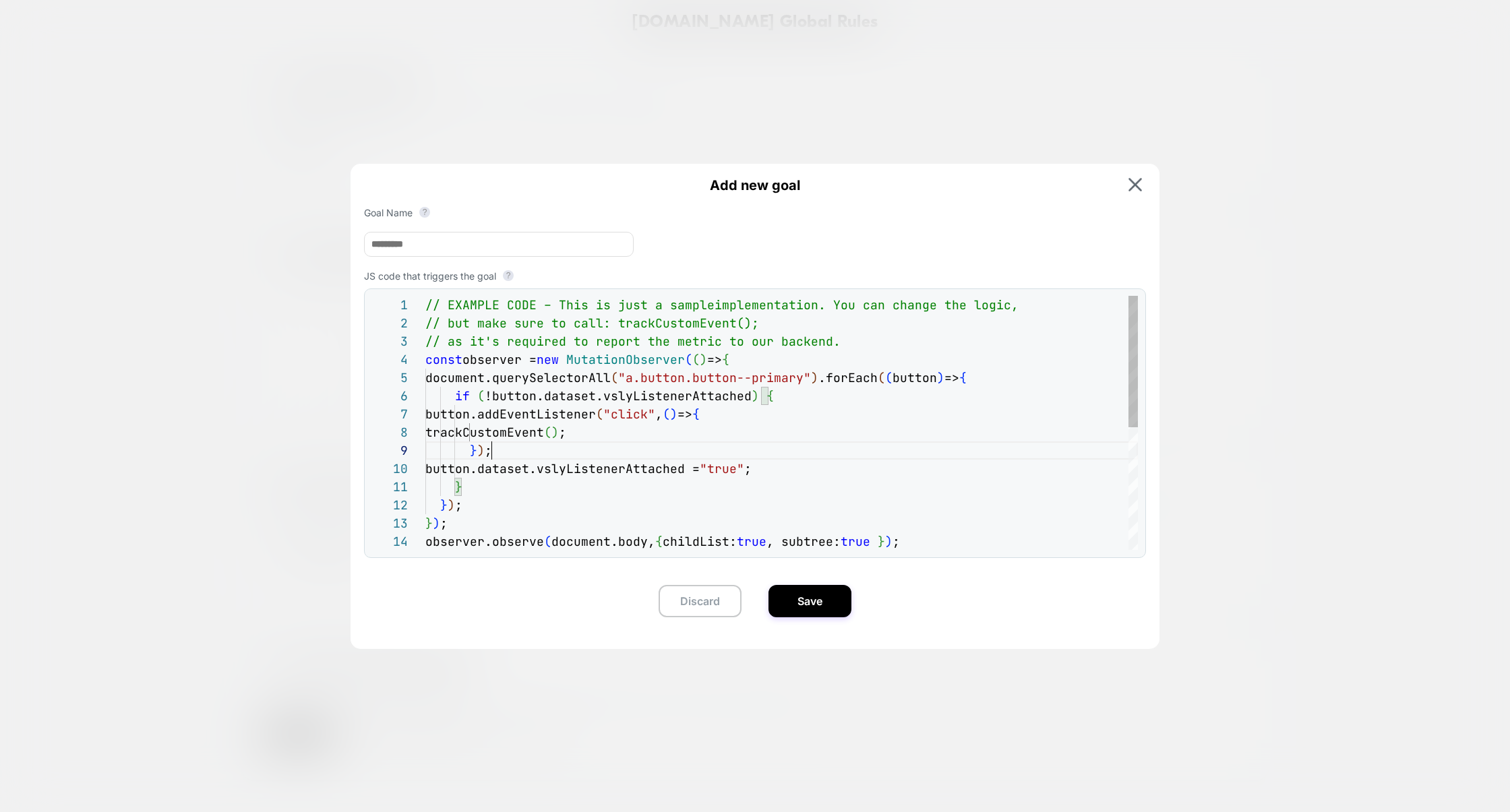
click at [686, 455] on div "} ) ;" at bounding box center [781, 450] width 713 height 18
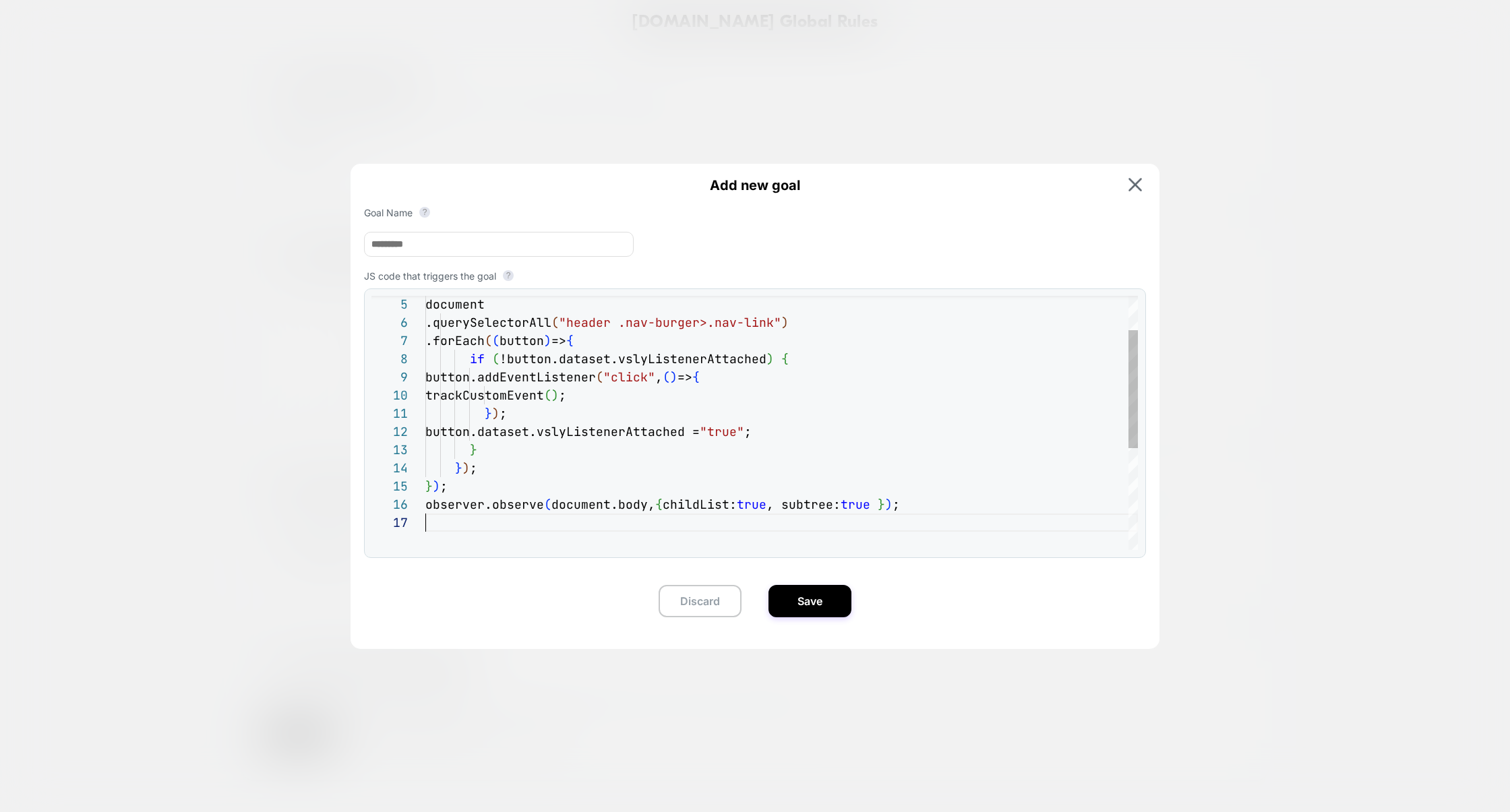
scroll to position [109, 0]
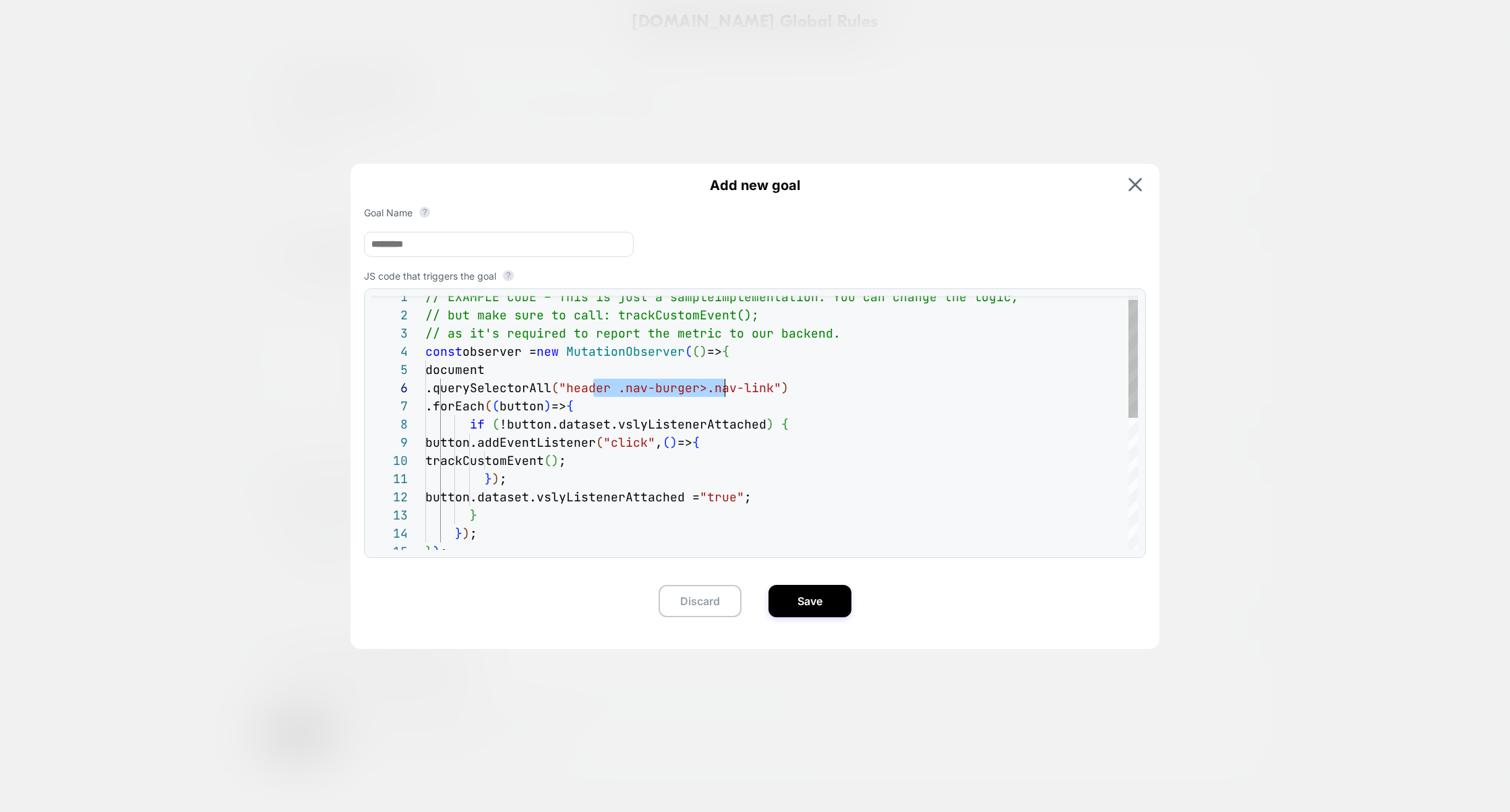
drag, startPoint x: 593, startPoint y: 391, endPoint x: 725, endPoint y: 390, distance: 132.0
click at [725, 390] on div "document .querySelectorAll ( "header .nav-burger>.nav-link" ) .forEach ( ( butt…" at bounding box center [781, 560] width 713 height 545
click at [733, 403] on div "document .querySelectorAll ( "header .nav-burger>.nav-link" ) .forEach ( ( butt…" at bounding box center [781, 560] width 713 height 545
drag, startPoint x: 733, startPoint y: 397, endPoint x: 800, endPoint y: 397, distance: 67.0
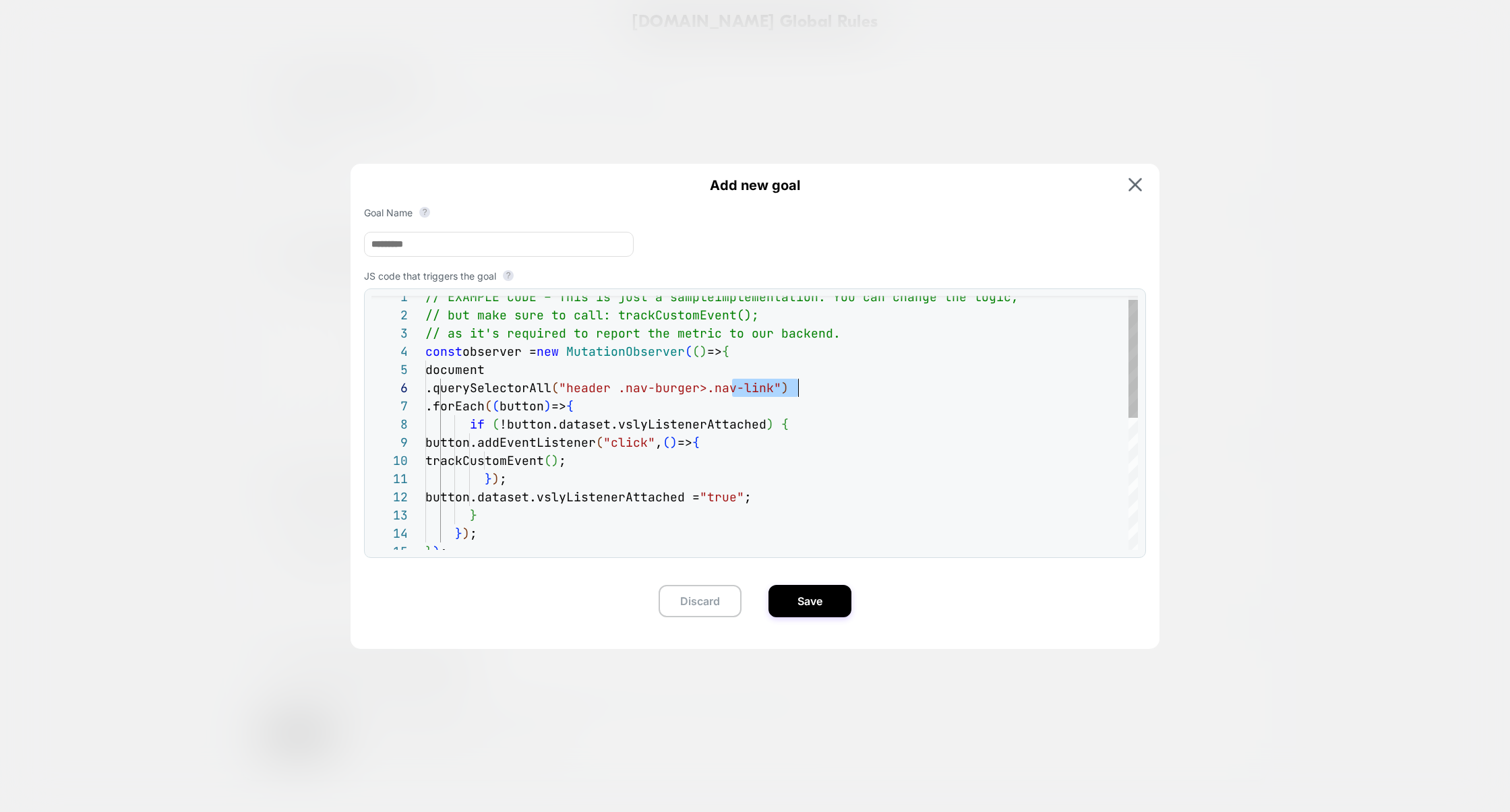
click at [800, 397] on div "document .querySelectorAll ( "header .nav-burger>.nav-link" ) .forEach ( ( butt…" at bounding box center [781, 560] width 713 height 545
drag, startPoint x: 803, startPoint y: 399, endPoint x: 339, endPoint y: 380, distance: 464.4
click at [339, 546] on div "+ ADD CUSTOM GOAL Add new goal Goal Name ? JS code that triggers the goal ? 5 6…" at bounding box center [754, 570] width 986 height 48
type textarea "**********"
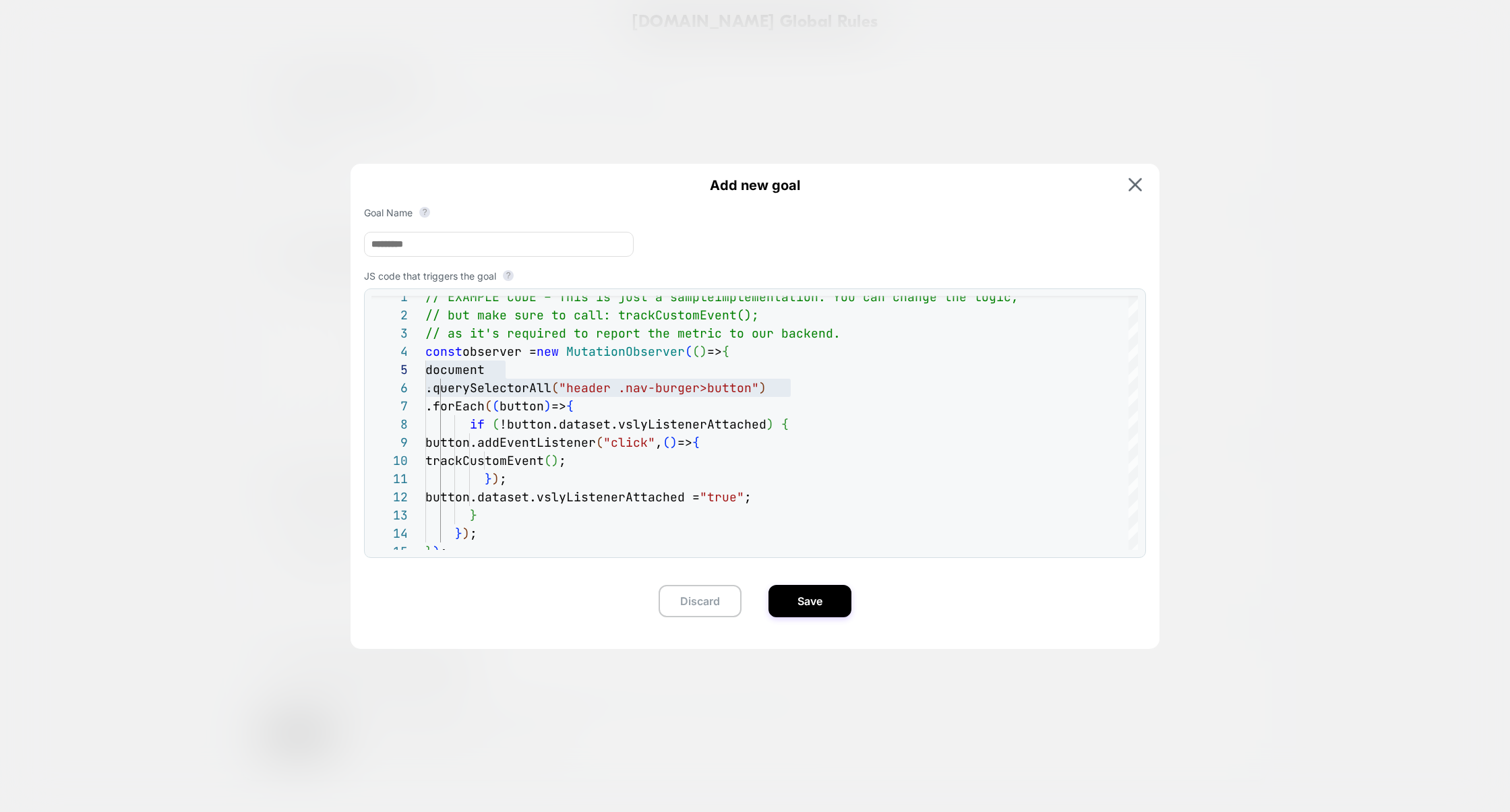
drag, startPoint x: 445, startPoint y: 241, endPoint x: 327, endPoint y: 239, distance: 118.0
click at [327, 546] on div "+ ADD CUSTOM GOAL Add new goal Goal Name ? JS code that triggers the goal ? 5 6…" at bounding box center [754, 570] width 986 height 48
paste input "**********"
click at [399, 253] on input "**********" at bounding box center [499, 245] width 270 height 25
click at [402, 251] on input "**********" at bounding box center [499, 245] width 270 height 25
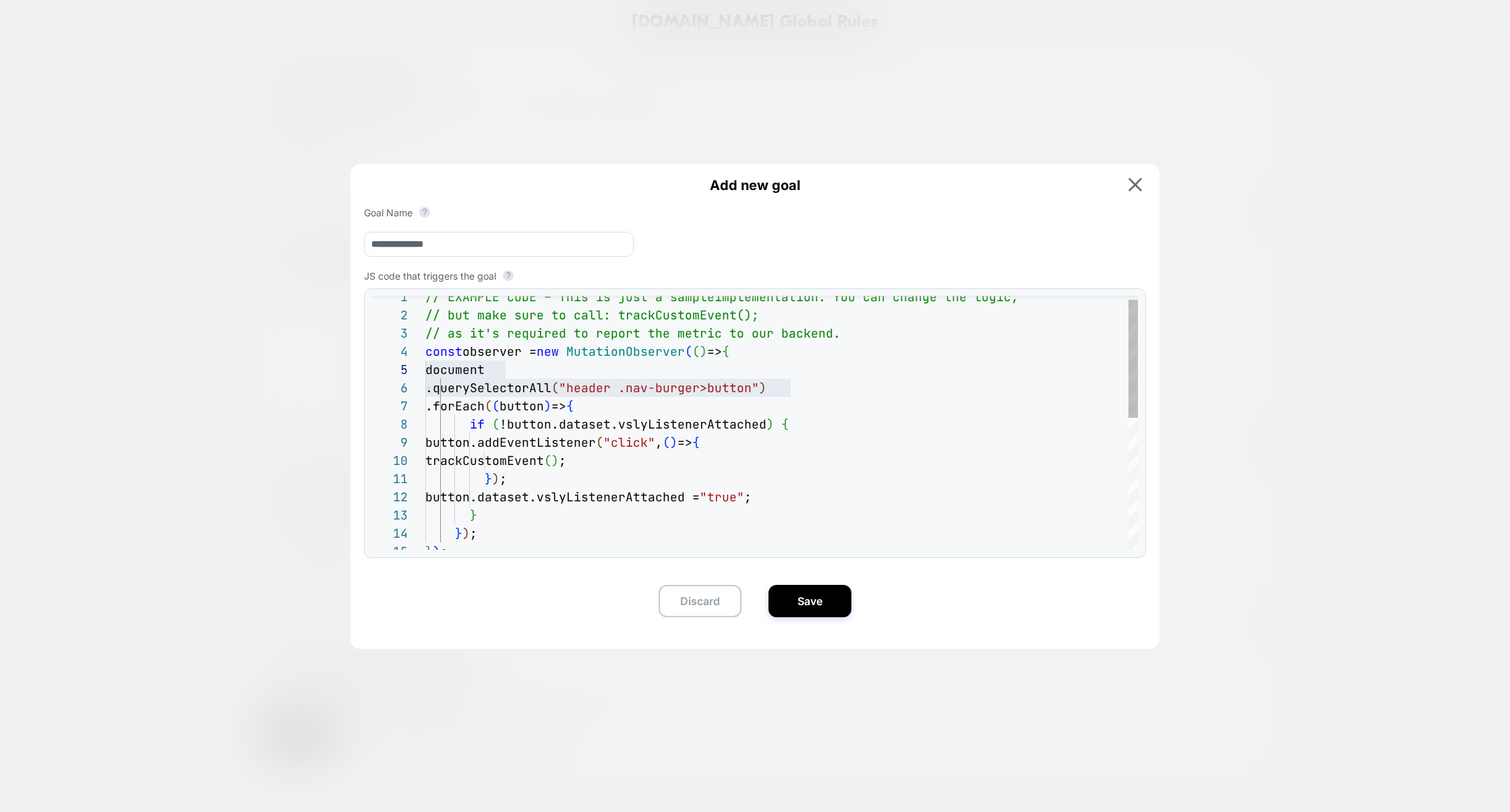
type input "**********"
type textarea "**********"
click at [877, 500] on div "document .querySelectorAll ( "header .nav-burger>button" ) .forEach ( ( button …" at bounding box center [781, 560] width 713 height 545
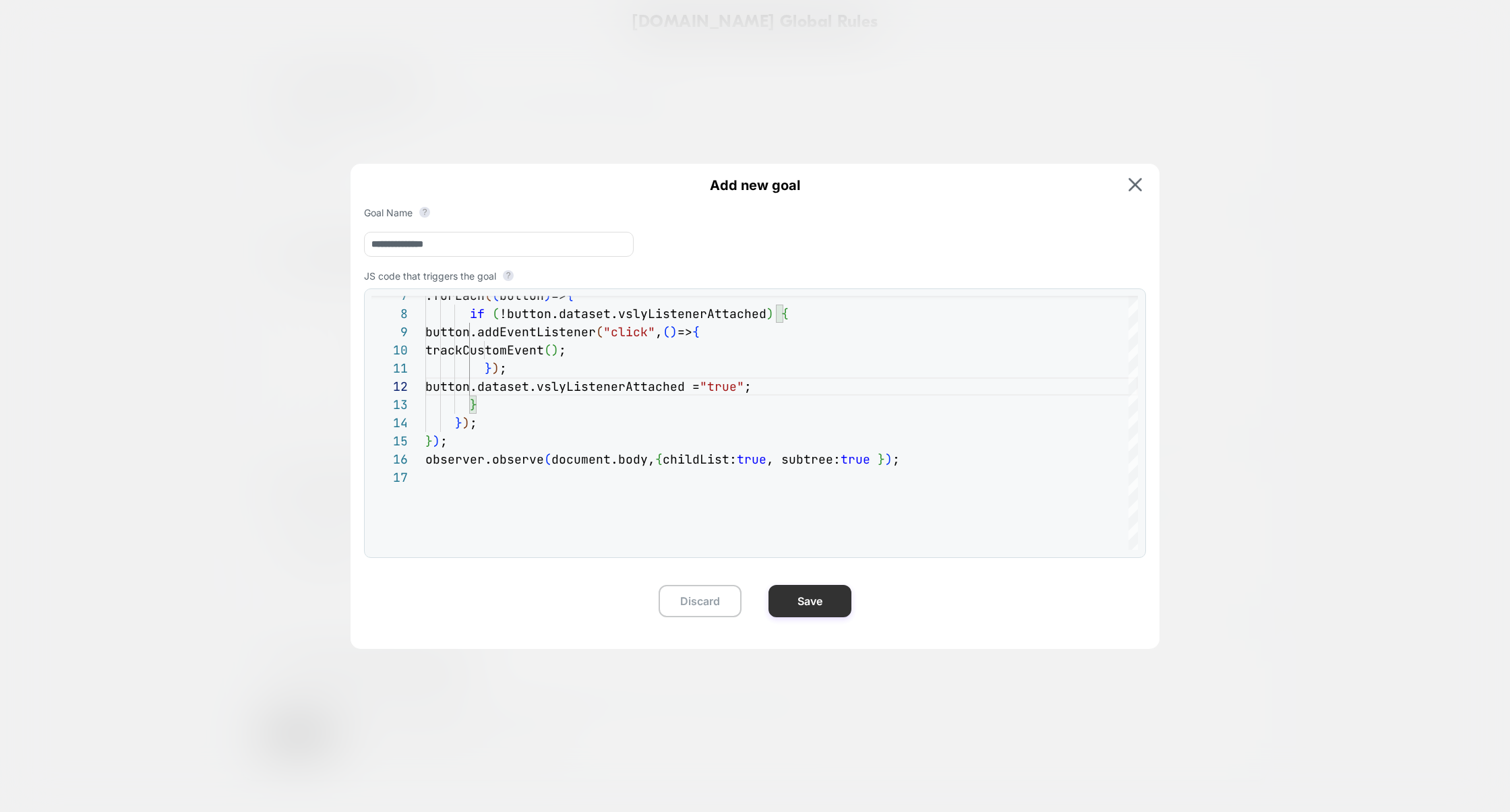
click at [823, 615] on button "Save" at bounding box center [809, 601] width 83 height 32
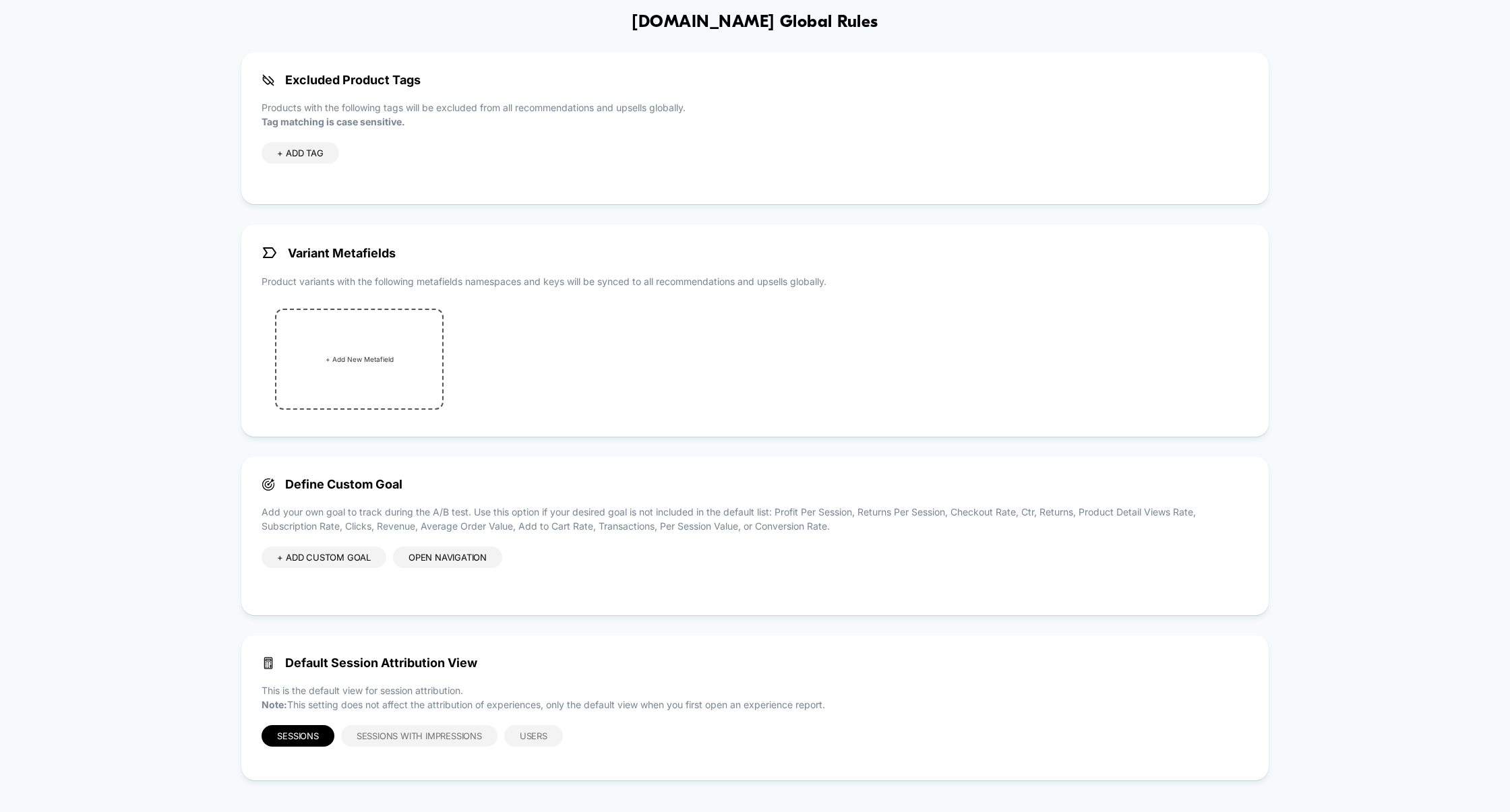
click at [450, 556] on div "Open Navigation" at bounding box center [448, 556] width 109 height 21
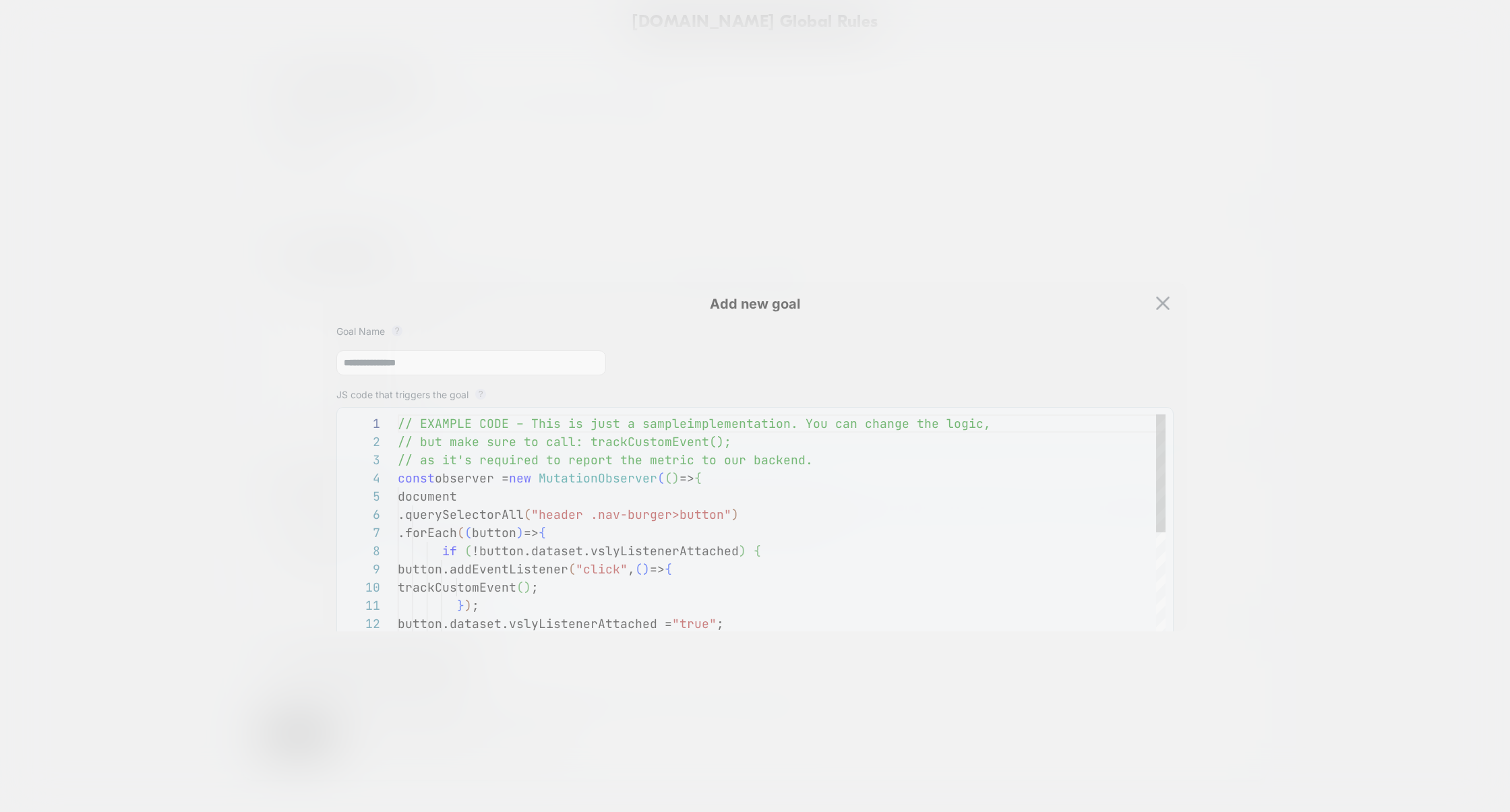
scroll to position [182, 0]
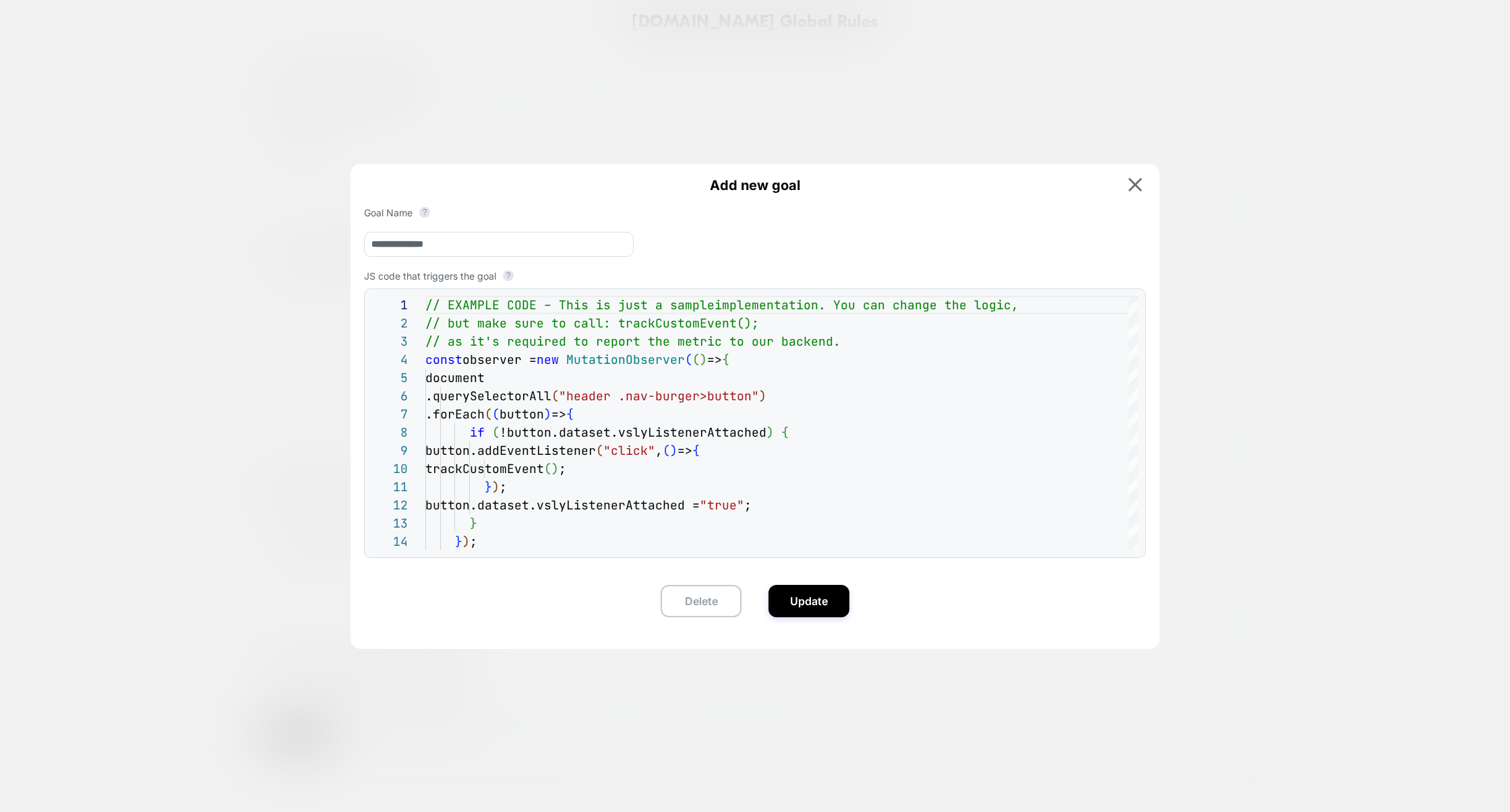
click at [1216, 201] on div at bounding box center [755, 406] width 1510 height 812
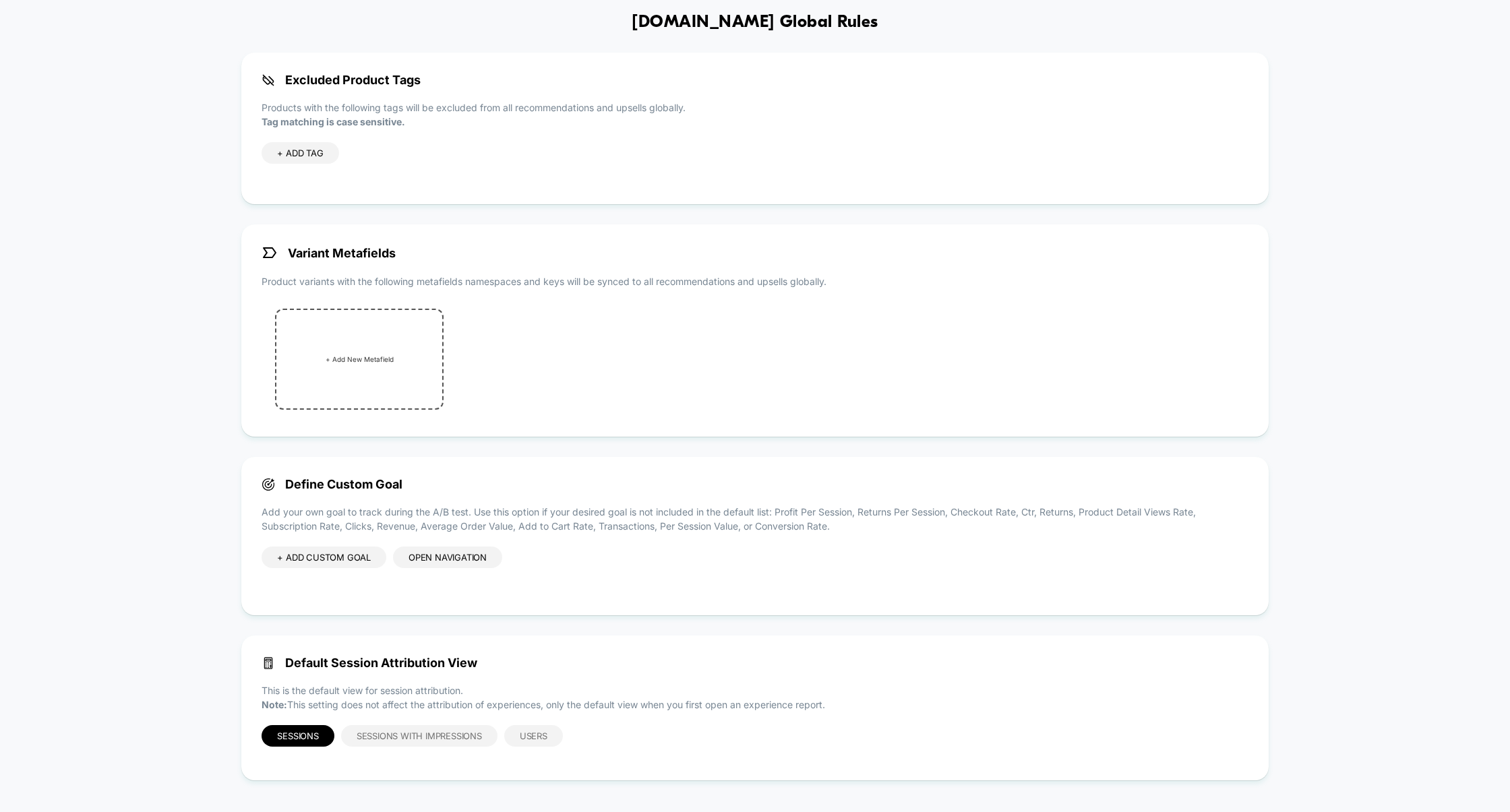
click at [366, 553] on div "+ ADD CUSTOM GOAL" at bounding box center [324, 556] width 125 height 21
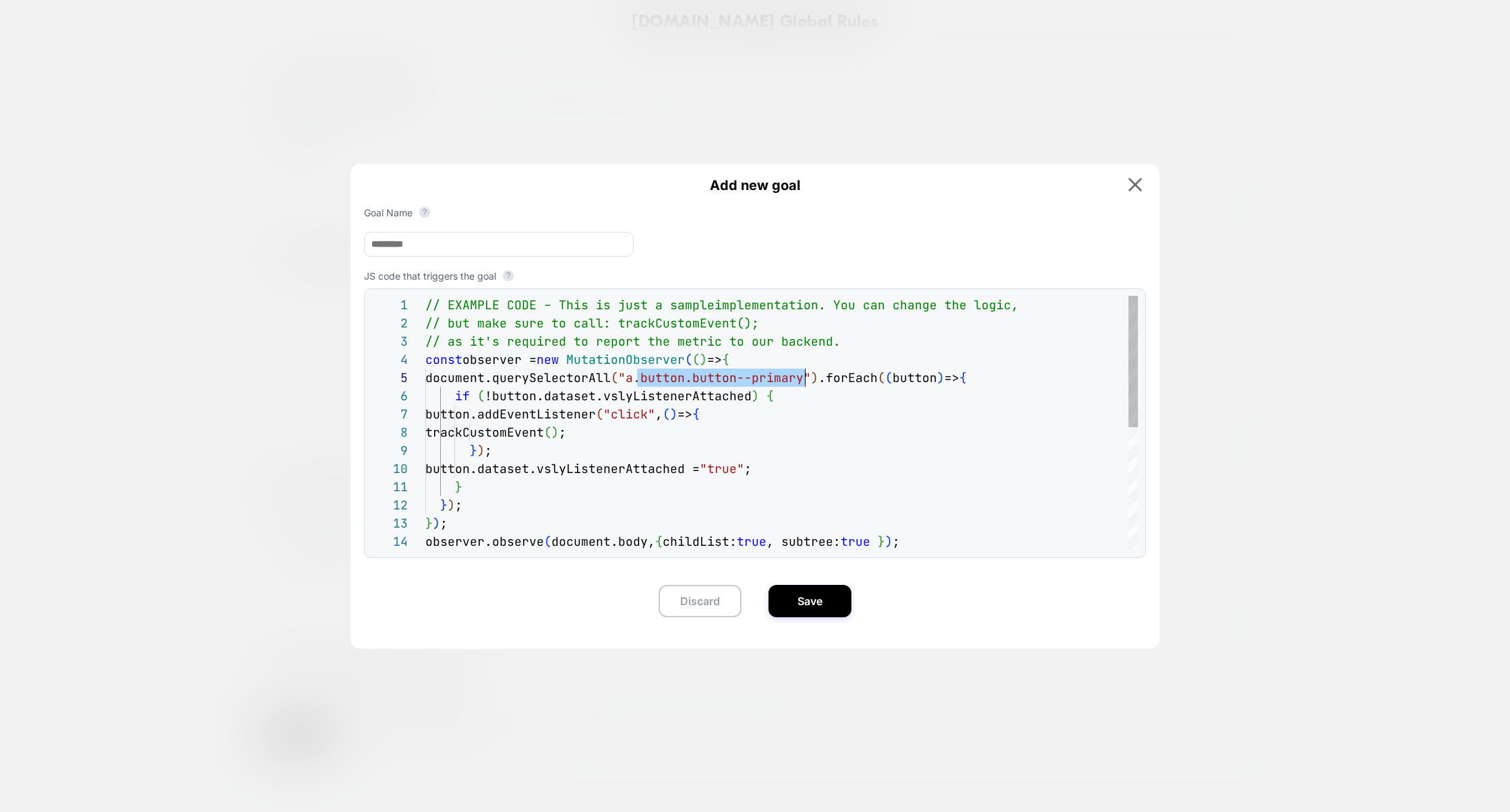
scroll to position [73, 379]
drag, startPoint x: 639, startPoint y: 384, endPoint x: 808, endPoint y: 381, distance: 169.0
click at [808, 381] on div "// EXAMPLE CODE – This is just a sample implementation. You can change the logi…" at bounding box center [781, 541] width 713 height 491
click at [811, 385] on span ""a.button.button--primary"" at bounding box center [714, 378] width 193 height 16
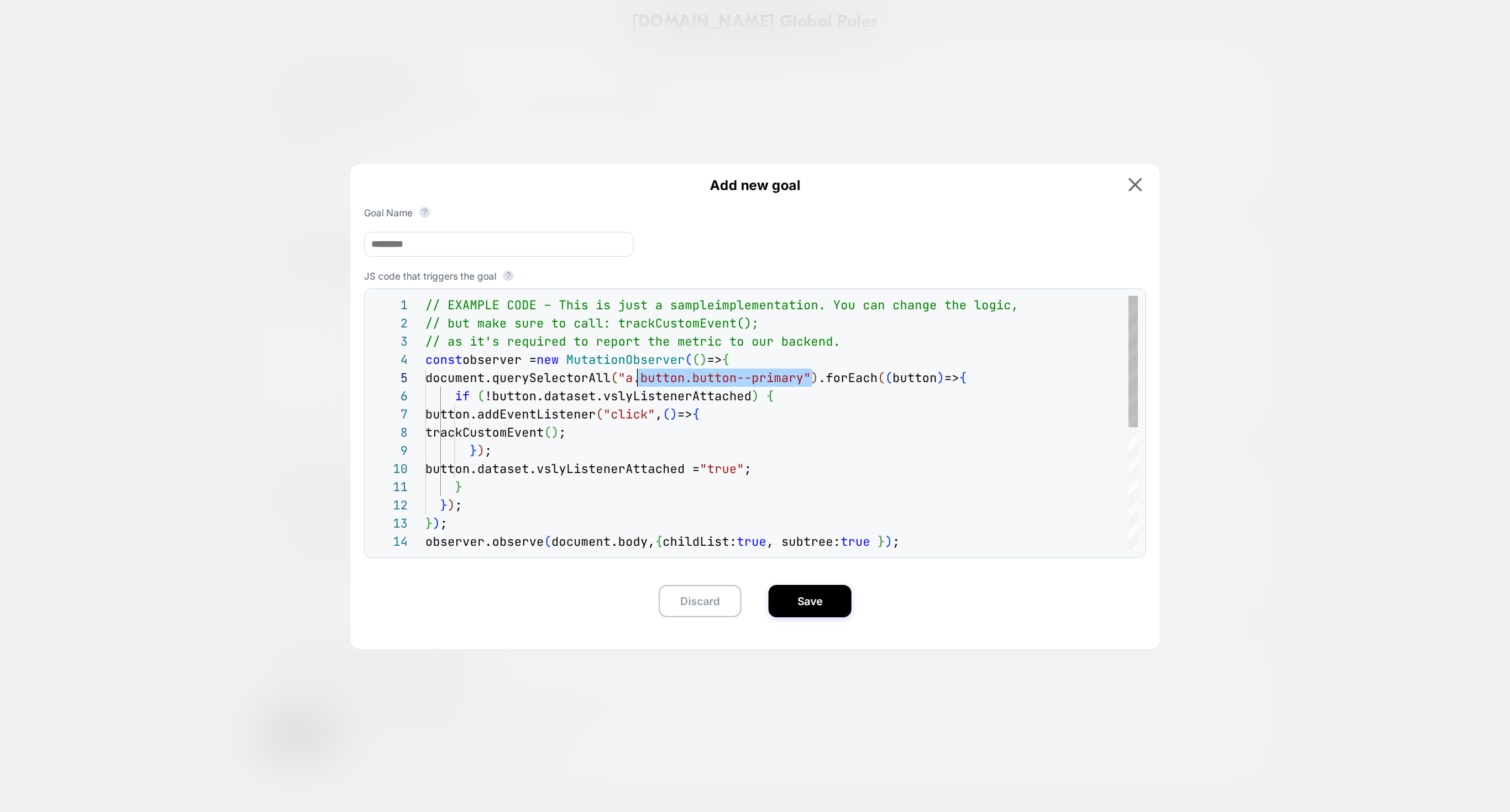
drag, startPoint x: 812, startPoint y: 385, endPoint x: 636, endPoint y: 384, distance: 176.0
click at [636, 384] on div "// EXAMPLE CODE – This is just a sample implementation. You can change the logi…" at bounding box center [781, 541] width 713 height 491
type textarea "**********"
drag, startPoint x: 441, startPoint y: 241, endPoint x: 269, endPoint y: 241, distance: 172.0
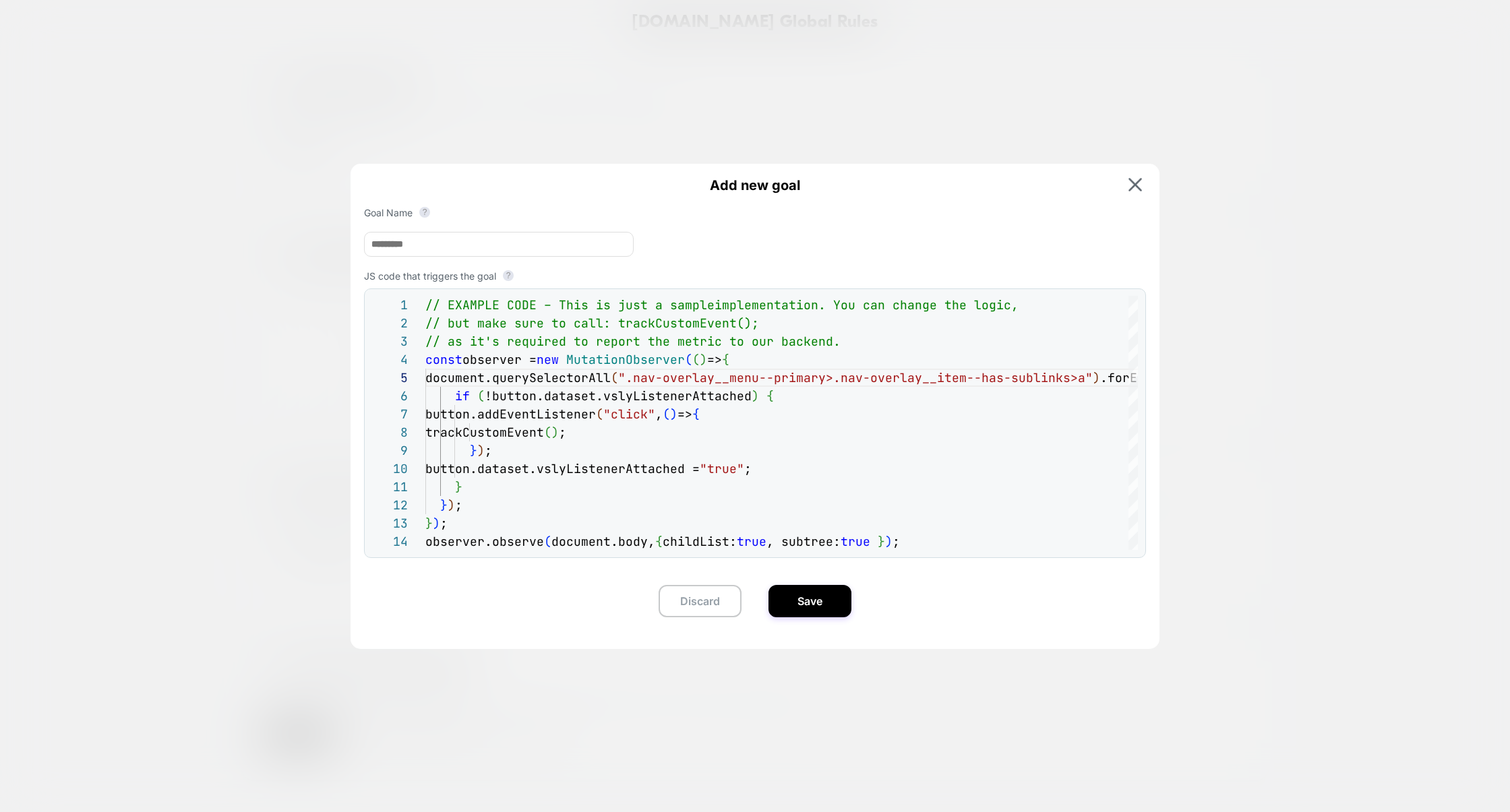
click at [269, 546] on div "+ ADD CUSTOM GOAL Open Navigation Add new goal Goal Name ? JS code that trigger…" at bounding box center [754, 570] width 986 height 48
type input "**********"
click at [828, 608] on button "Save" at bounding box center [809, 601] width 83 height 32
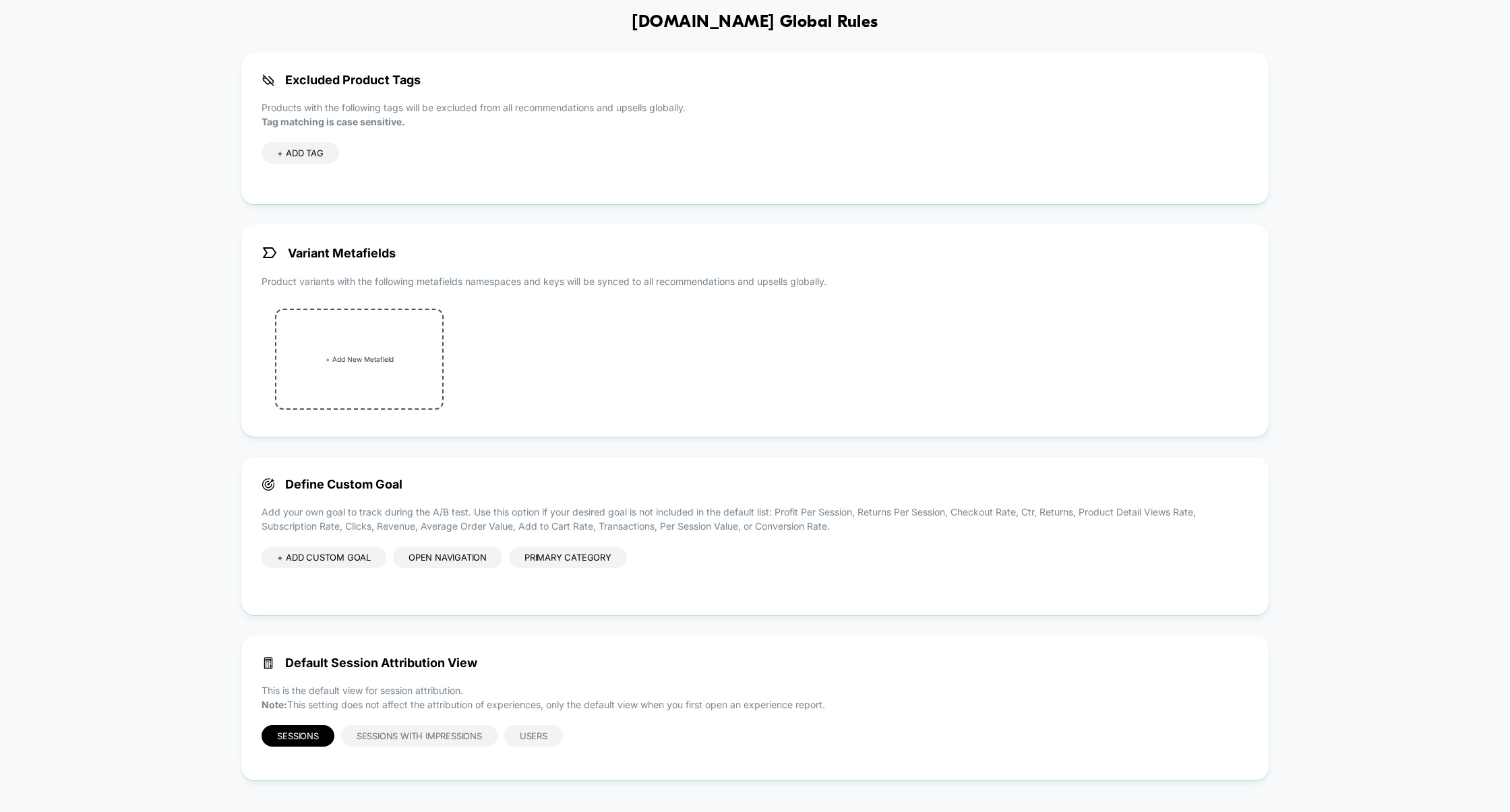
click at [606, 564] on div "Primary Category" at bounding box center [568, 556] width 118 height 21
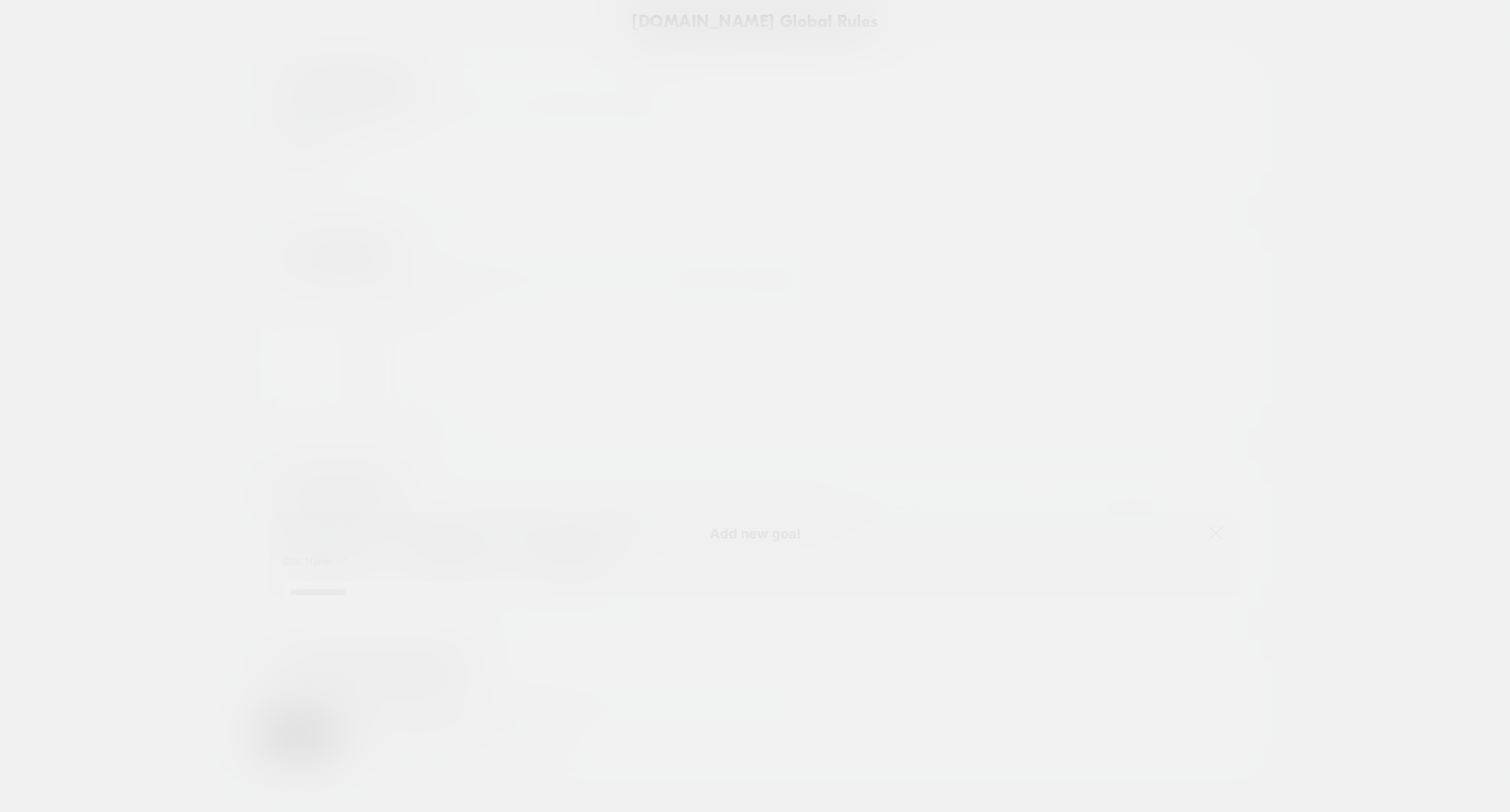
scroll to position [163, 0]
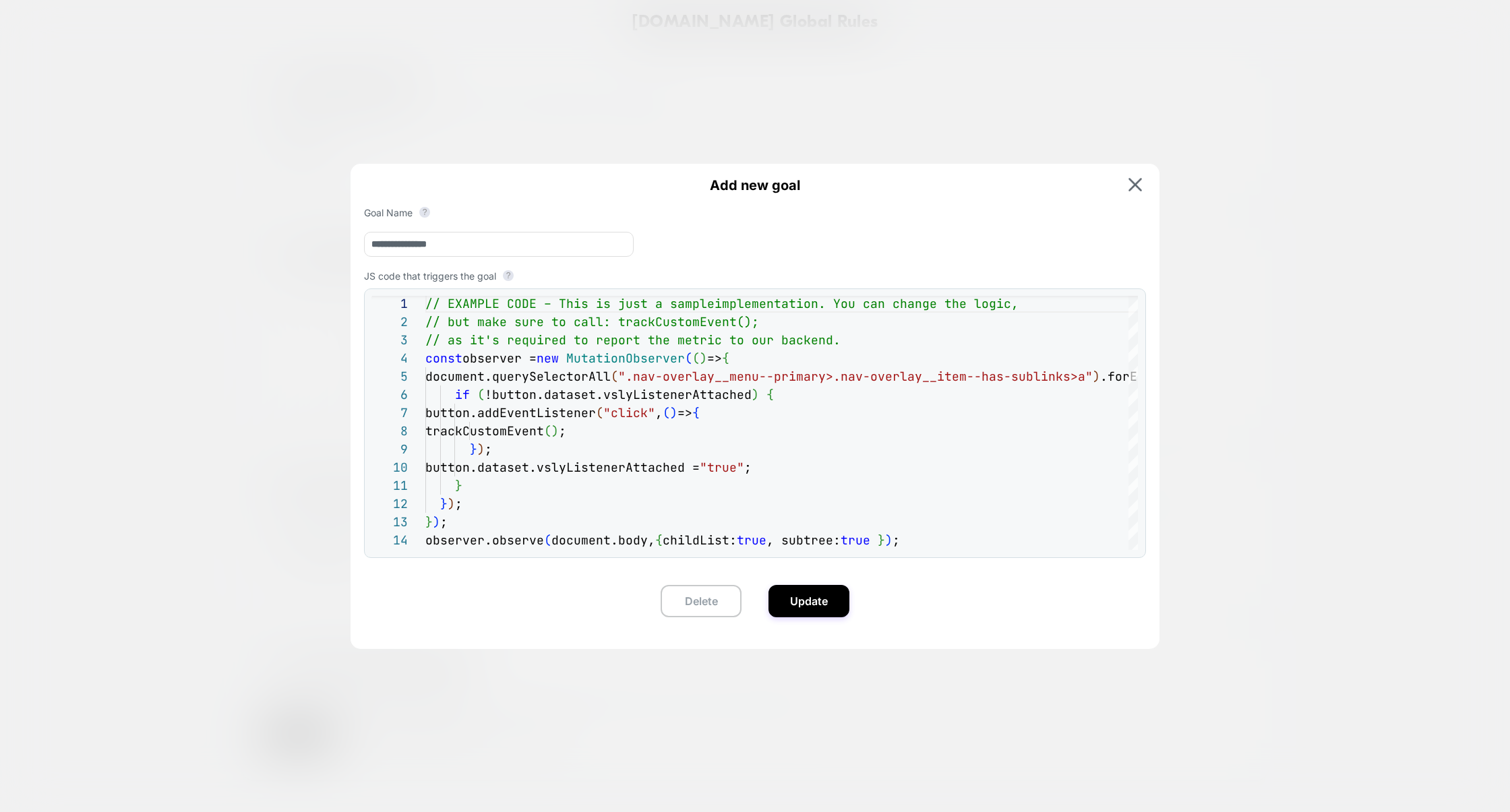
click at [1238, 395] on div at bounding box center [755, 406] width 1510 height 812
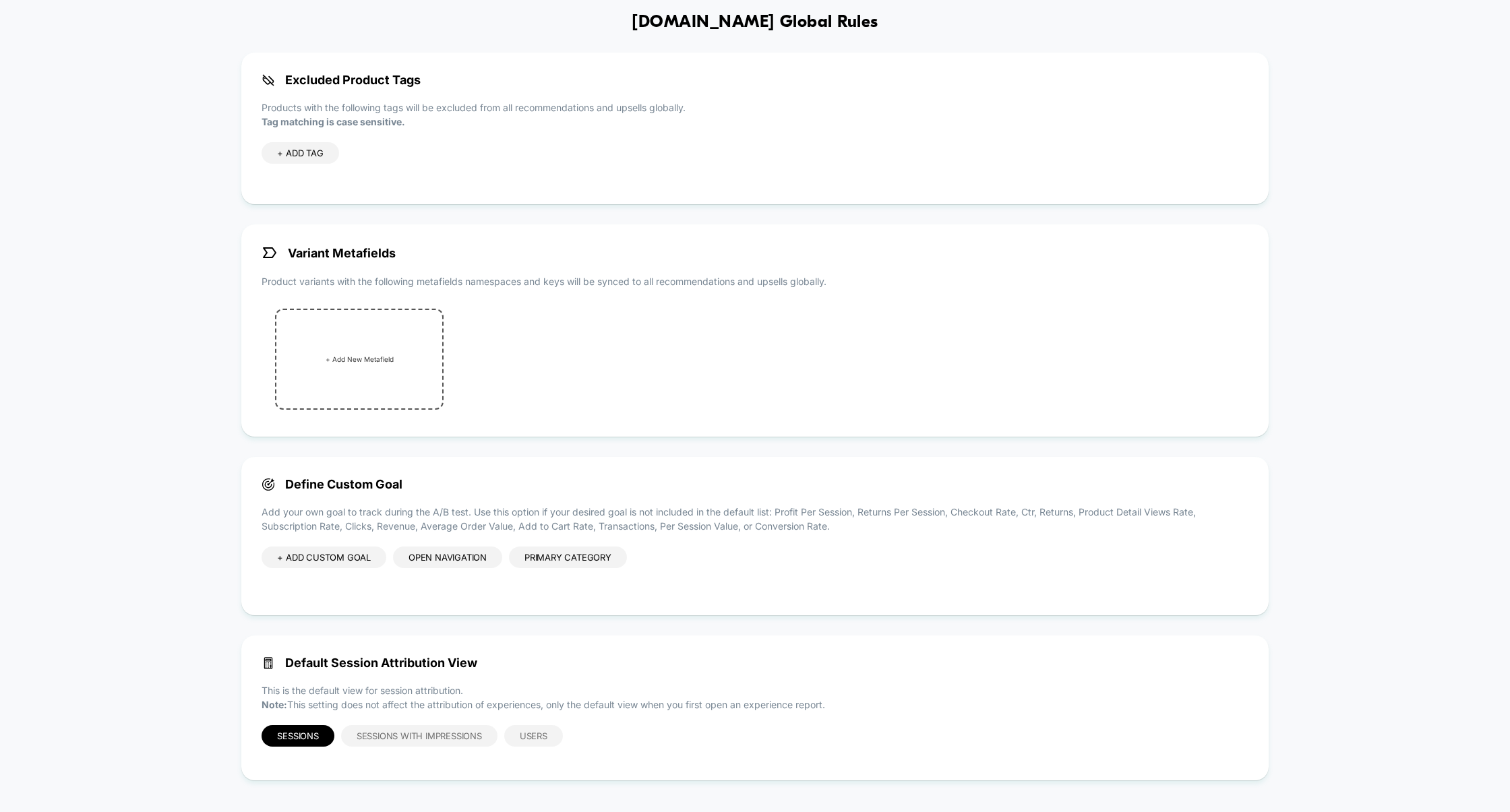
click at [494, 546] on div "+ ADD CUSTOM GOAL Open Navigation Primary Category" at bounding box center [444, 570] width 365 height 48
click at [491, 550] on div "Open Navigation" at bounding box center [448, 556] width 109 height 21
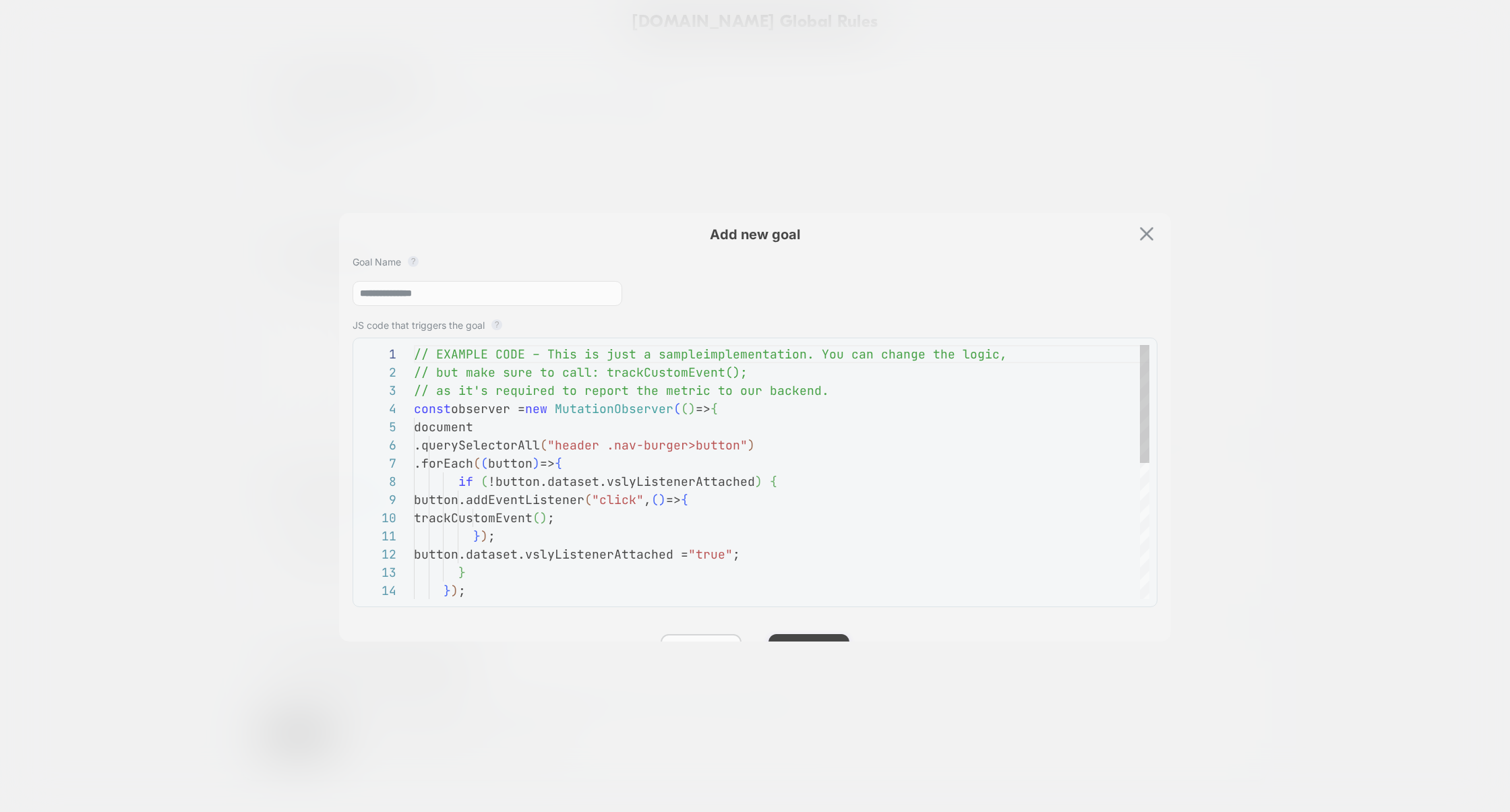
scroll to position [182, 0]
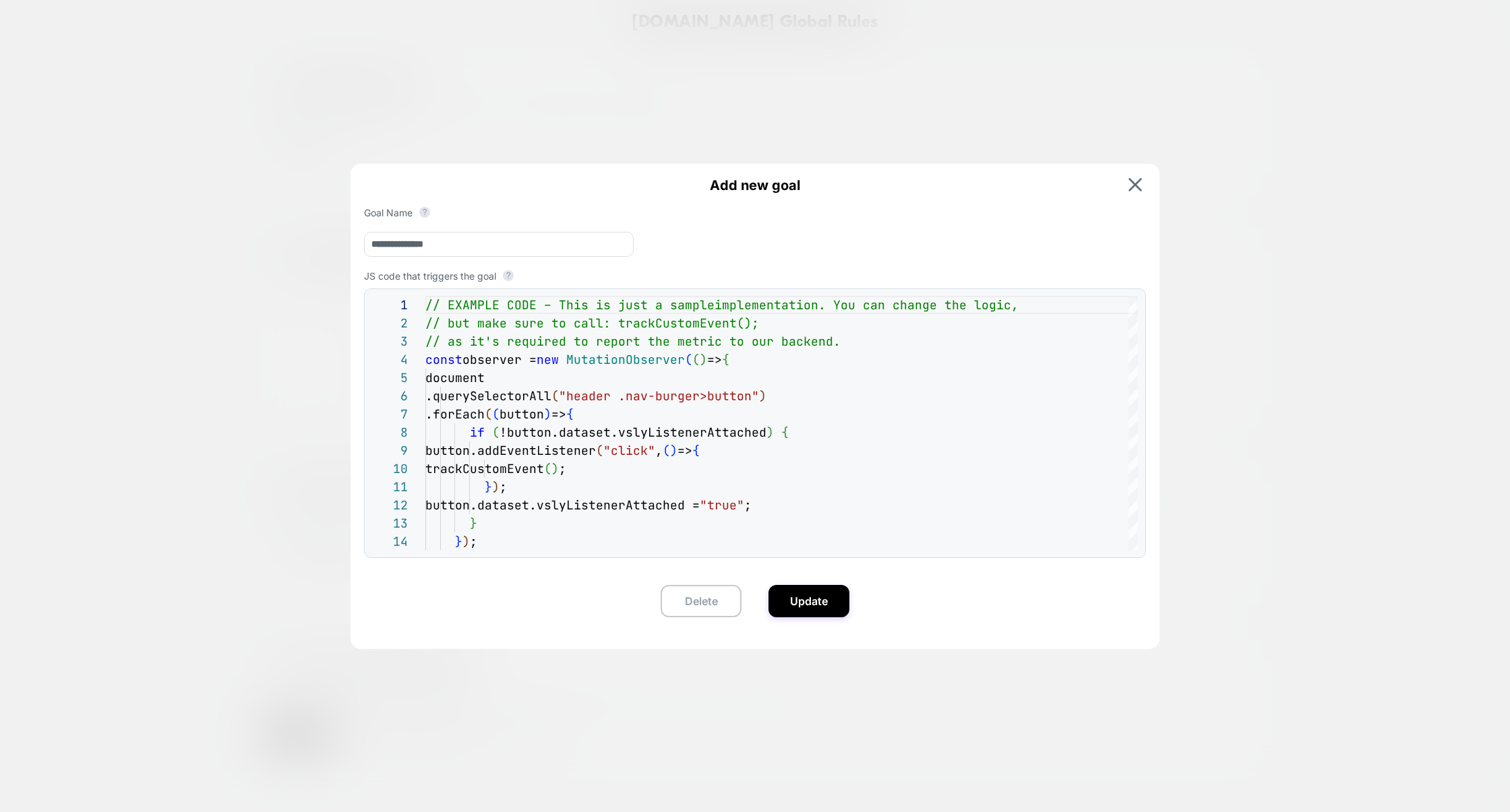
click at [1244, 425] on div at bounding box center [755, 406] width 1510 height 812
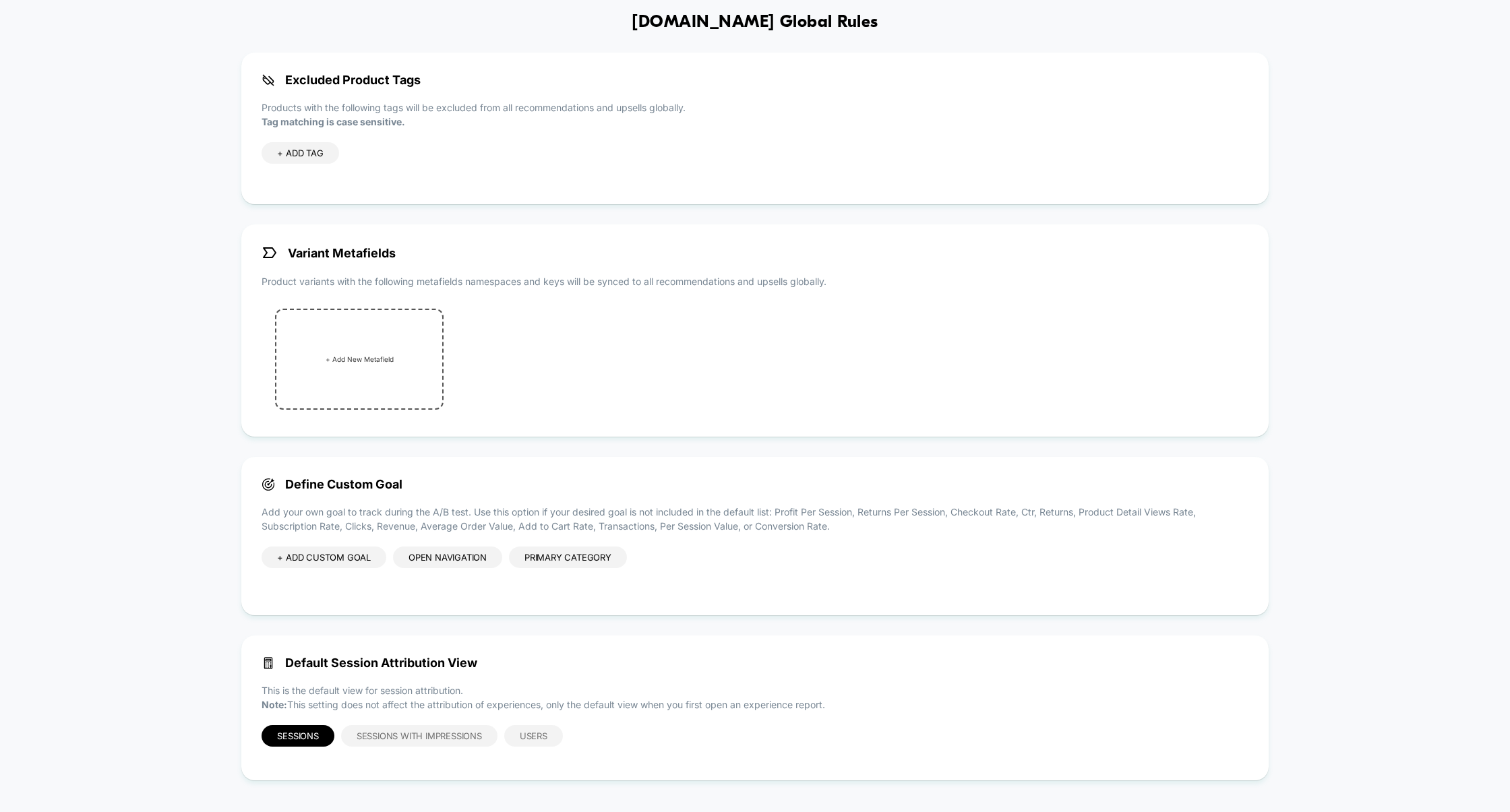
click at [601, 556] on div "Primary Category" at bounding box center [568, 556] width 118 height 21
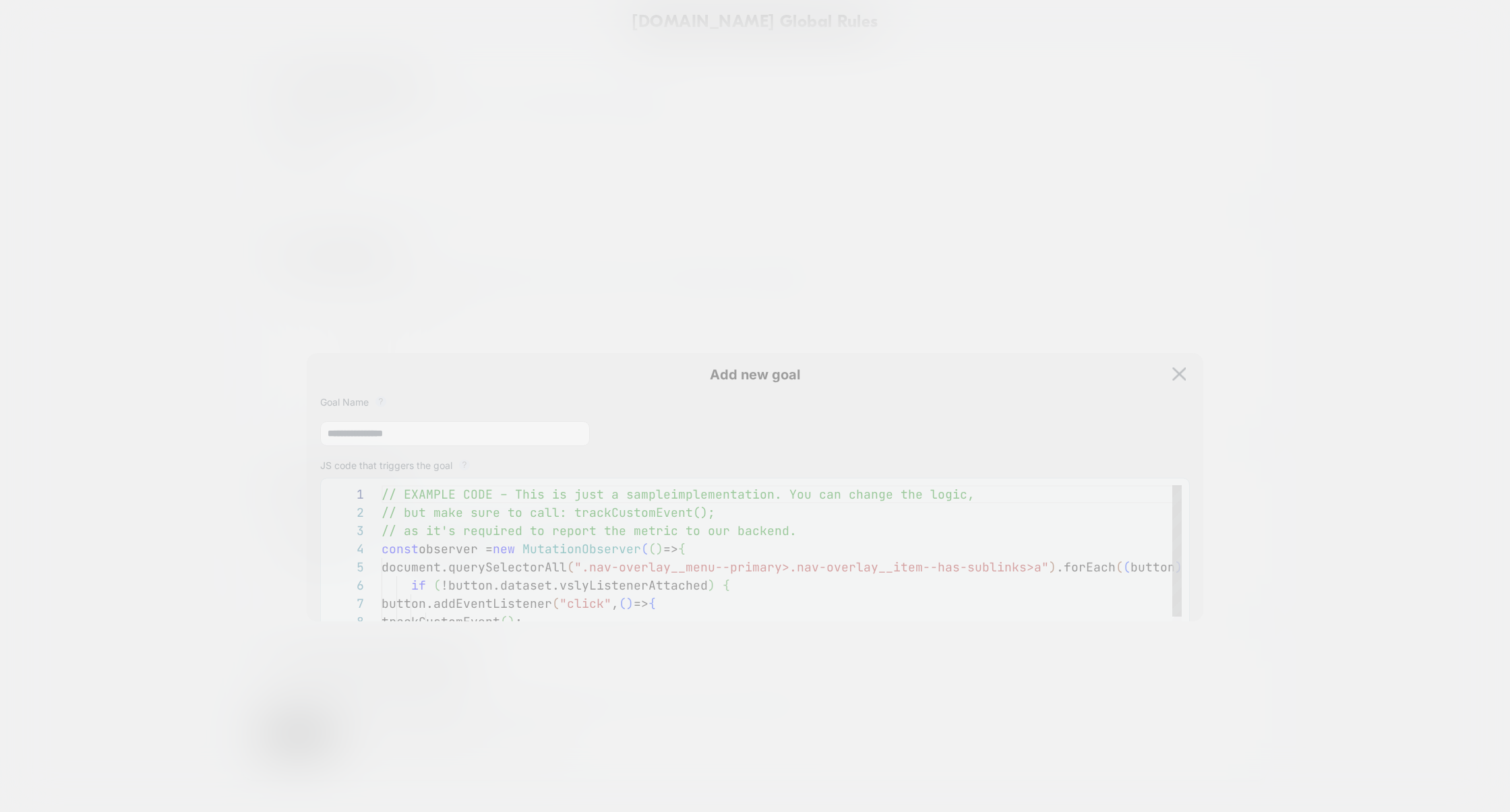
scroll to position [163, 0]
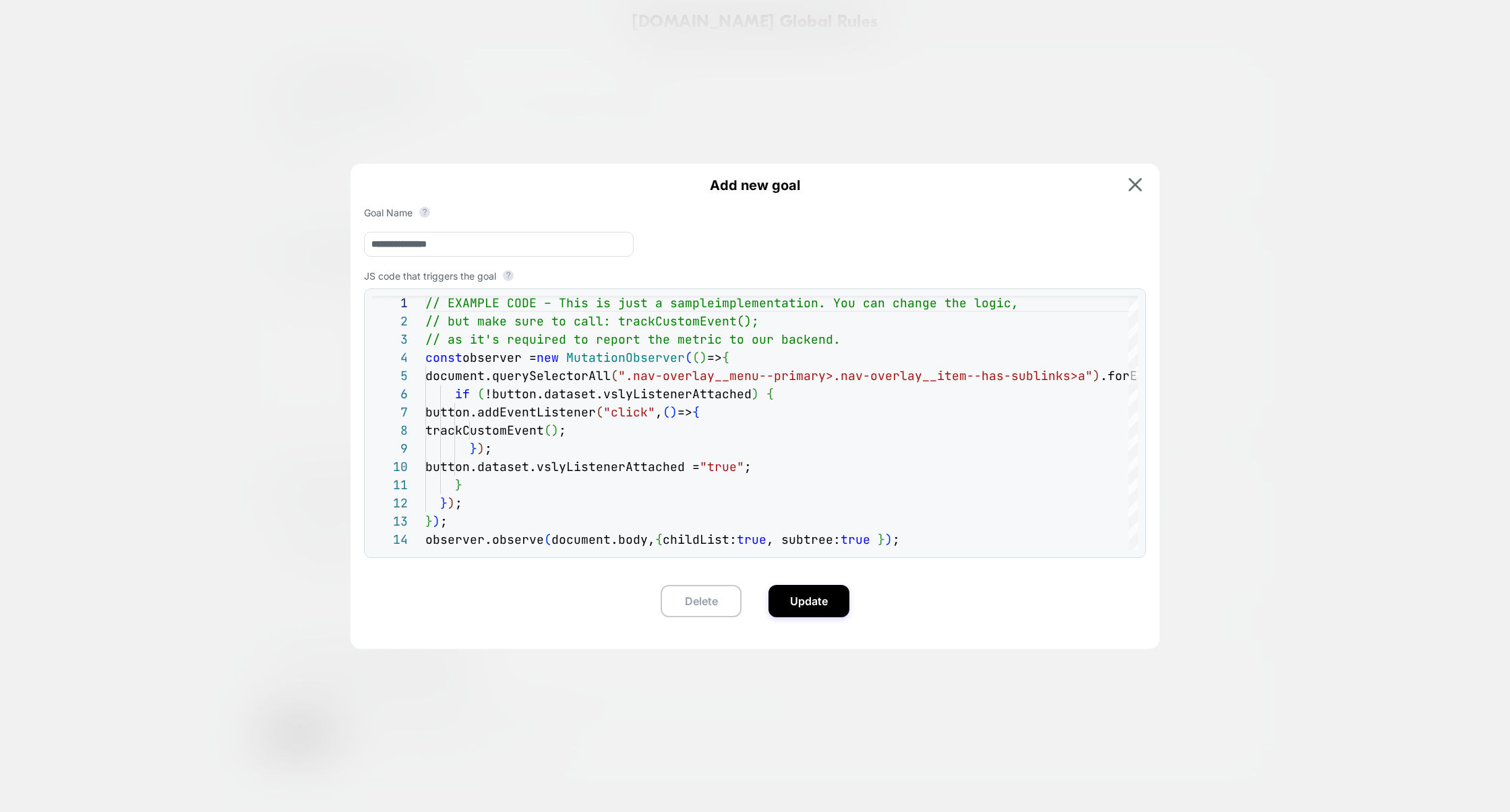
click at [1210, 403] on div at bounding box center [755, 406] width 1510 height 812
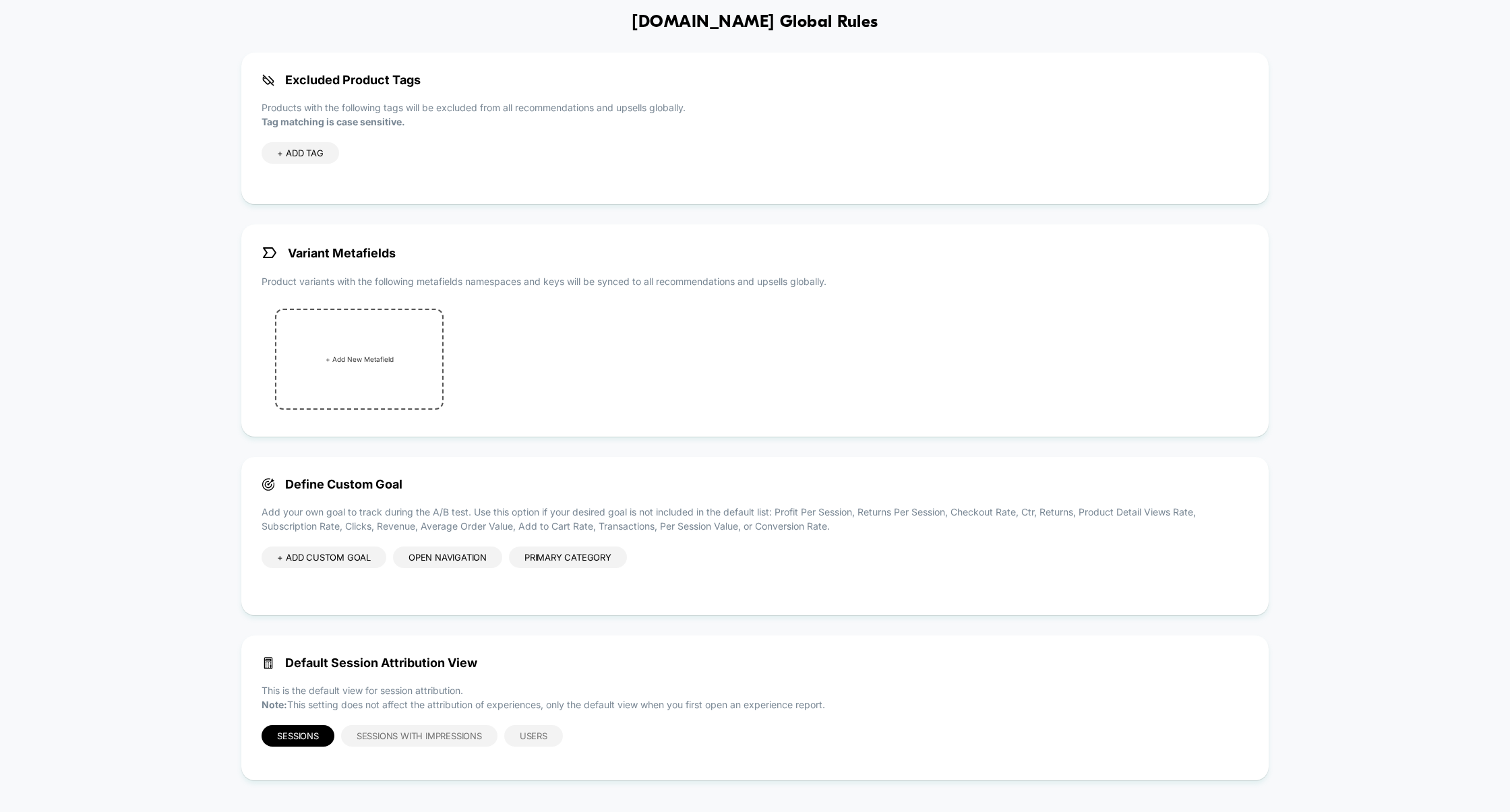
click at [554, 559] on div "Primary Category" at bounding box center [568, 556] width 118 height 21
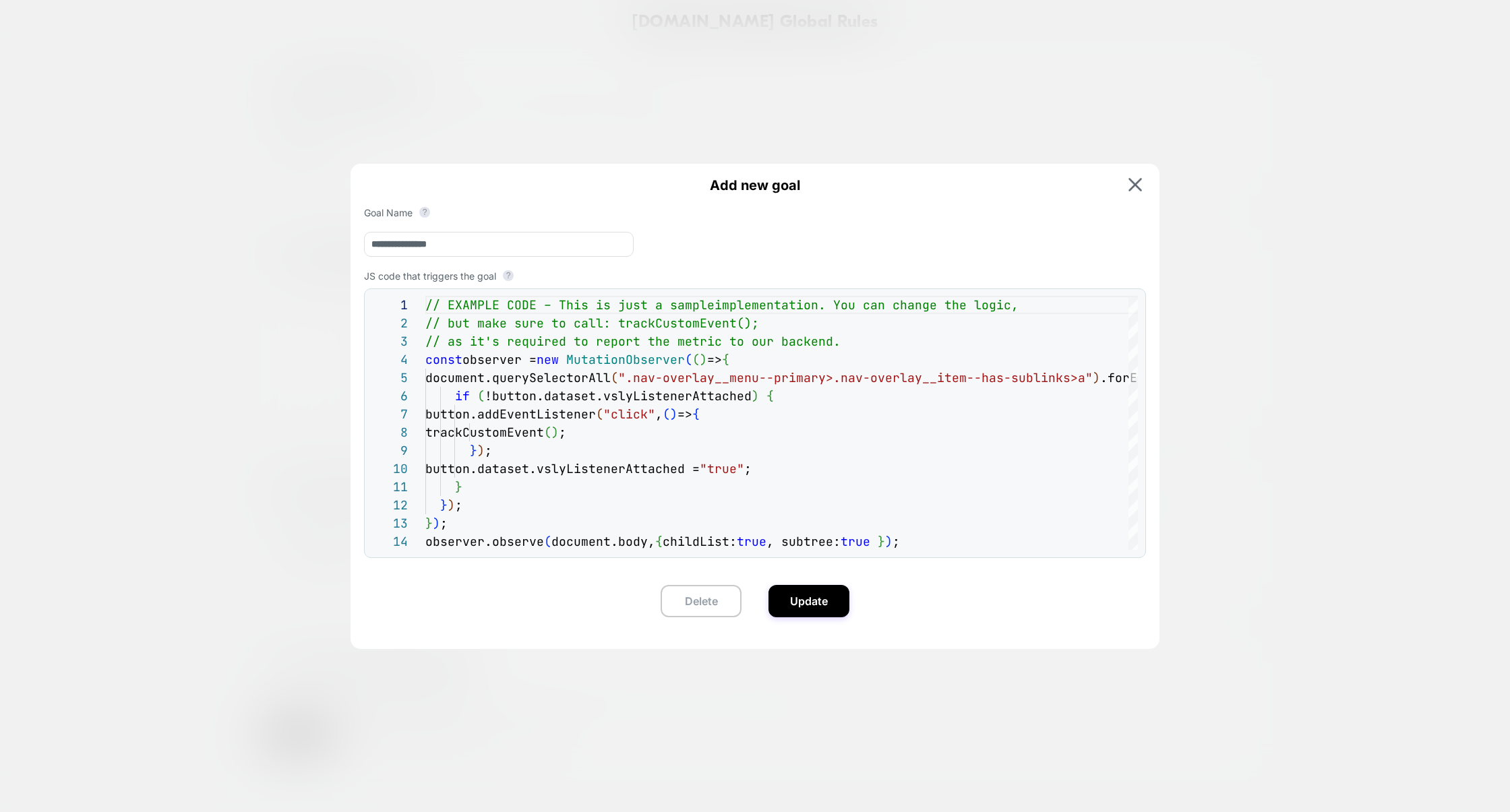
drag, startPoint x: 519, startPoint y: 245, endPoint x: 223, endPoint y: 245, distance: 296.0
click at [261, 546] on div "**********" at bounding box center [754, 570] width 986 height 48
click at [1229, 275] on div at bounding box center [755, 406] width 1510 height 812
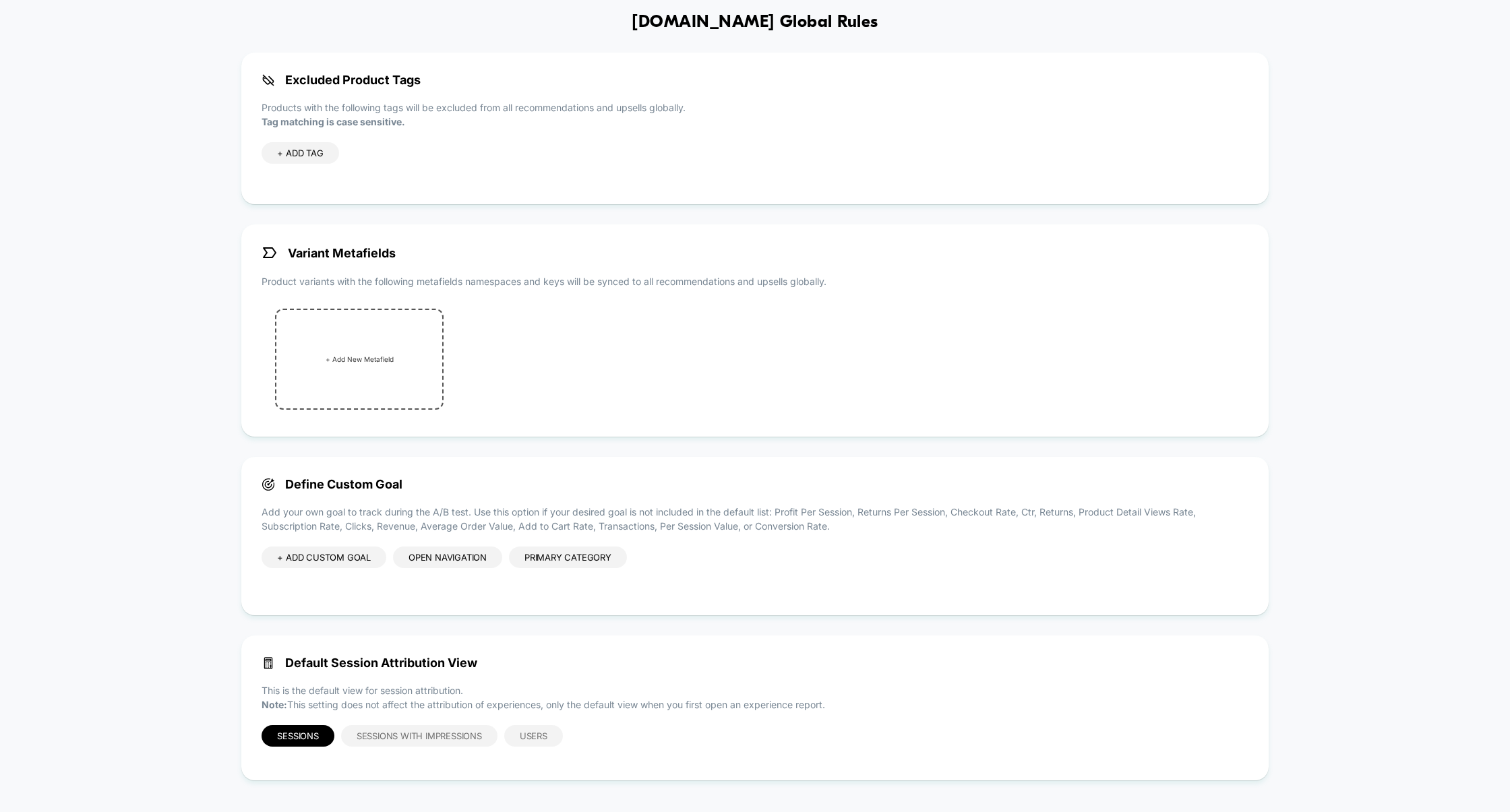
click at [338, 560] on div "+ ADD CUSTOM GOAL" at bounding box center [324, 556] width 125 height 21
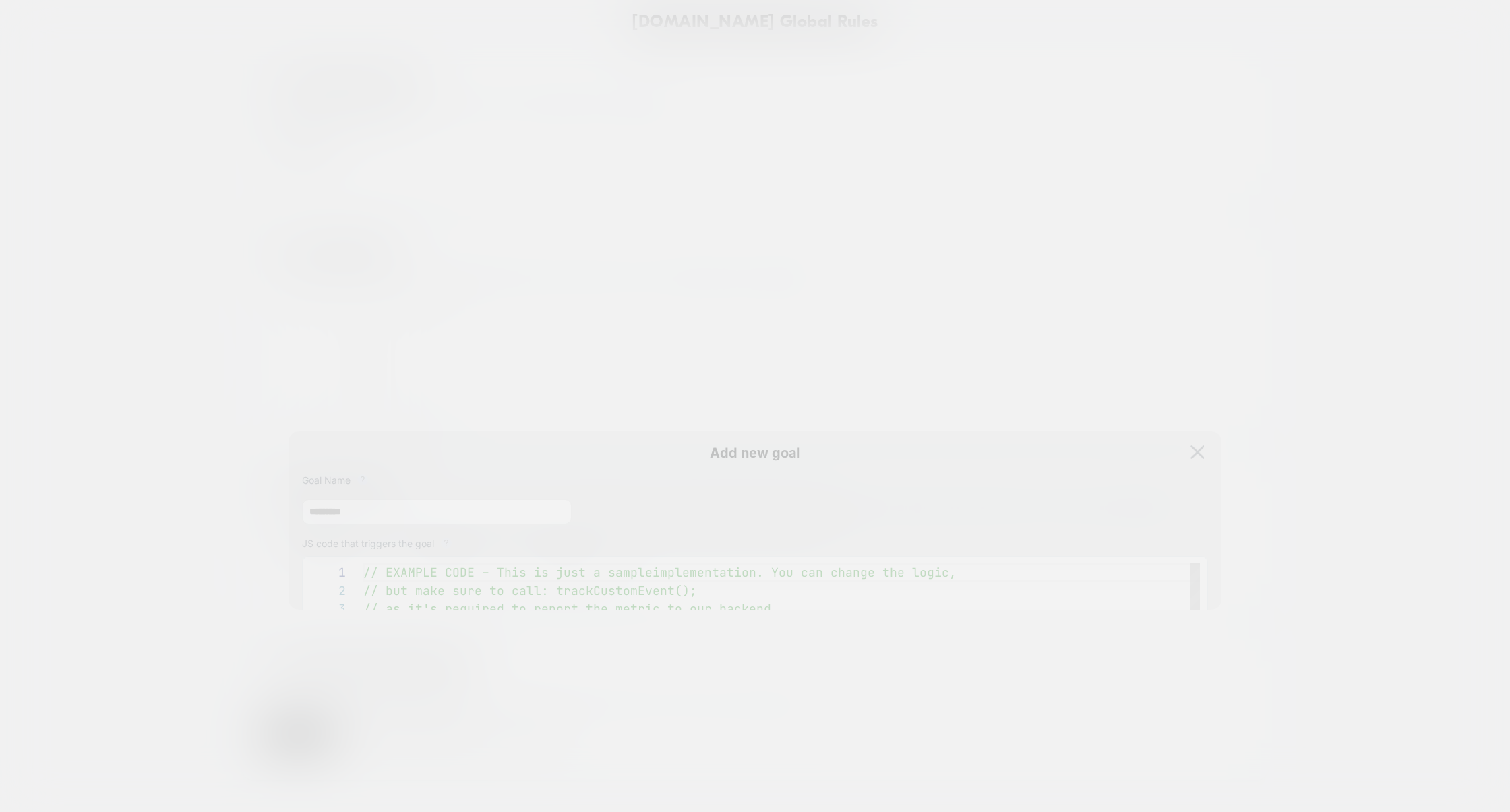
scroll to position [182, 0]
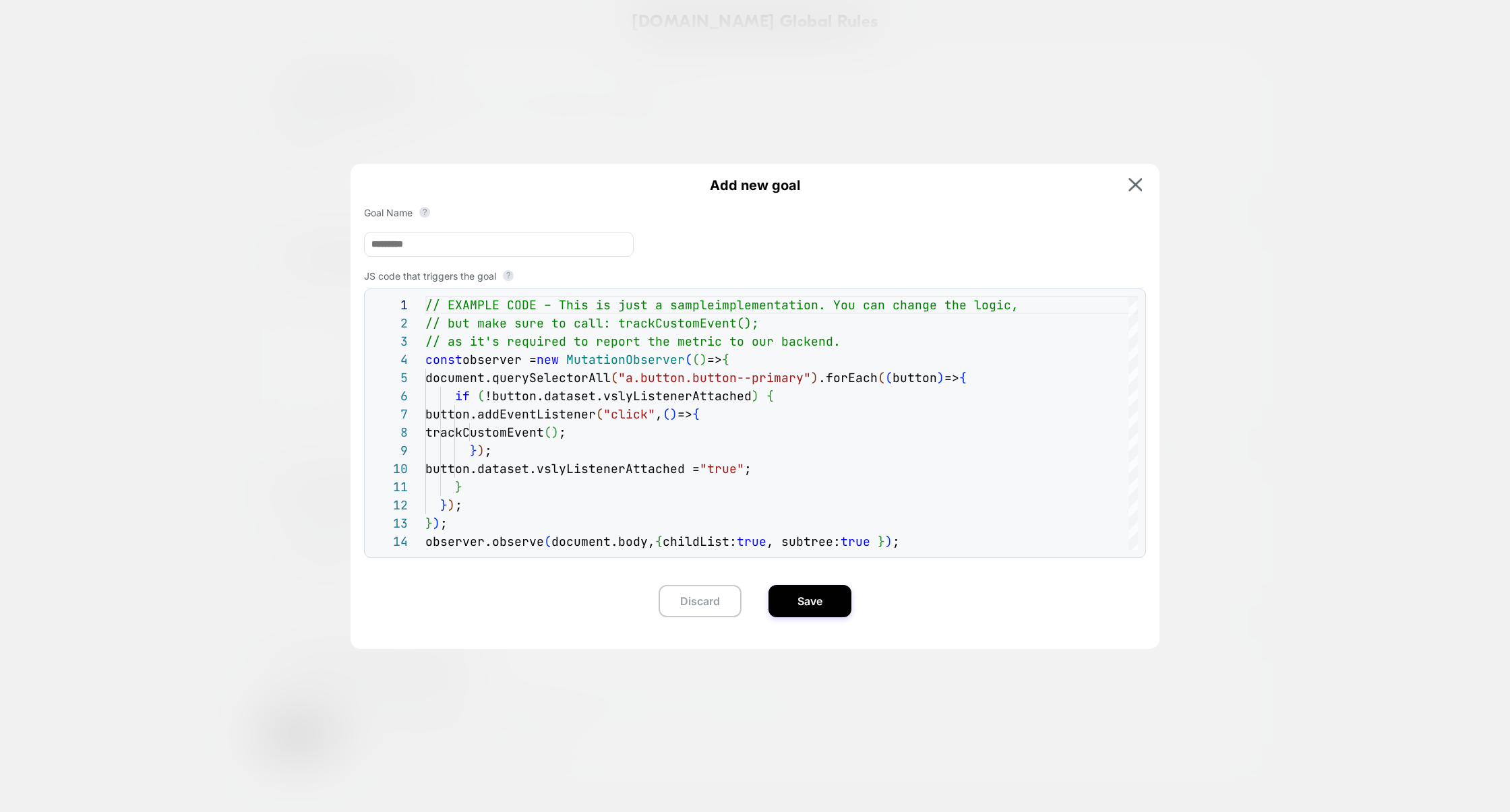
click at [484, 247] on input at bounding box center [499, 245] width 270 height 25
paste input "**********"
click at [383, 249] on input "**********" at bounding box center [499, 245] width 270 height 25
paste input
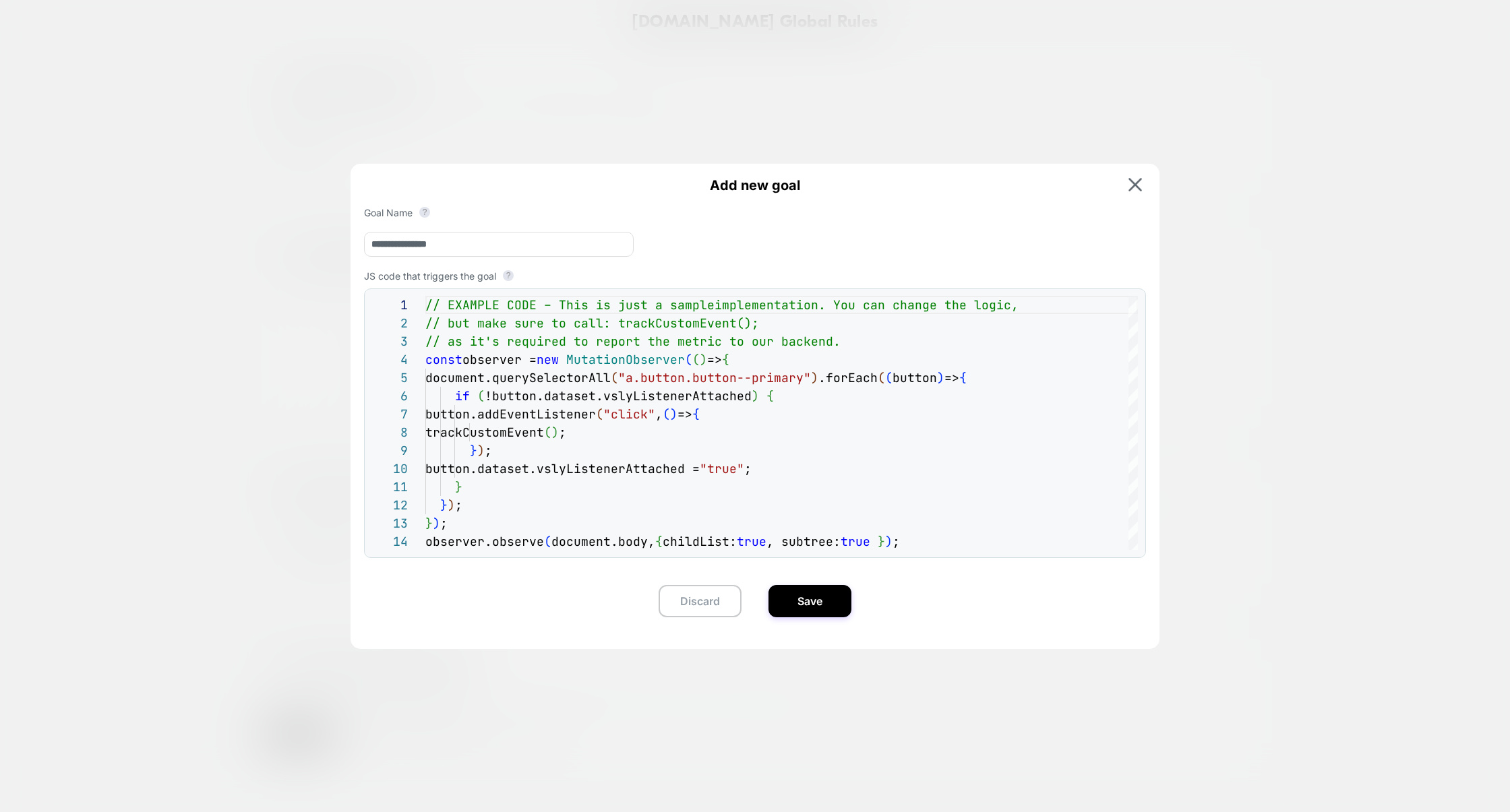
drag, startPoint x: 510, startPoint y: 241, endPoint x: 208, endPoint y: 242, distance: 302.0
click at [261, 546] on div "**********" at bounding box center [754, 570] width 986 height 48
paste input "**"
type input "**********"
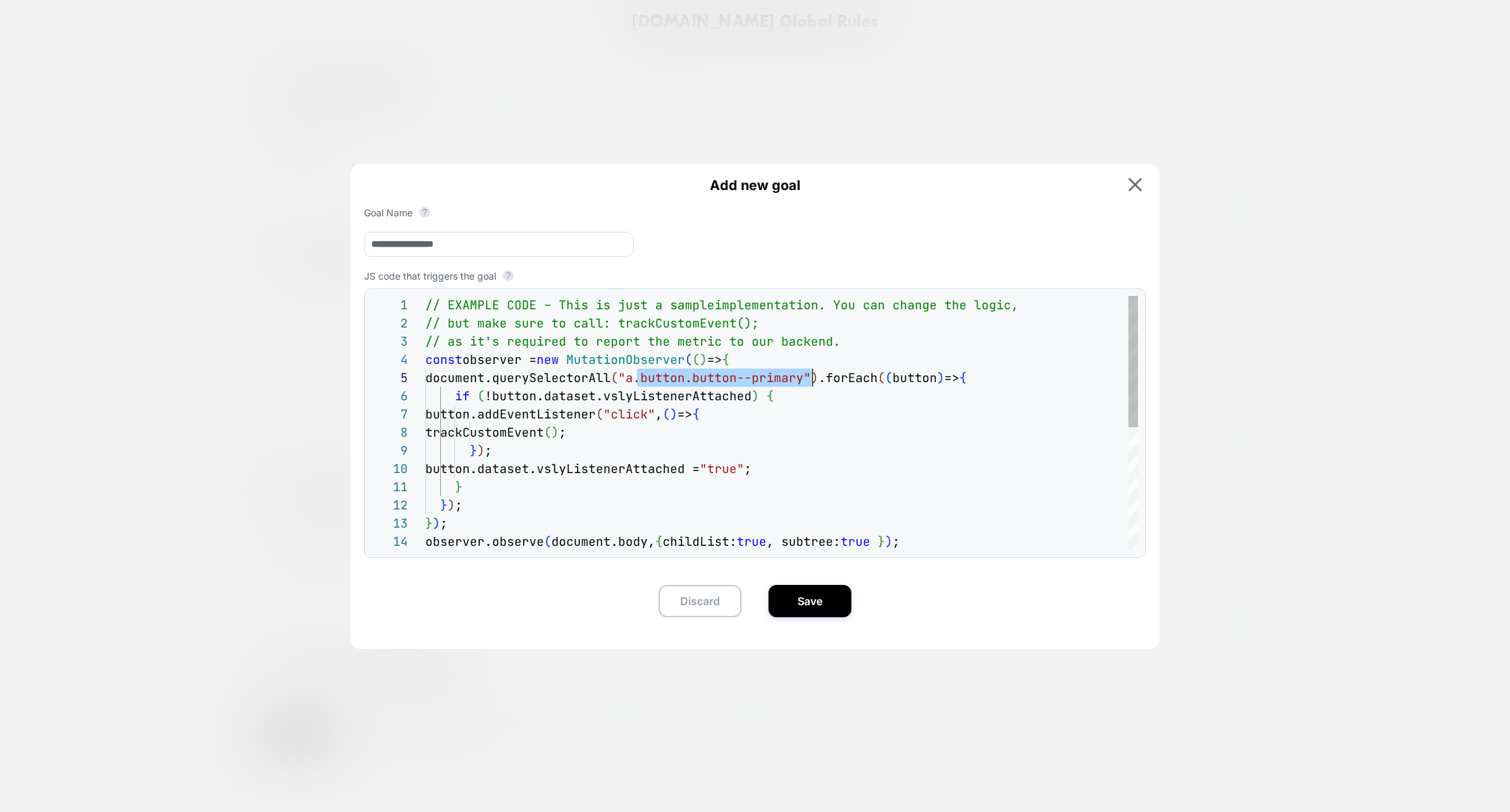
drag, startPoint x: 639, startPoint y: 388, endPoint x: 813, endPoint y: 381, distance: 174.1
type textarea "**********"
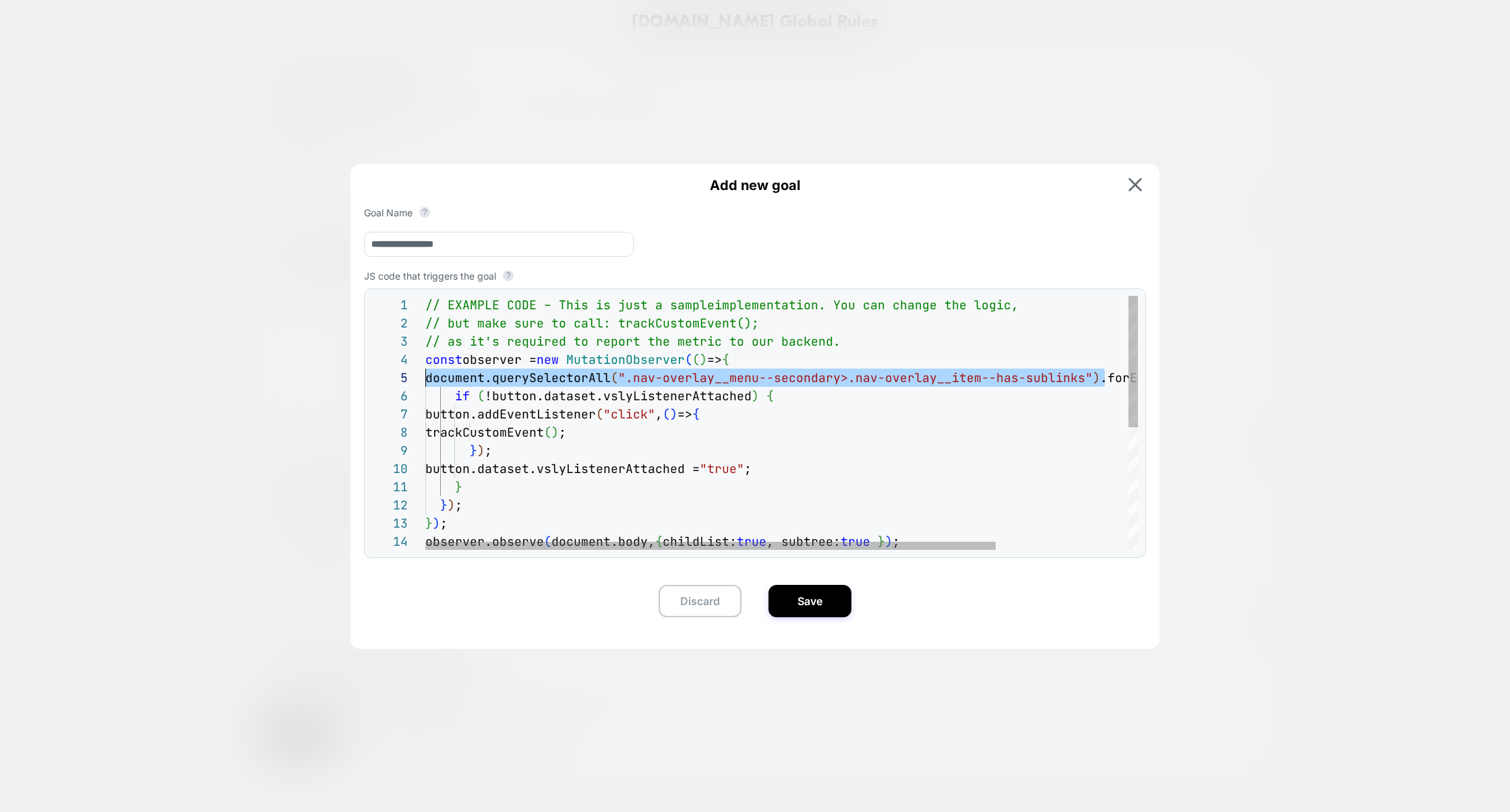
scroll to position [73, 15]
drag, startPoint x: 1103, startPoint y: 380, endPoint x: 437, endPoint y: 384, distance: 666.0
click at [437, 384] on div "// EXAMPLE CODE – This is just a sample implementation. You can change the logi…" at bounding box center [864, 541] width 879 height 491
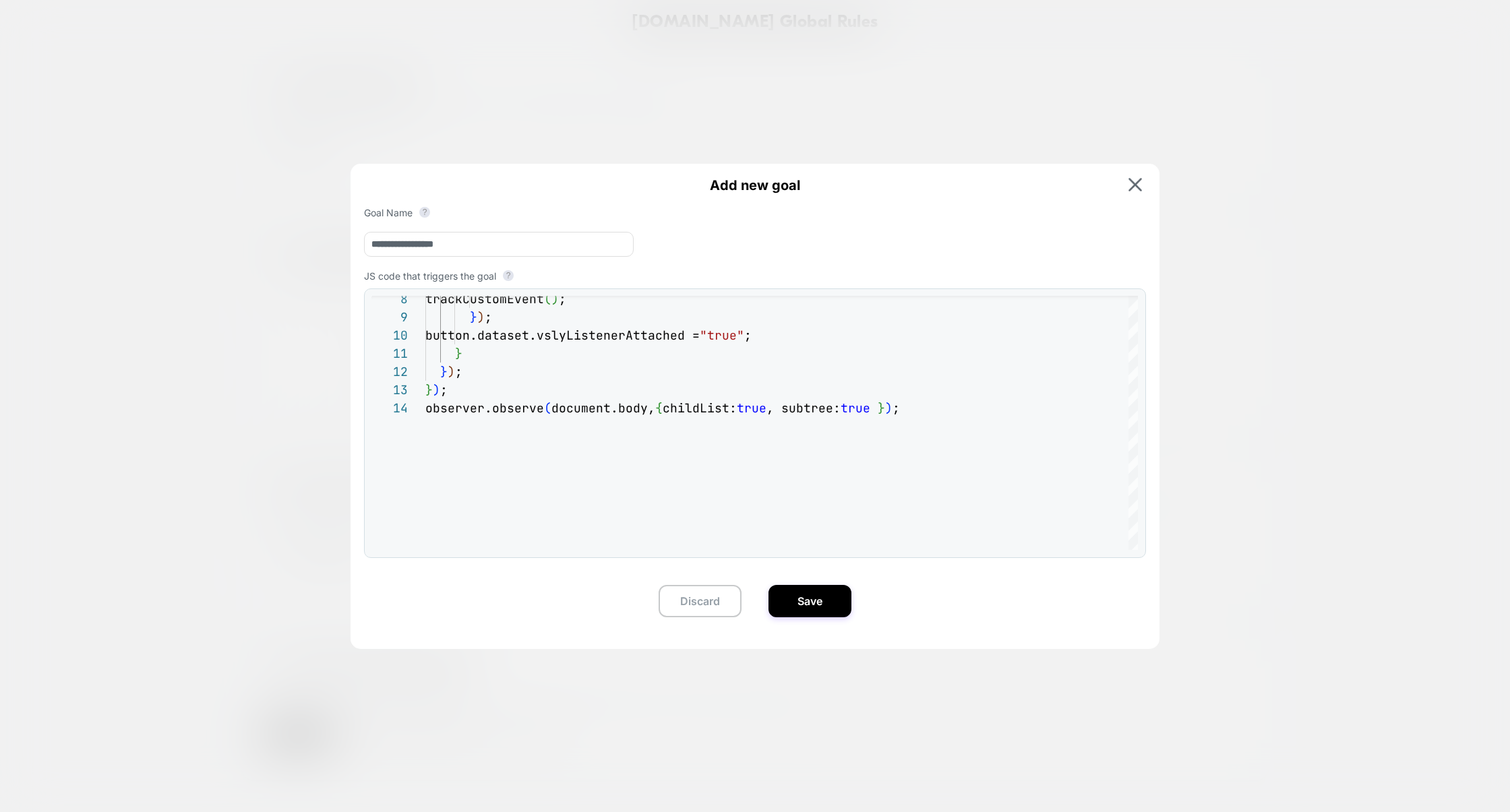
click at [860, 598] on div "**********" at bounding box center [755, 400] width 809 height 473
click at [838, 601] on button "Save" at bounding box center [809, 601] width 83 height 32
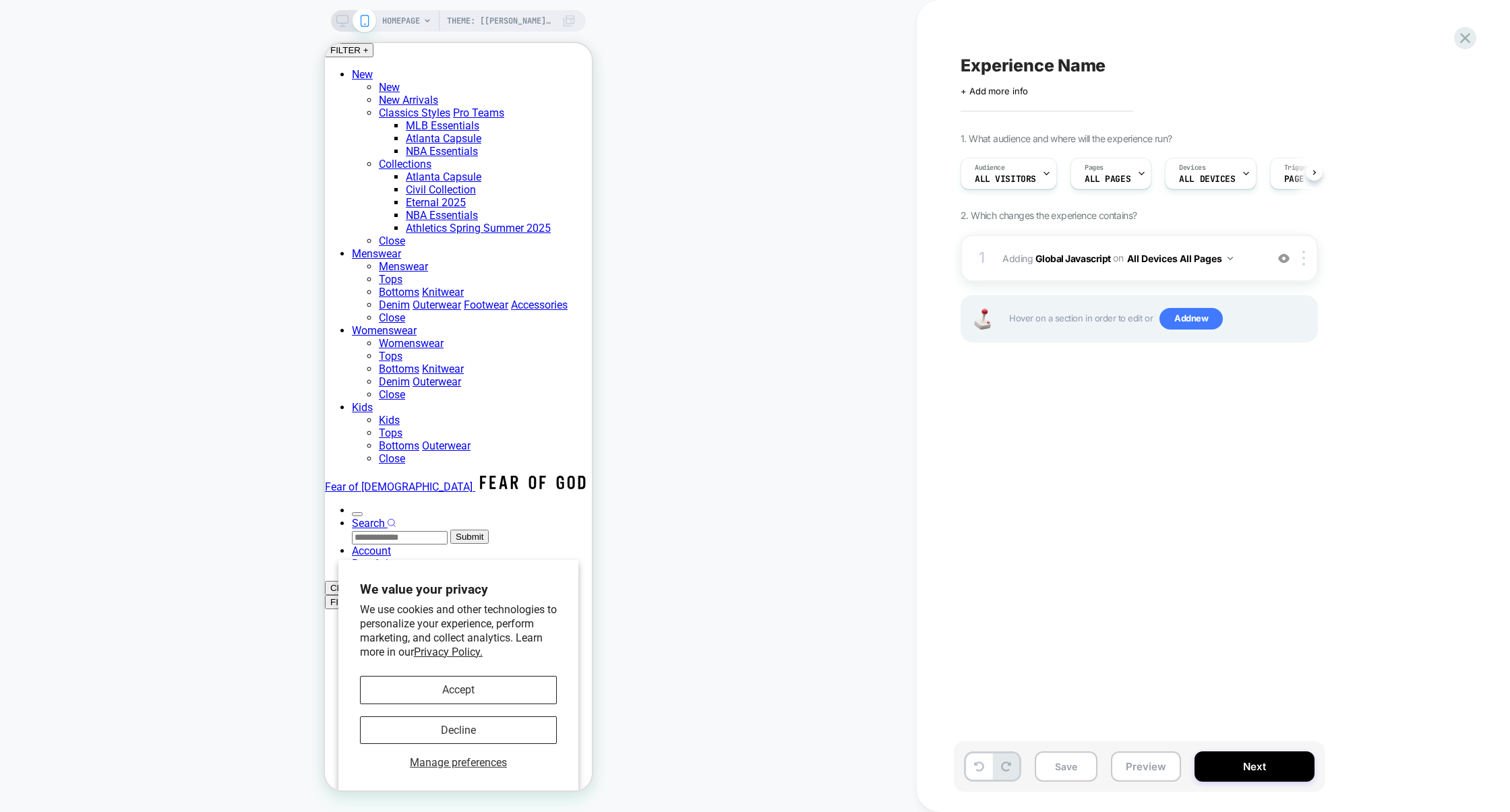
scroll to position [0, 2]
click at [1124, 757] on button "Preview" at bounding box center [1145, 766] width 70 height 30
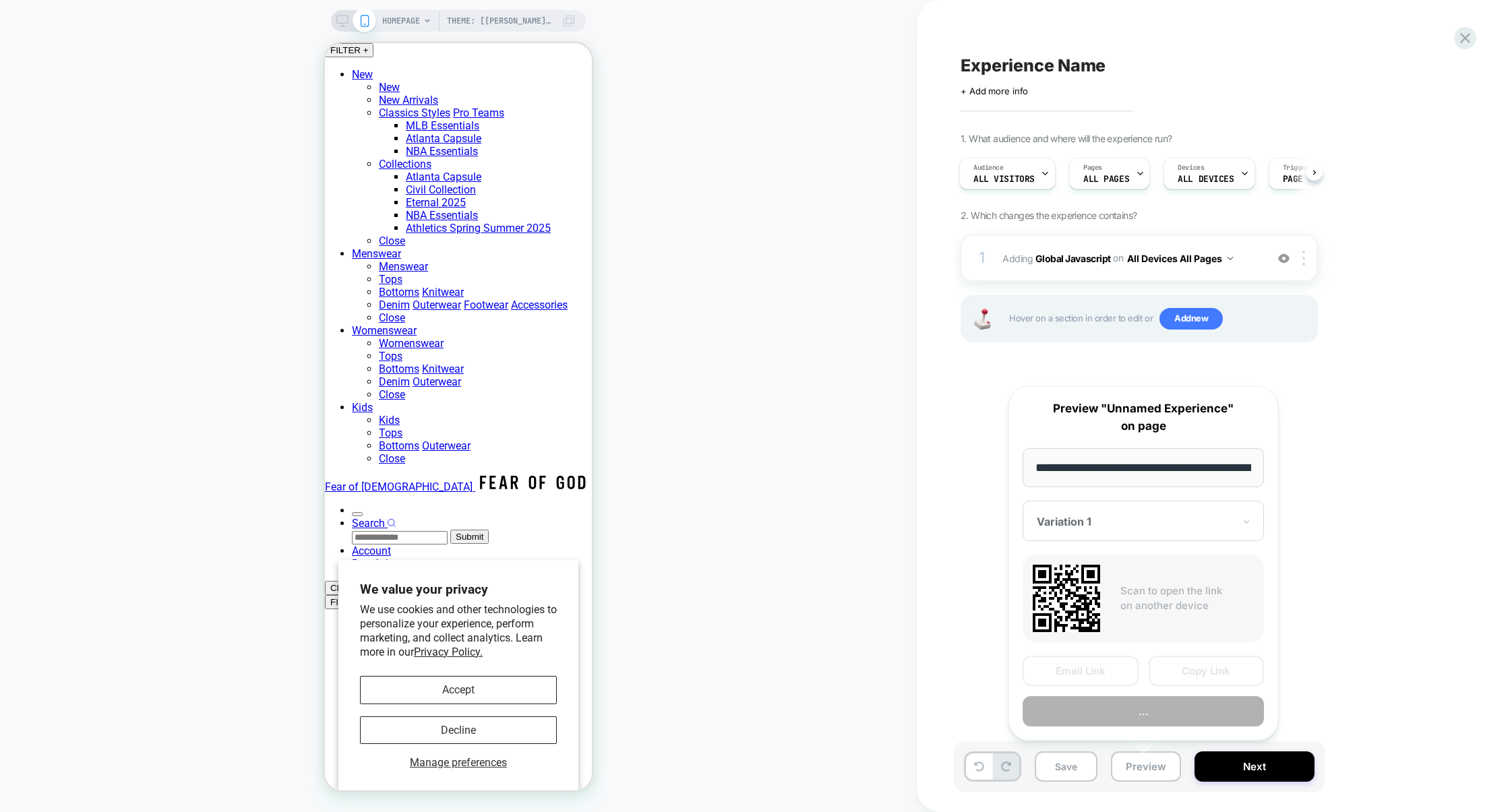
scroll to position [0, 95]
click at [1133, 717] on button "Preview" at bounding box center [1143, 712] width 242 height 30
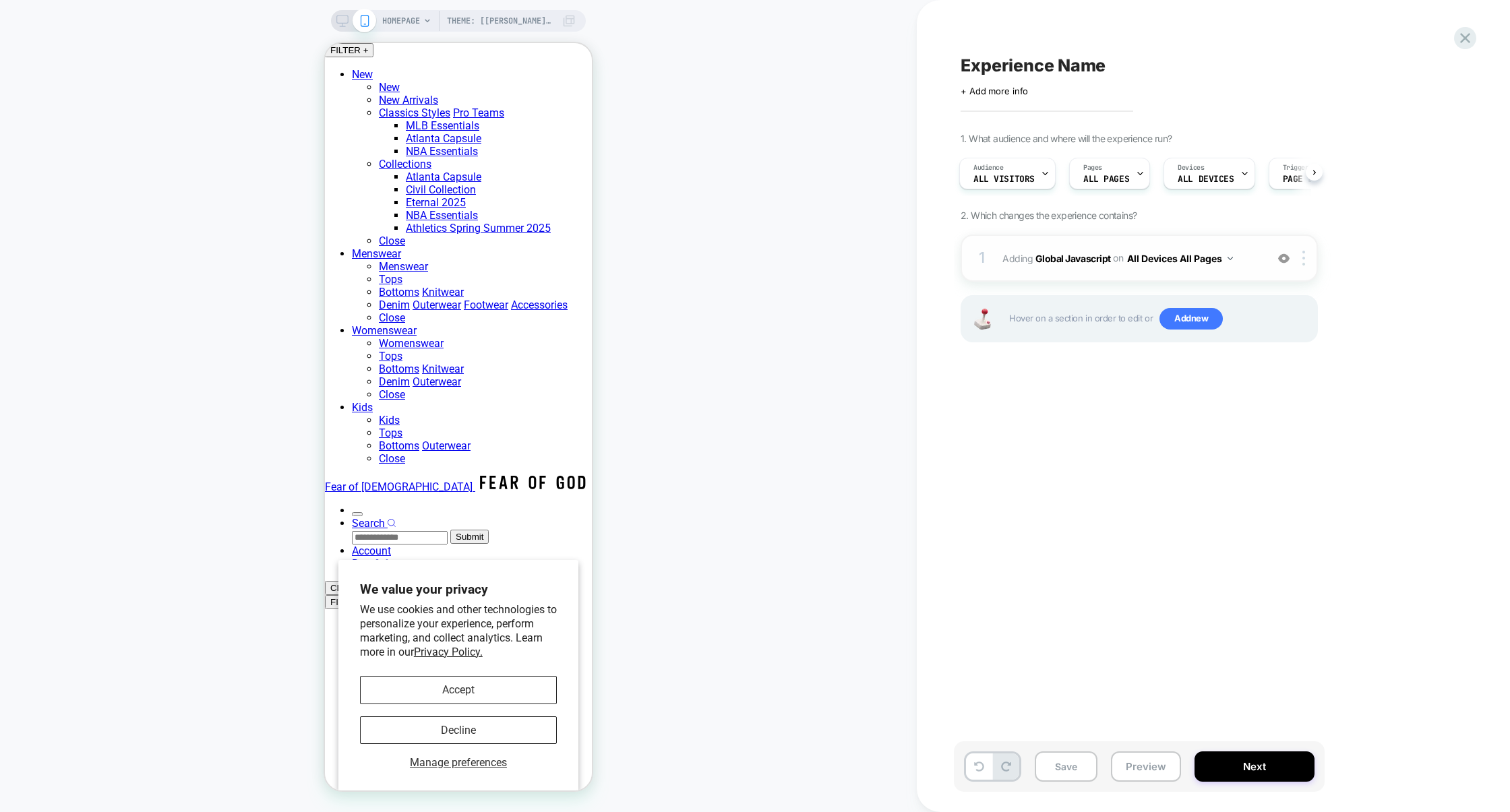
click at [1132, 268] on button "All Devices All Pages" at bounding box center [1180, 258] width 106 height 20
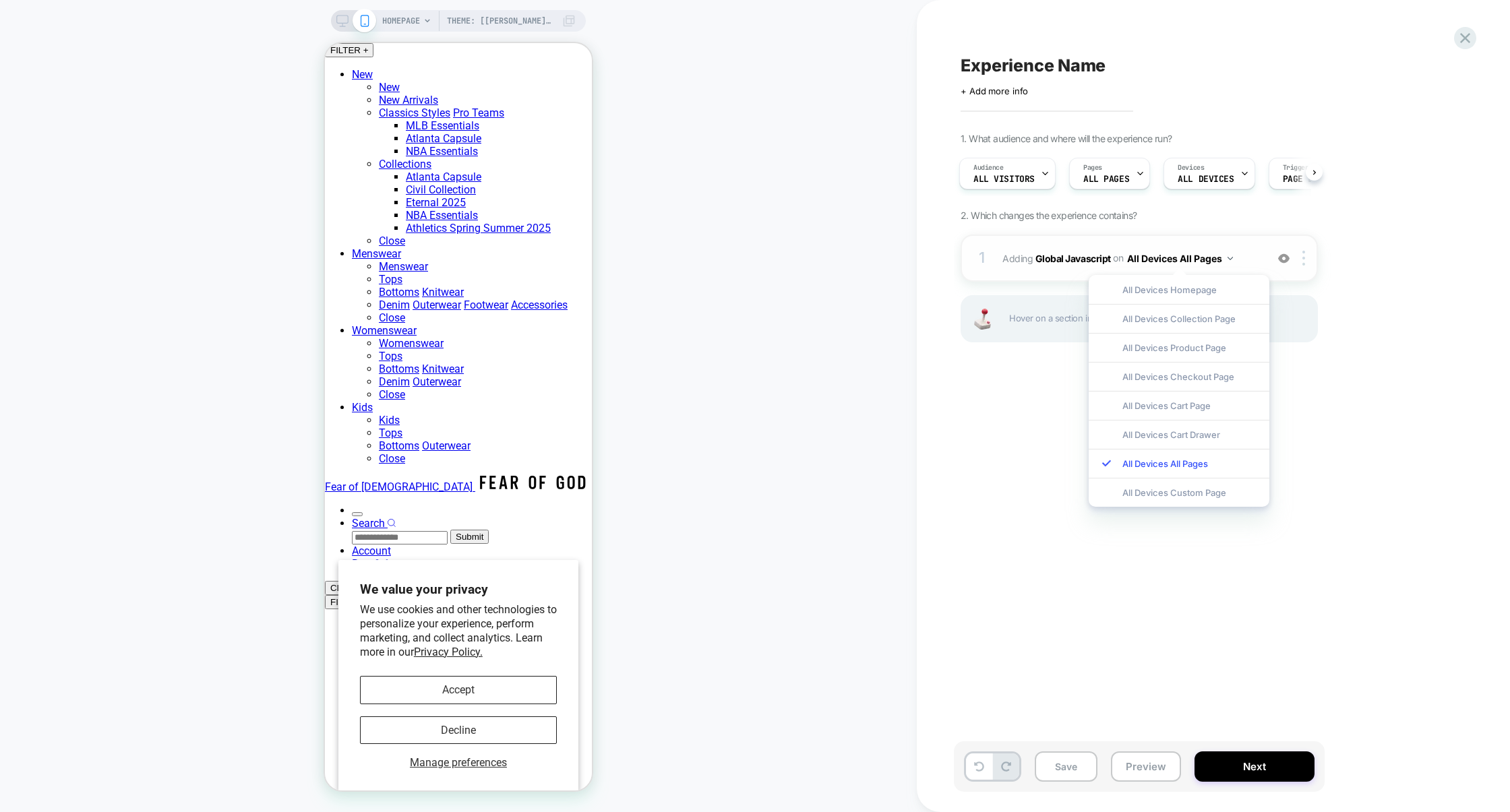
click at [1028, 274] on div "1 Adding Global Javascript on All Devices All Pages Add Before Add After Target…" at bounding box center [1139, 258] width 358 height 47
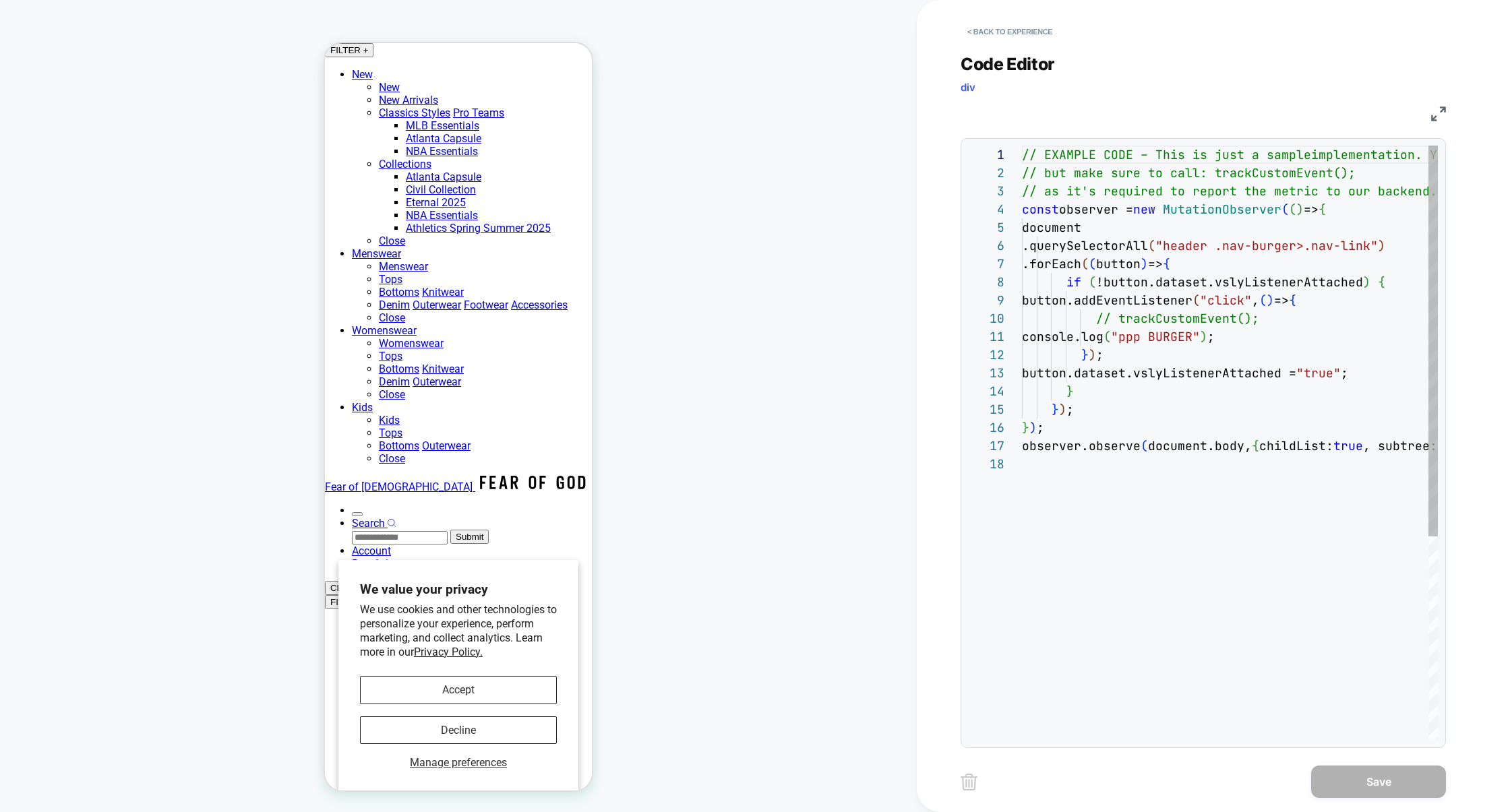
scroll to position [182, 0]
click at [1298, 339] on div "// EXAMPLE CODE – This is just a sample implementation. You can change the logi…" at bounding box center [1336, 597] width 628 height 904
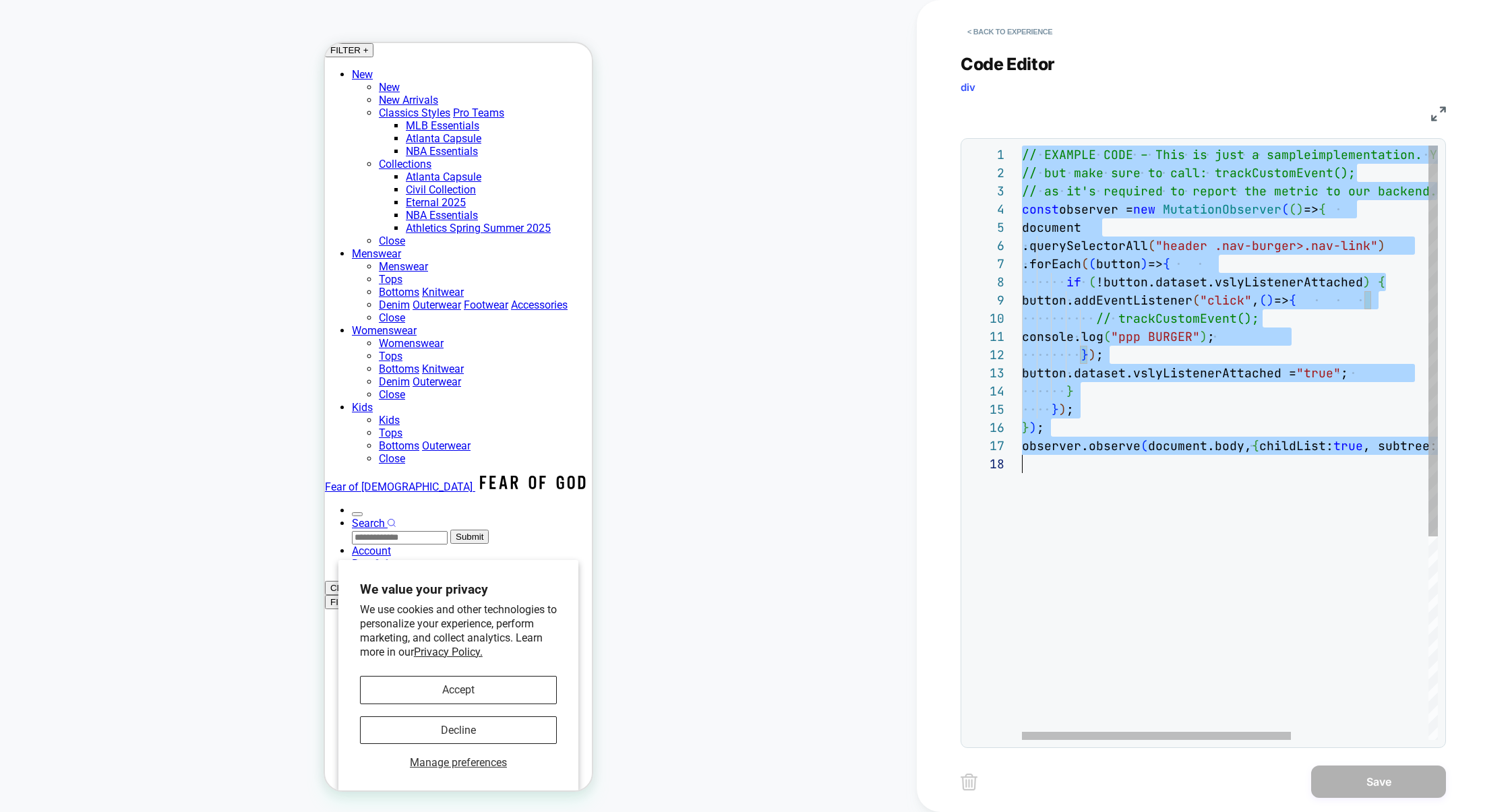
scroll to position [0, 0]
click at [1261, 362] on div "// EXAMPLE CODE – This is just a sample implementation. You can change the logi…" at bounding box center [1336, 597] width 628 height 904
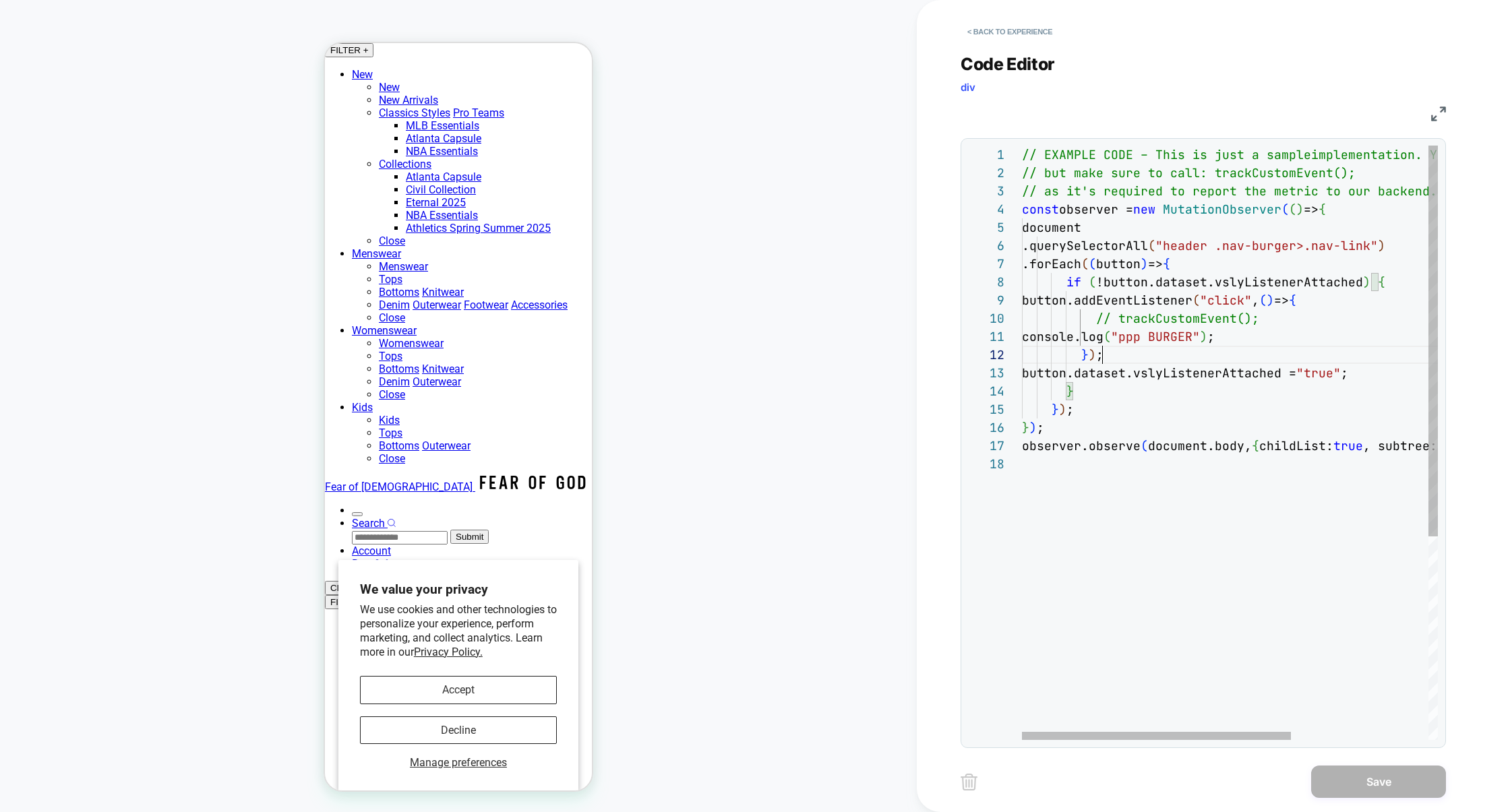
scroll to position [0, 211]
drag, startPoint x: 1306, startPoint y: 341, endPoint x: 862, endPoint y: 341, distance: 444.0
click at [1021, 341] on div "// EXAMPLE CODE – This is just a sample implementation. You can change the logi…" at bounding box center [1336, 597] width 628 height 904
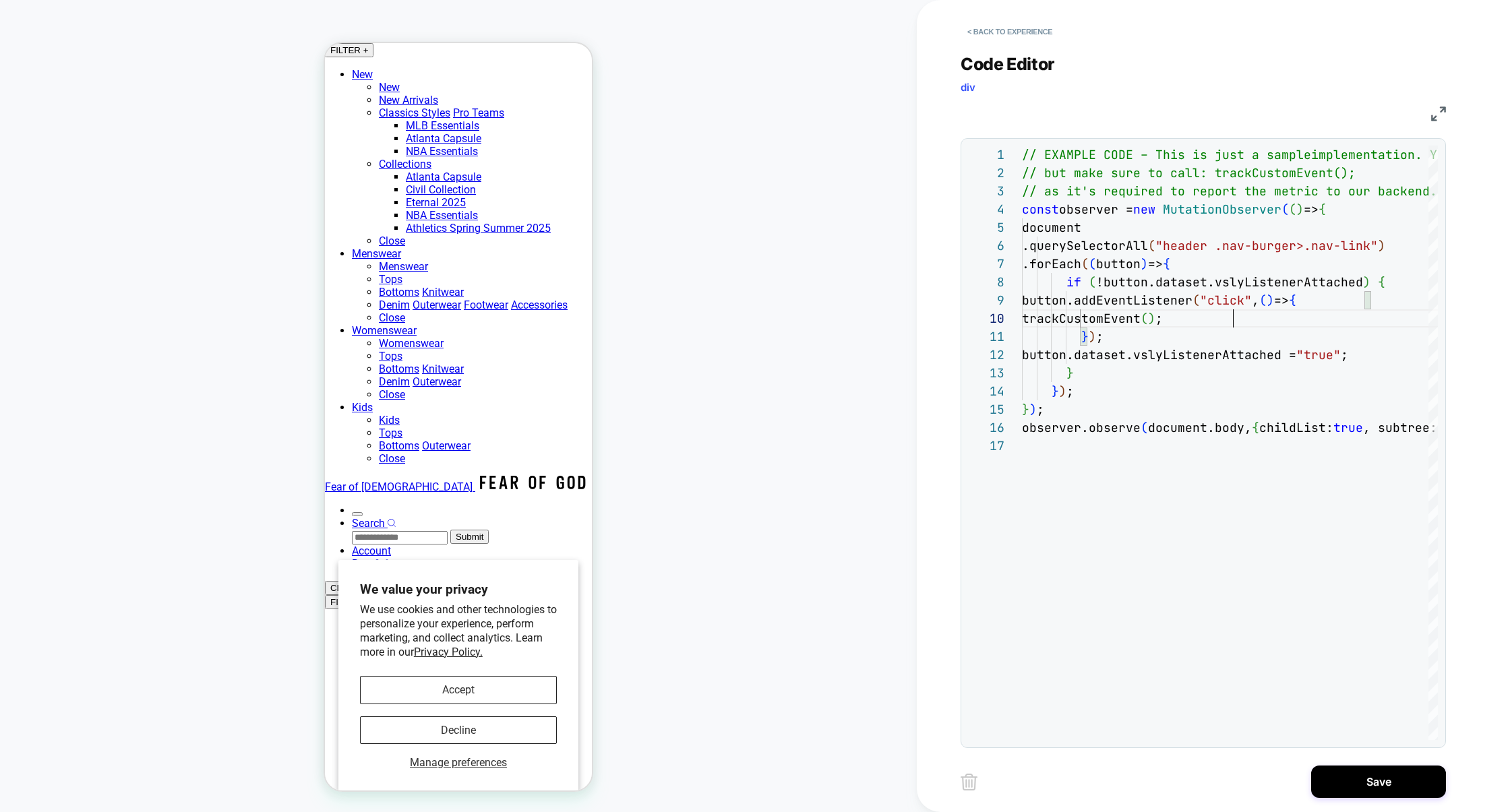
scroll to position [163, 211]
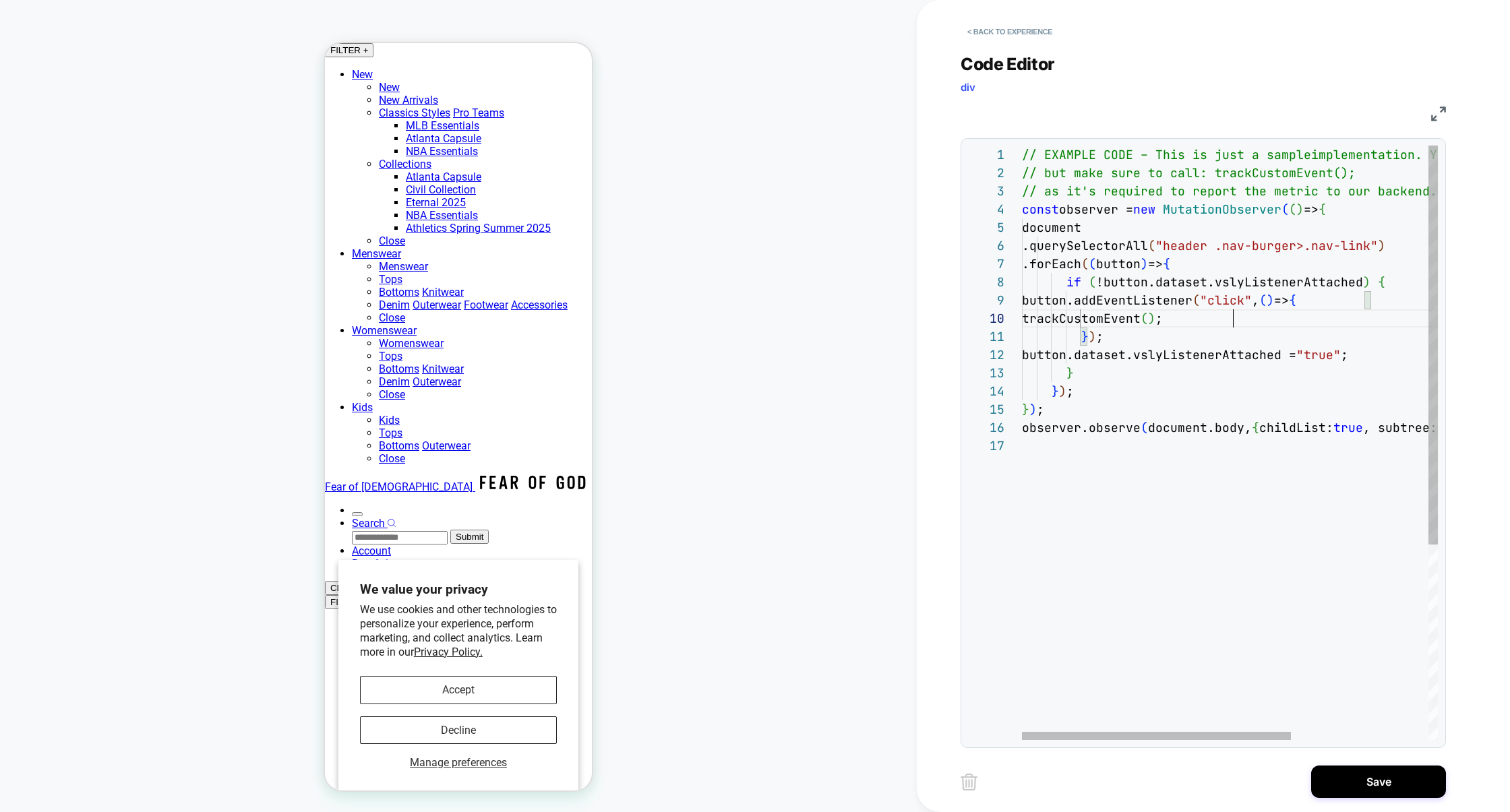
click at [1143, 478] on div "// EXAMPLE CODE – This is just a sample implementation. You can change the logi…" at bounding box center [1336, 588] width 628 height 885
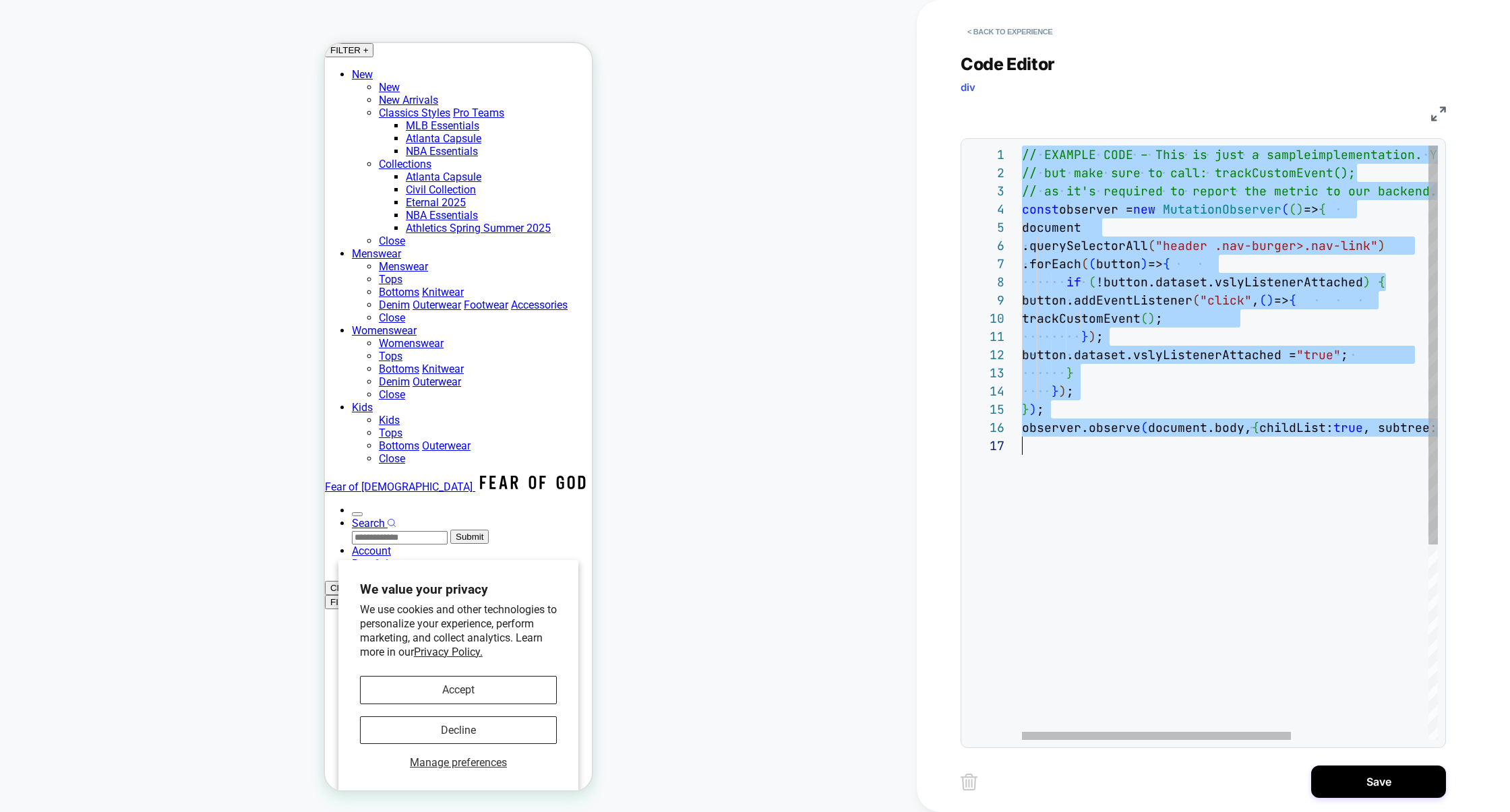
scroll to position [0, 0]
click at [1330, 247] on div "// EXAMPLE CODE – This is just a sample implementation. You can change the logi…" at bounding box center [1336, 588] width 628 height 885
click at [1329, 247] on div "// EXAMPLE CODE – This is just a sample implementation. You can change the logi…" at bounding box center [1336, 588] width 628 height 885
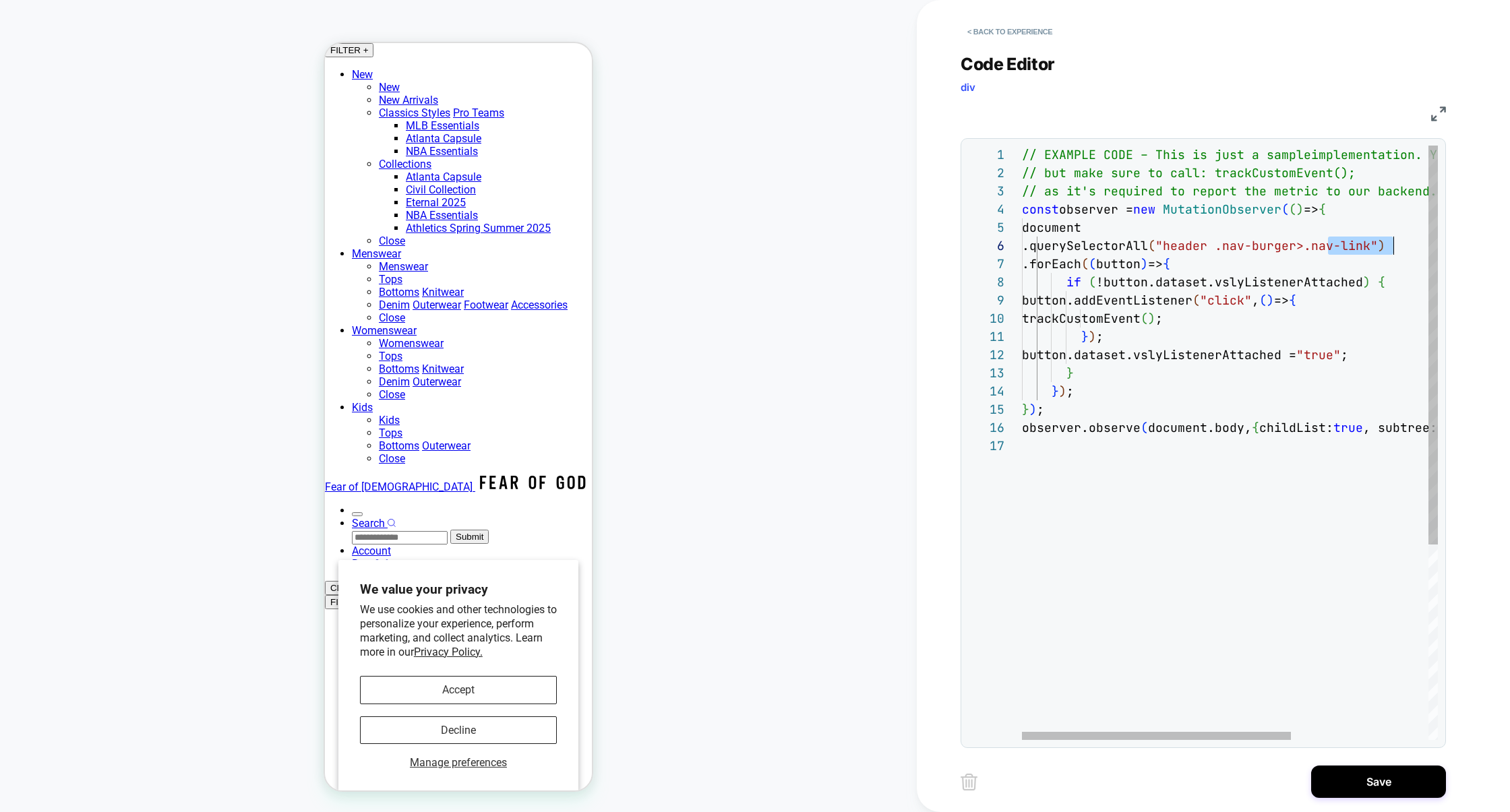
drag, startPoint x: 1328, startPoint y: 244, endPoint x: 1390, endPoint y: 241, distance: 62.1
click at [1377, 241] on span ""header .nav-burger>.nav-link"" at bounding box center [1266, 245] width 223 height 16
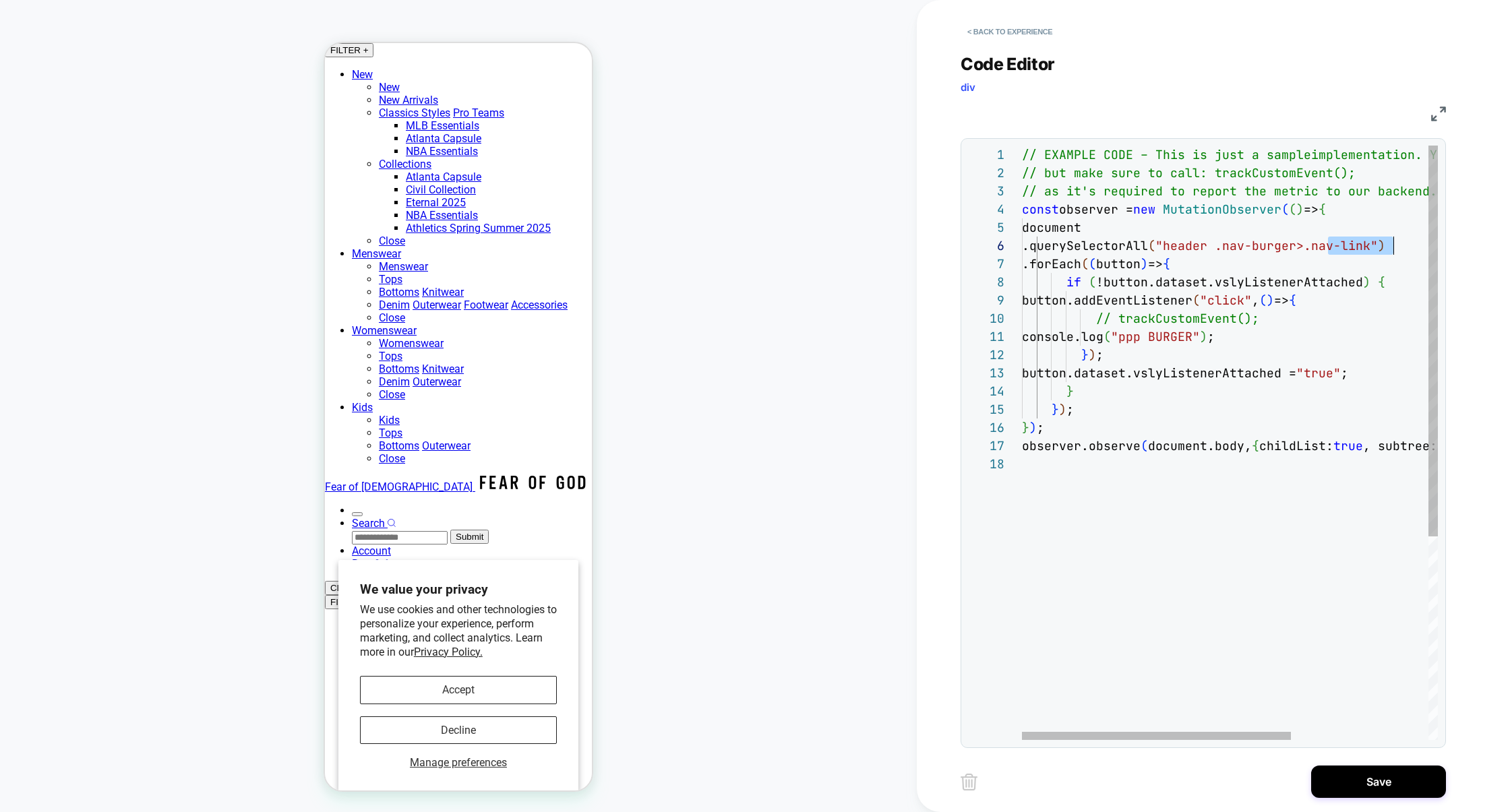
scroll to position [90, 371]
drag, startPoint x: 1327, startPoint y: 247, endPoint x: 1392, endPoint y: 247, distance: 65.0
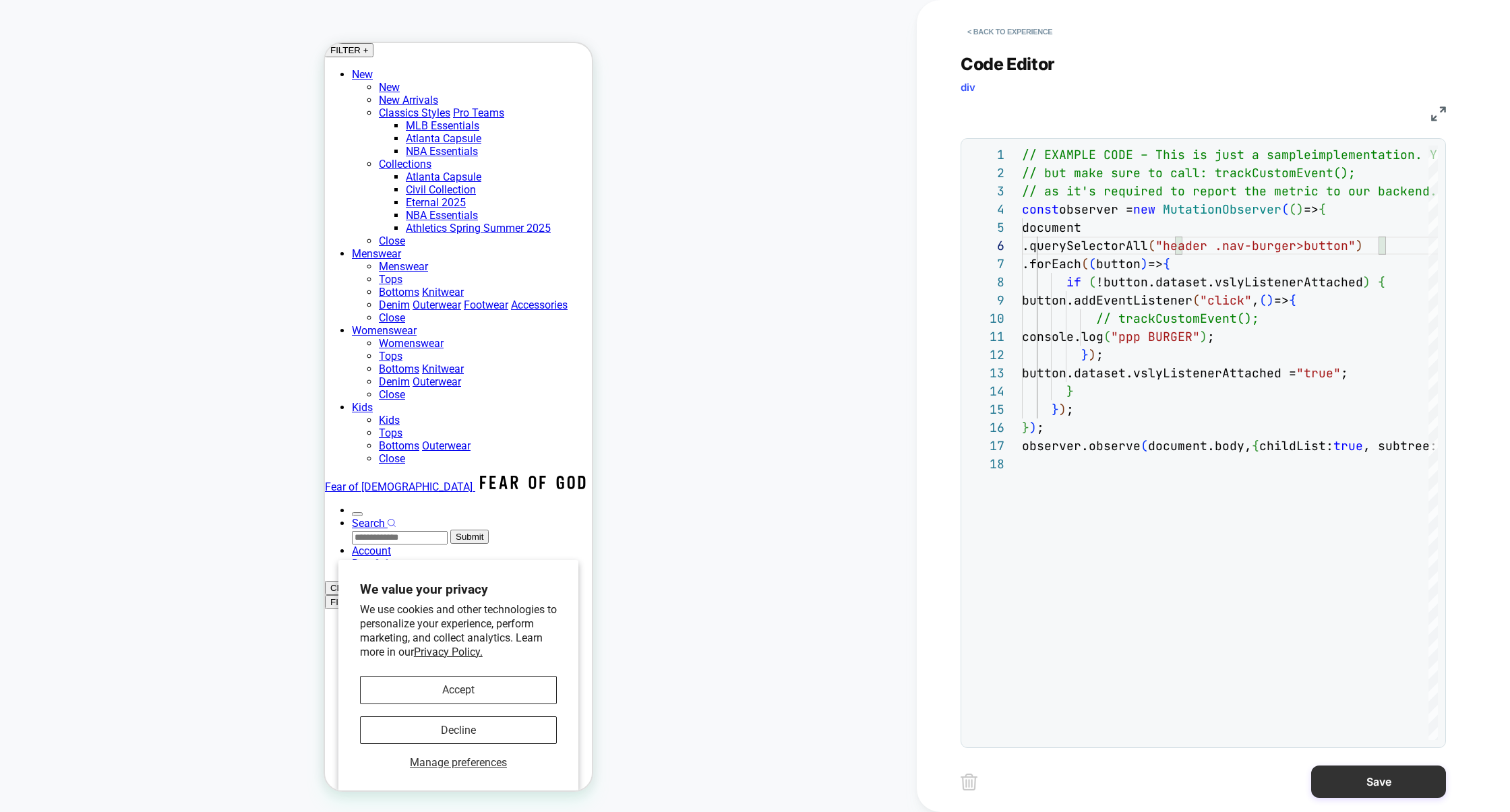
type textarea "**********"
click at [1372, 773] on button "Save" at bounding box center [1378, 781] width 135 height 32
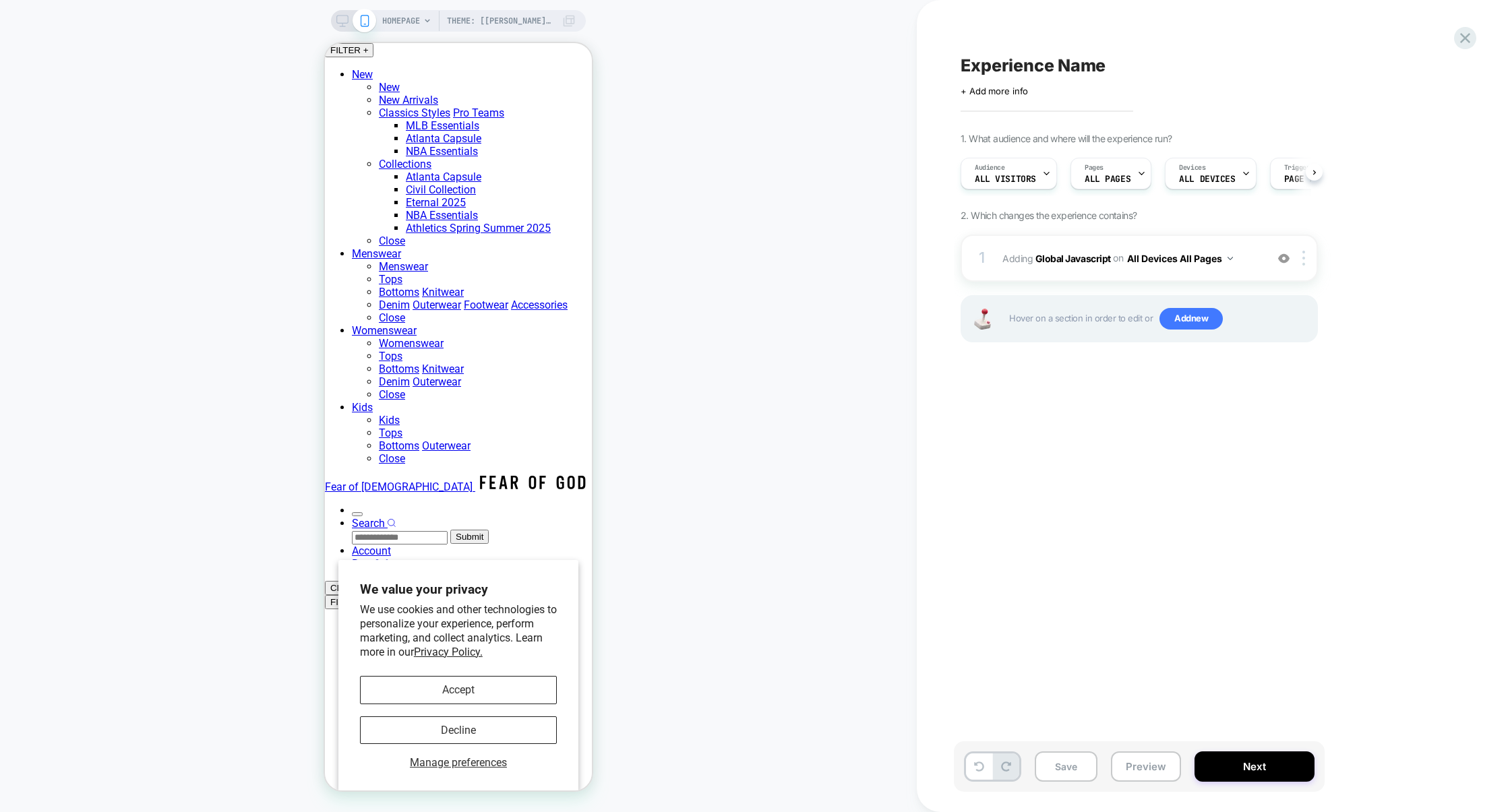
scroll to position [0, 1]
click at [1154, 758] on button "Preview" at bounding box center [1145, 766] width 70 height 30
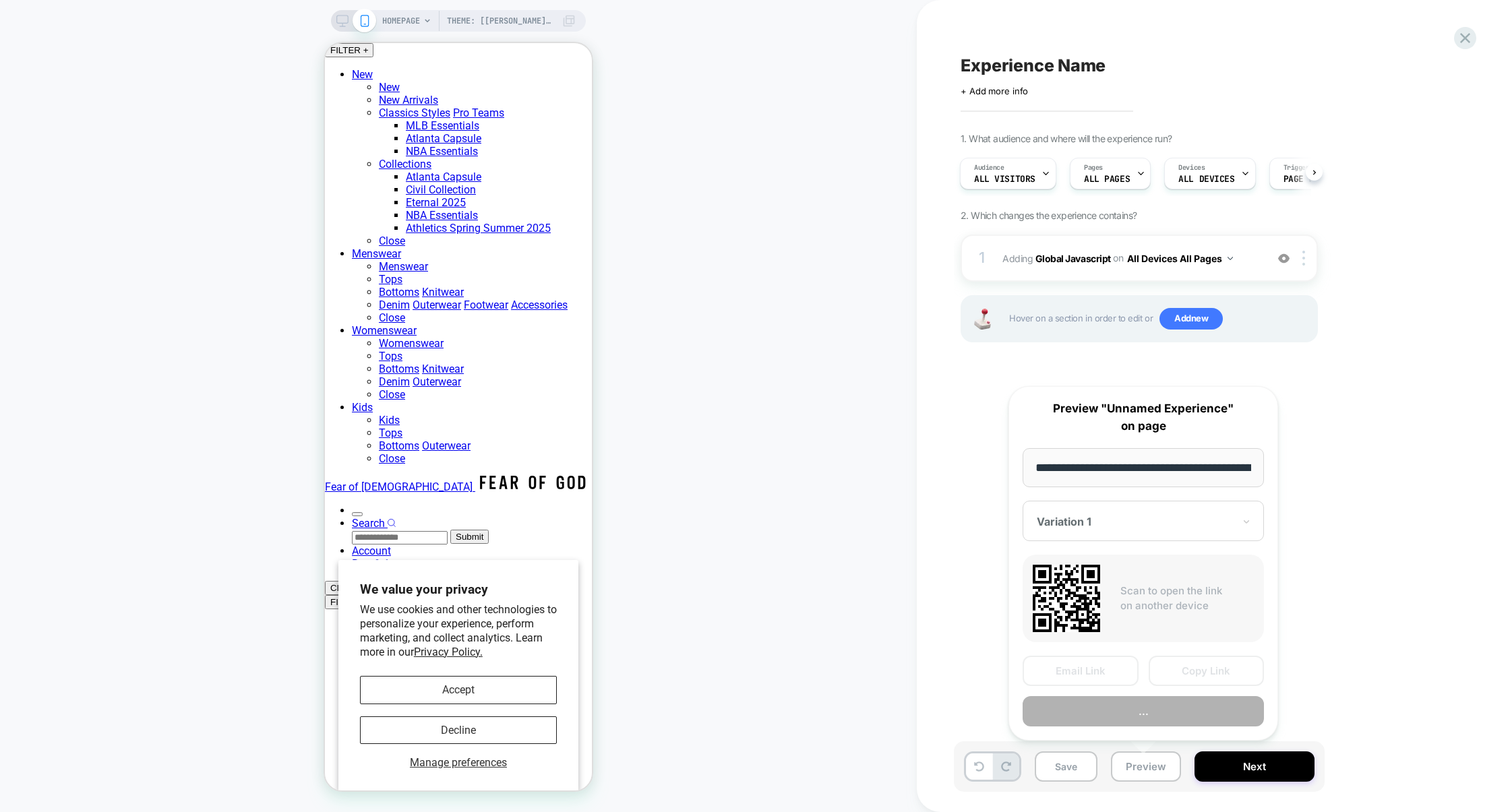
scroll to position [0, 95]
click at [1151, 709] on button "Preview" at bounding box center [1143, 712] width 242 height 30
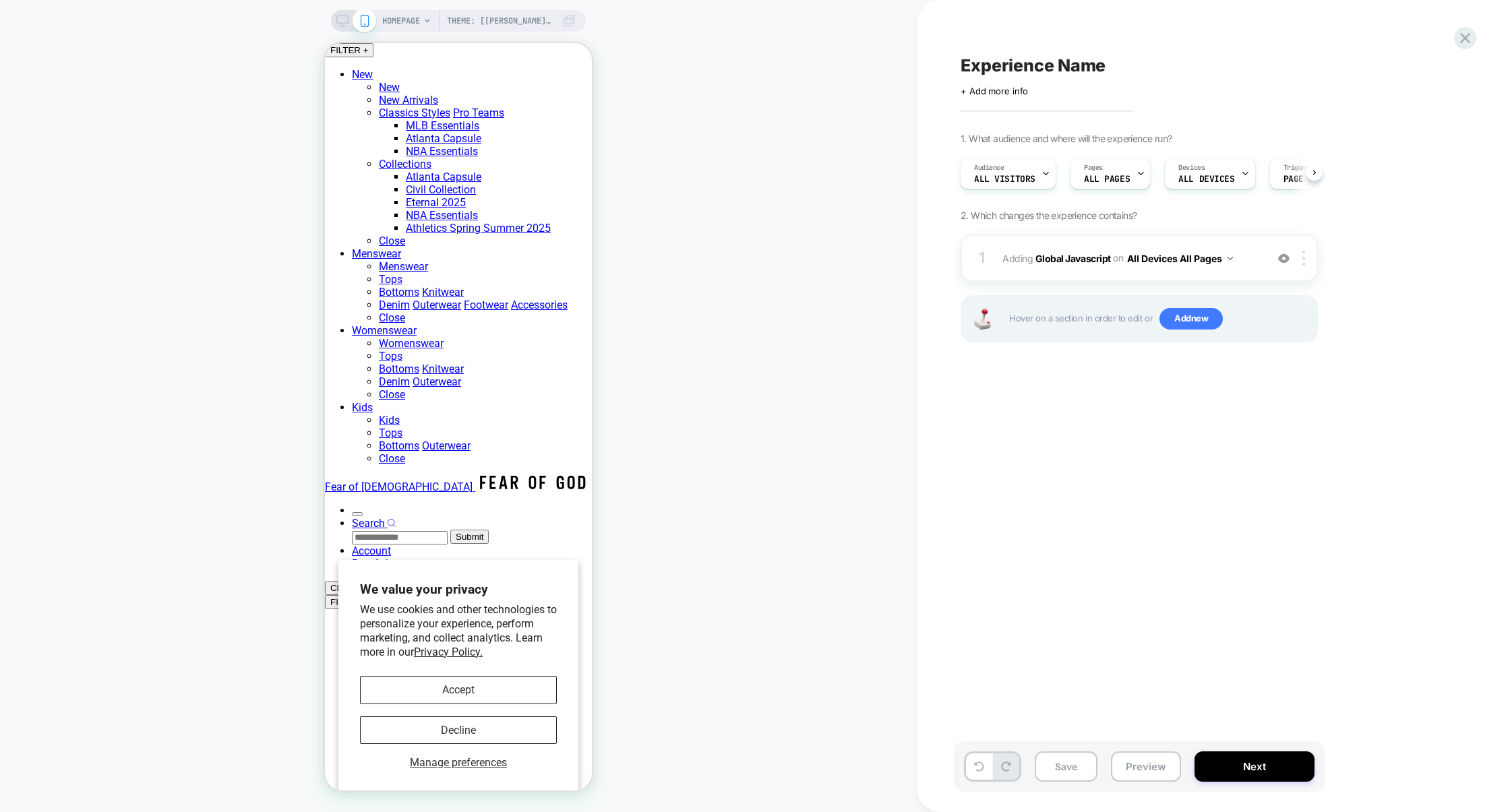
click at [475, 35] on div "Theme: [ED-Jay] Nav Update Variant A | 9.17 HOMEPAGE Theme: [ED-Jay] Nav Update…" at bounding box center [458, 406] width 916 height 785
click at [491, 25] on span "Theme: [ED-Jay] Nav Update Variant A | 9.17" at bounding box center [500, 21] width 108 height 21
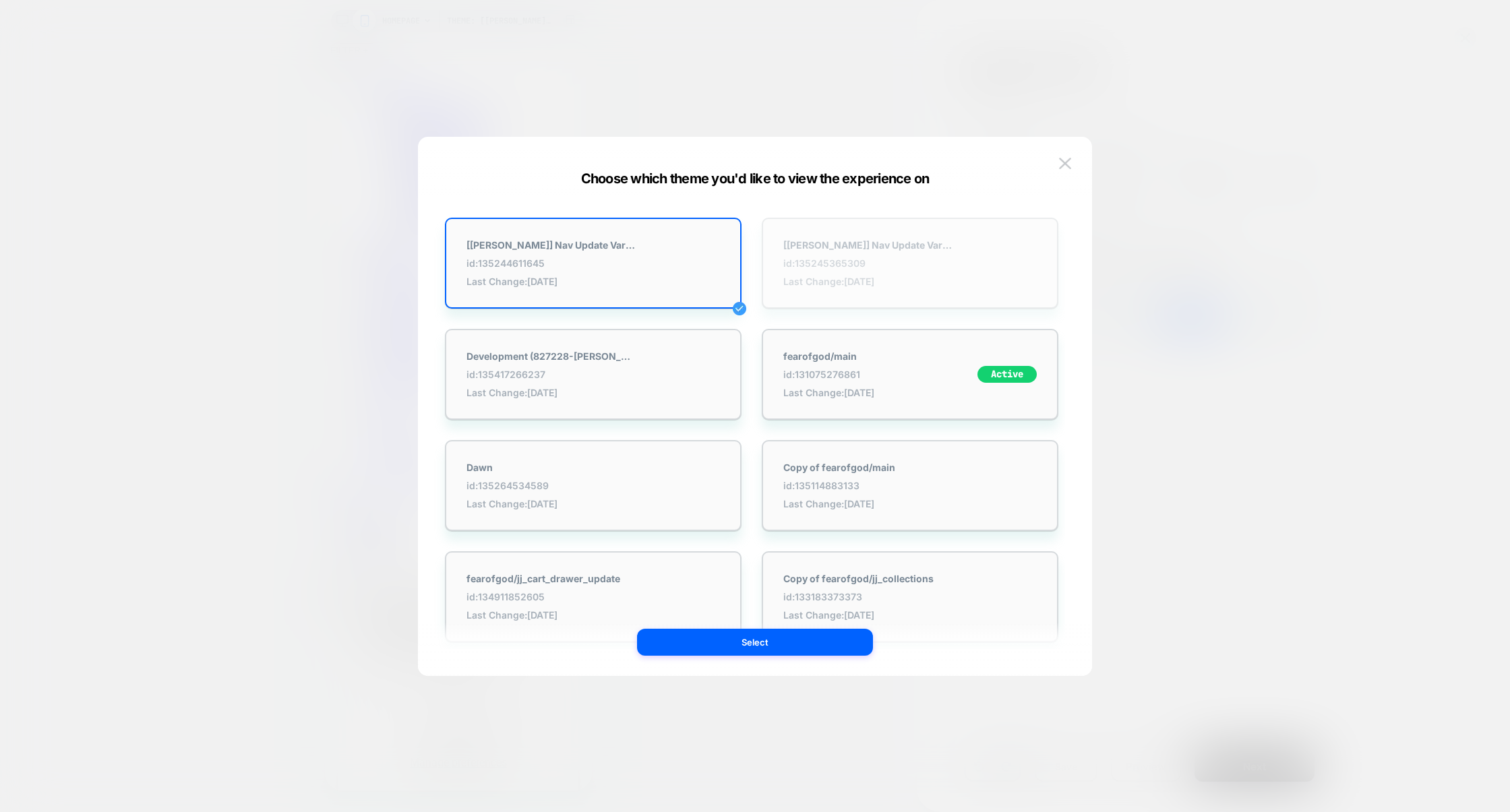
click at [815, 253] on div "[ED-Jay] Nav Update Variant B | 9.17 id: 135245365309 Last Change: 10/6/2025" at bounding box center [867, 263] width 168 height 48
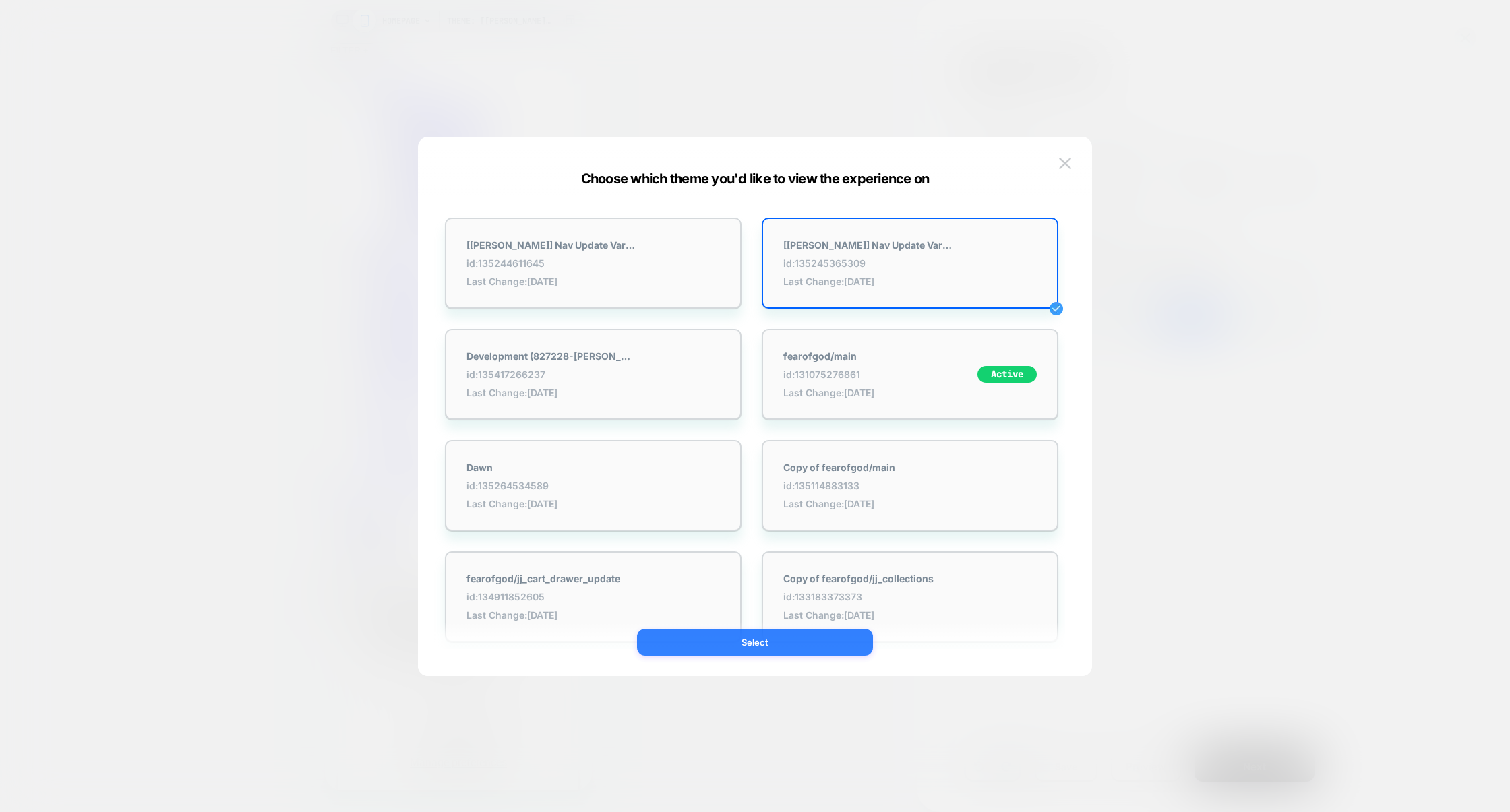
click at [791, 643] on button "Select" at bounding box center [755, 642] width 236 height 27
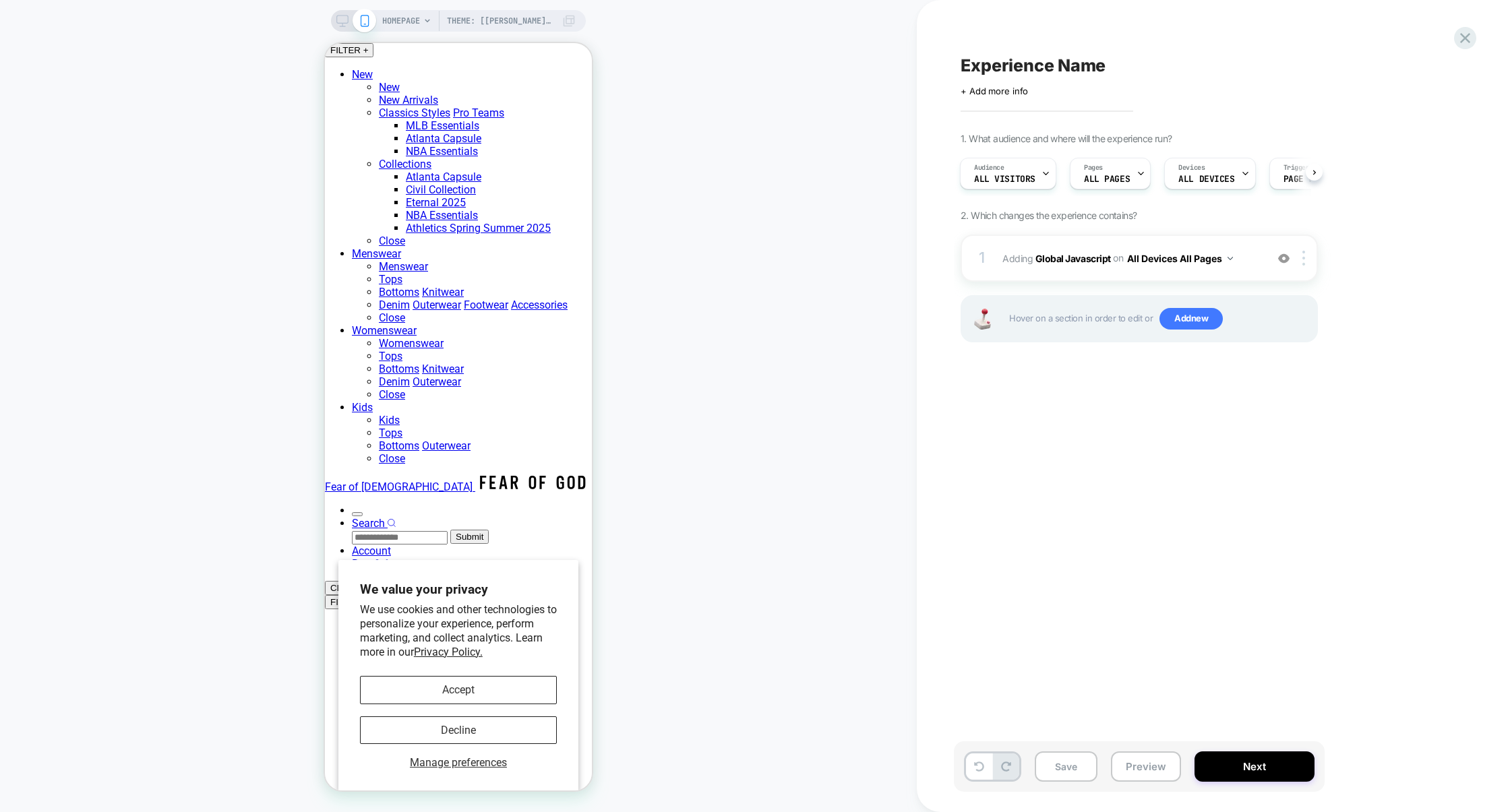
scroll to position [0, 2]
click at [1147, 776] on button "Preview" at bounding box center [1145, 766] width 70 height 30
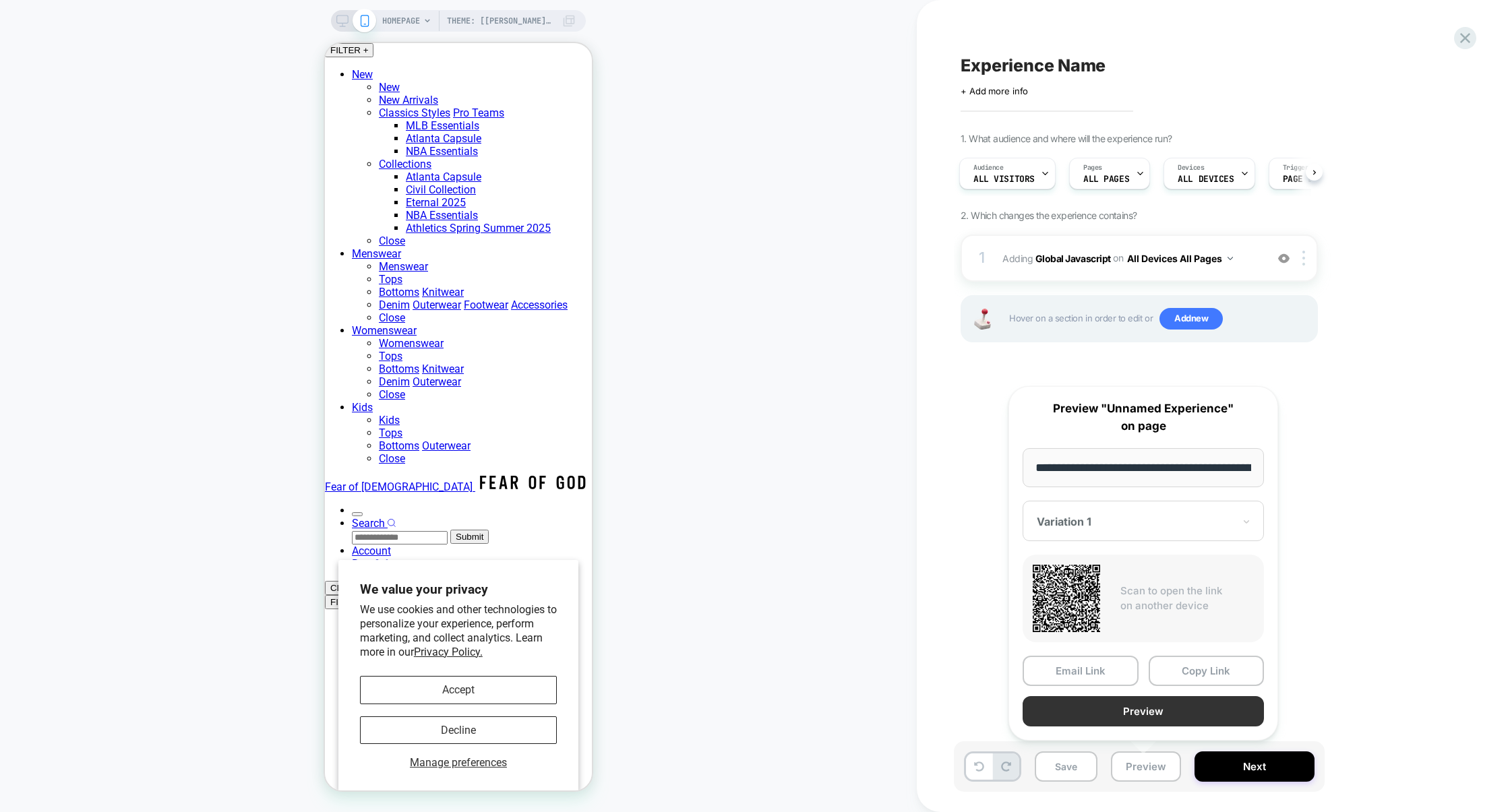
scroll to position [0, 96]
click at [1126, 716] on button "Preview" at bounding box center [1143, 712] width 242 height 30
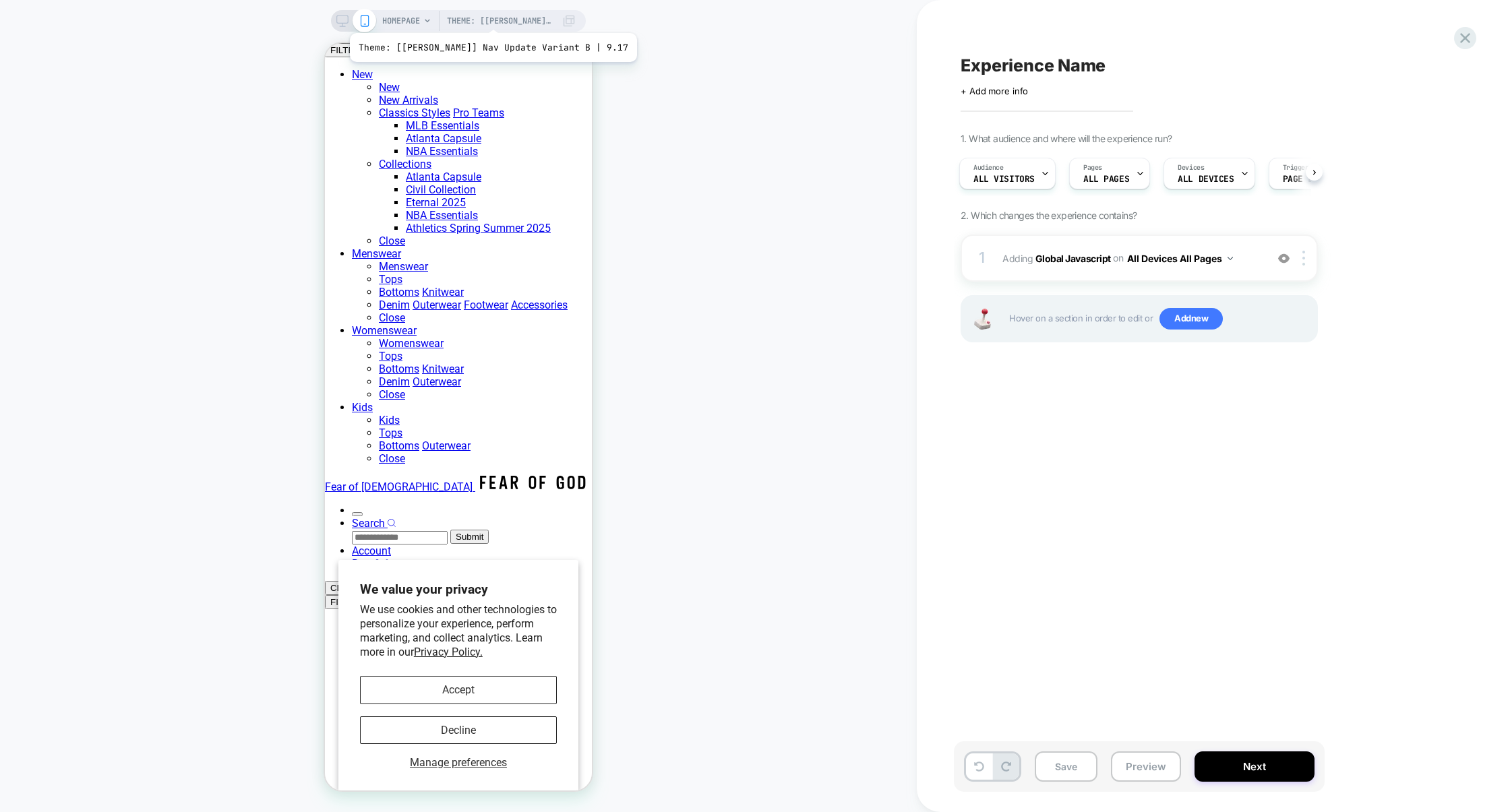
click at [475, 17] on span "Theme: [ED-Jay] Nav Update Variant B | 9.17" at bounding box center [500, 21] width 108 height 21
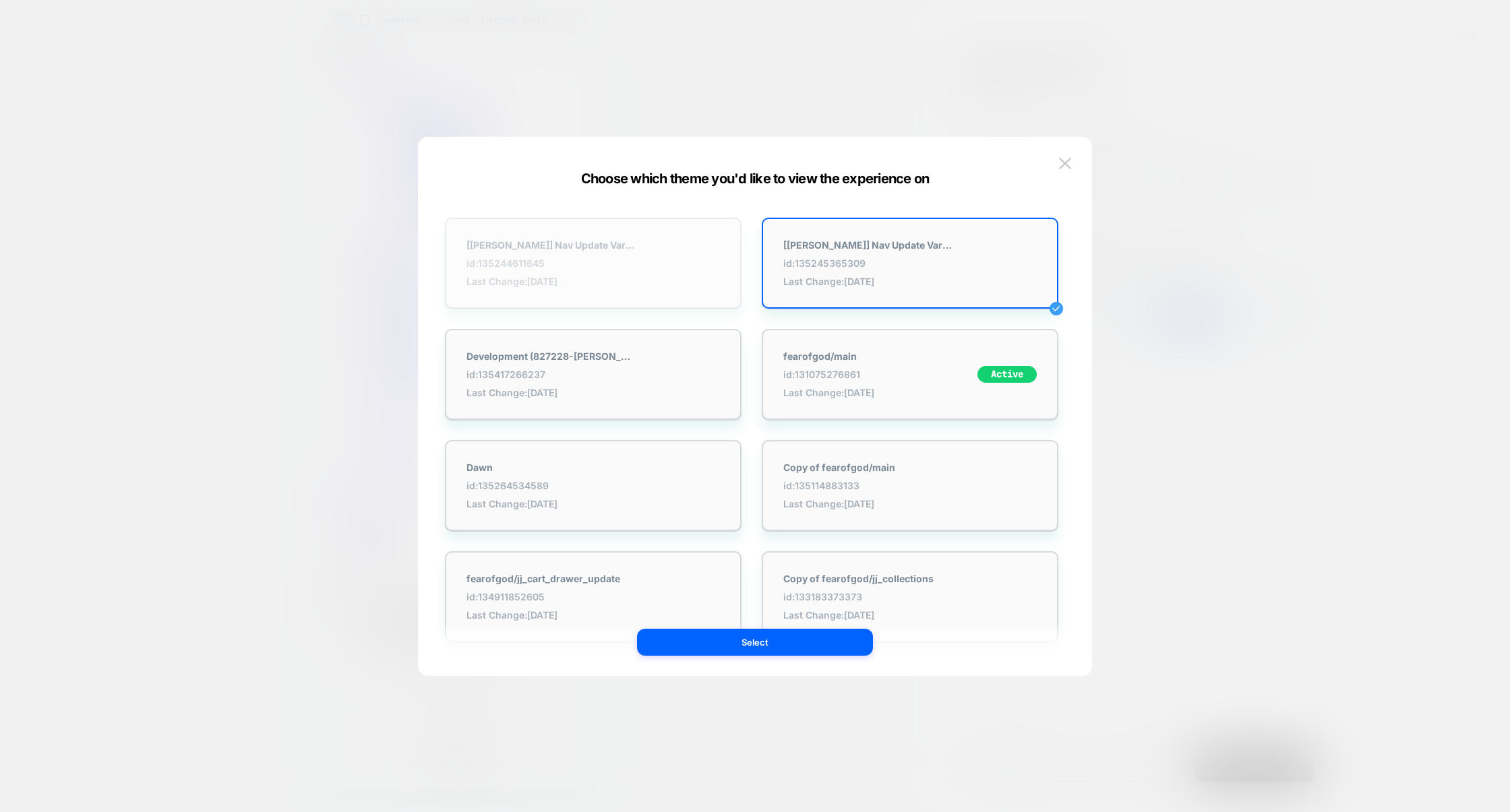
click at [709, 270] on div "[ED-Jay] Nav Update Variant A | 9.17 id: 135244611645 Last Change: 10/6/2025" at bounding box center [594, 263] width 297 height 91
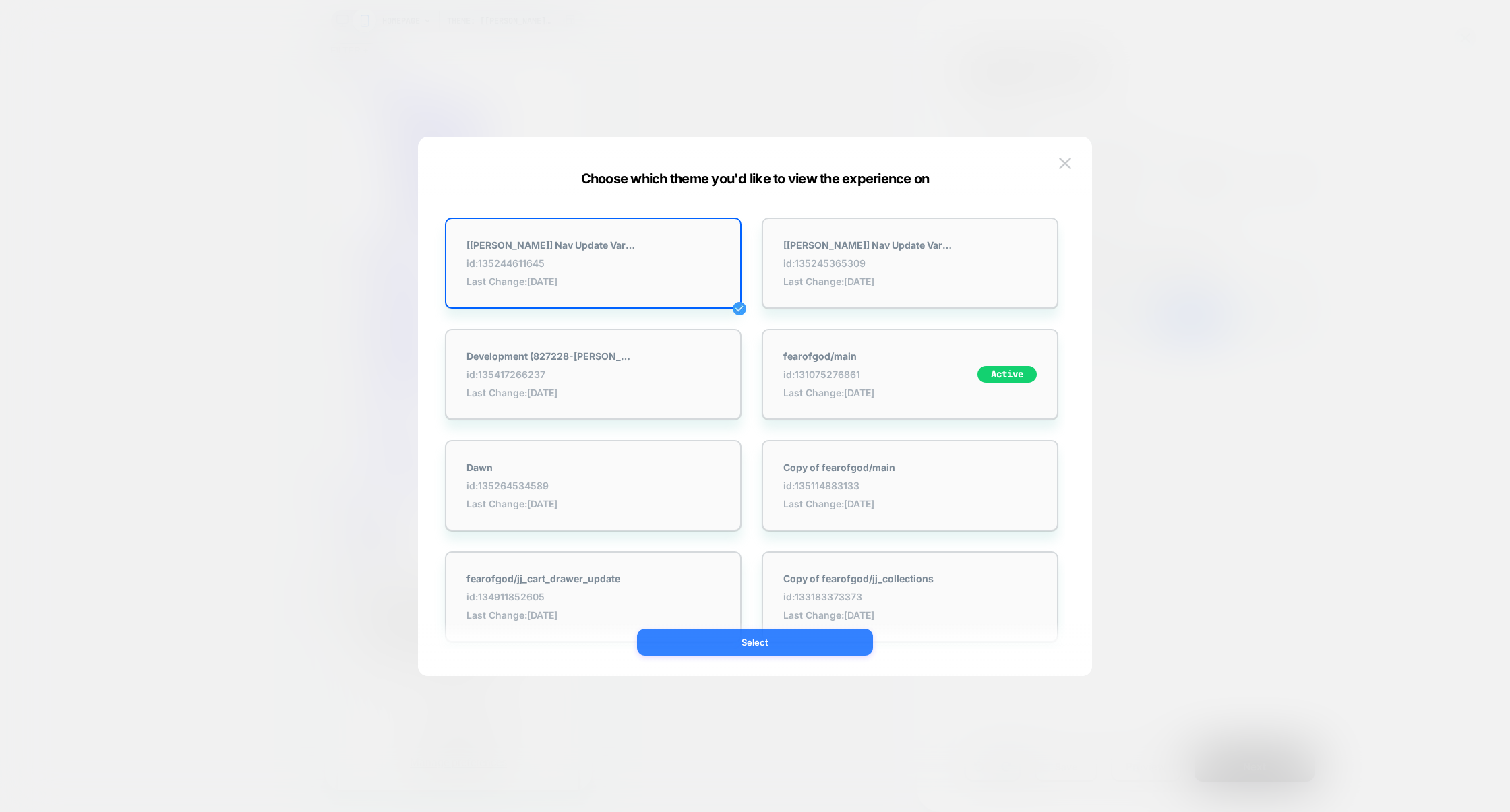
click at [781, 644] on button "Select" at bounding box center [755, 642] width 236 height 27
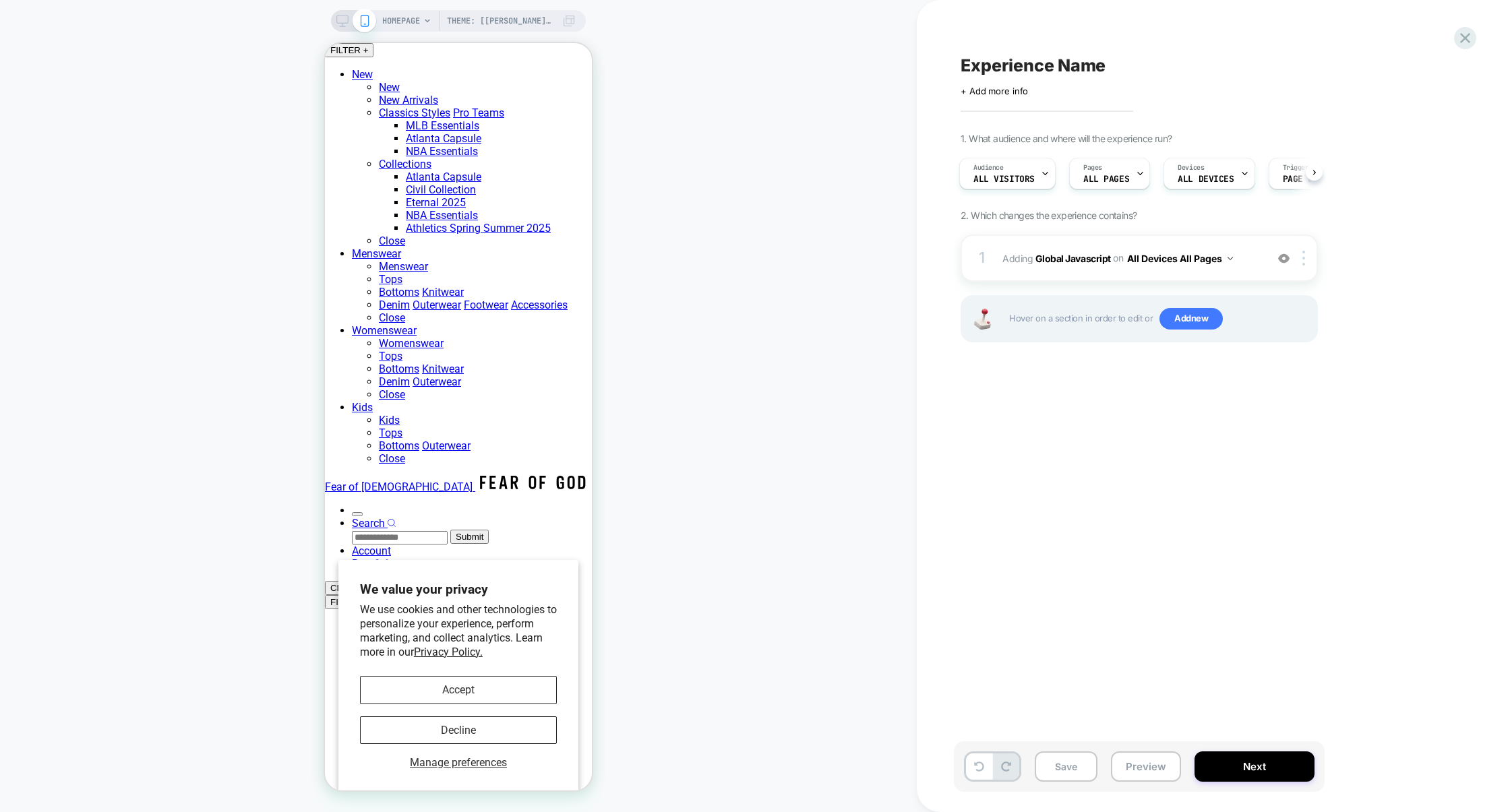
scroll to position [0, 2]
click at [1167, 776] on button "Preview" at bounding box center [1145, 766] width 70 height 30
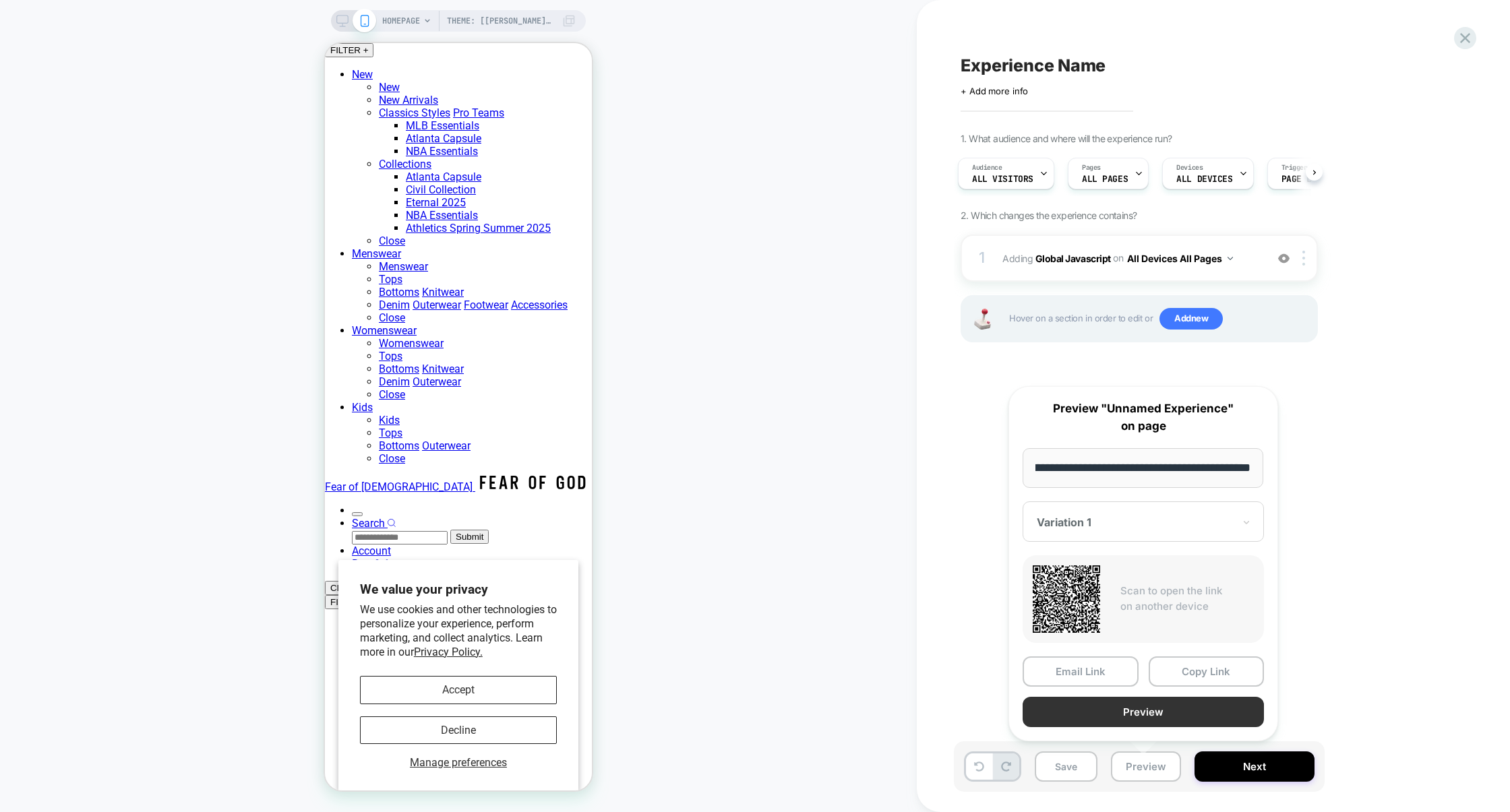
scroll to position [0, 0]
click at [1146, 704] on button "Preview" at bounding box center [1143, 712] width 242 height 30
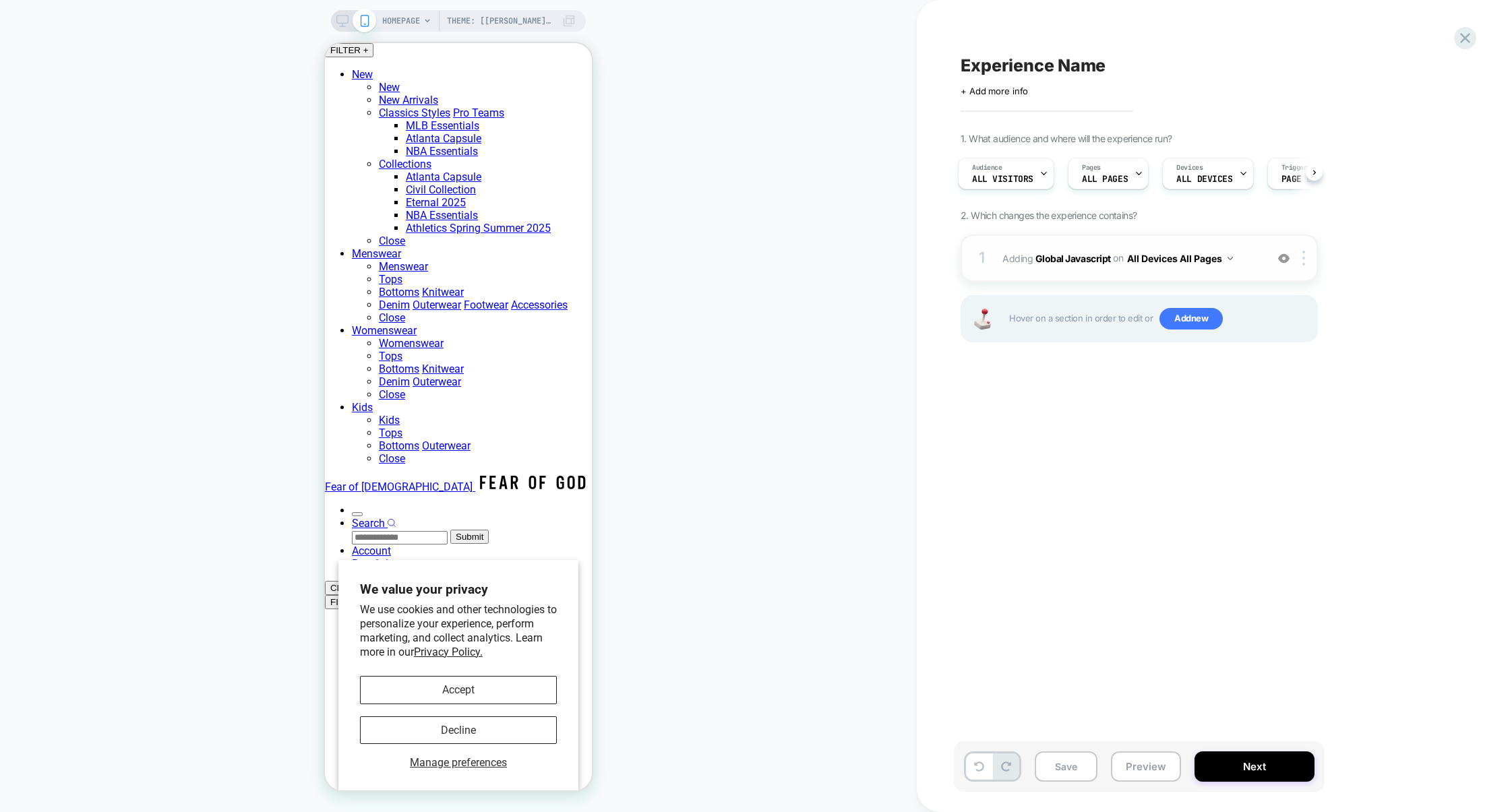
click at [1074, 275] on div "1 Adding Global Javascript on All Devices All Pages Add Before Add After Target…" at bounding box center [1139, 258] width 358 height 47
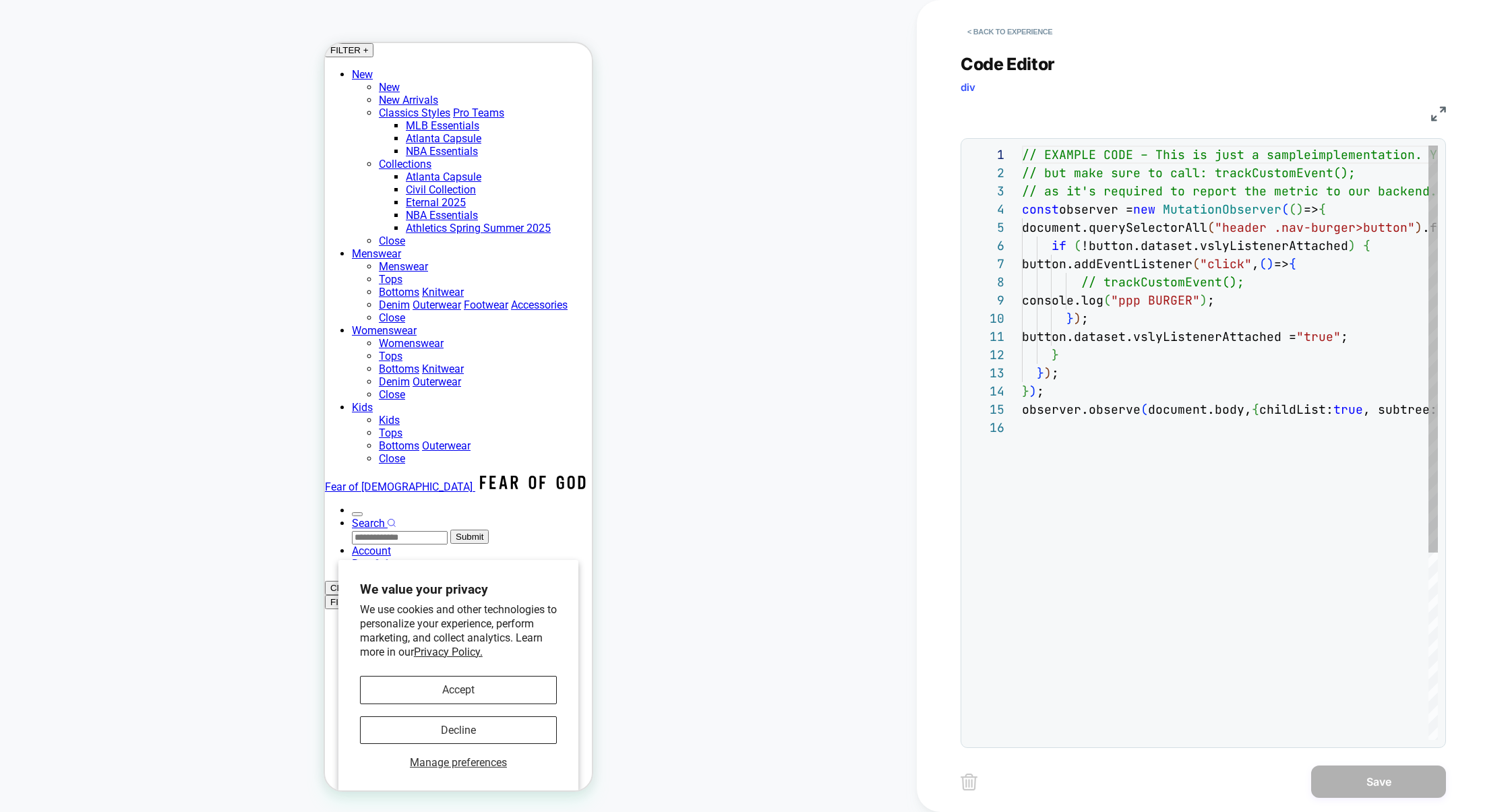
scroll to position [182, 0]
click at [1446, 112] on div "< Back to experience Code Editor div JS 1 2 3 4 5 6 7 8 9 10 11 12 13 14 15 16 …" at bounding box center [1213, 406] width 505 height 812
click at [1437, 110] on img at bounding box center [1438, 114] width 15 height 15
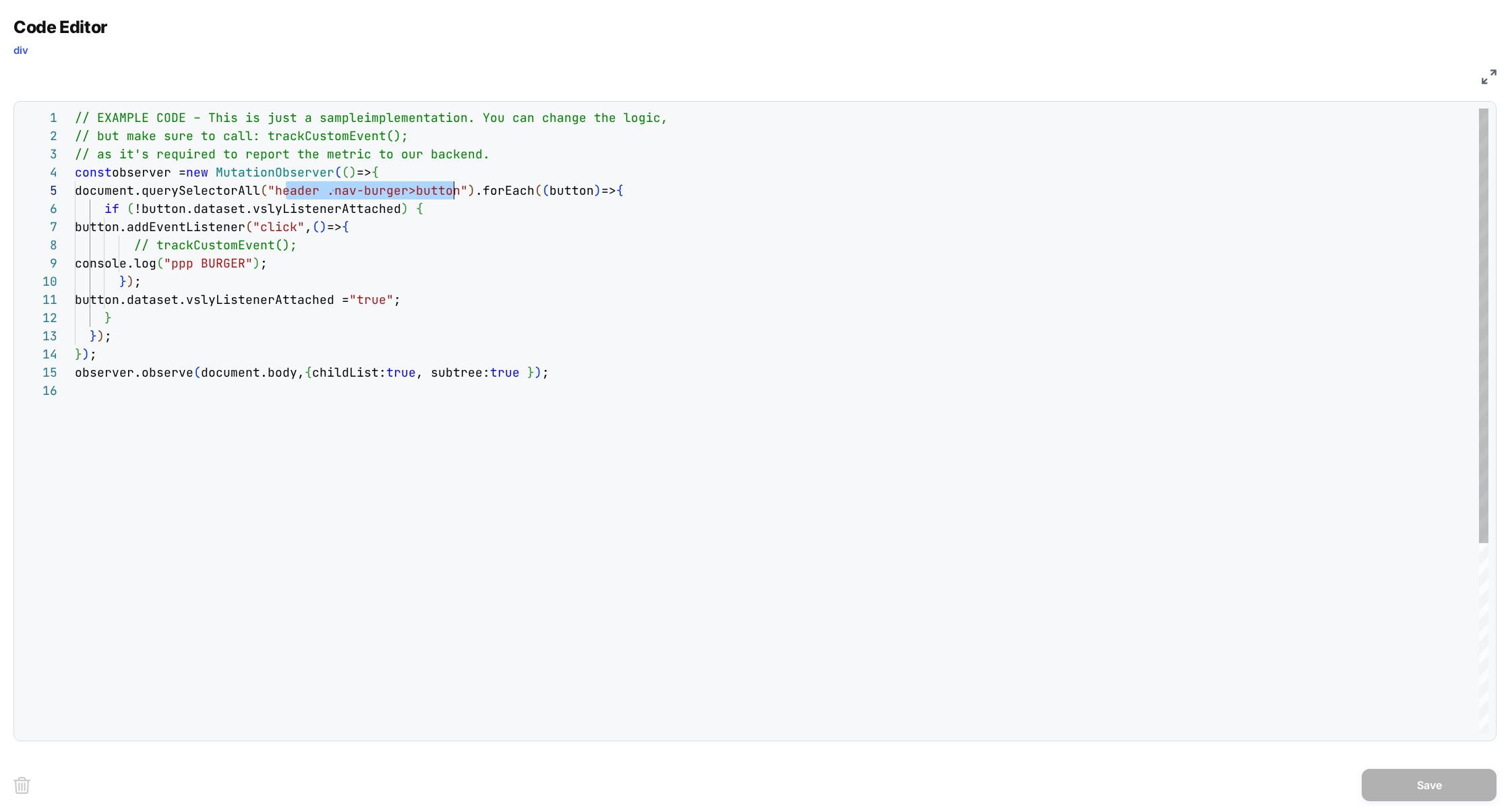
scroll to position [73, 392]
drag, startPoint x: 287, startPoint y: 192, endPoint x: 470, endPoint y: 188, distance: 183.0
click at [470, 188] on div "// EXAMPLE CODE – This is just a sample implementation. You can change the logi…" at bounding box center [781, 556] width 1414 height 897
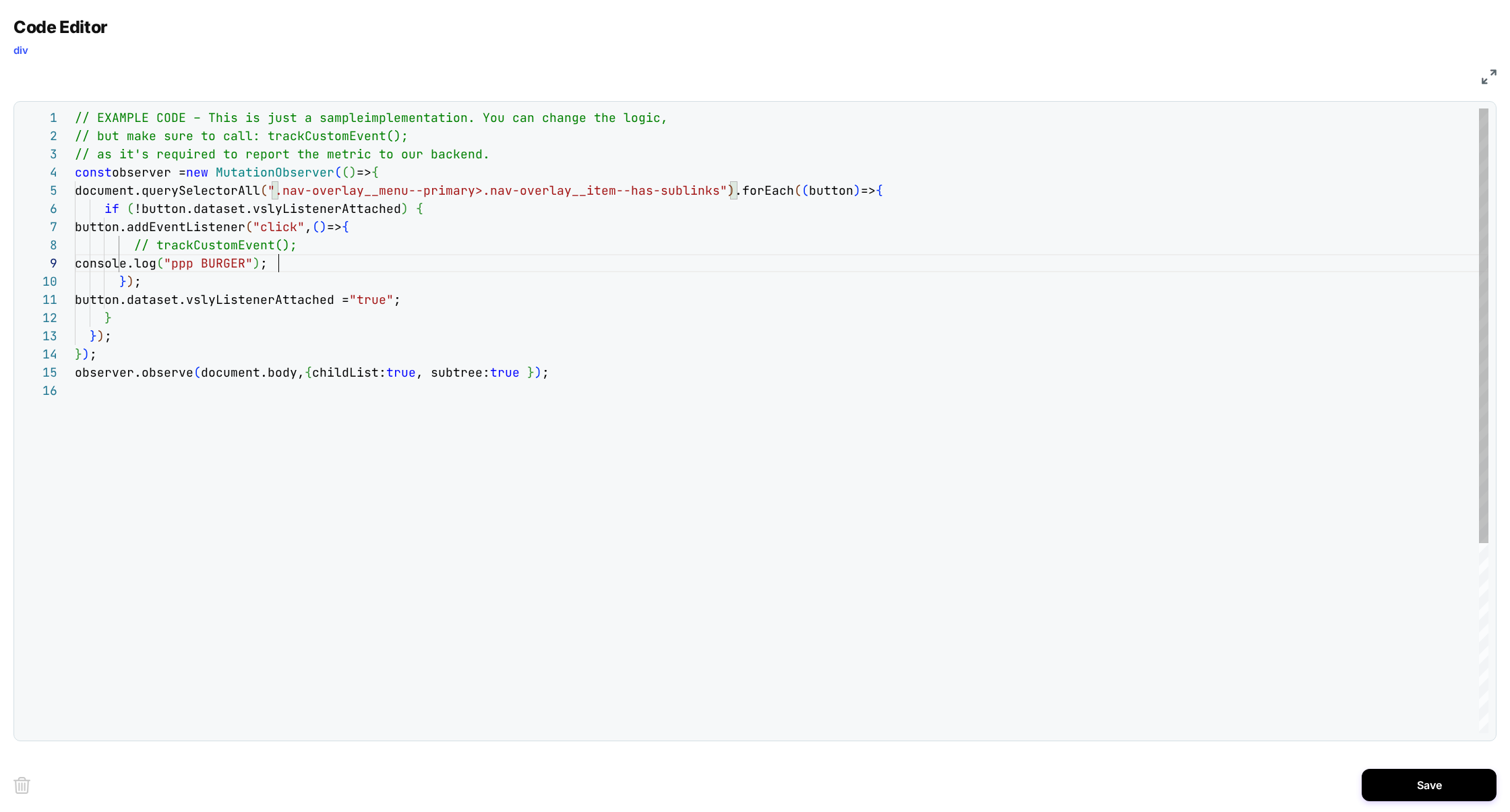
click at [280, 260] on div "// EXAMPLE CODE – This is just a sample implementation. You can change the logi…" at bounding box center [781, 556] width 1414 height 897
type textarea "**********"
click at [1419, 786] on button "Save" at bounding box center [1429, 784] width 135 height 32
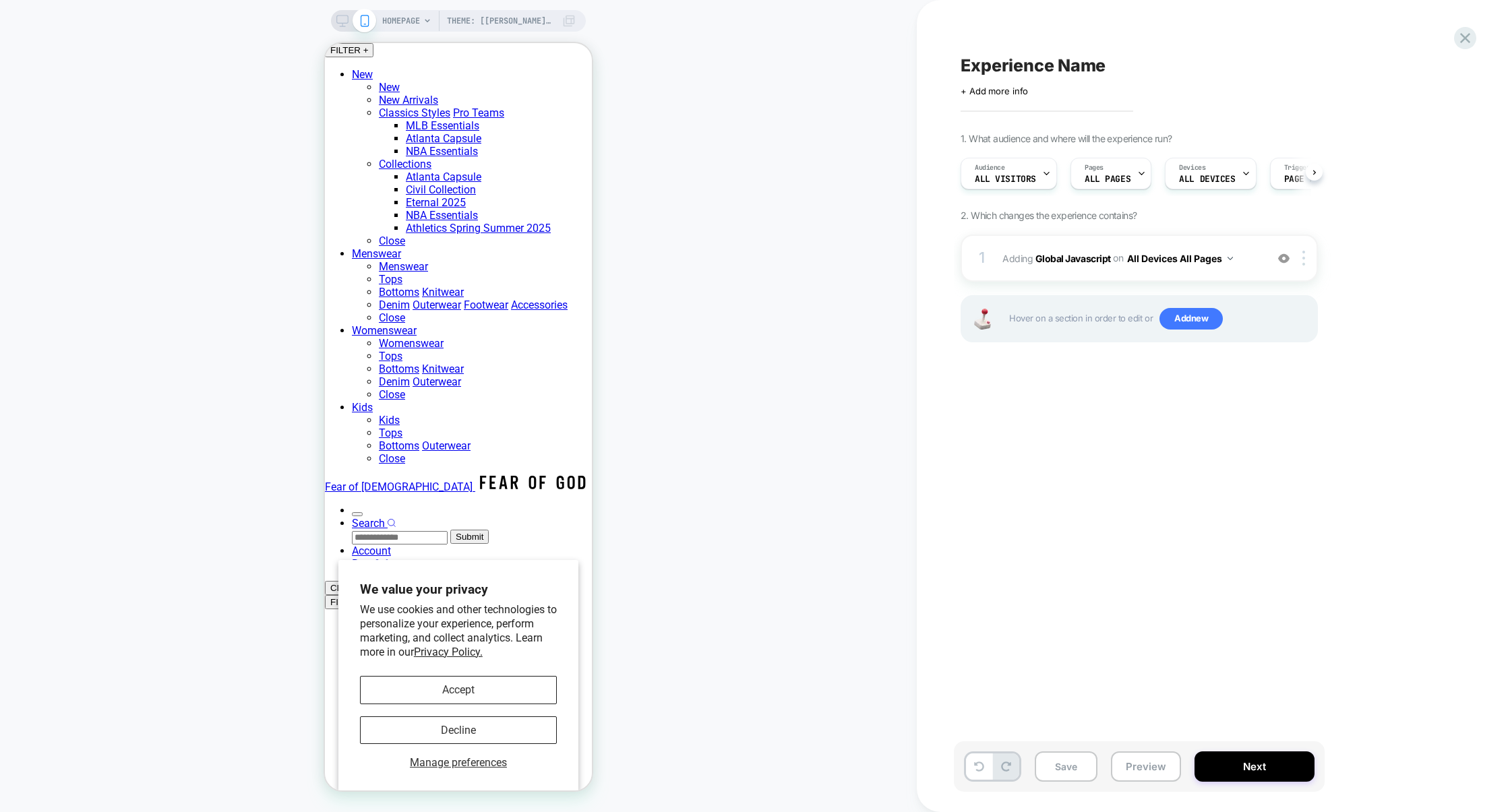
scroll to position [0, 1]
click at [1145, 754] on button "Preview" at bounding box center [1145, 766] width 70 height 30
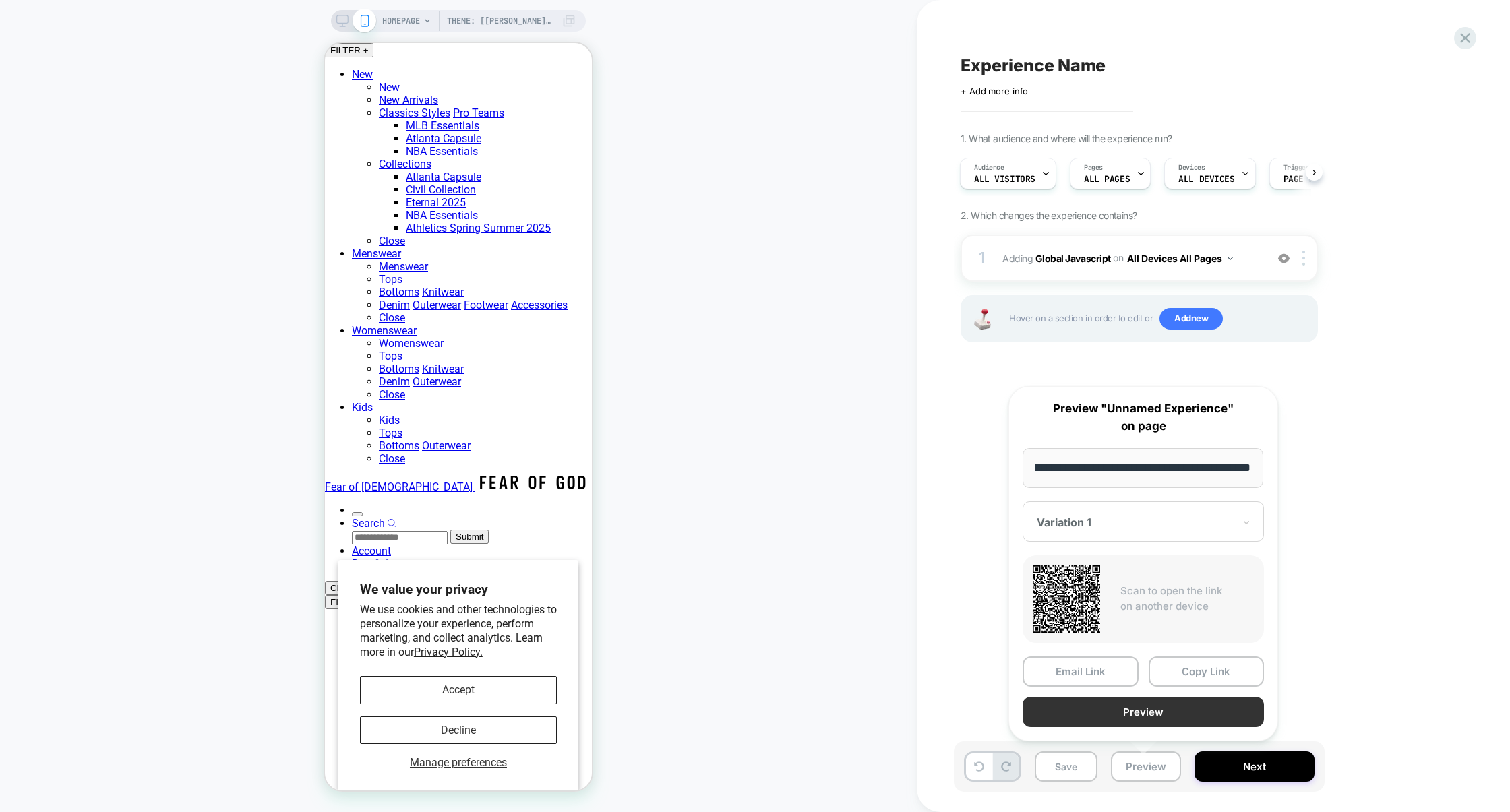
scroll to position [0, 0]
click at [1149, 719] on button "Preview" at bounding box center [1143, 712] width 242 height 30
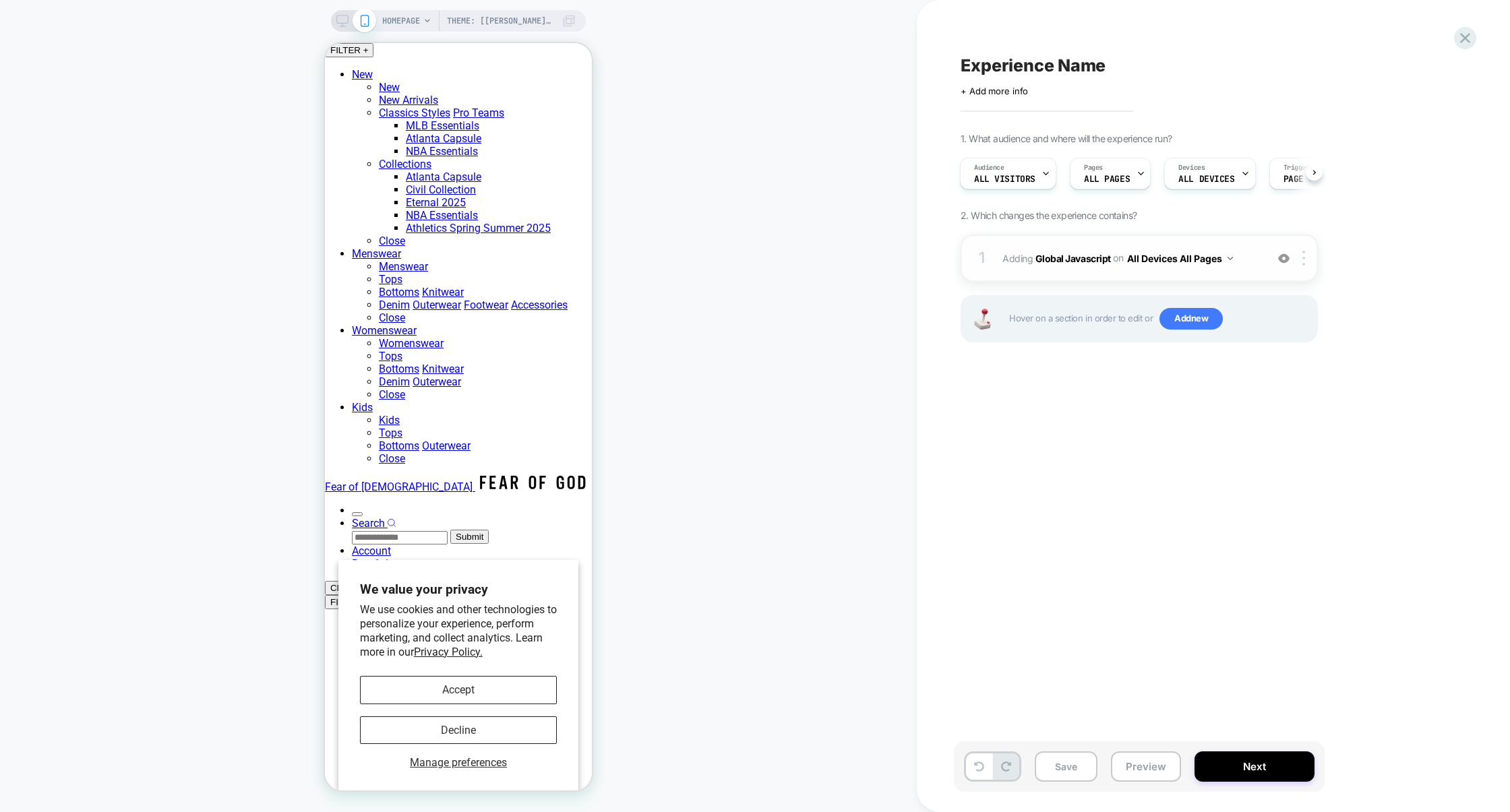
click at [1086, 277] on div "1 Adding Global Javascript on All Devices All Pages Add Before Add After Target…" at bounding box center [1139, 258] width 358 height 47
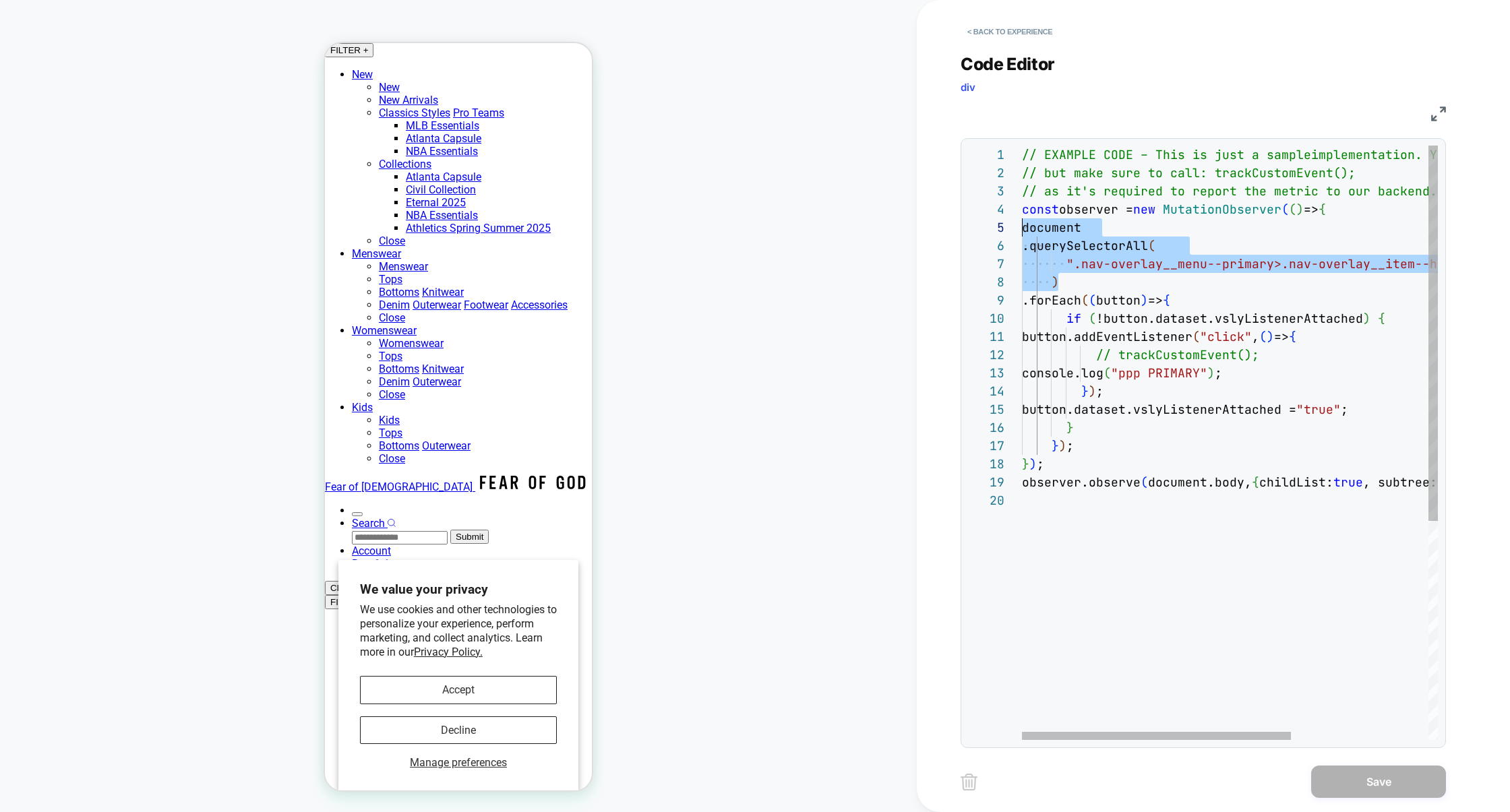
scroll to position [73, 0]
drag, startPoint x: 1096, startPoint y: 282, endPoint x: 988, endPoint y: 234, distance: 118.2
click at [1021, 234] on div "// EXAMPLE CODE – This is just a sample implementation. You can change the logi…" at bounding box center [1336, 615] width 628 height 940
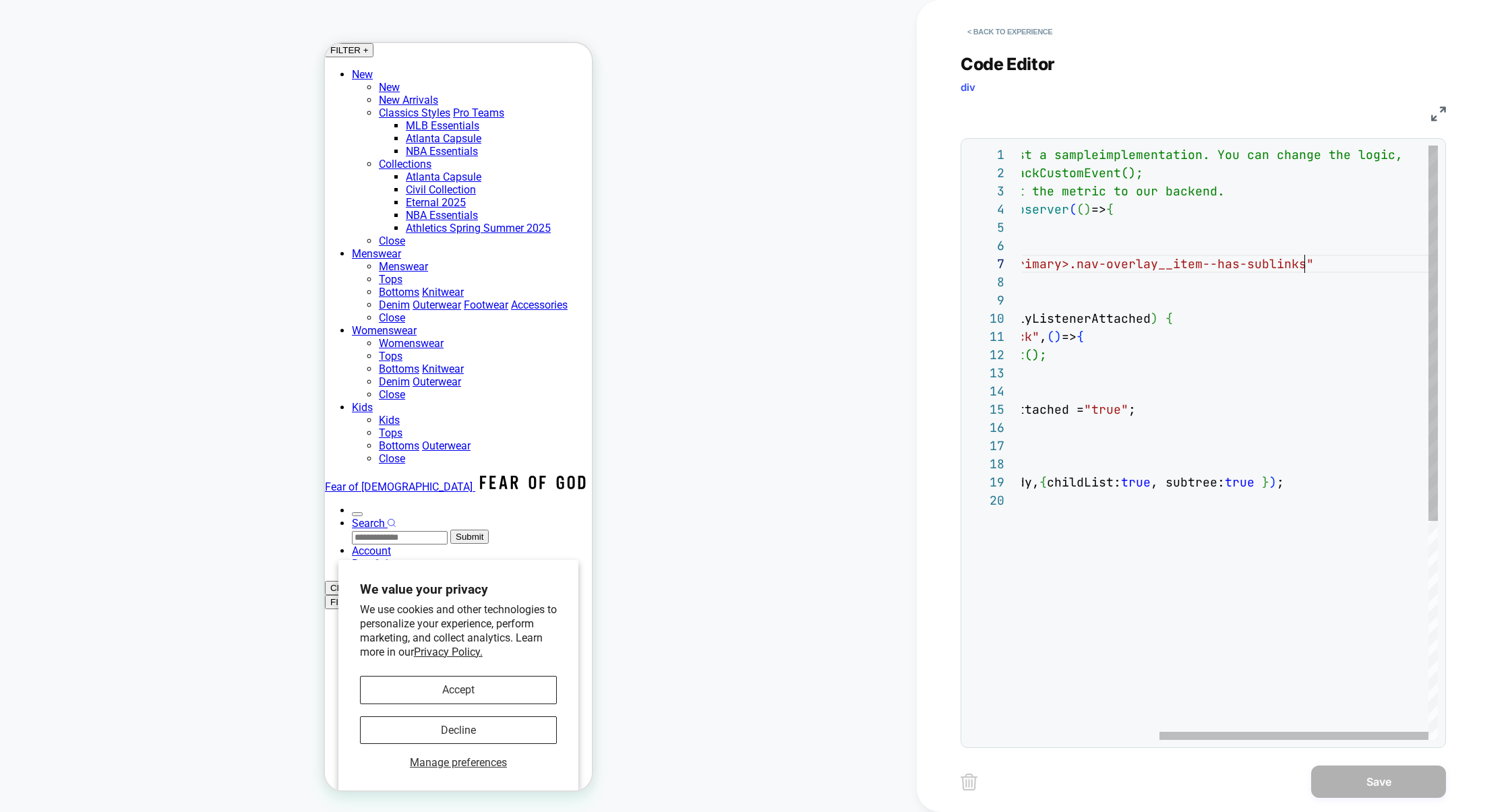
click at [1355, 269] on div "// EXAMPLE CODE – This is just a sample implementation. You can change the logi…" at bounding box center [1123, 615] width 628 height 940
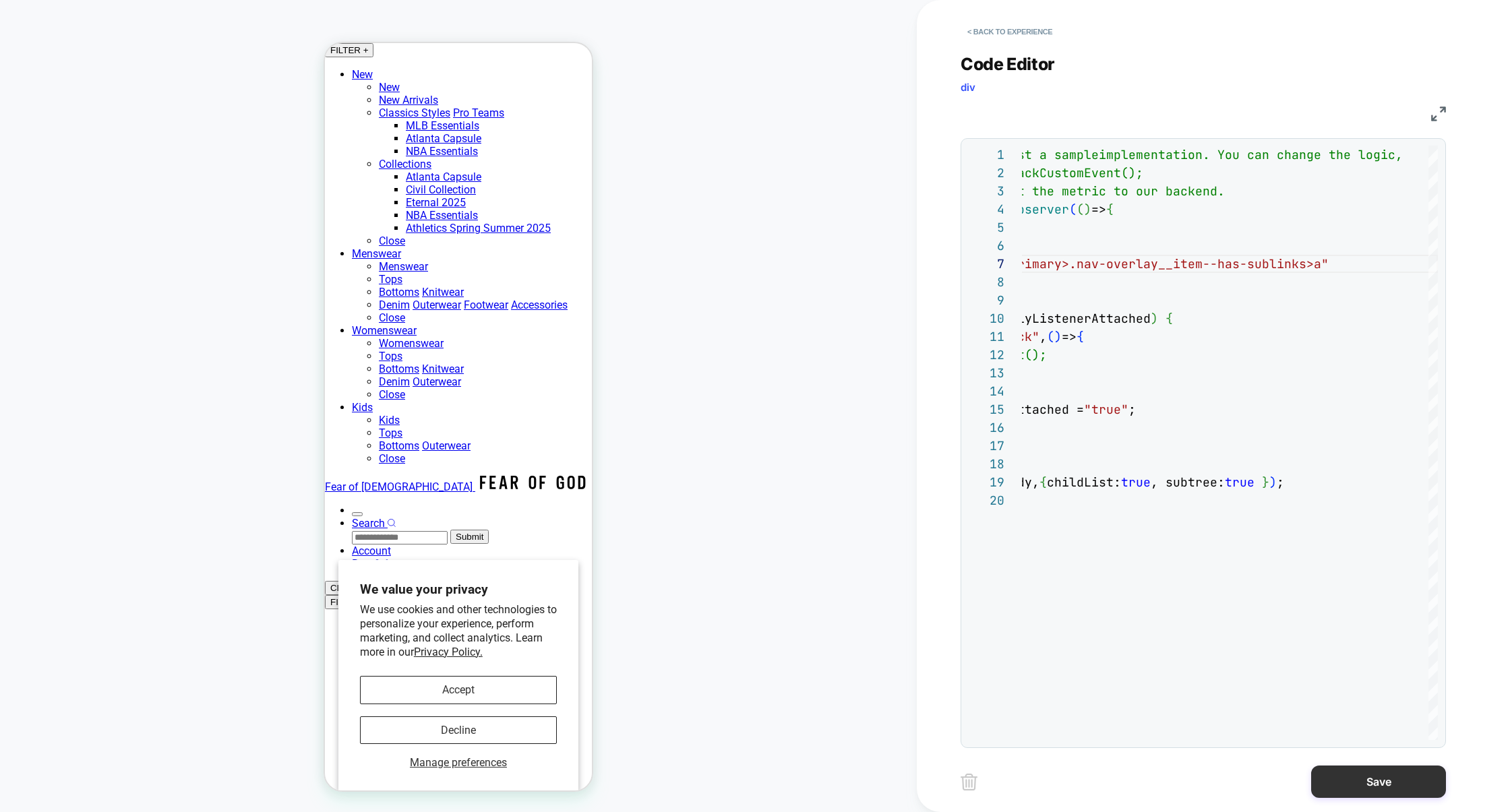
type textarea "**********"
click at [1392, 786] on button "Save" at bounding box center [1378, 781] width 135 height 32
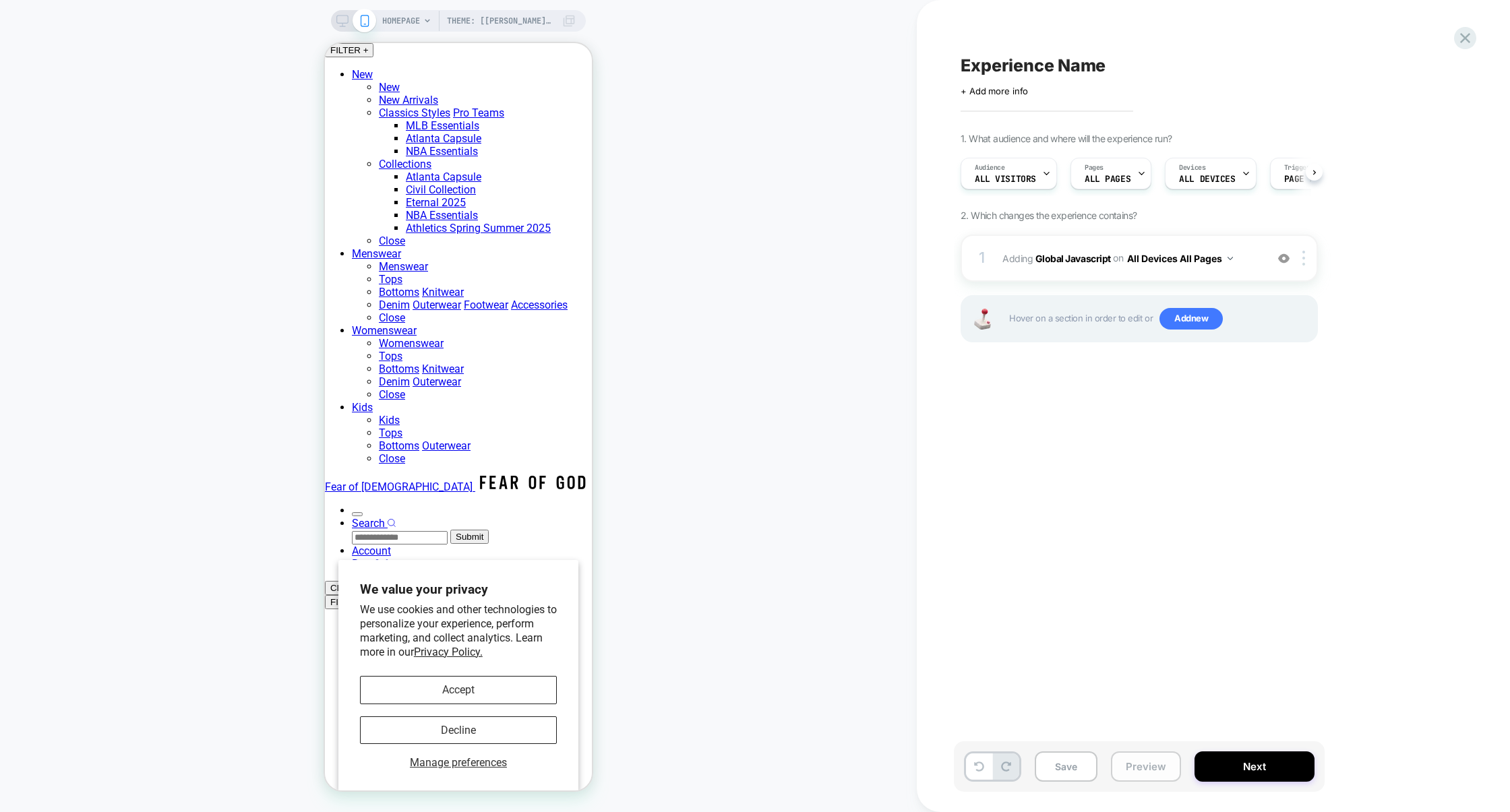
scroll to position [0, 1]
click at [1146, 776] on button "Preview" at bounding box center [1145, 766] width 70 height 30
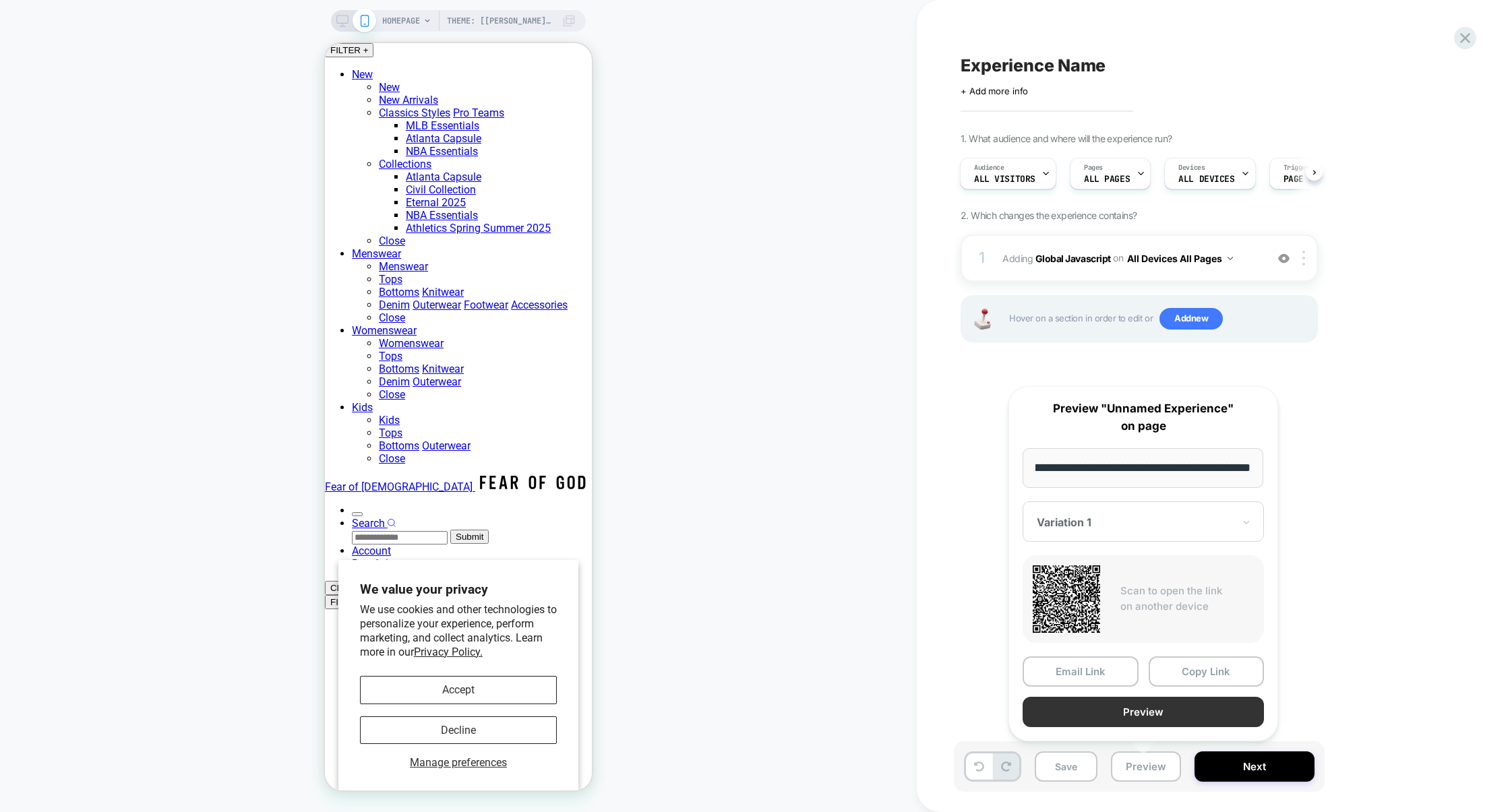
scroll to position [0, 0]
click at [1150, 712] on button "Preview" at bounding box center [1143, 712] width 242 height 30
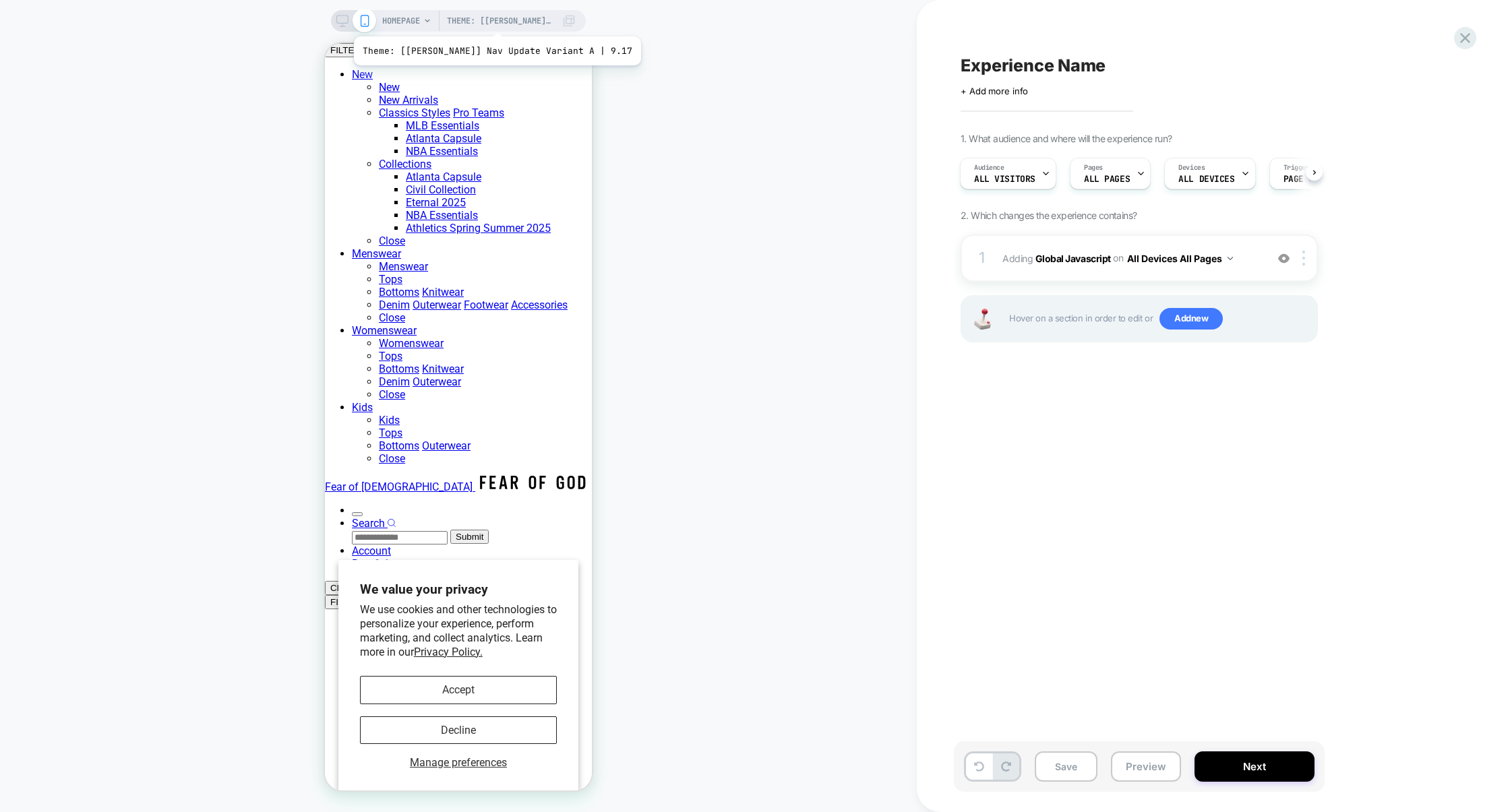
click at [476, 20] on span "Theme: [ED-Jay] Nav Update Variant A | 9.17" at bounding box center [500, 21] width 108 height 21
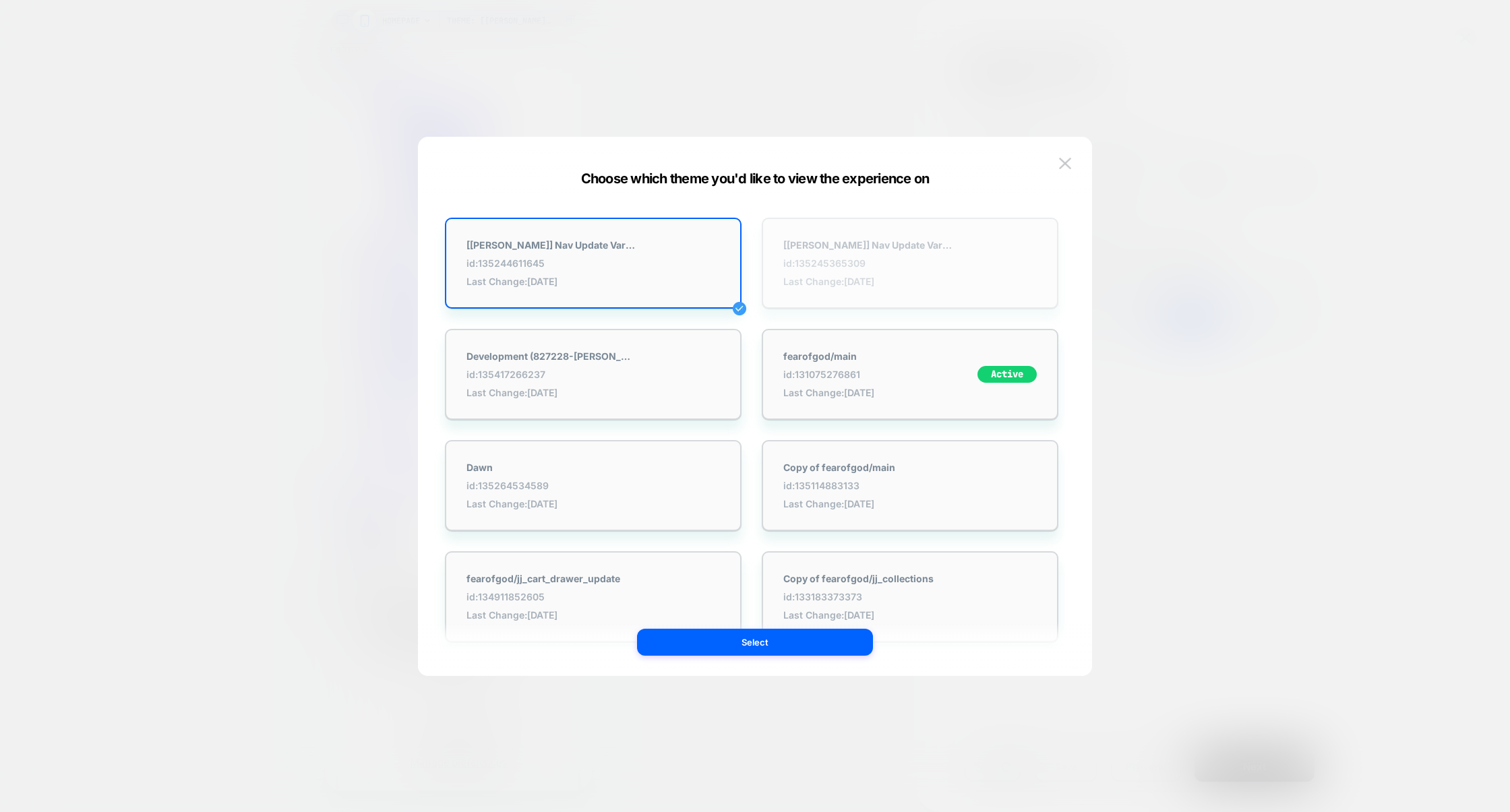
click at [845, 285] on span "Last Change: 10/6/2025" at bounding box center [867, 281] width 168 height 12
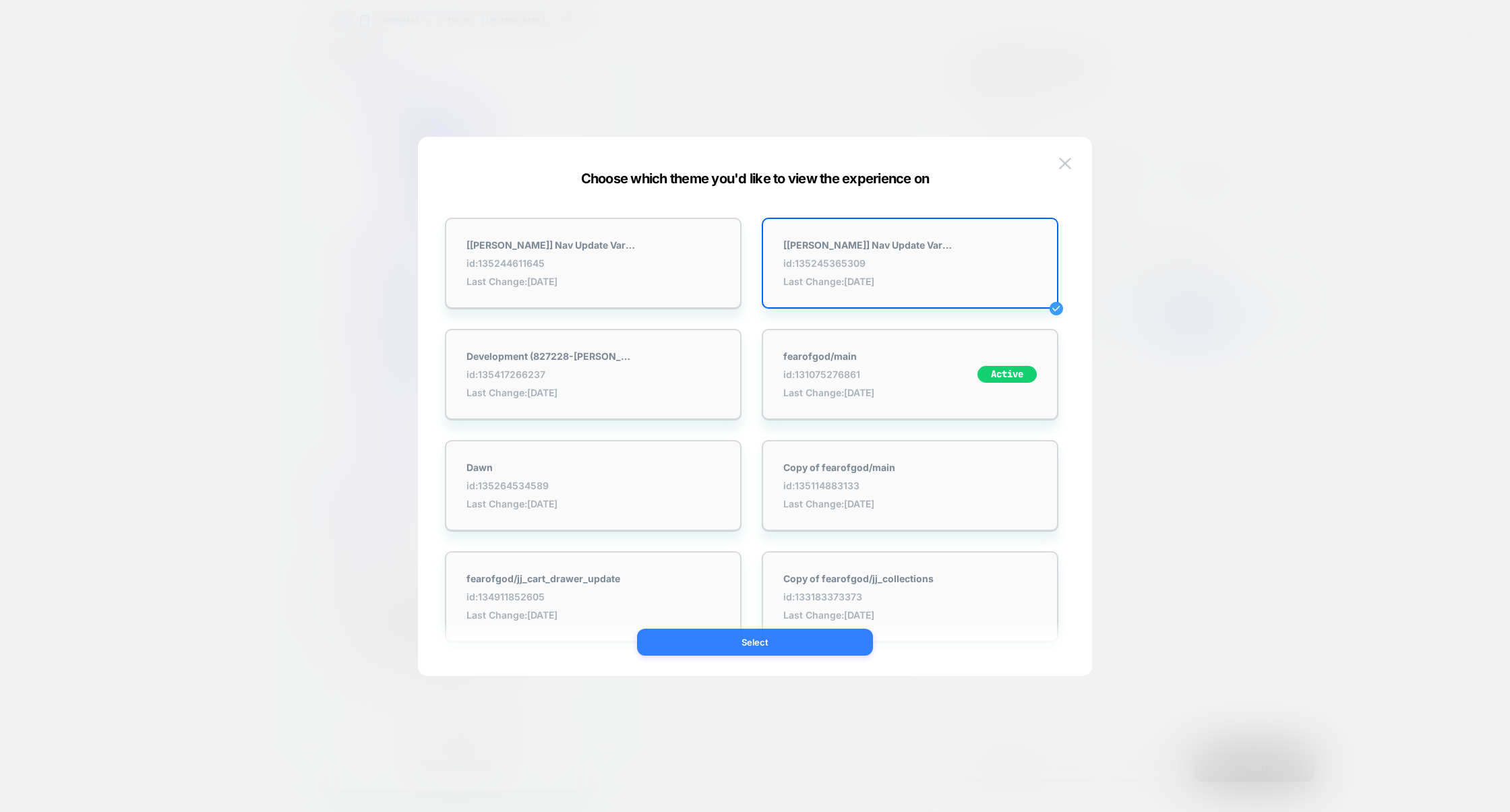
click at [745, 638] on button "Select" at bounding box center [755, 642] width 236 height 27
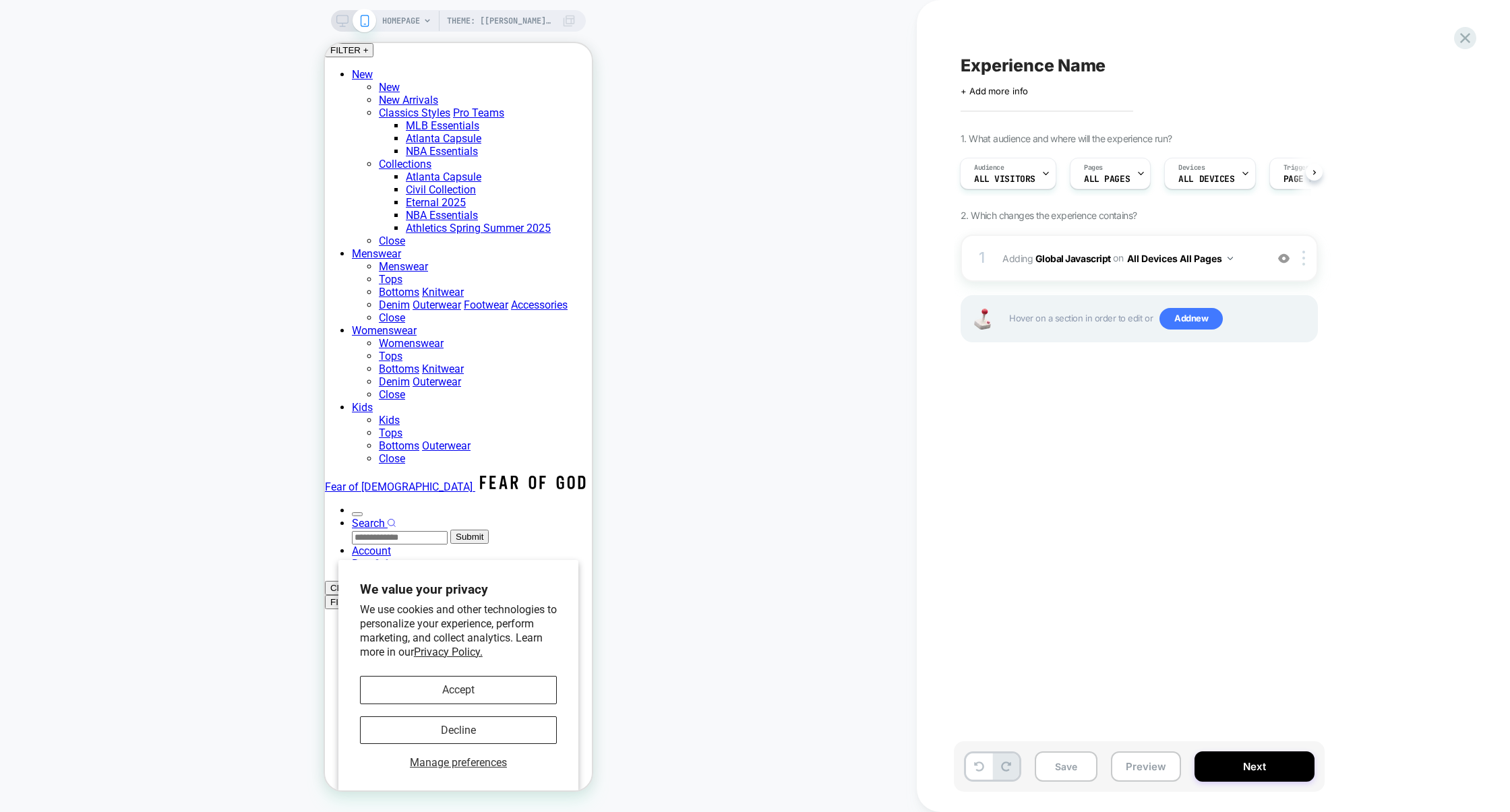
scroll to position [0, 2]
click at [1125, 761] on button "Preview" at bounding box center [1145, 766] width 70 height 30
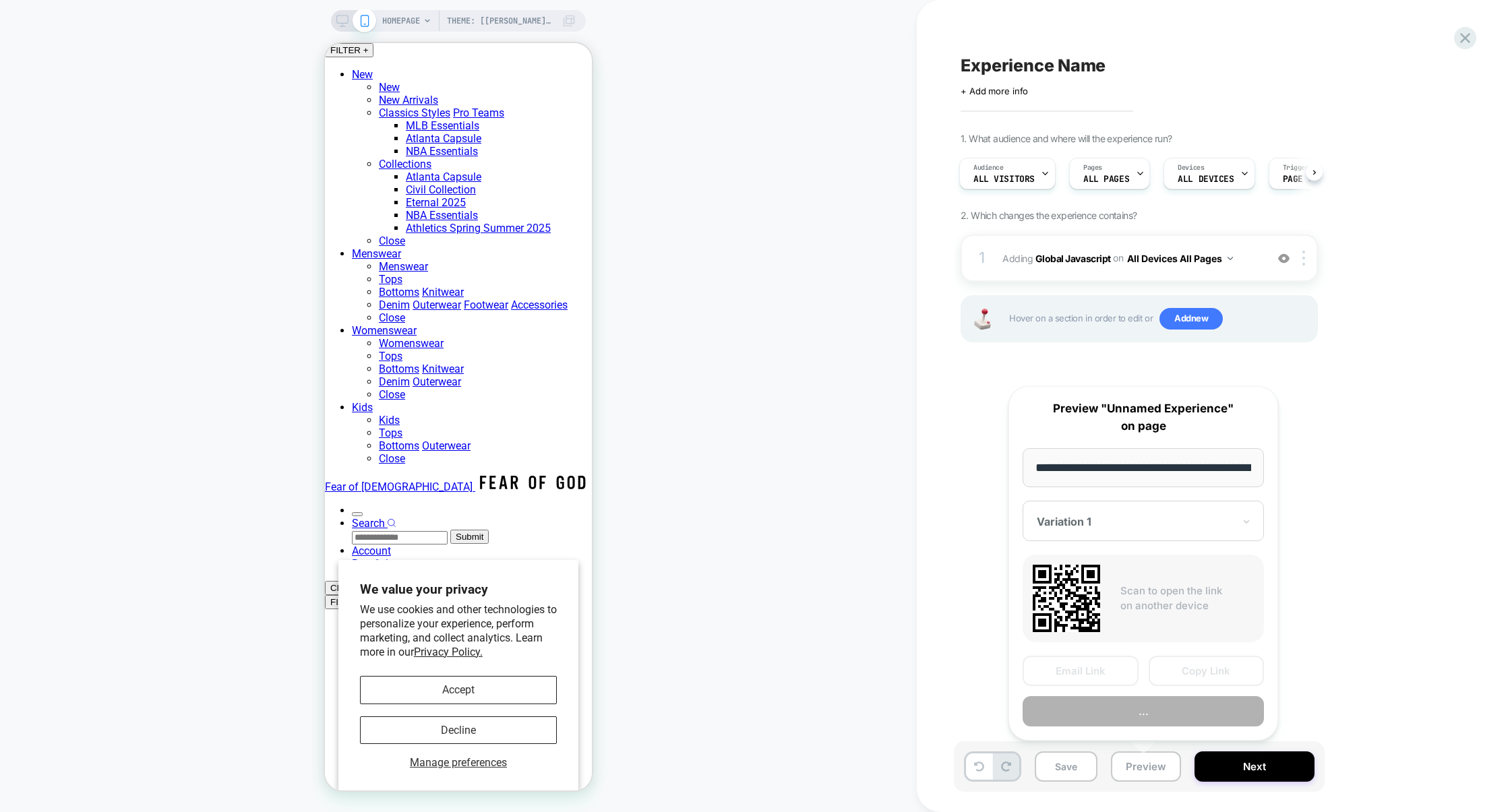
scroll to position [0, 96]
click at [1123, 721] on button "Preview" at bounding box center [1143, 712] width 242 height 30
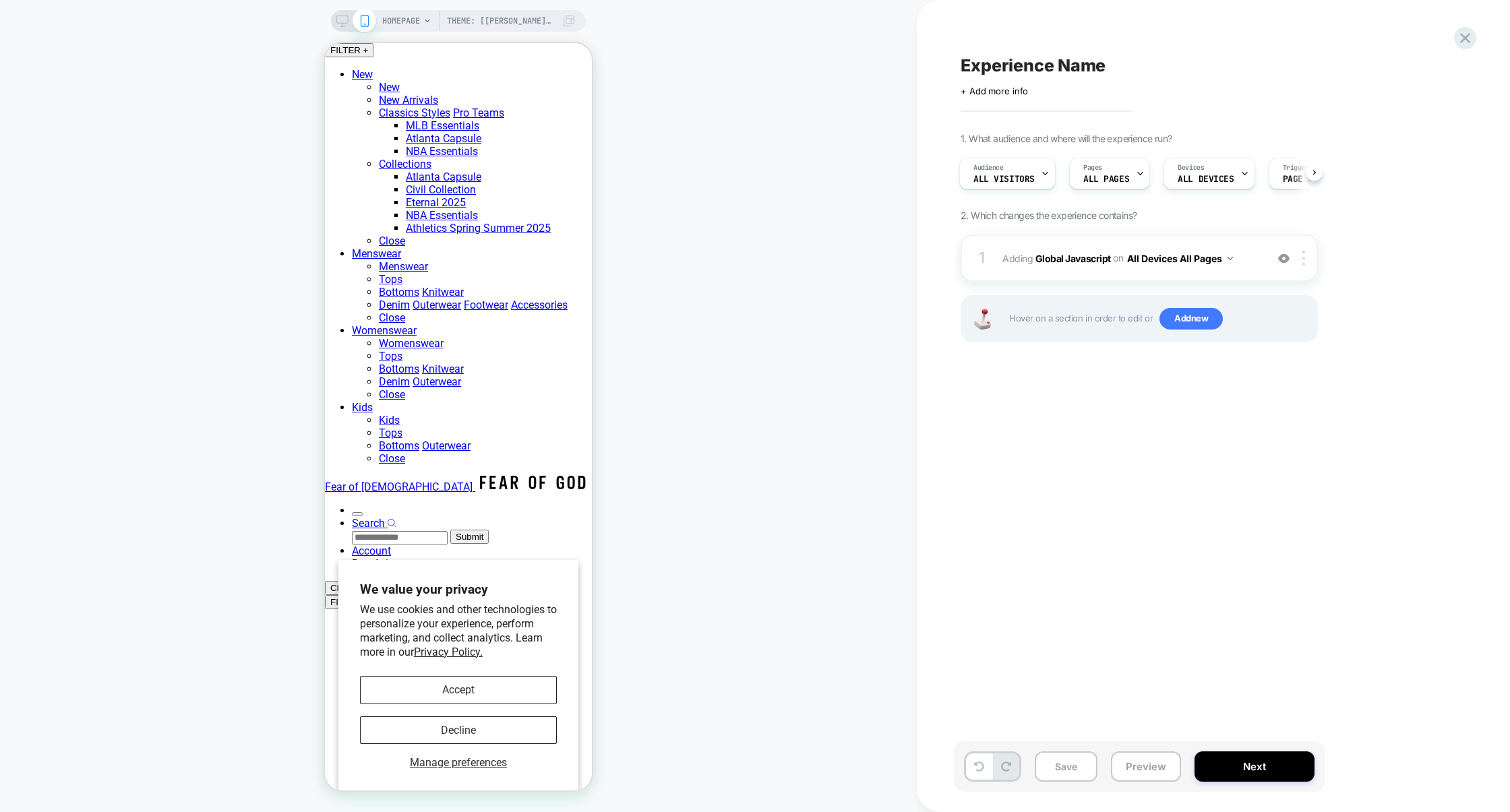
click at [1082, 277] on div "1 Adding Global Javascript on All Devices All Pages Add Before Add After Target…" at bounding box center [1139, 258] width 358 height 47
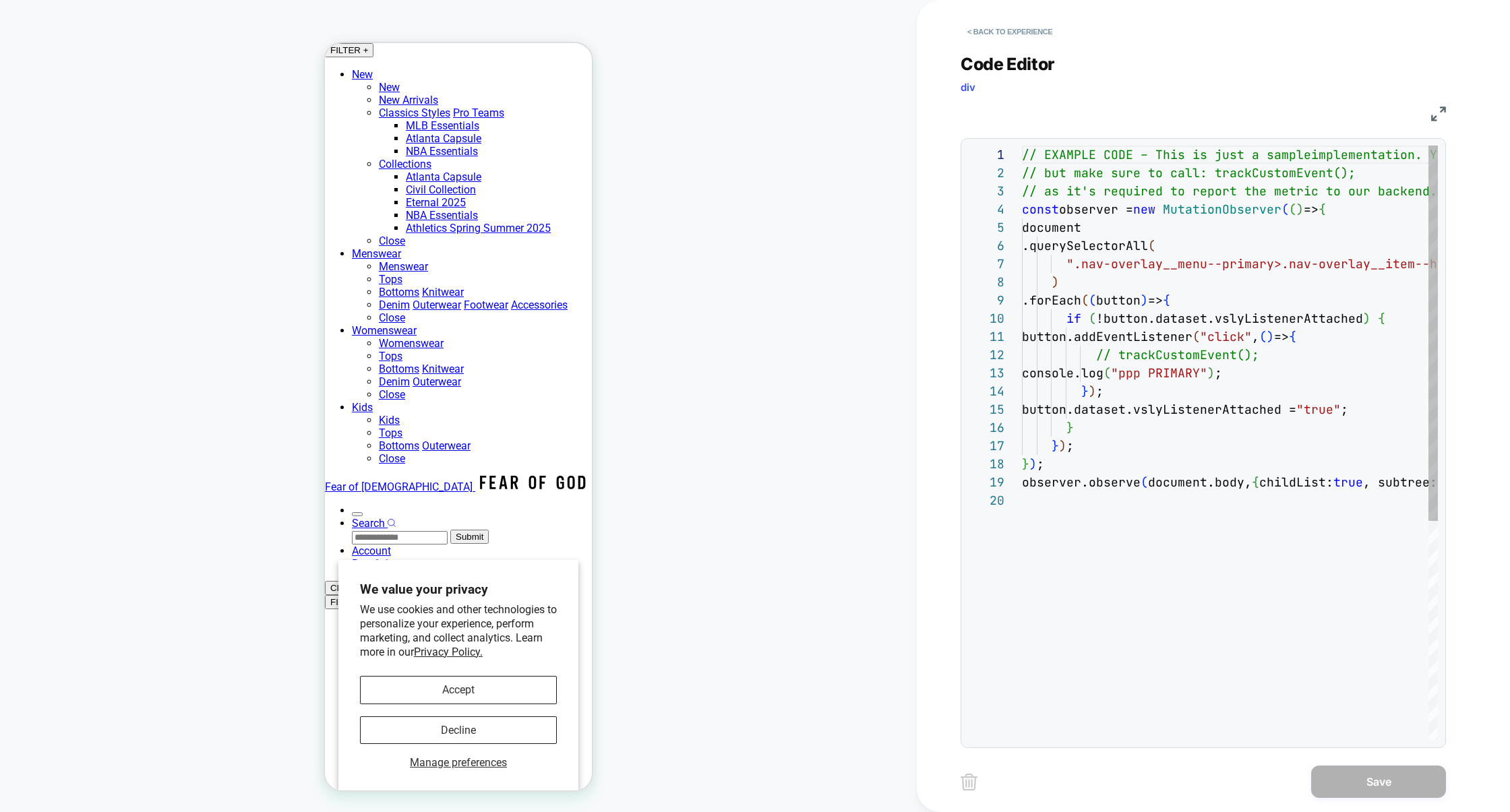
scroll to position [182, 0]
drag, startPoint x: 1074, startPoint y: 266, endPoint x: 1234, endPoint y: 269, distance: 160.0
click at [1230, 268] on span "".nav-overlay__menu--primary>.nav-overlay__item--h" at bounding box center [1252, 263] width 371 height 16
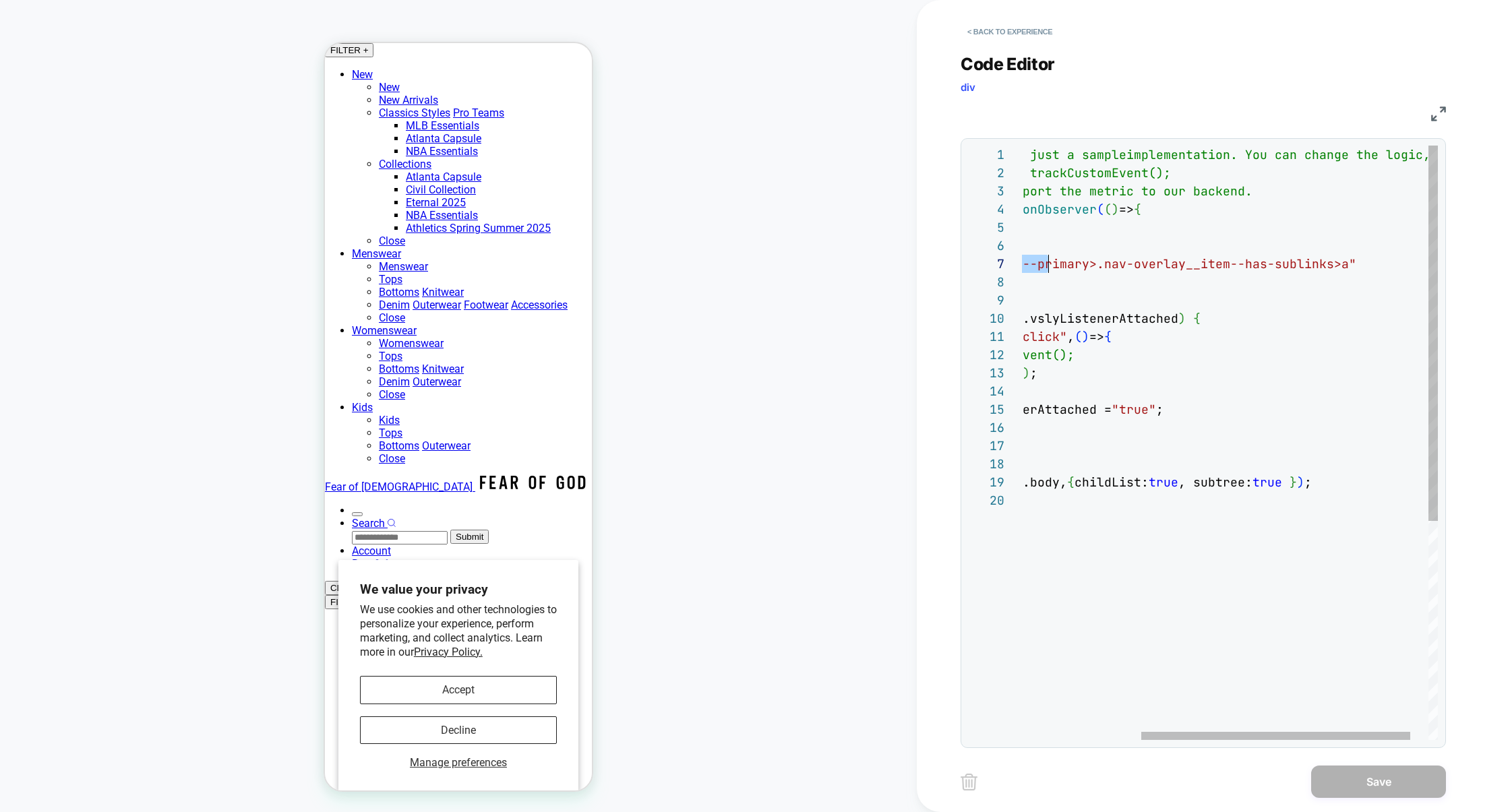
click at [1337, 265] on div "// EXAMPLE CODE – This is just a sample implementation. You can change the logi…" at bounding box center [1151, 615] width 628 height 940
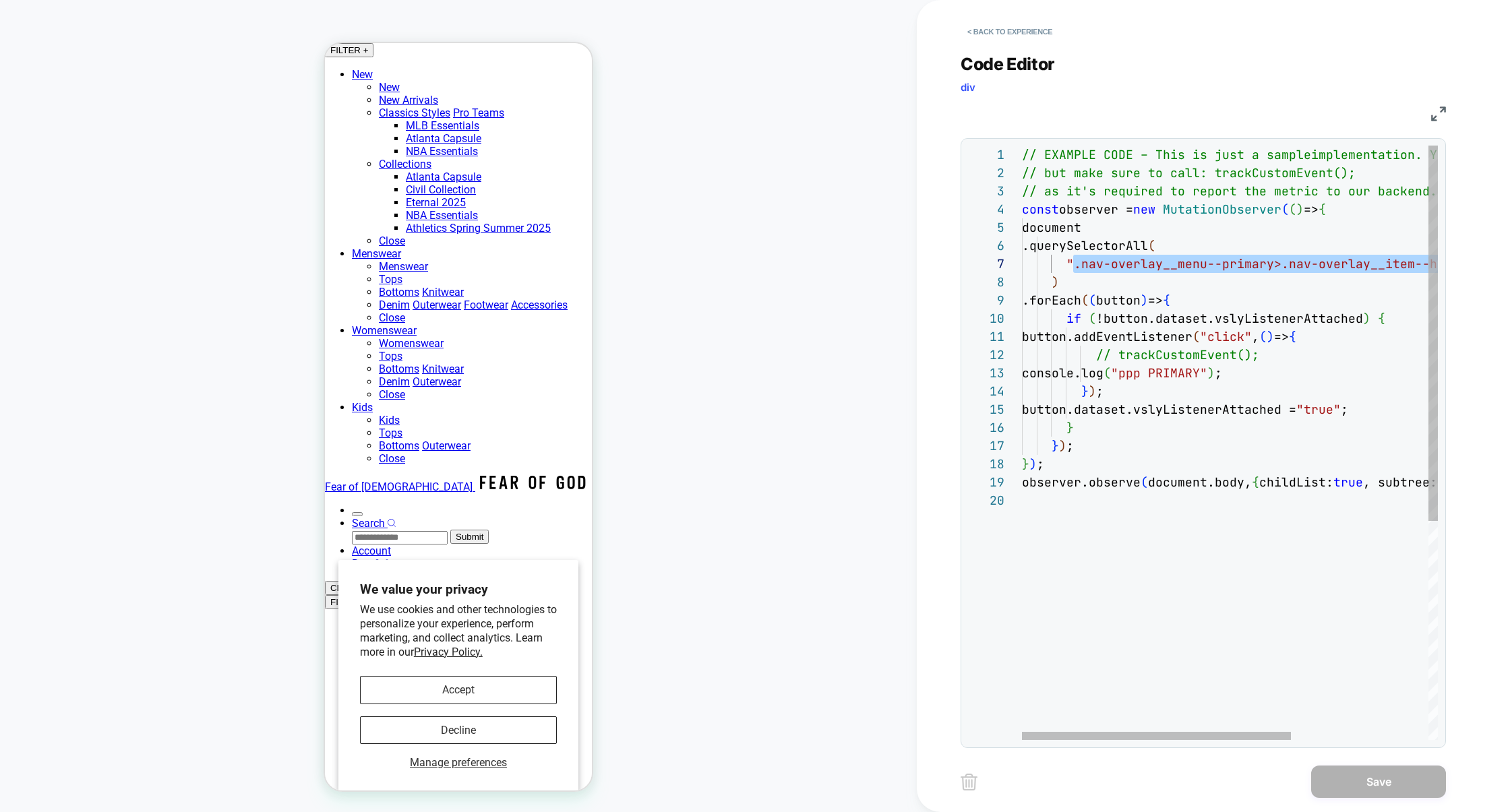
click at [1224, 272] on div "// EXAMPLE CODE – This is just a sample implementation. You can change the logi…" at bounding box center [1336, 615] width 628 height 940
drag, startPoint x: 1271, startPoint y: 270, endPoint x: 1079, endPoint y: 257, distance: 192.4
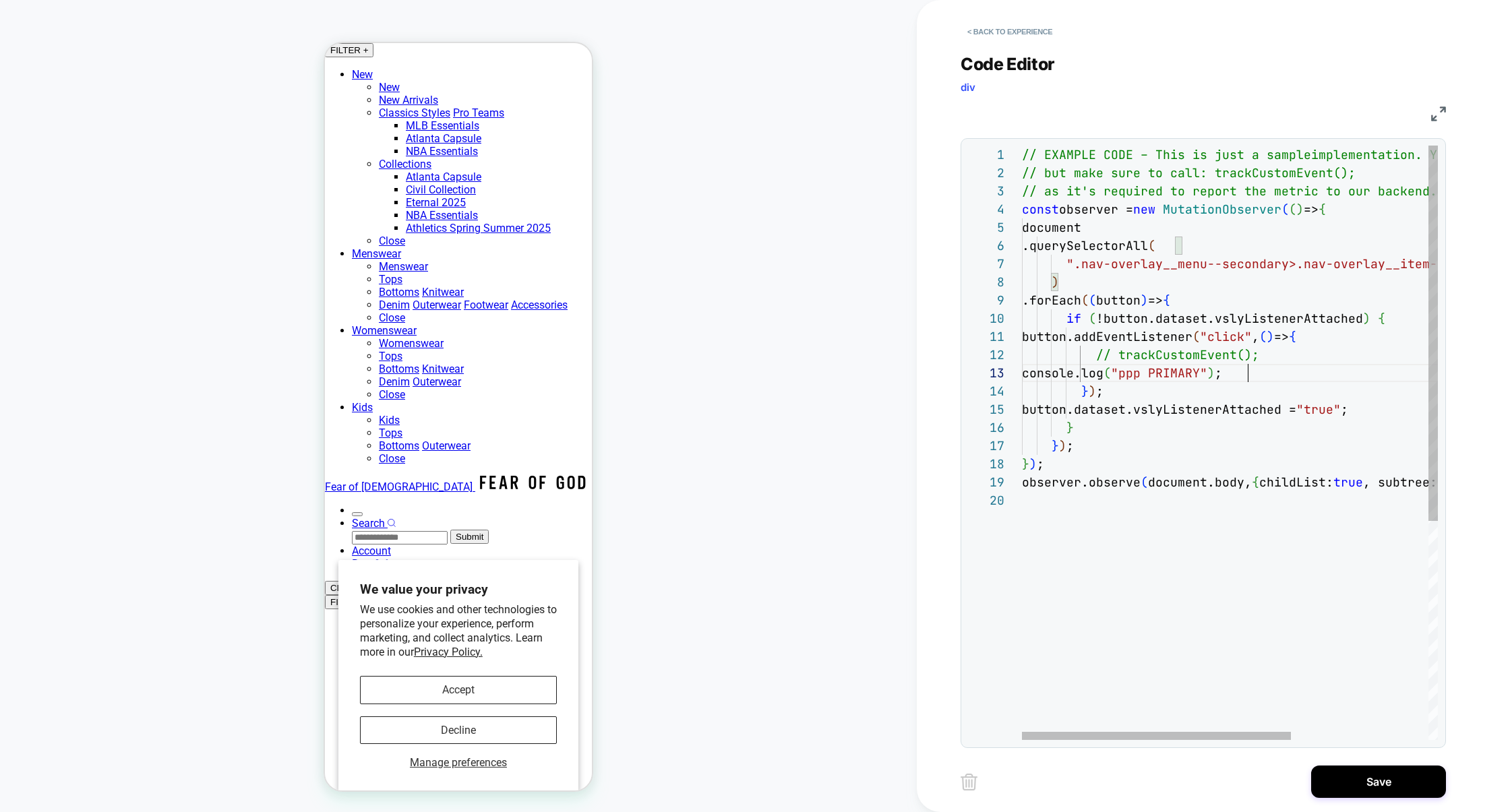
click at [1248, 376] on div "// EXAMPLE CODE – This is just a sample implementation. You can change the logi…" at bounding box center [1336, 615] width 628 height 940
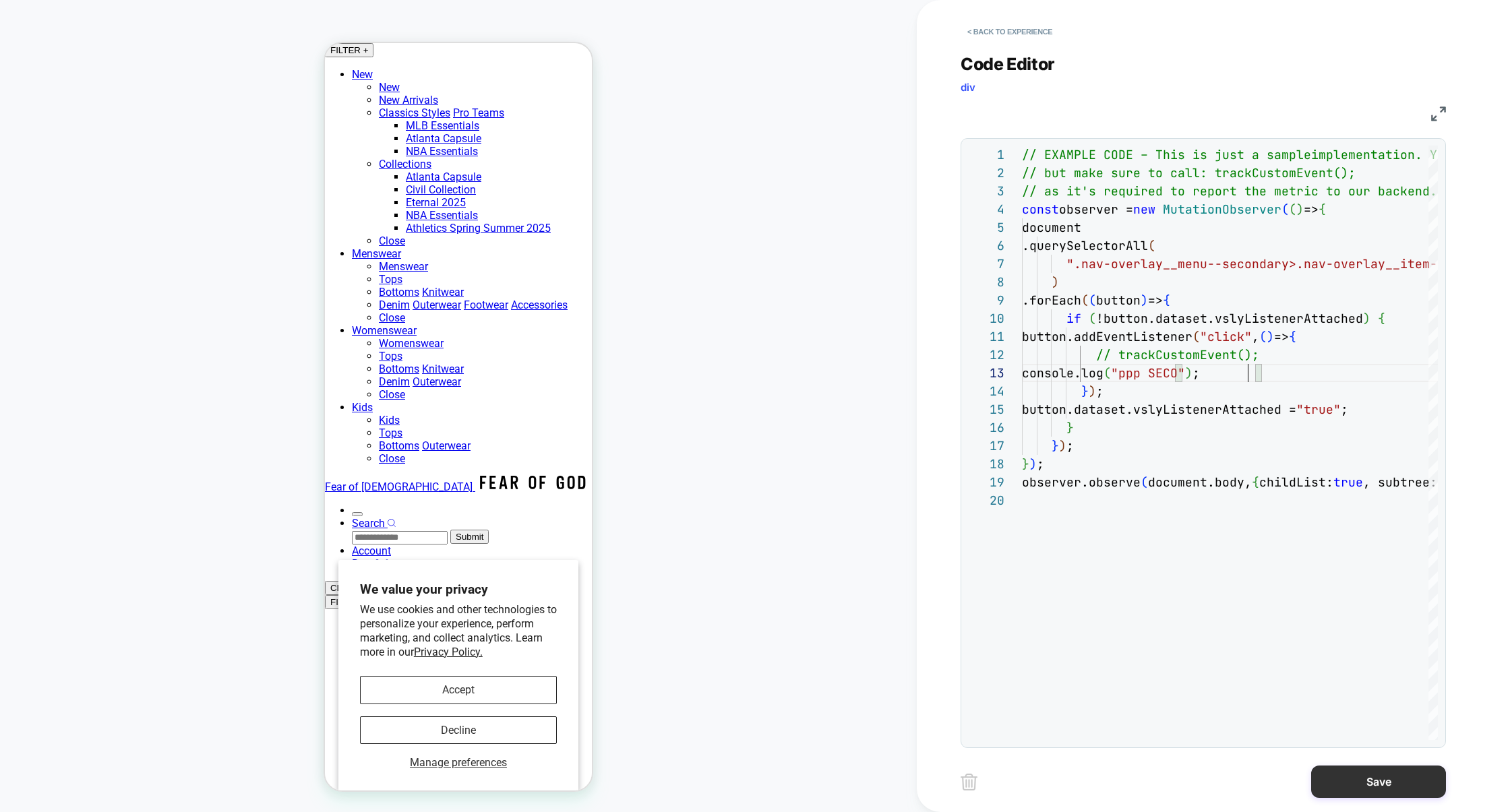
type textarea "**********"
click at [1360, 765] on div "Save" at bounding box center [1203, 781] width 485 height 34
click at [1362, 788] on button "Save" at bounding box center [1378, 781] width 135 height 32
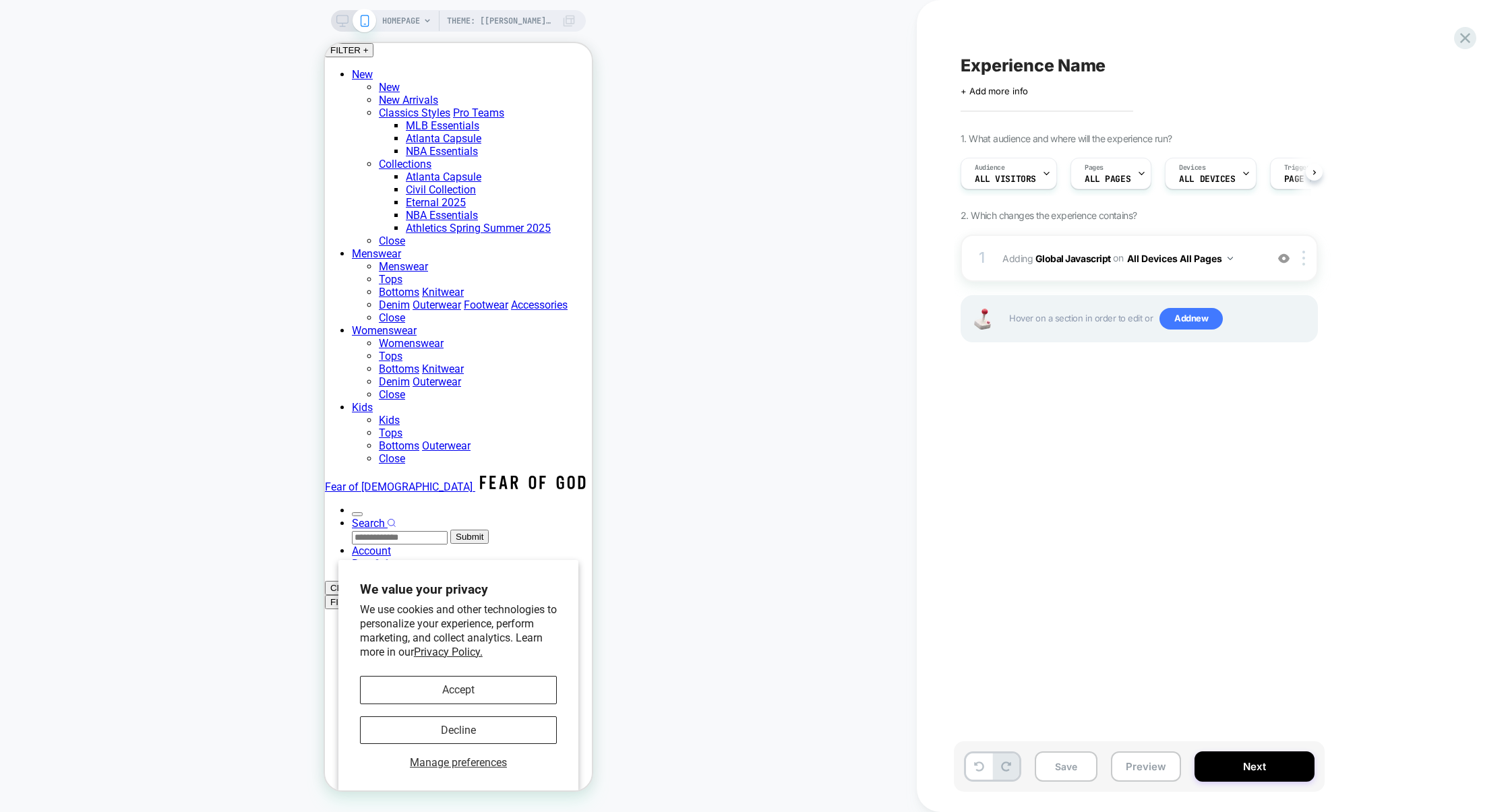
scroll to position [0, 1]
click at [1144, 780] on button "Preview" at bounding box center [1145, 766] width 70 height 30
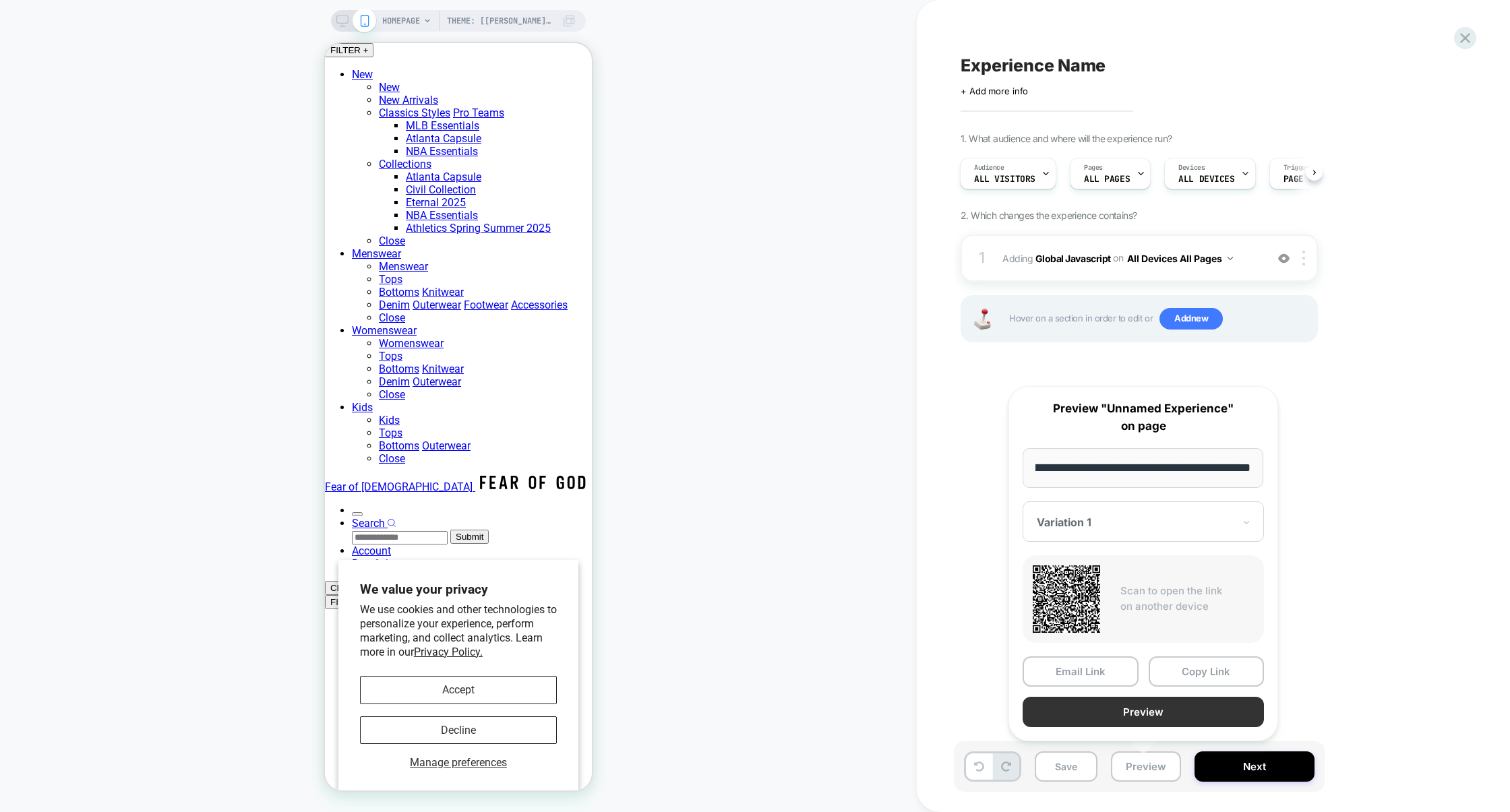
scroll to position [0, 0]
click at [1144, 717] on button "Preview" at bounding box center [1143, 712] width 242 height 30
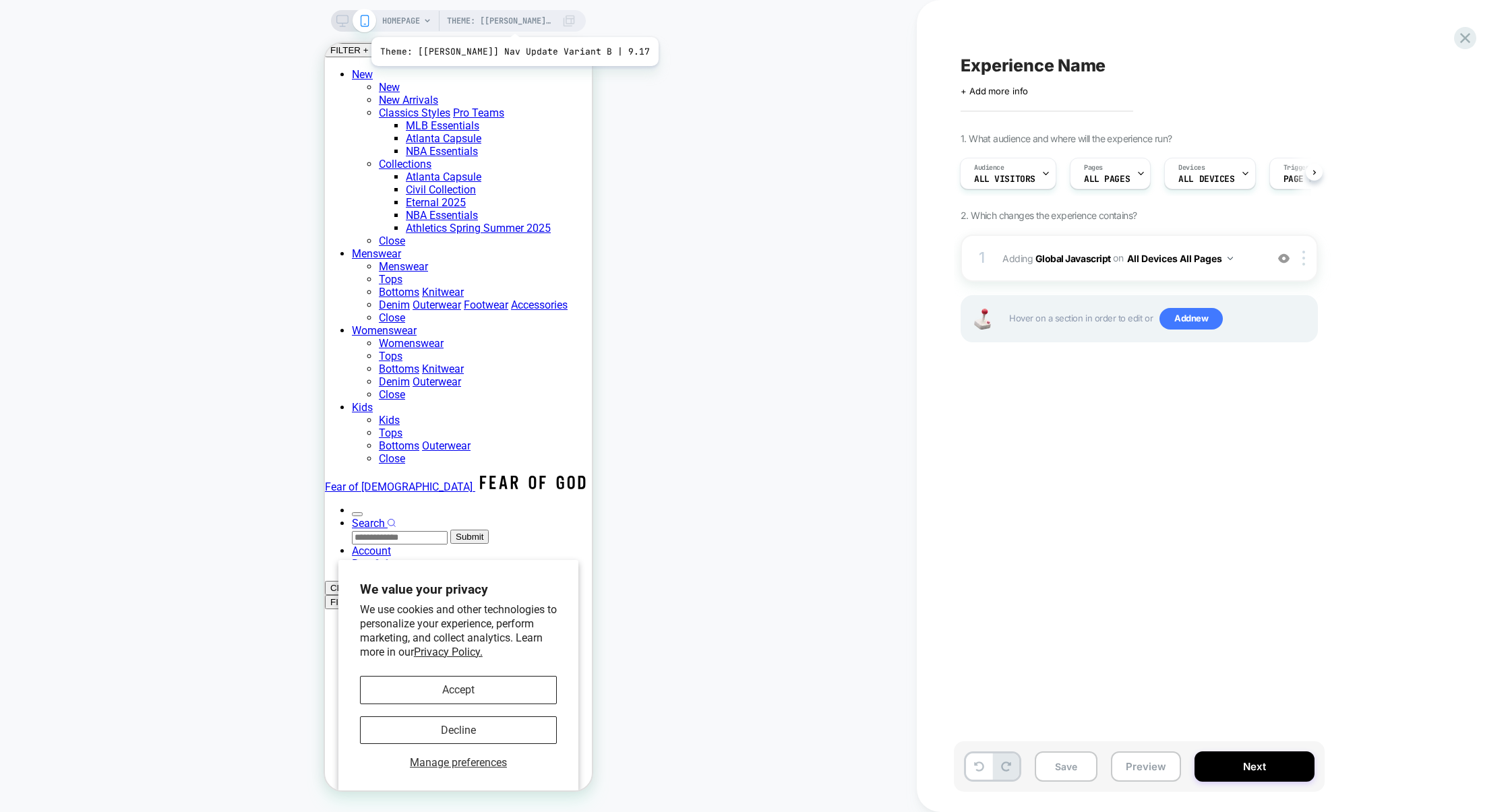
click at [495, 21] on span "Theme: [ED-Jay] Nav Update Variant B | 9.17" at bounding box center [500, 21] width 108 height 21
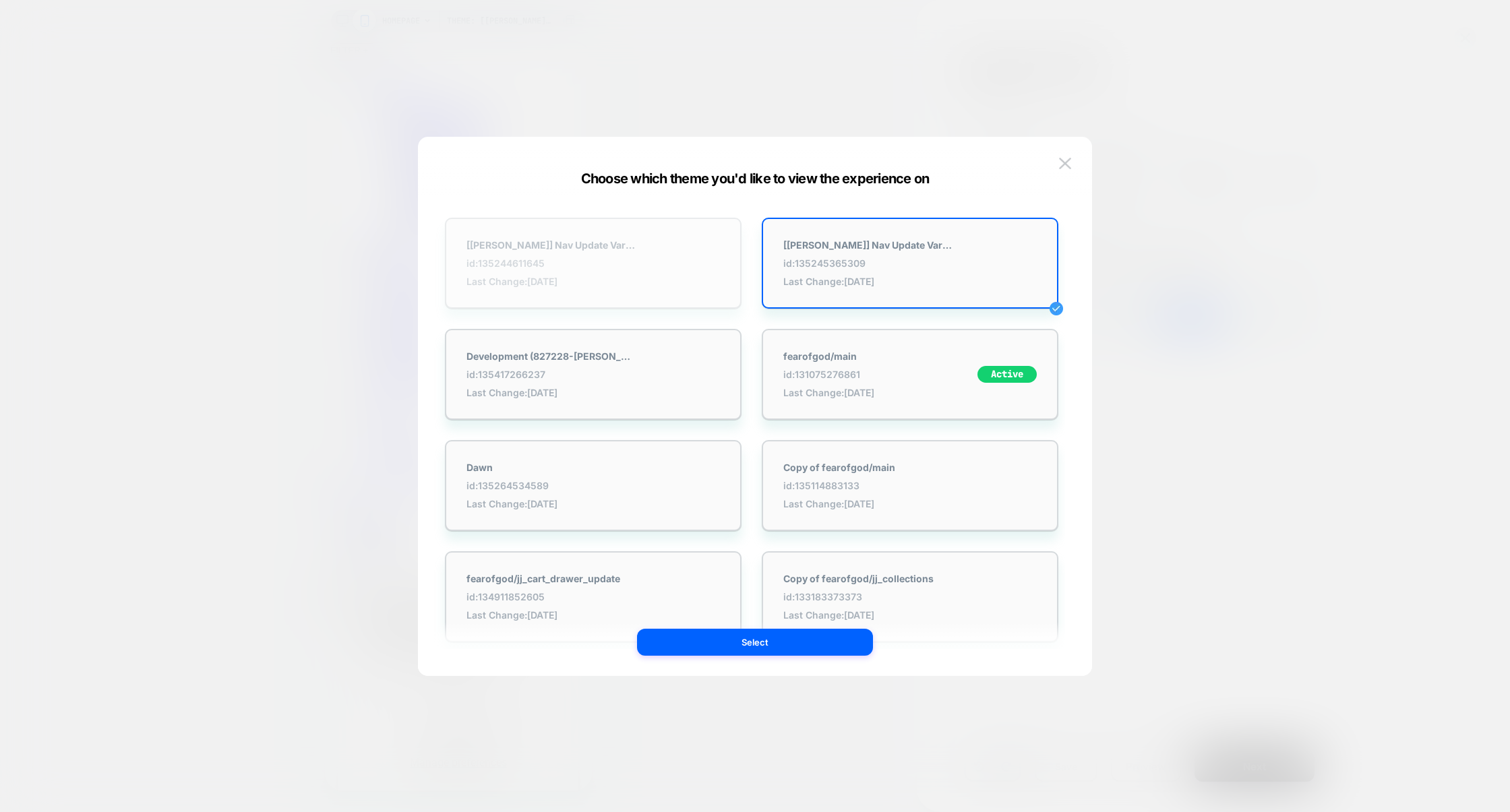
click at [648, 262] on div "[ED-Jay] Nav Update Variant A | 9.17 id: 135244611645 Last Change: 10/6/2025" at bounding box center [594, 263] width 297 height 91
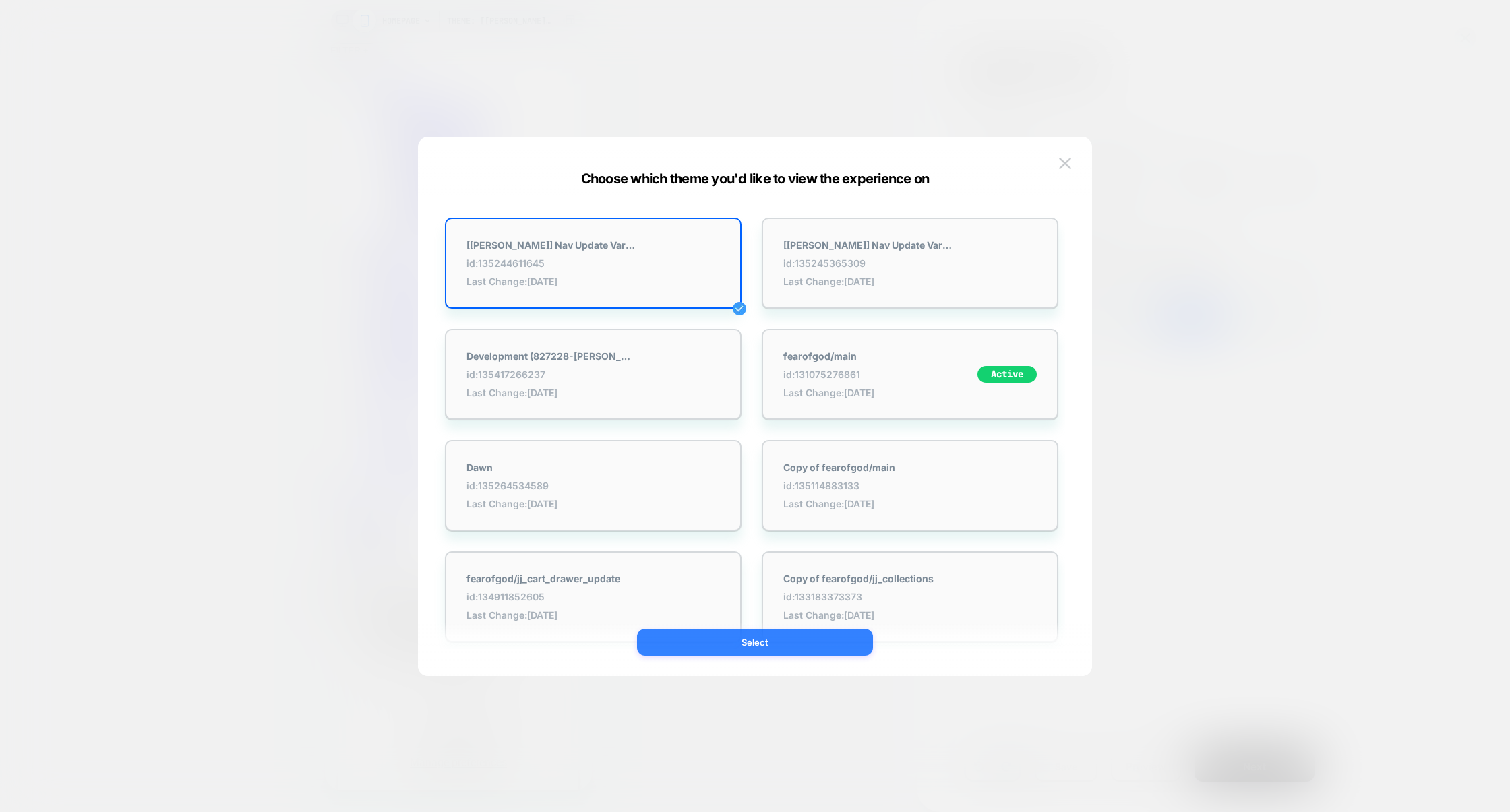
click at [737, 642] on button "Select" at bounding box center [755, 642] width 236 height 27
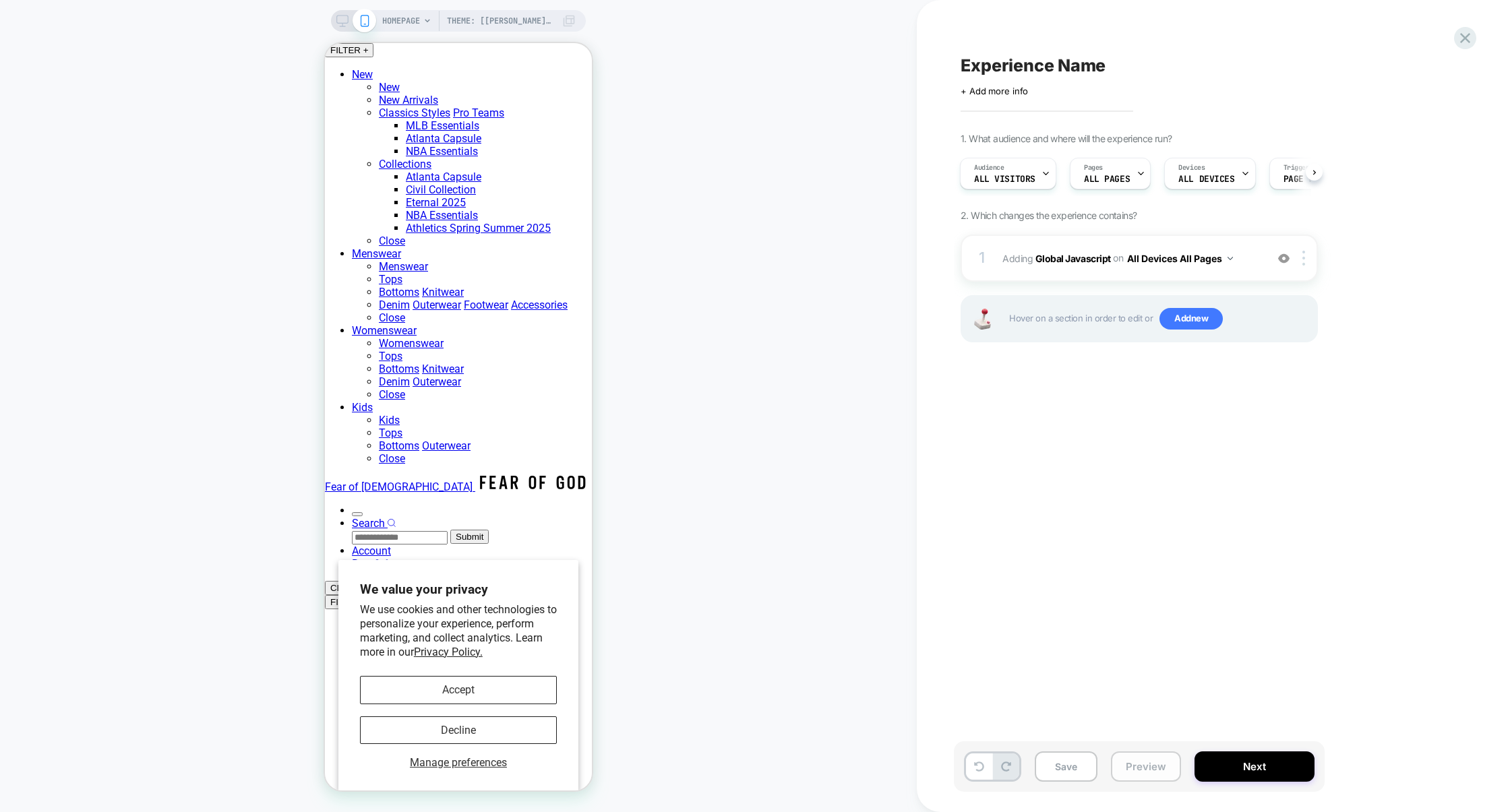
scroll to position [0, 2]
click at [1144, 765] on button "Preview" at bounding box center [1145, 766] width 70 height 30
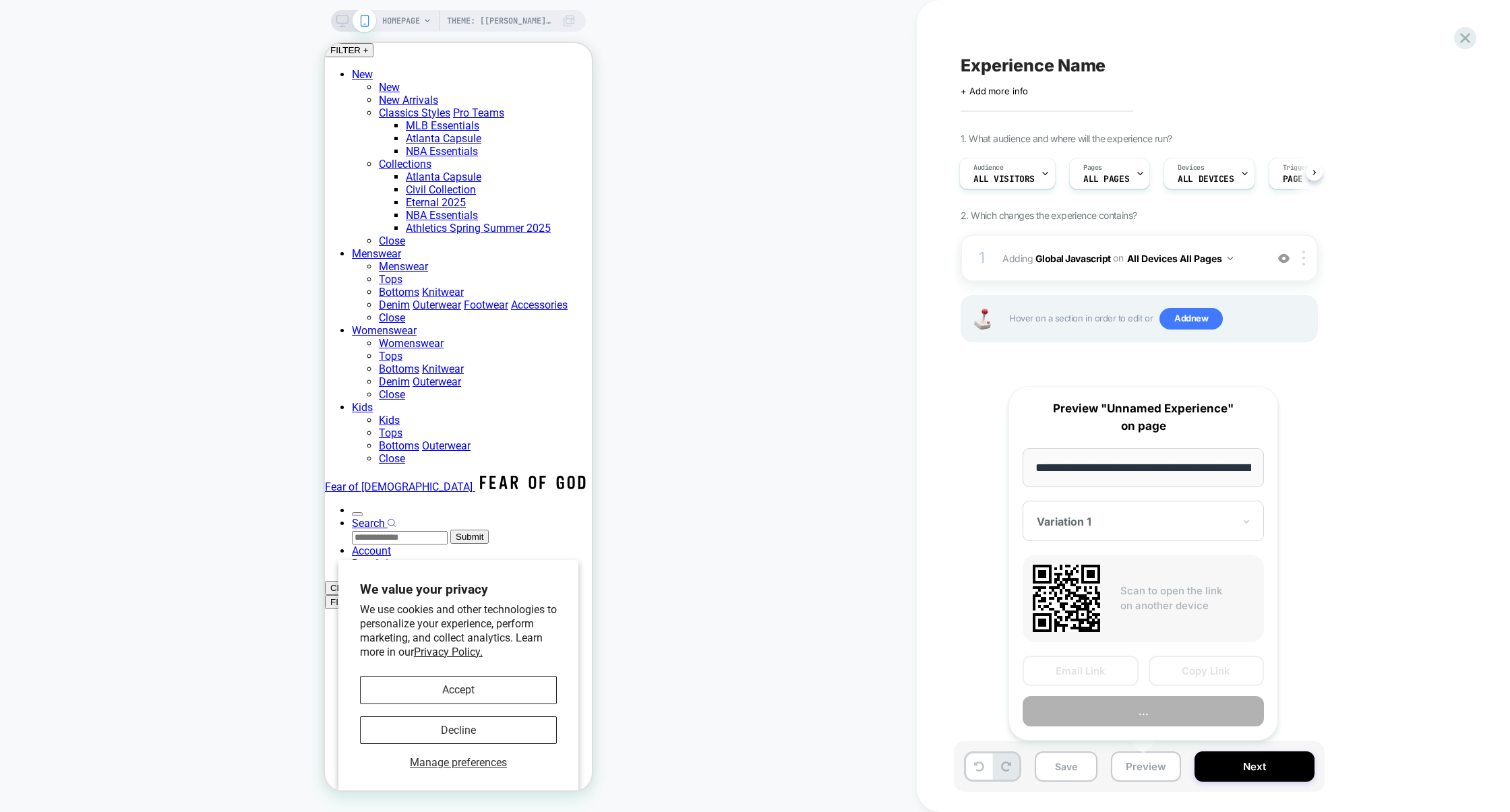
scroll to position [0, 95]
click at [1145, 708] on button "Preview" at bounding box center [1143, 712] width 242 height 30
